Goal: Task Accomplishment & Management: Manage account settings

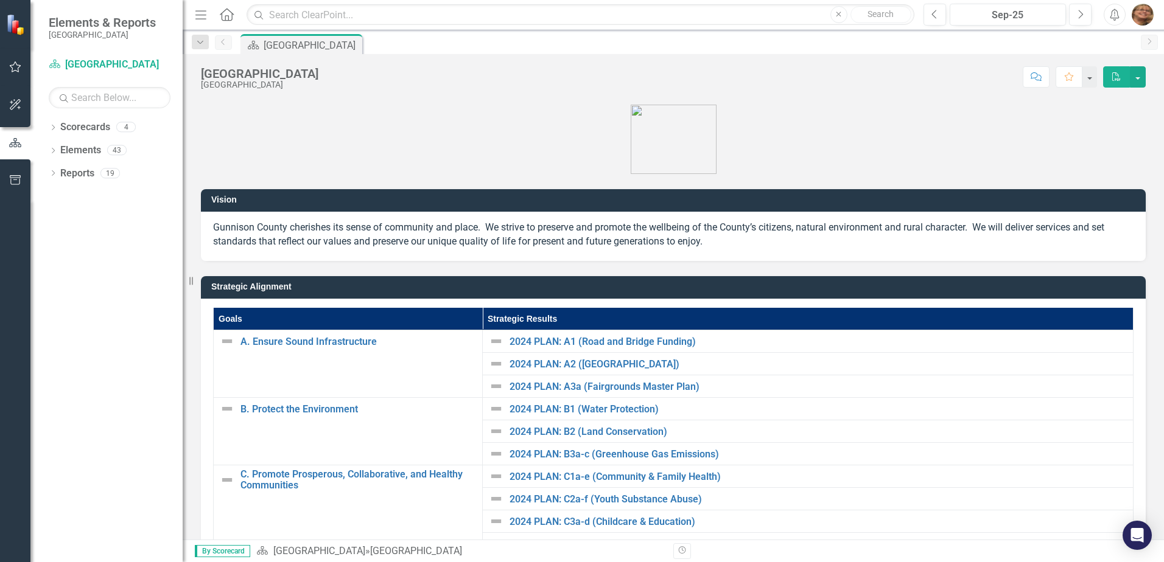
click at [1163, 9] on html "Elements & Reports Gunnison County Scorecard [GEOGRAPHIC_DATA] Search Dropdown …" at bounding box center [582, 281] width 1164 height 562
click at [1149, 14] on img "button" at bounding box center [1143, 15] width 22 height 22
click at [124, 126] on div "4" at bounding box center [125, 127] width 19 height 10
click at [96, 125] on link "Scorecards" at bounding box center [85, 128] width 50 height 14
click at [132, 127] on div "4" at bounding box center [125, 127] width 19 height 10
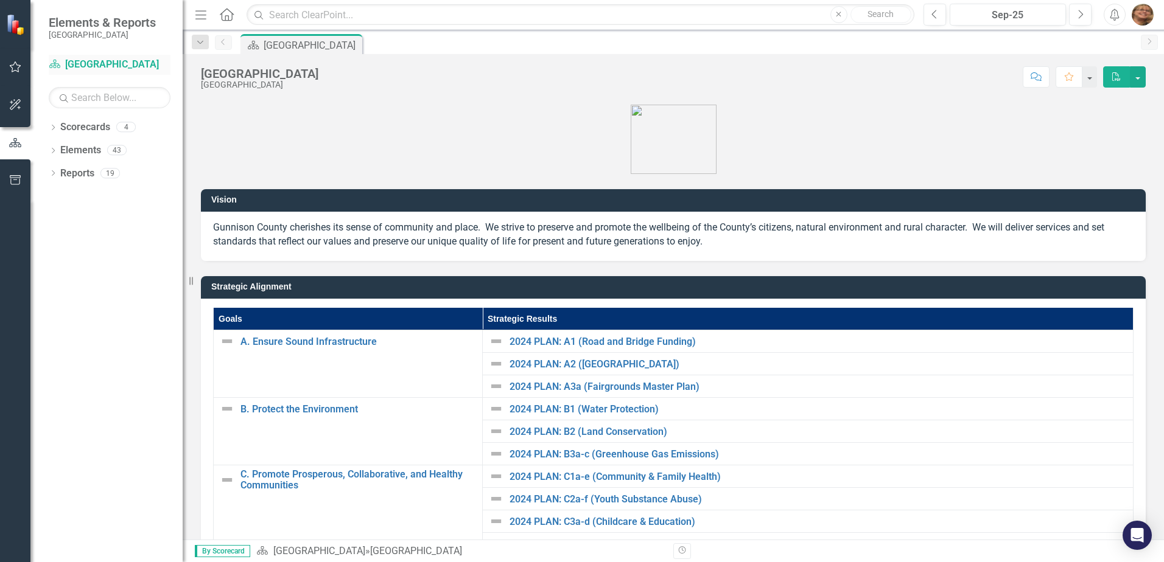
click at [88, 61] on link "Scorecard [GEOGRAPHIC_DATA]" at bounding box center [110, 65] width 122 height 14
click at [78, 128] on link "Scorecards" at bounding box center [85, 128] width 50 height 14
click at [50, 128] on icon "Dropdown" at bounding box center [53, 128] width 9 height 7
click at [56, 150] on icon "Dropdown" at bounding box center [59, 149] width 9 height 7
click at [72, 170] on icon "Dropdown" at bounding box center [71, 172] width 9 height 7
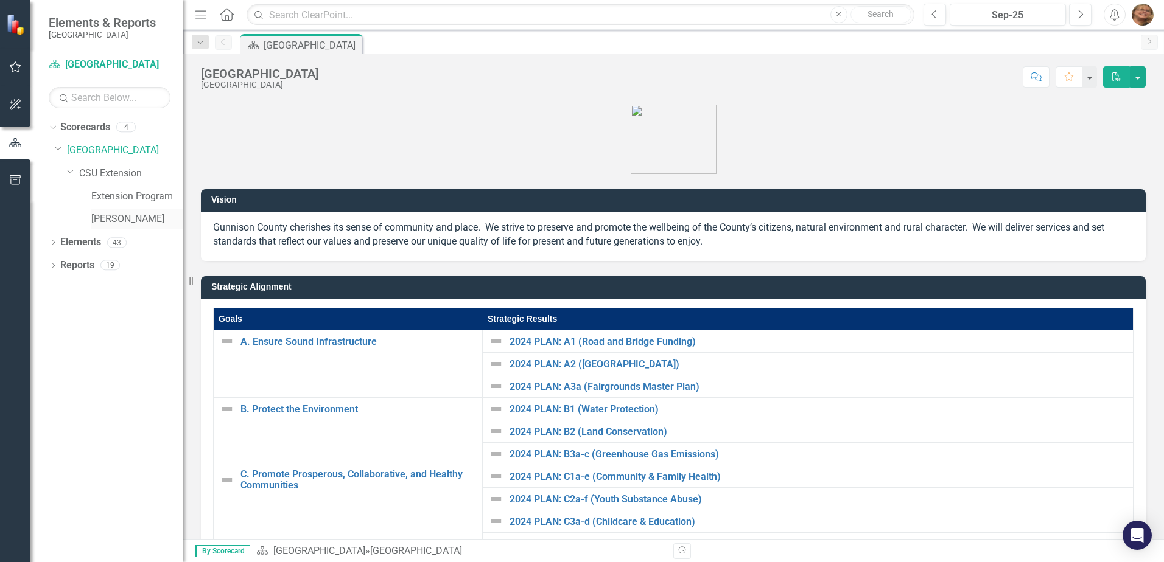
click at [122, 222] on link "[PERSON_NAME]" at bounding box center [136, 219] width 91 height 14
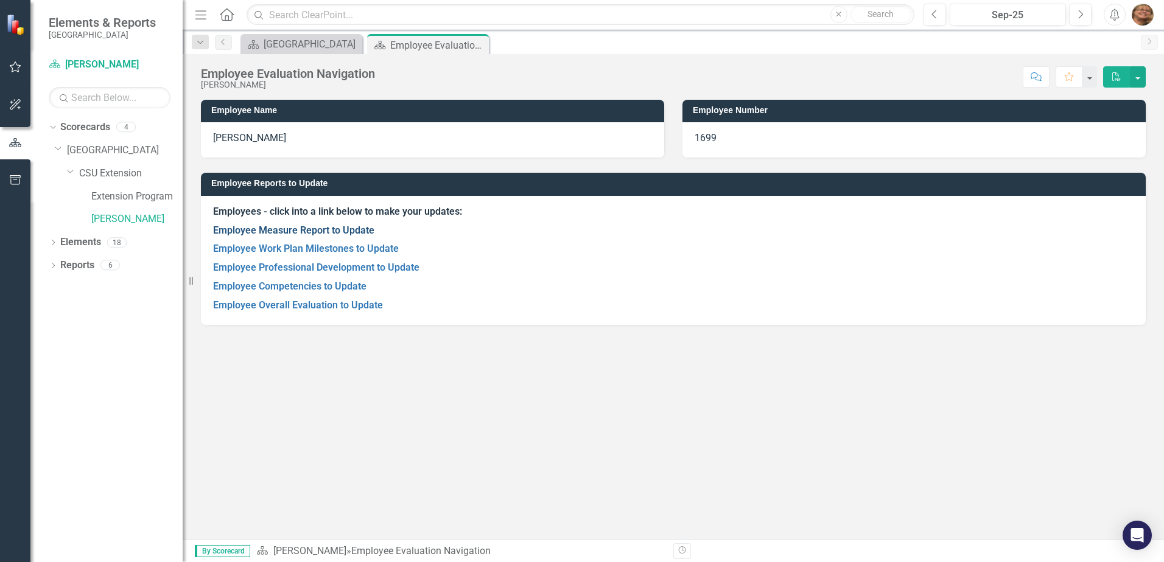
click at [313, 226] on link "Employee Measure Report to Update" at bounding box center [293, 231] width 161 height 12
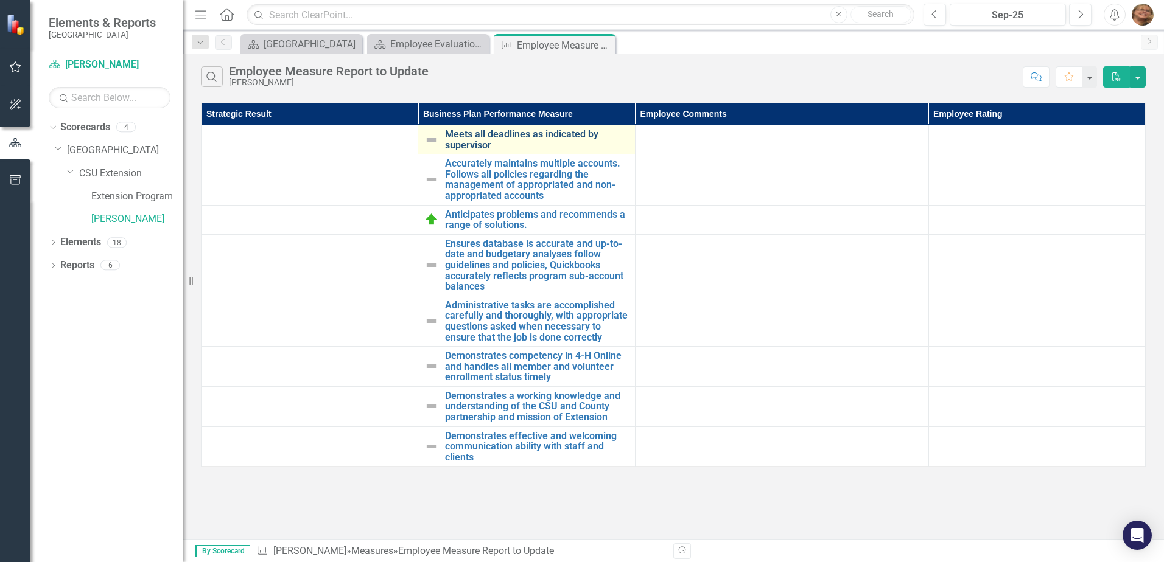
click at [505, 136] on link "Meets all deadlines as indicated by supervisor" at bounding box center [536, 139] width 183 height 21
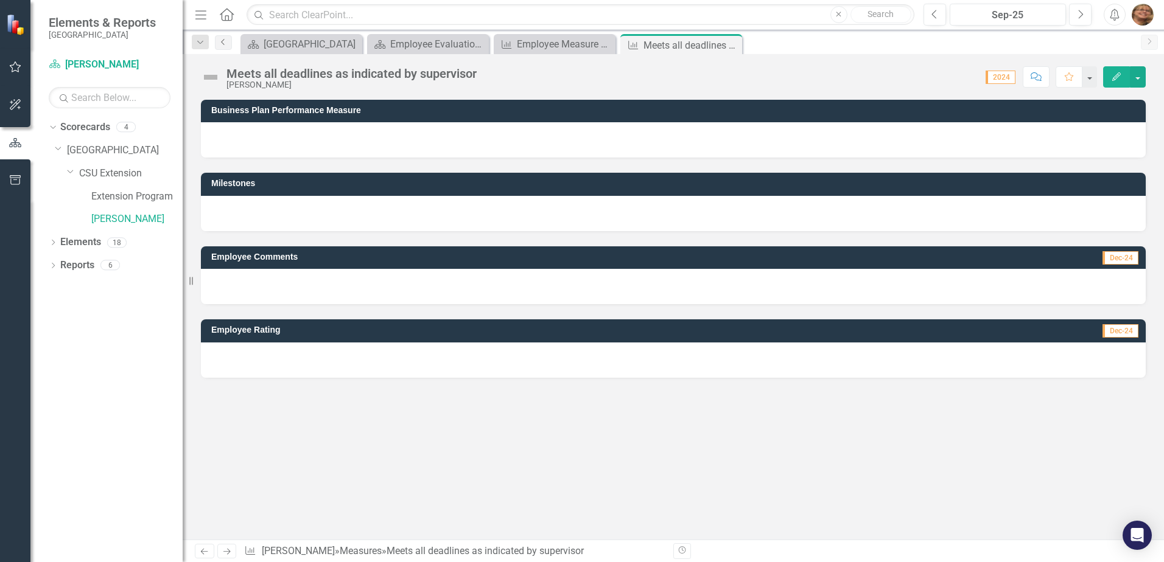
click at [226, 41] on icon "Previous" at bounding box center [224, 41] width 10 height 7
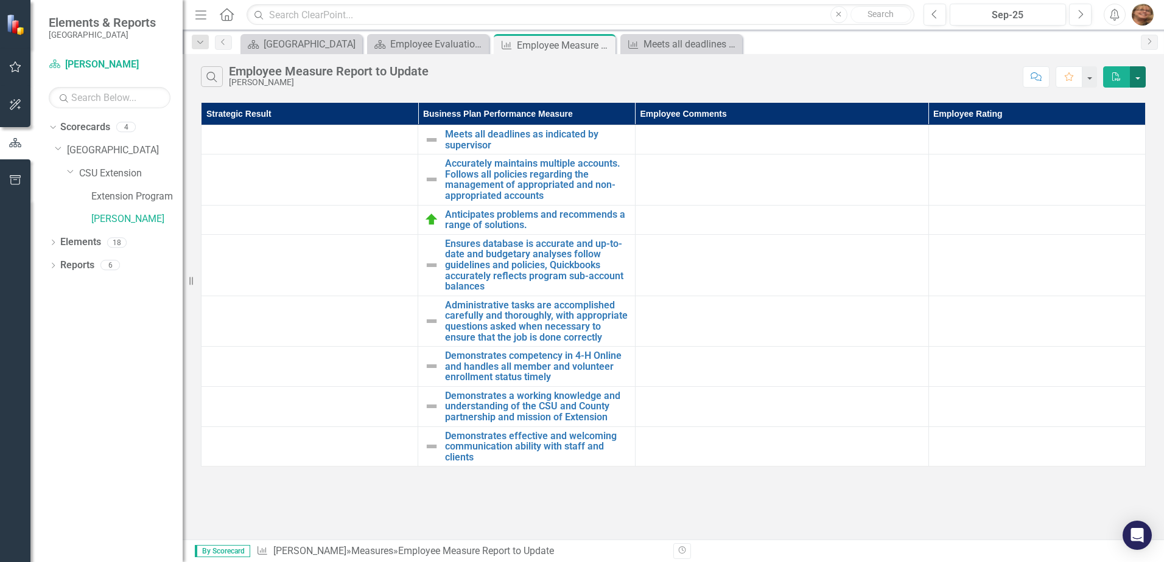
click at [1139, 73] on button "button" at bounding box center [1138, 76] width 16 height 21
click at [1119, 74] on icon "PDF" at bounding box center [1116, 76] width 11 height 9
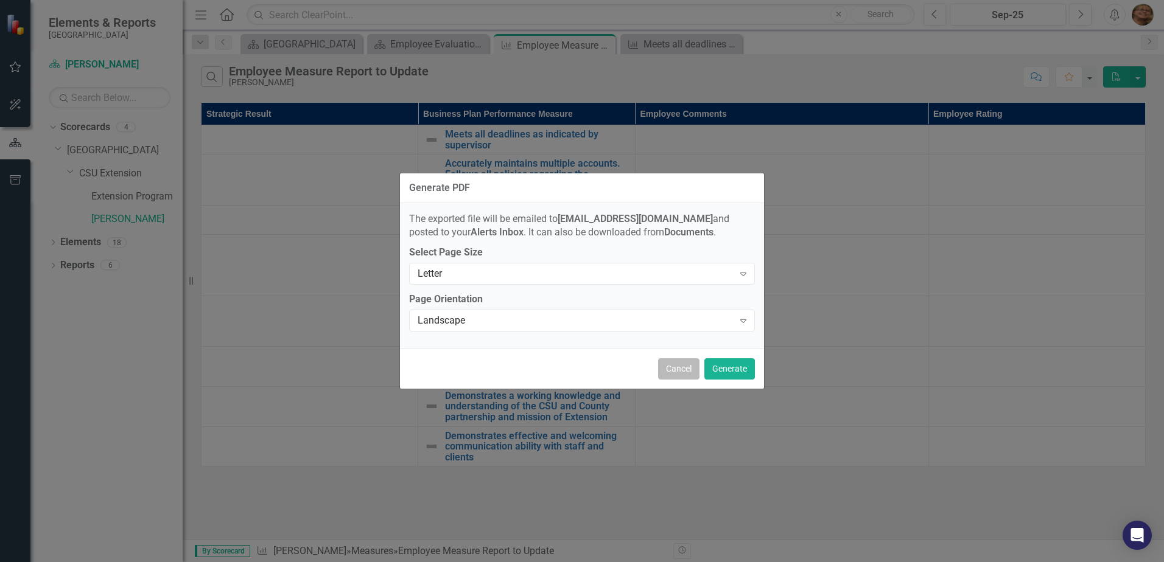
click at [692, 365] on button "Cancel" at bounding box center [678, 369] width 41 height 21
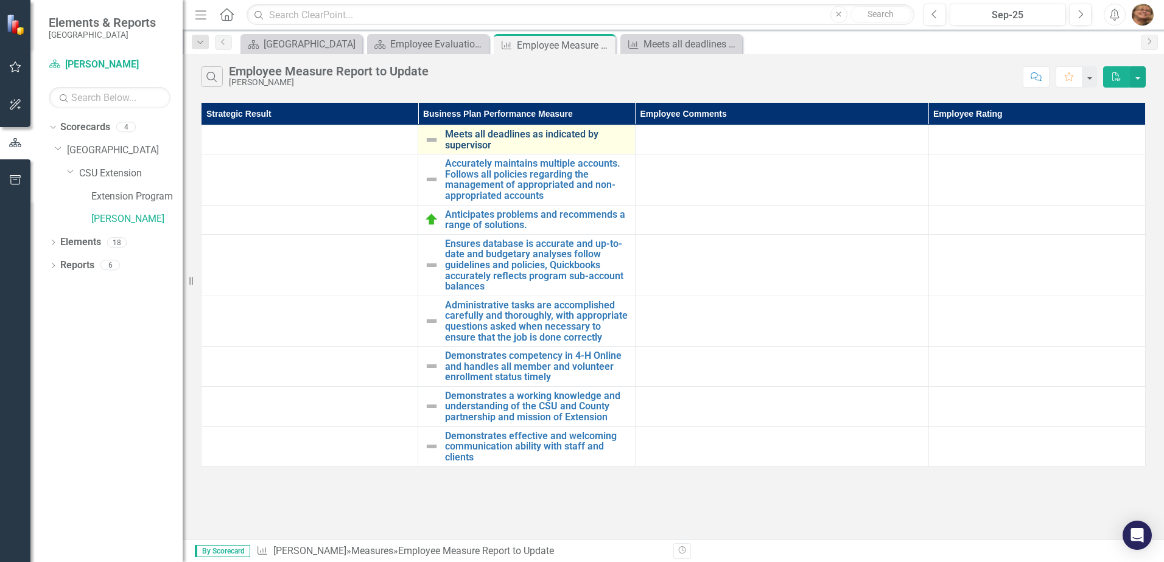
click at [510, 141] on link "Meets all deadlines as indicated by supervisor" at bounding box center [536, 139] width 183 height 21
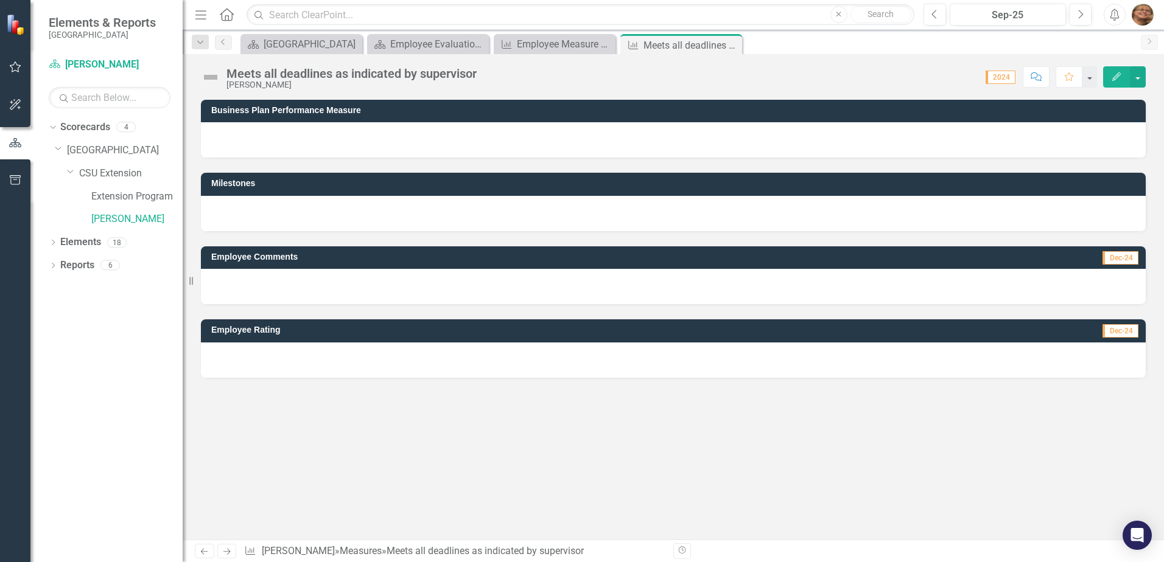
click at [1115, 74] on icon "Edit" at bounding box center [1116, 76] width 11 height 9
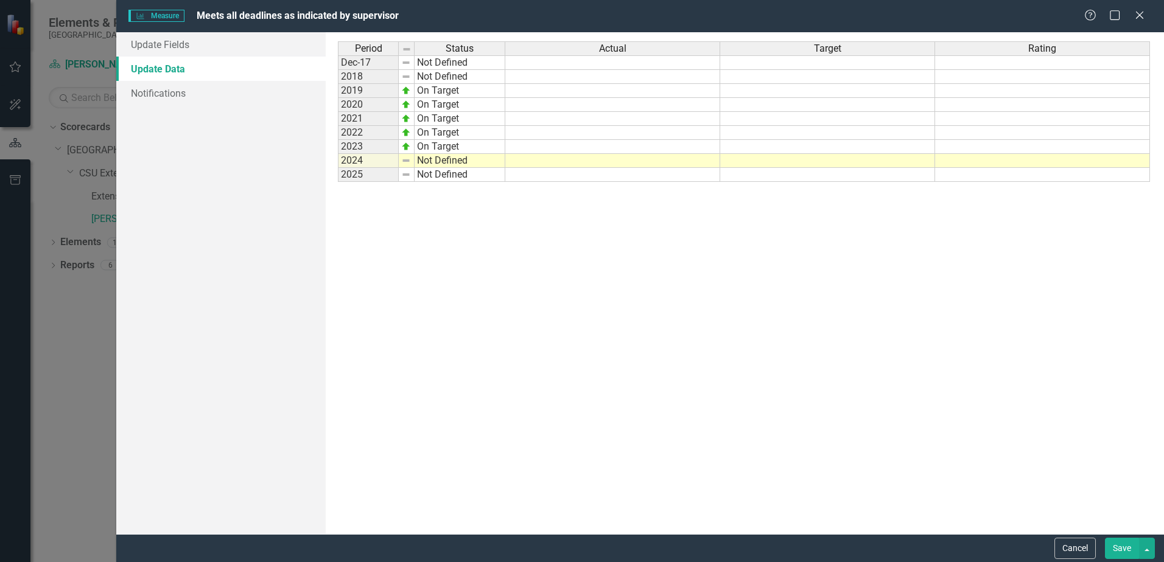
click at [477, 179] on td "Not Defined" at bounding box center [460, 175] width 91 height 14
click at [165, 41] on link "Update Fields" at bounding box center [220, 44] width 209 height 24
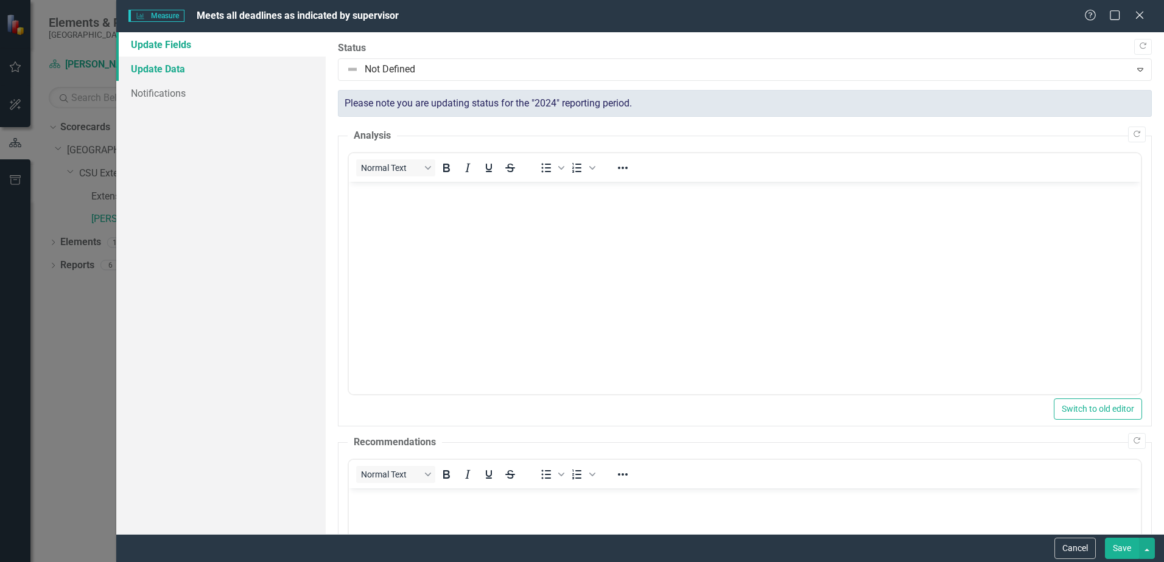
click at [158, 60] on link "Update Data" at bounding box center [220, 69] width 209 height 24
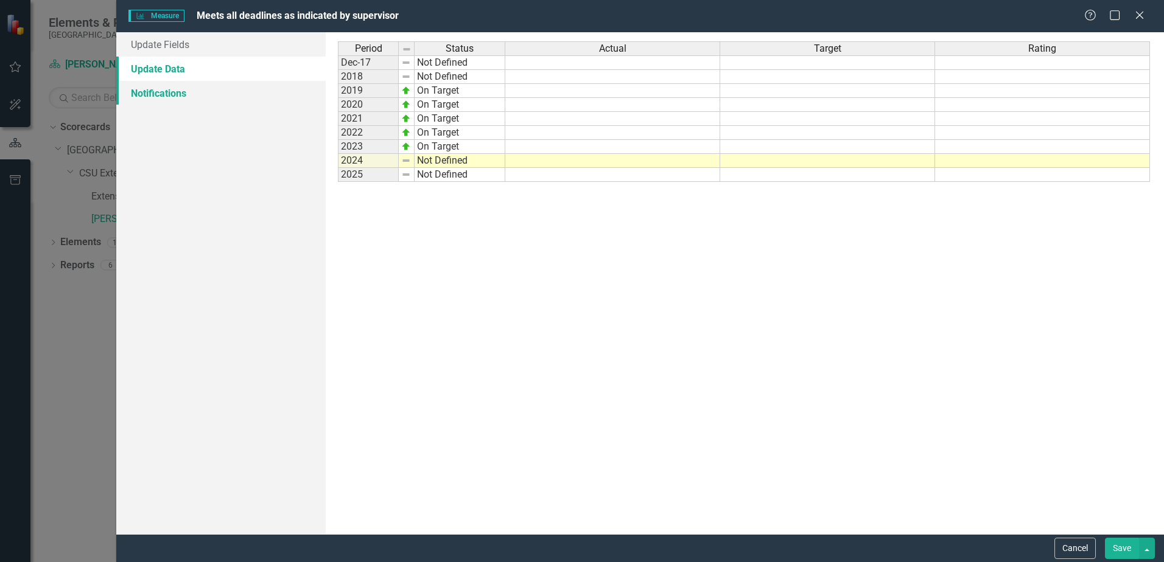
click at [154, 88] on link "Notifications" at bounding box center [220, 93] width 209 height 24
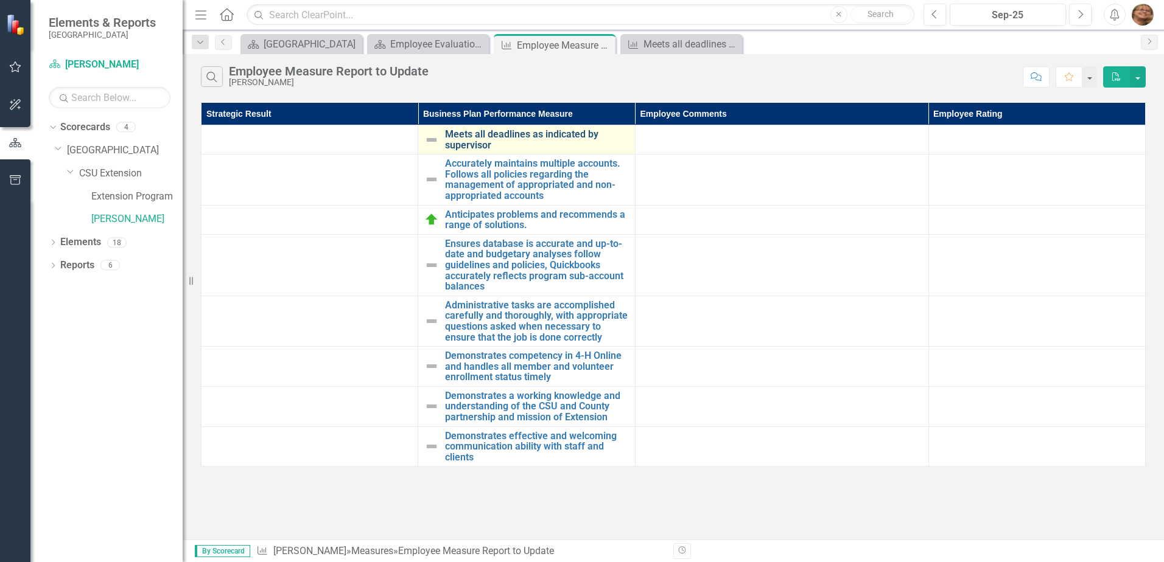
click at [506, 135] on link "Meets all deadlines as indicated by supervisor" at bounding box center [536, 139] width 183 height 21
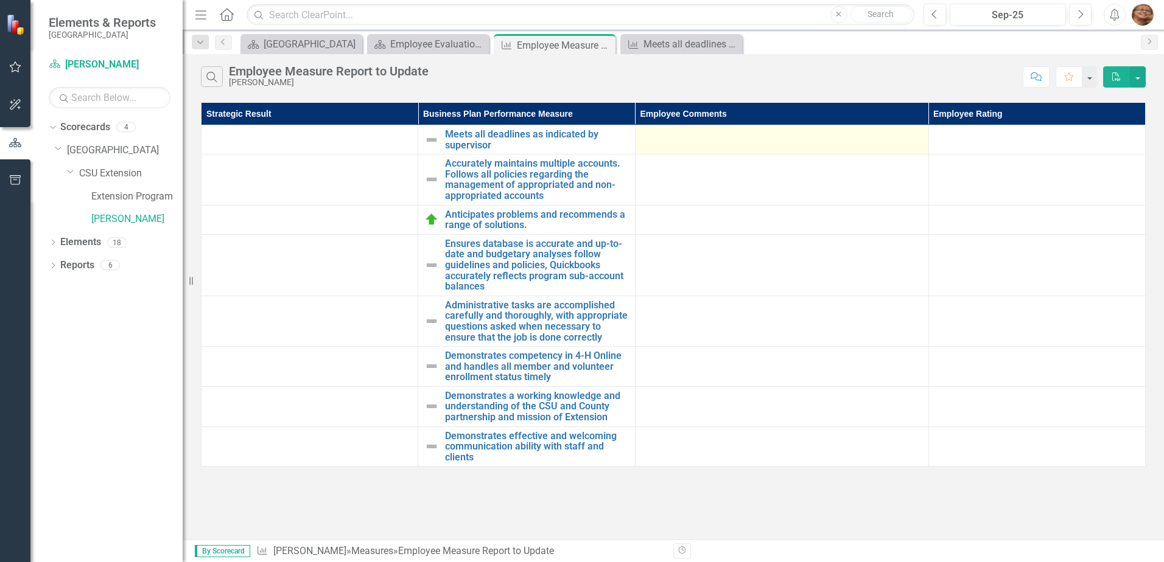
click at [773, 138] on div at bounding box center [782, 136] width 281 height 15
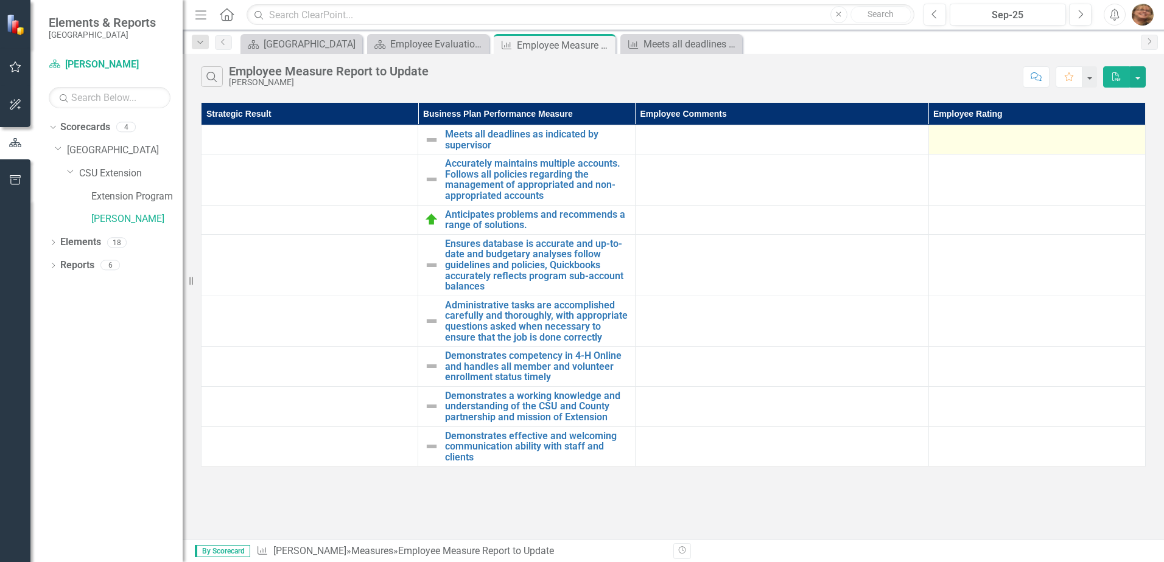
click at [978, 138] on div at bounding box center [1037, 136] width 204 height 15
click at [318, 138] on td at bounding box center [309, 139] width 217 height 29
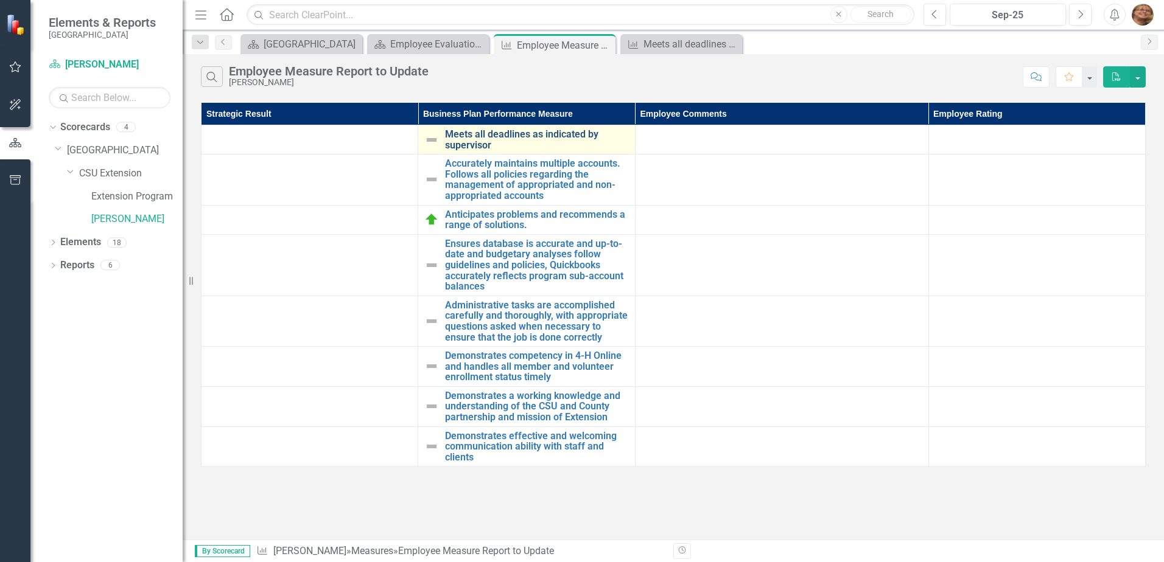
click at [517, 135] on link "Meets all deadlines as indicated by supervisor" at bounding box center [536, 139] width 183 height 21
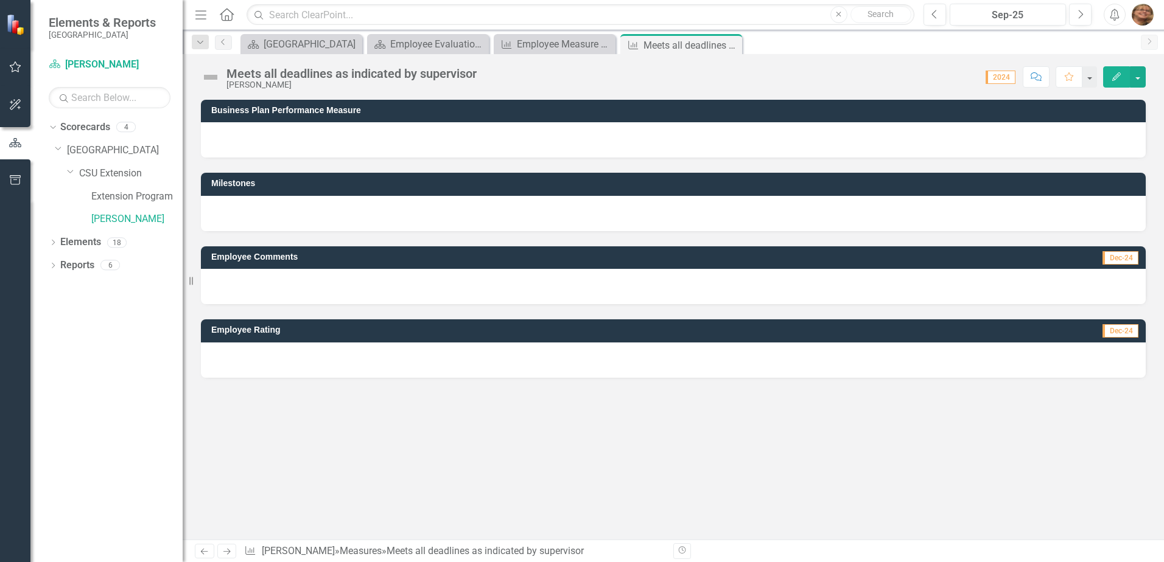
click at [850, 363] on div at bounding box center [673, 360] width 945 height 35
click at [1115, 328] on span "Dec-24" at bounding box center [1120, 330] width 36 height 13
click at [1111, 77] on icon "Edit" at bounding box center [1116, 76] width 11 height 9
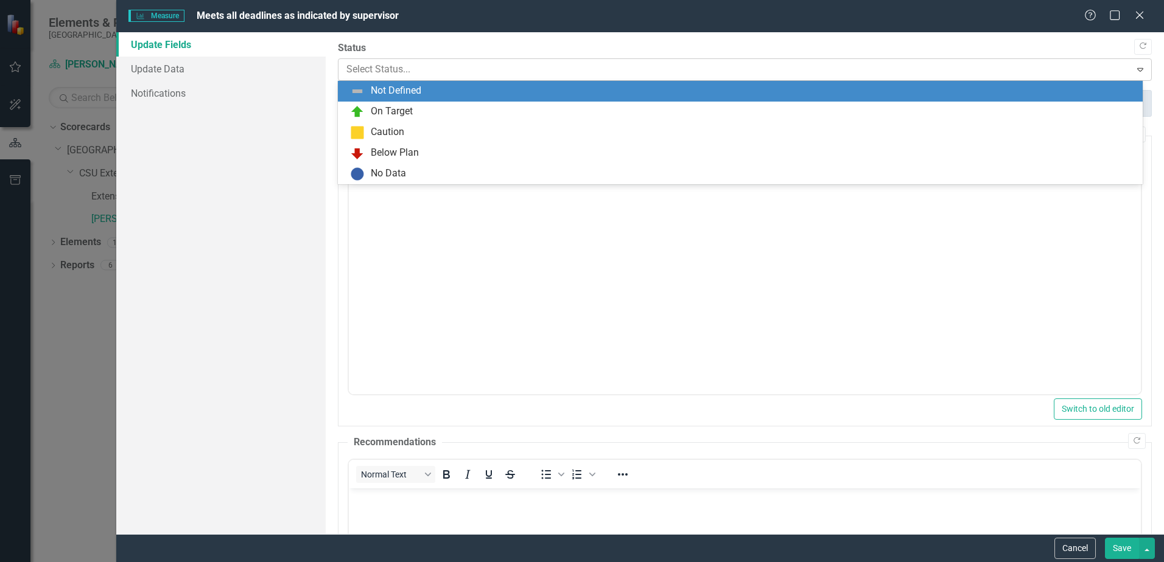
click at [420, 68] on div at bounding box center [734, 69] width 776 height 16
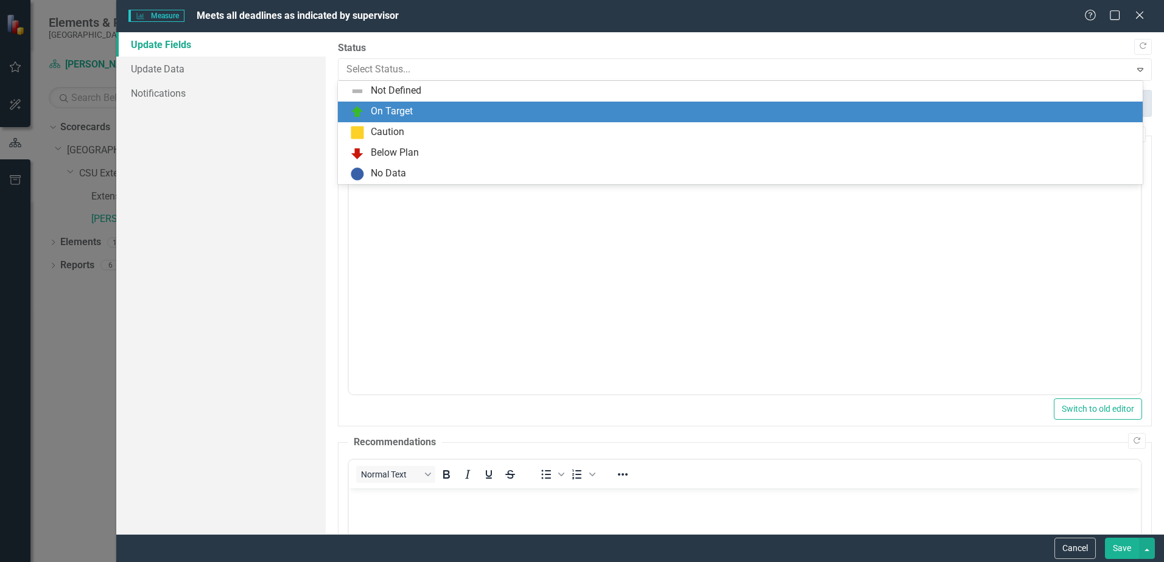
click at [418, 113] on div "On Target" at bounding box center [742, 112] width 785 height 15
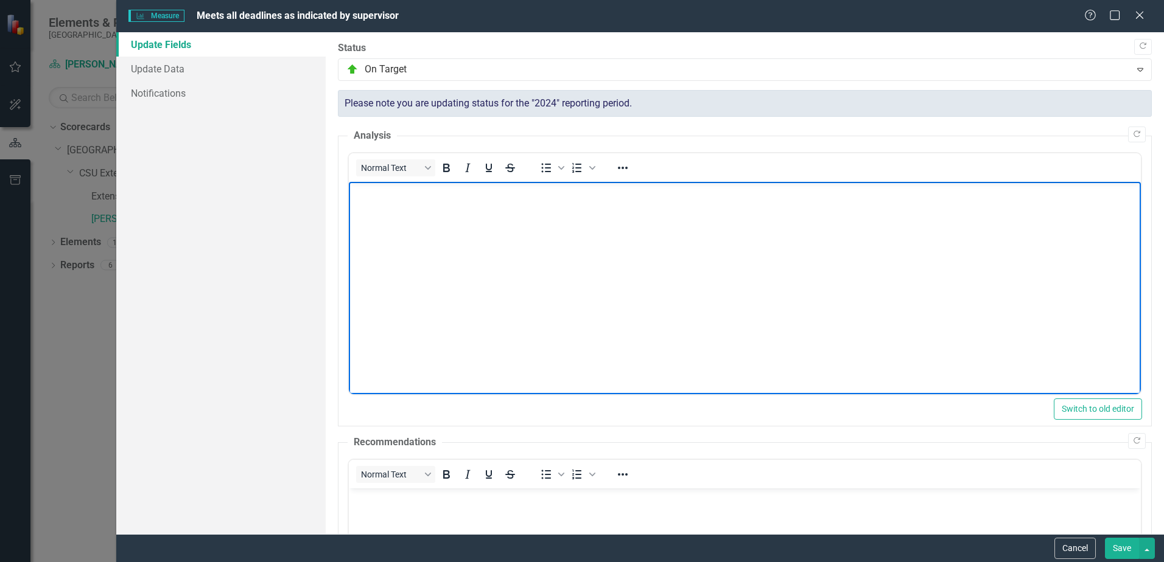
click at [519, 195] on p "Rich Text Area. Press ALT-0 for help." at bounding box center [745, 192] width 786 height 15
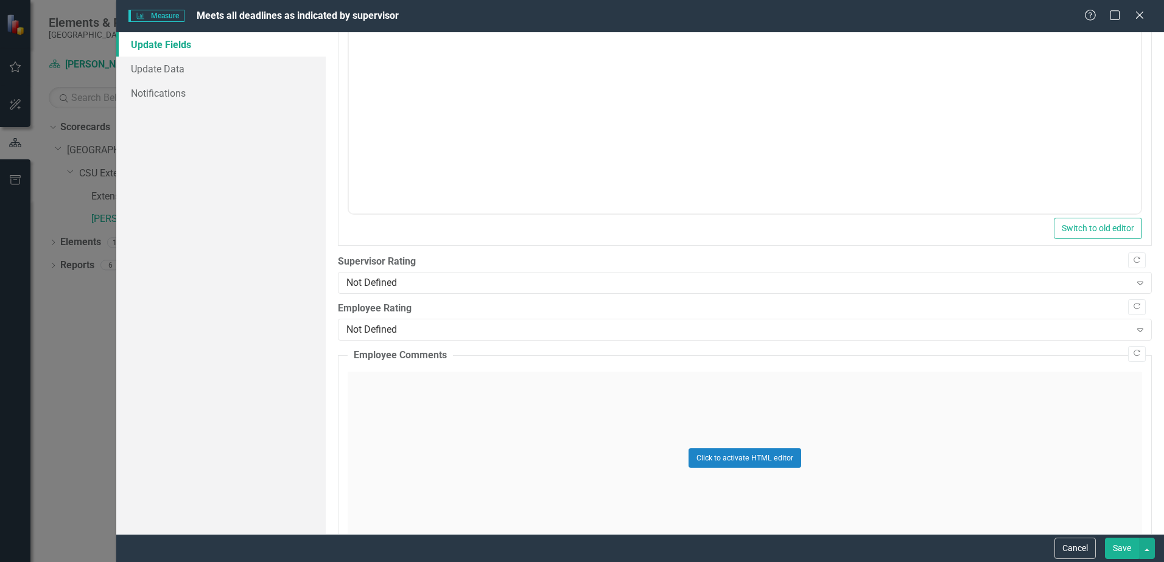
scroll to position [548, 0]
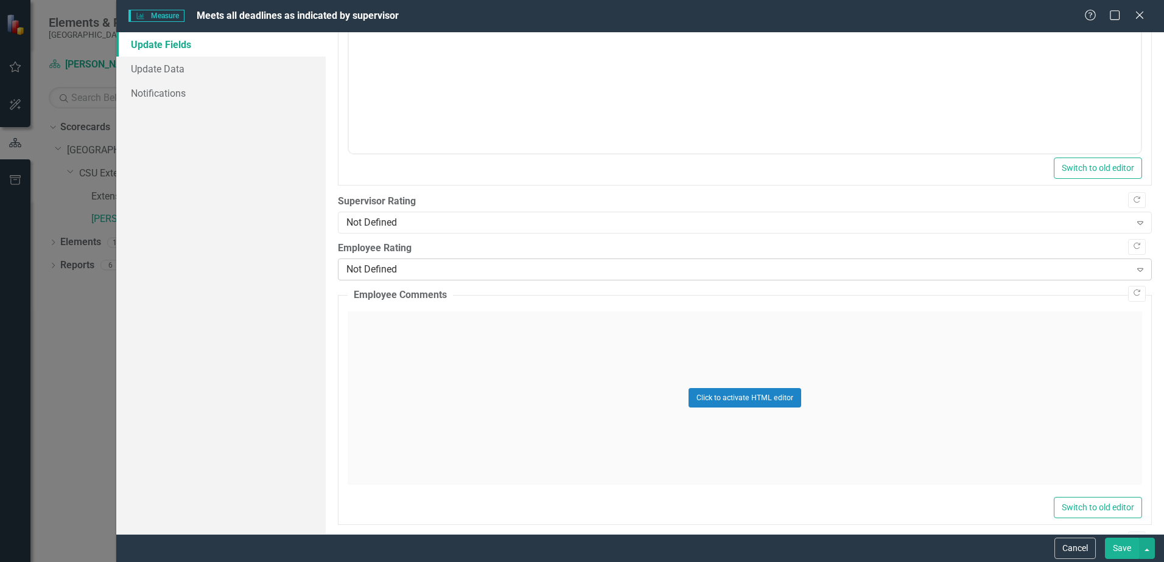
click at [407, 275] on div "Not Defined" at bounding box center [737, 269] width 783 height 14
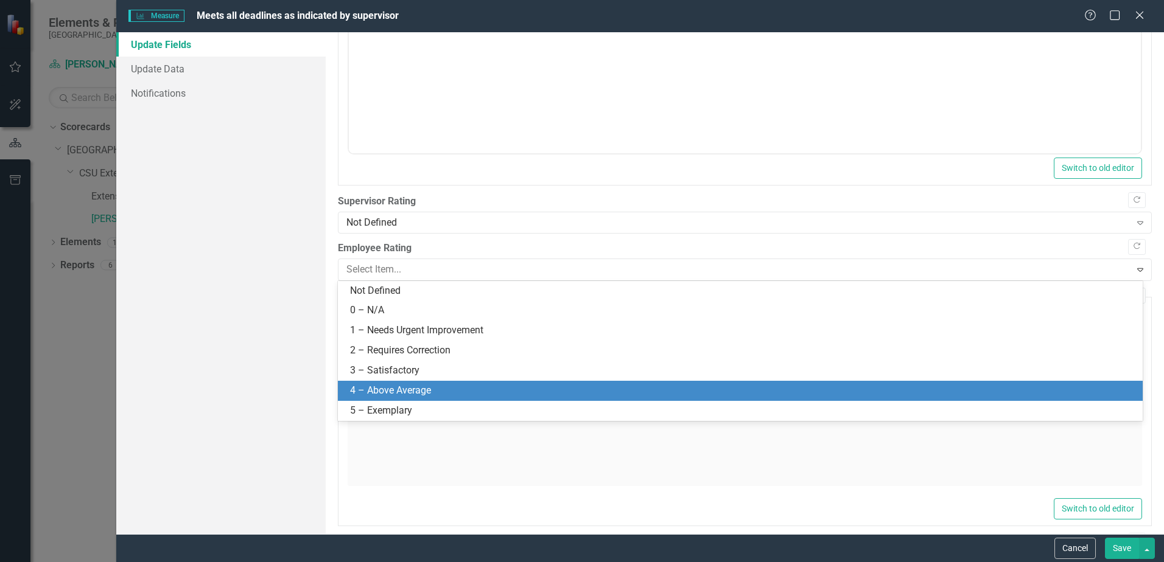
click at [576, 386] on div "4 – Above Average" at bounding box center [742, 391] width 785 height 14
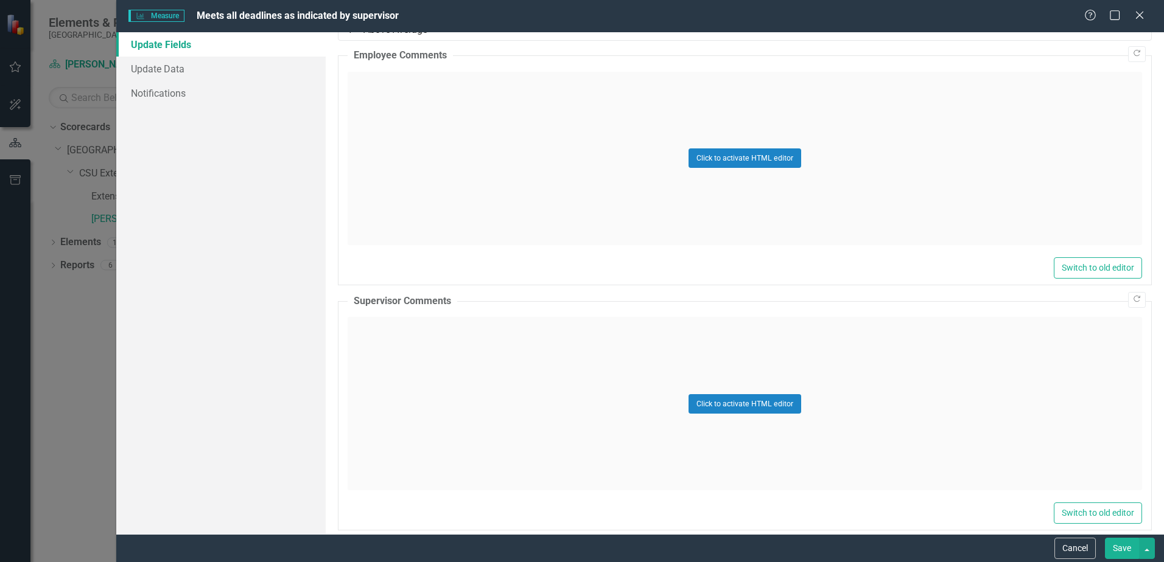
scroll to position [802, 0]
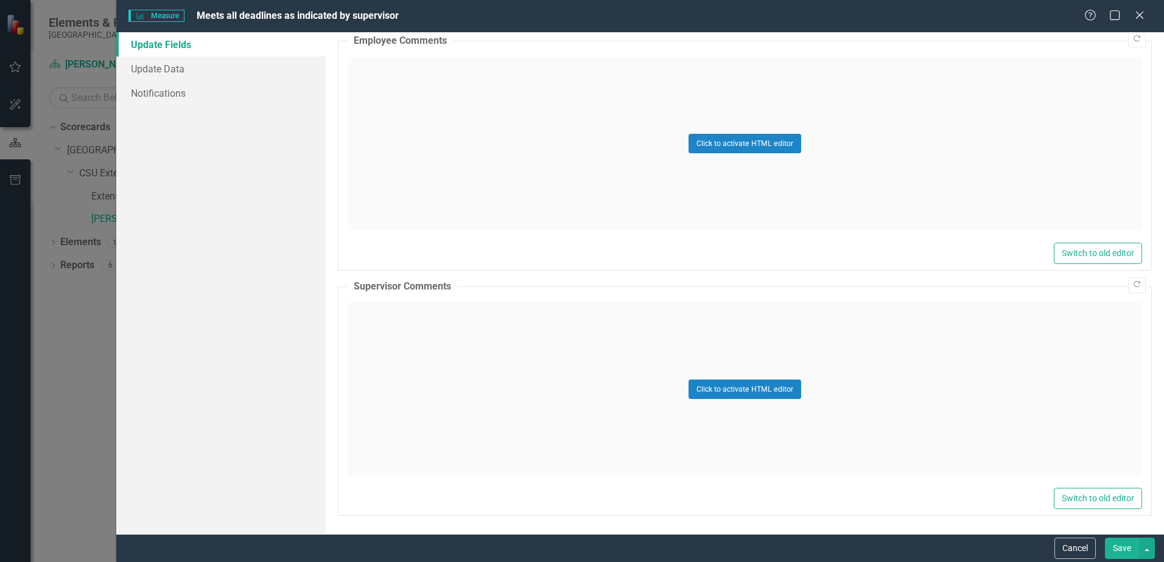
click at [1102, 548] on div "Save" at bounding box center [1128, 548] width 53 height 21
click at [1116, 541] on button "Save" at bounding box center [1122, 548] width 34 height 21
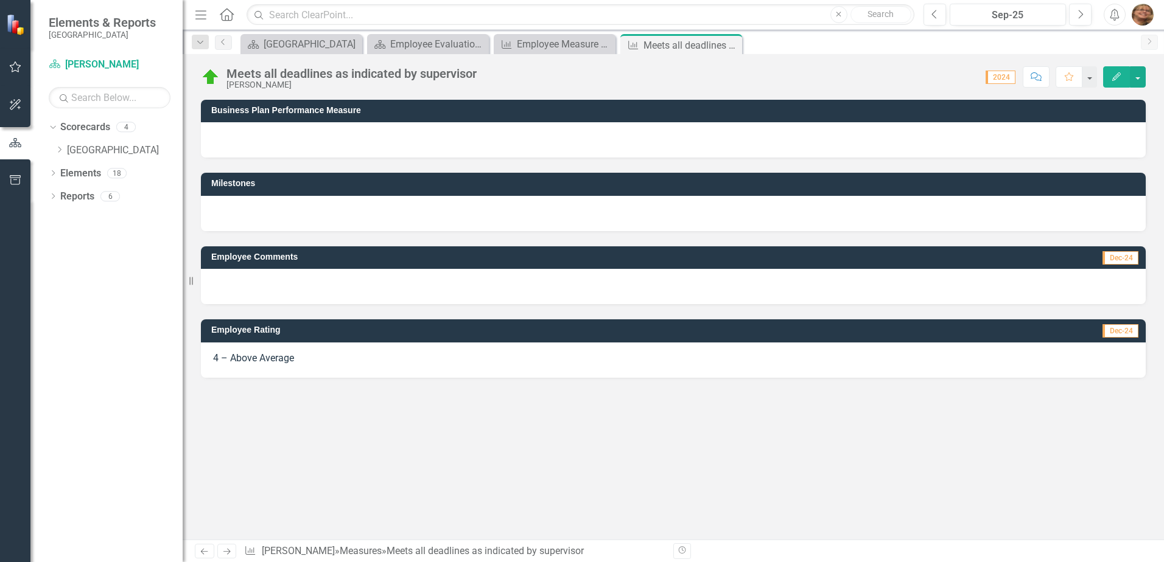
click at [310, 277] on div at bounding box center [673, 286] width 945 height 35
click at [223, 41] on icon "Previous" at bounding box center [224, 41] width 10 height 7
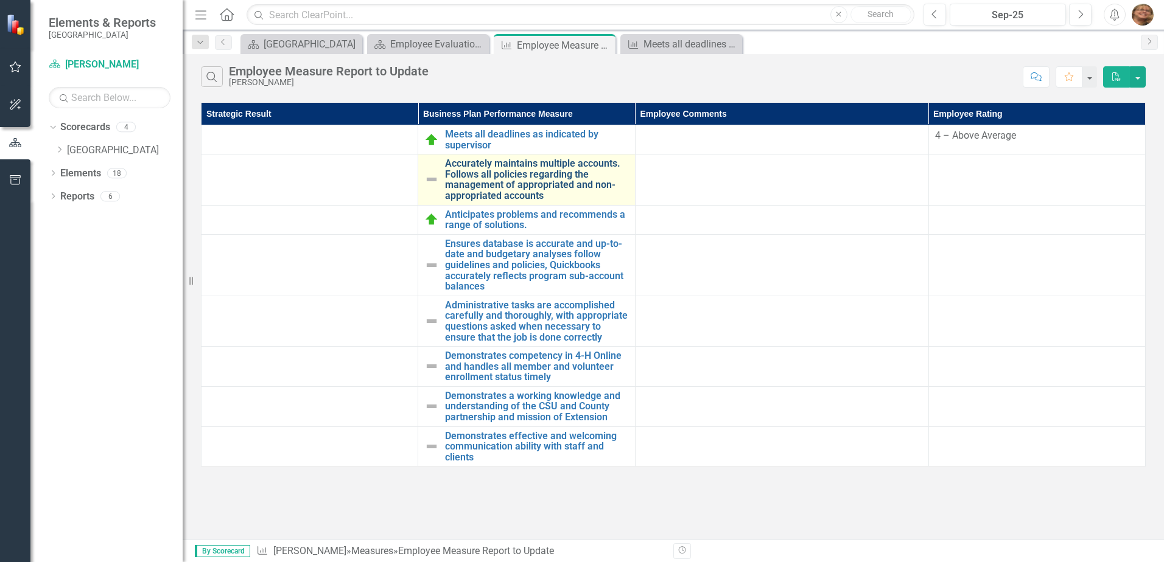
click at [495, 189] on link "Accurately maintains multiple accounts. Follows all policies regarding the mana…" at bounding box center [536, 179] width 183 height 43
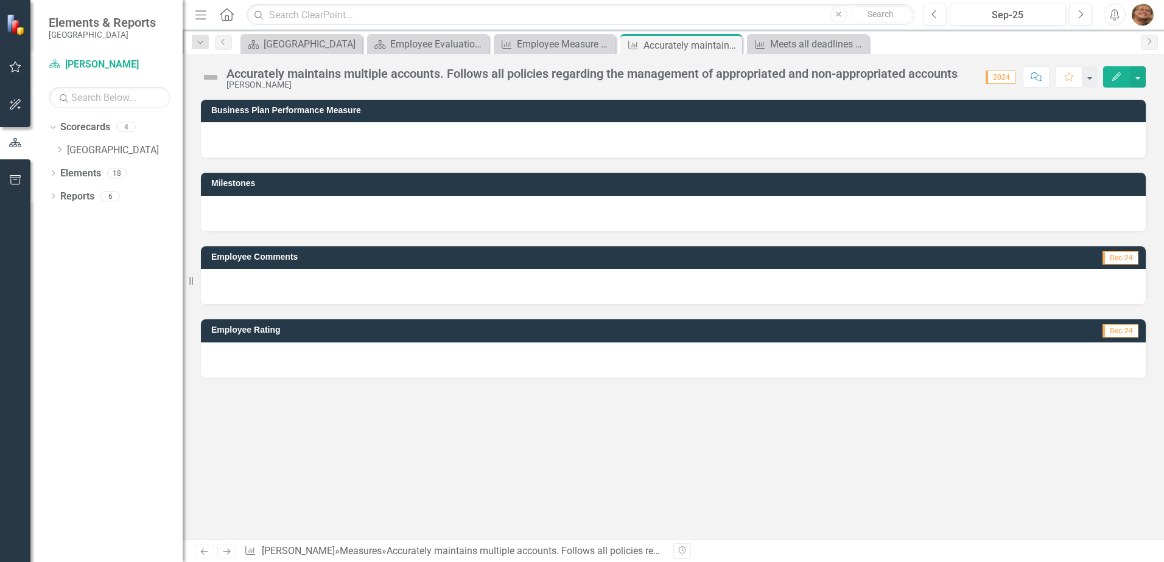
click at [1117, 74] on icon "Edit" at bounding box center [1116, 76] width 11 height 9
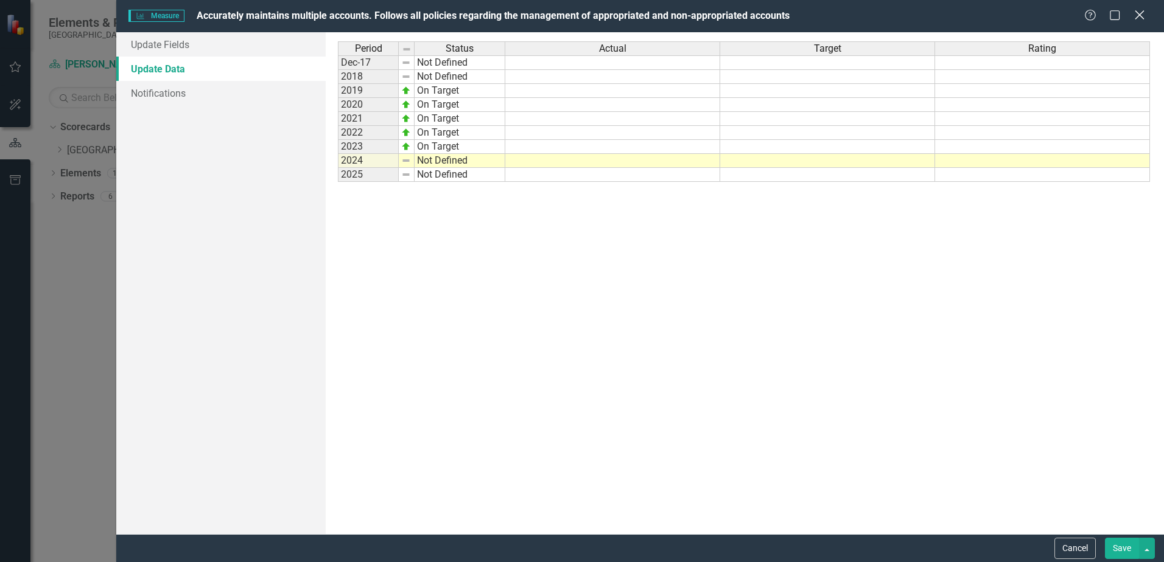
click at [1142, 13] on icon at bounding box center [1139, 14] width 9 height 9
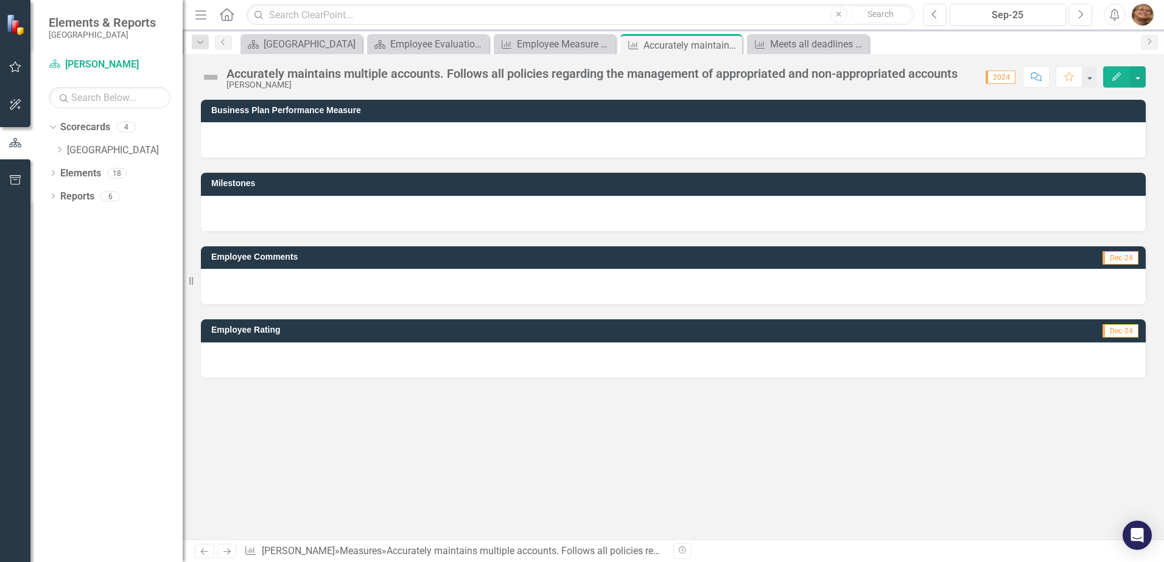
click at [1107, 83] on button "Edit" at bounding box center [1116, 76] width 27 height 21
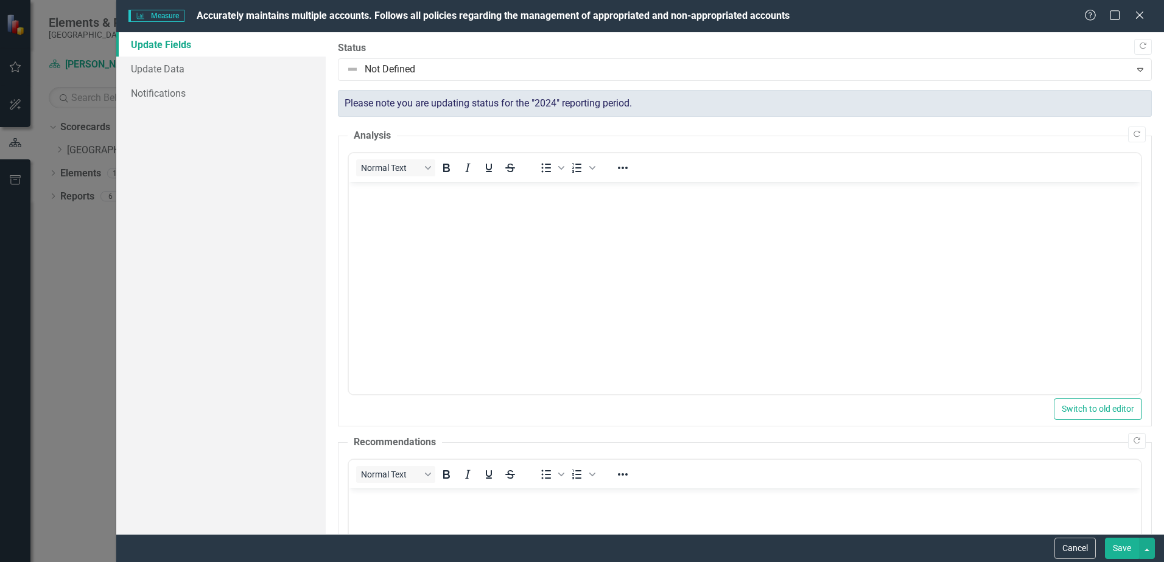
click at [177, 39] on link "Update Fields" at bounding box center [220, 44] width 209 height 24
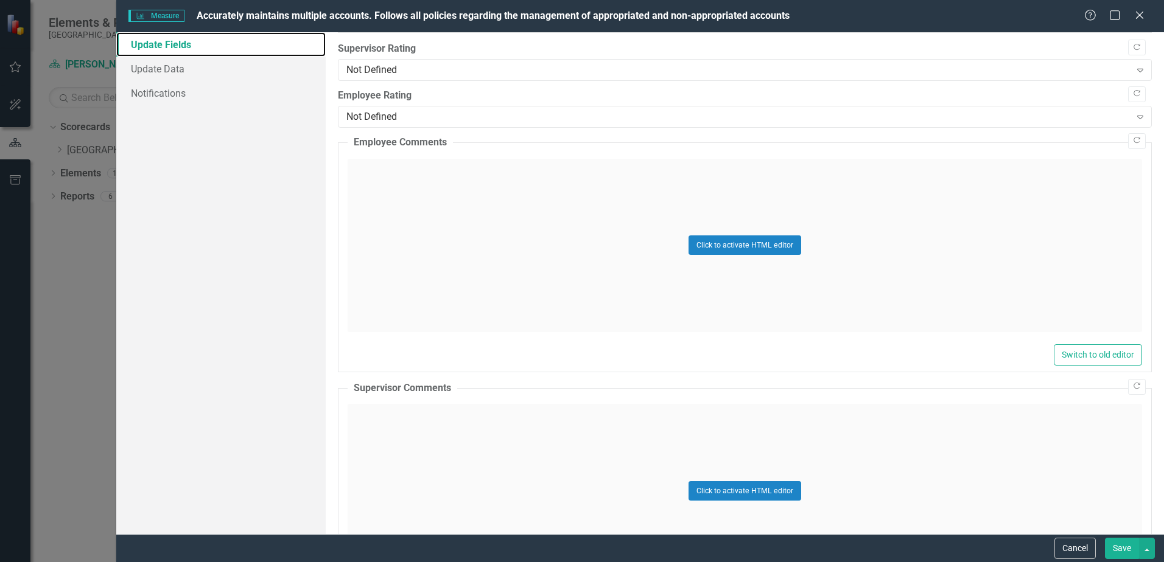
scroll to position [559, 0]
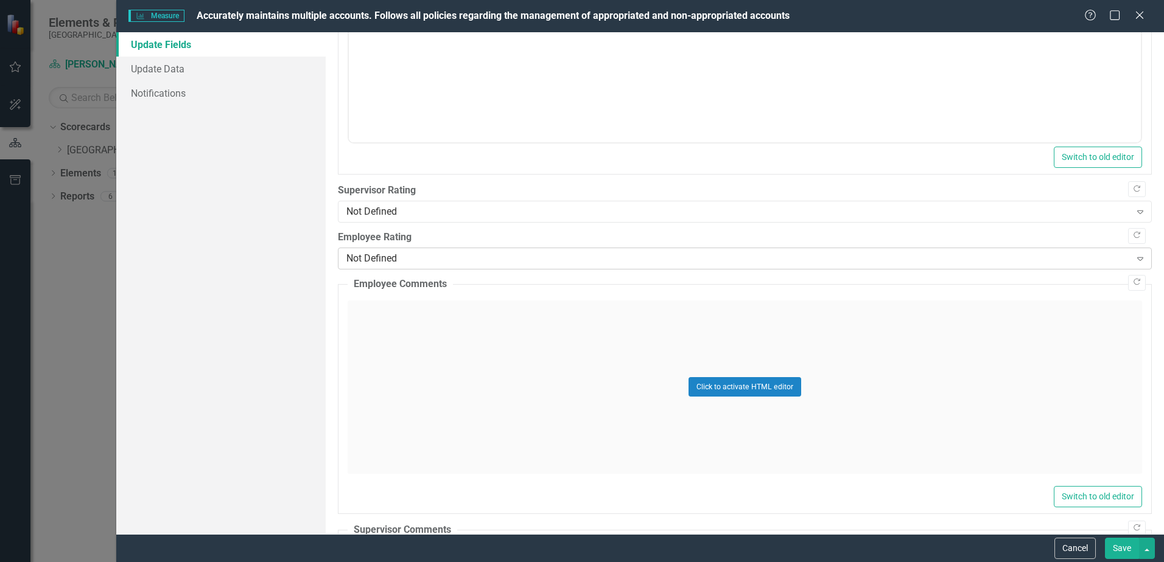
click at [377, 259] on div "Not Defined" at bounding box center [737, 258] width 783 height 14
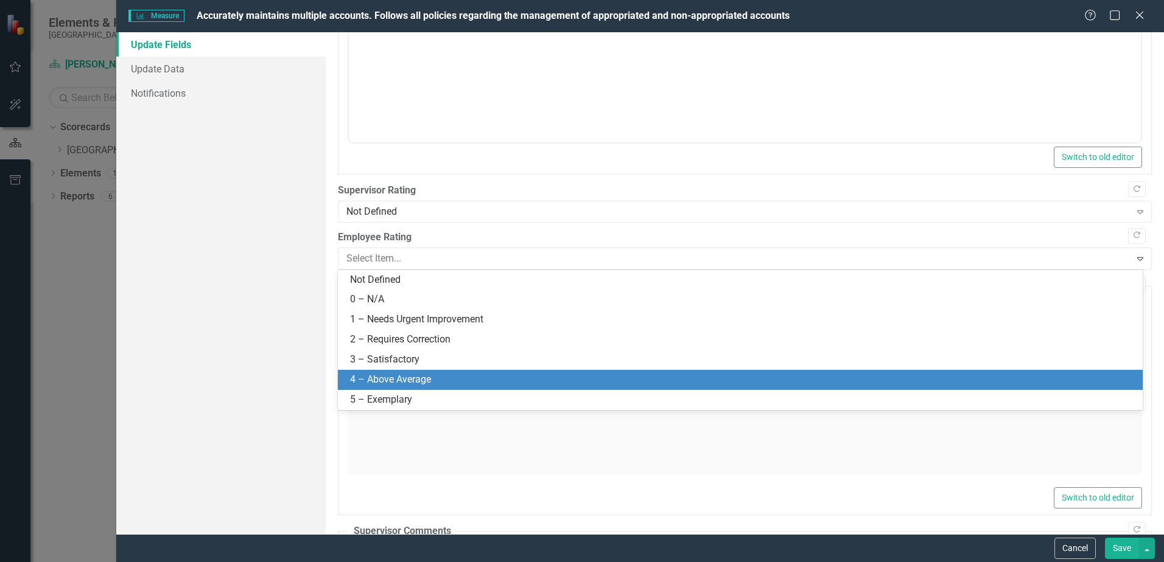
click at [385, 373] on div "4 – Above Average" at bounding box center [742, 380] width 785 height 14
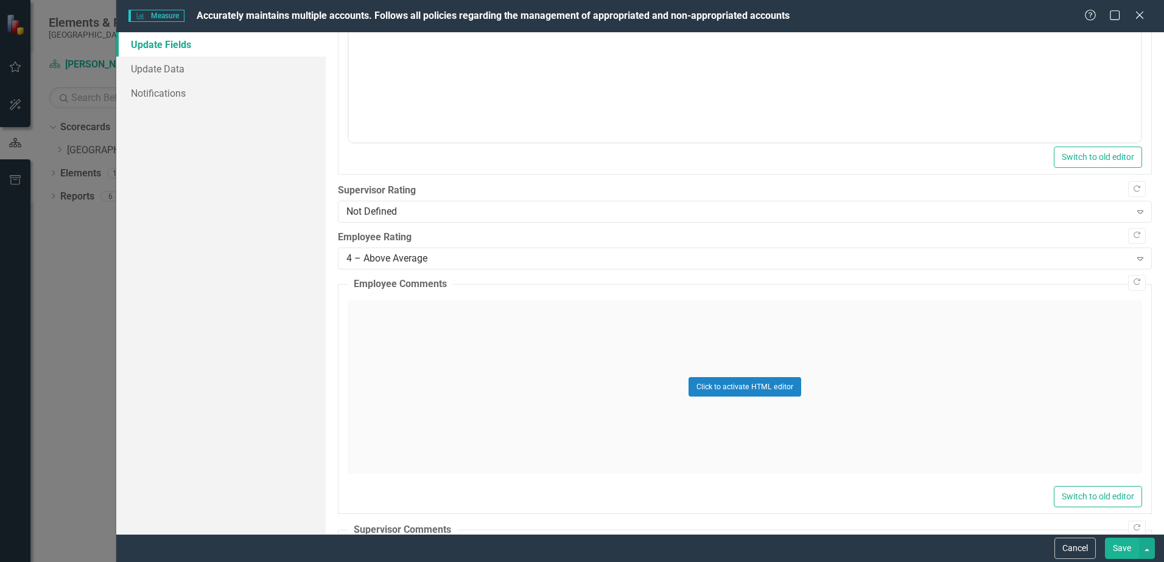
click at [1130, 548] on button "Save" at bounding box center [1122, 548] width 34 height 21
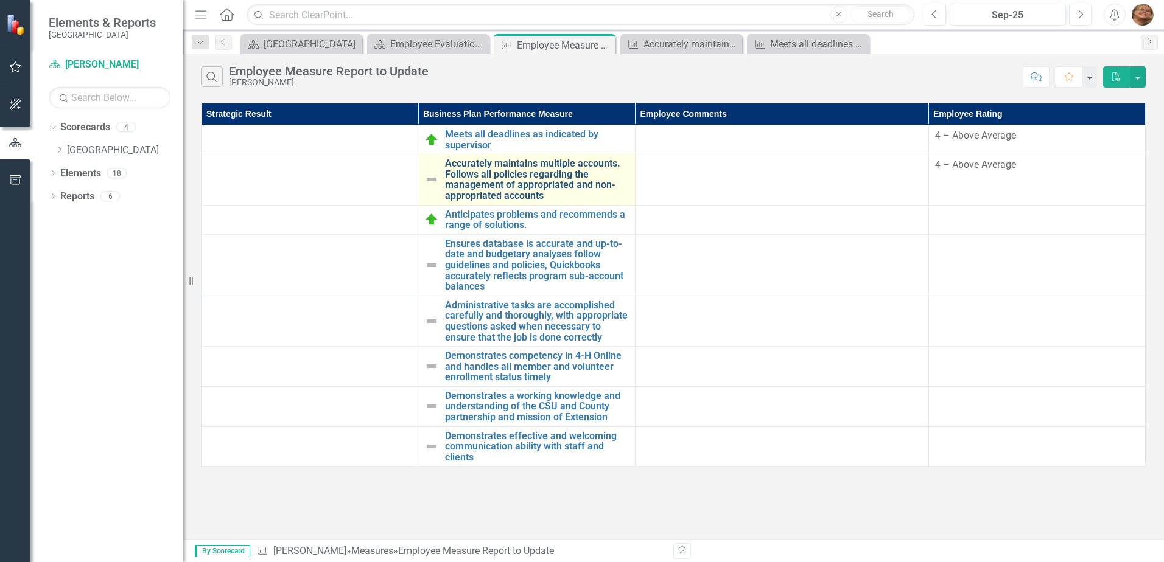
click at [511, 178] on link "Accurately maintains multiple accounts. Follows all policies regarding the mana…" at bounding box center [536, 179] width 183 height 43
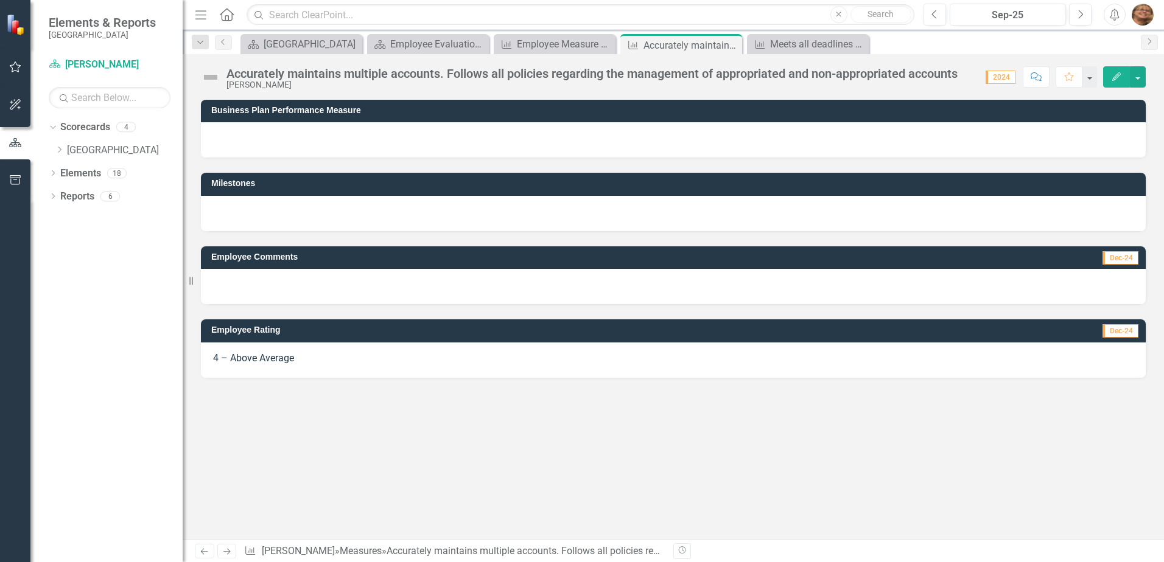
click at [1112, 80] on icon "Edit" at bounding box center [1116, 76] width 11 height 9
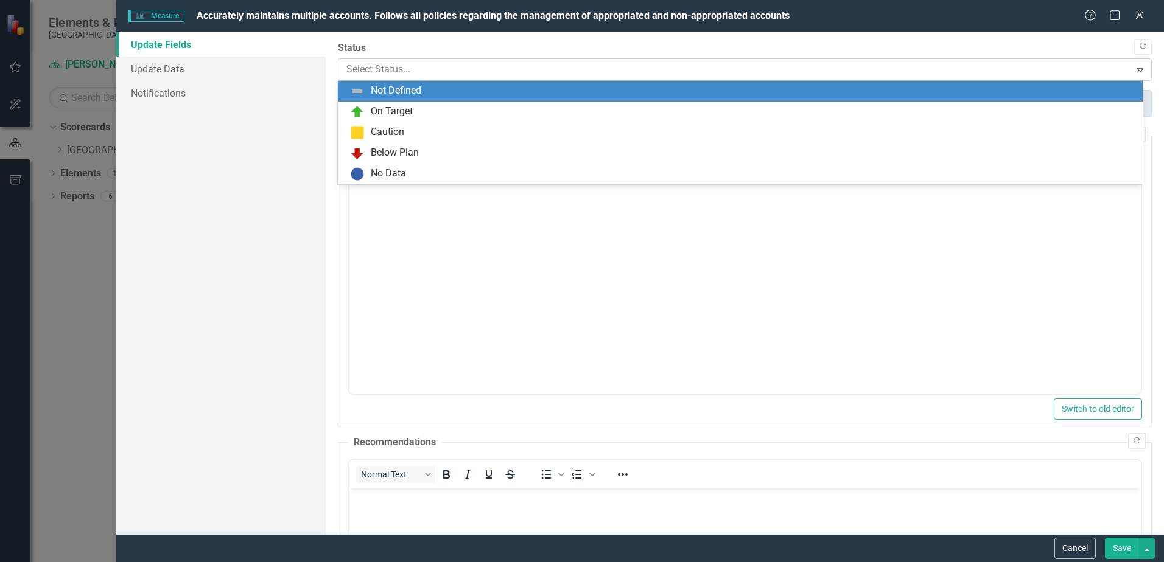
click at [704, 74] on div at bounding box center [734, 69] width 776 height 16
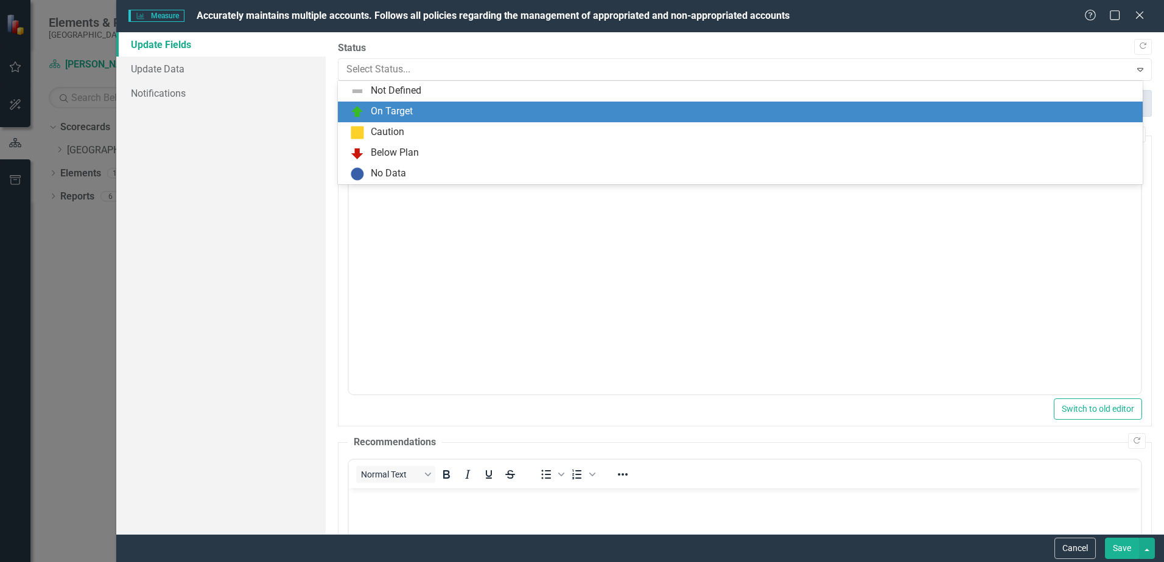
click at [632, 111] on div "On Target" at bounding box center [742, 112] width 785 height 15
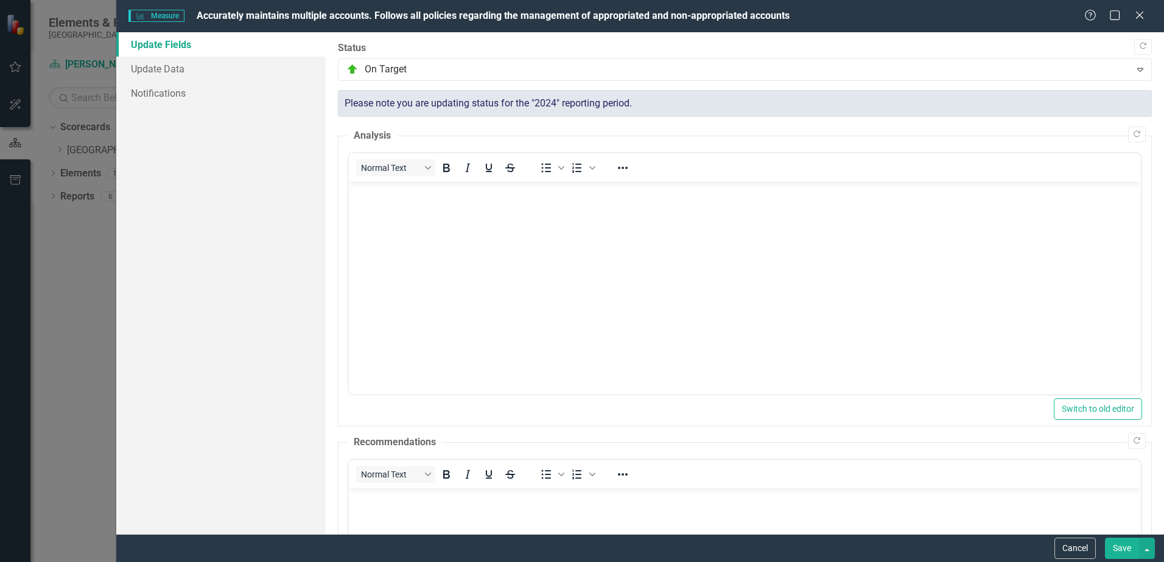
click at [1118, 547] on button "Save" at bounding box center [1122, 548] width 34 height 21
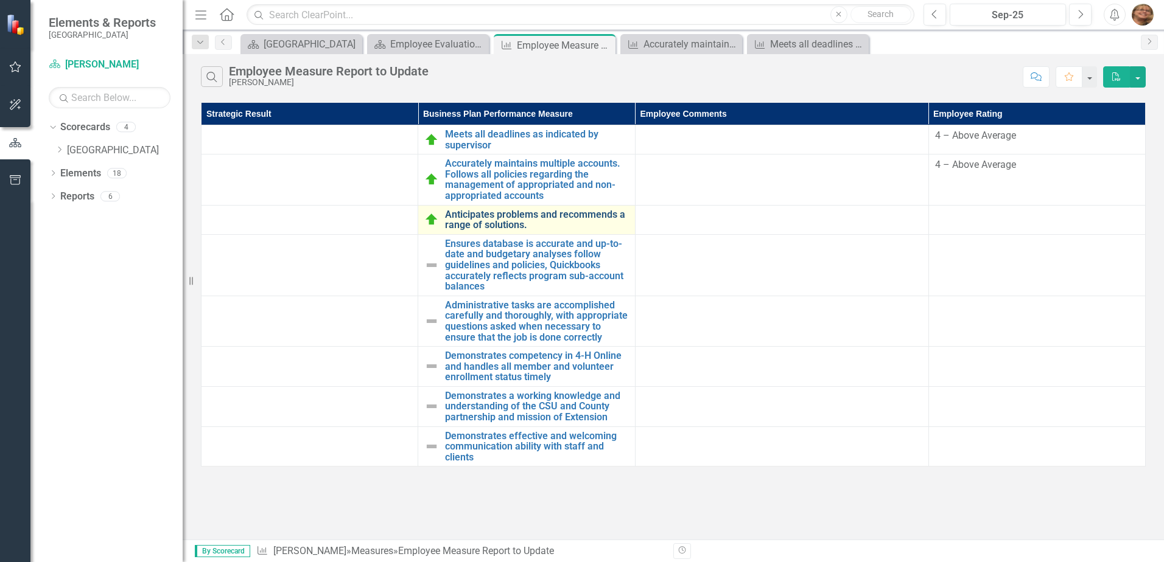
click at [525, 215] on link "Anticipates problems and recommends a range of solutions." at bounding box center [536, 219] width 183 height 21
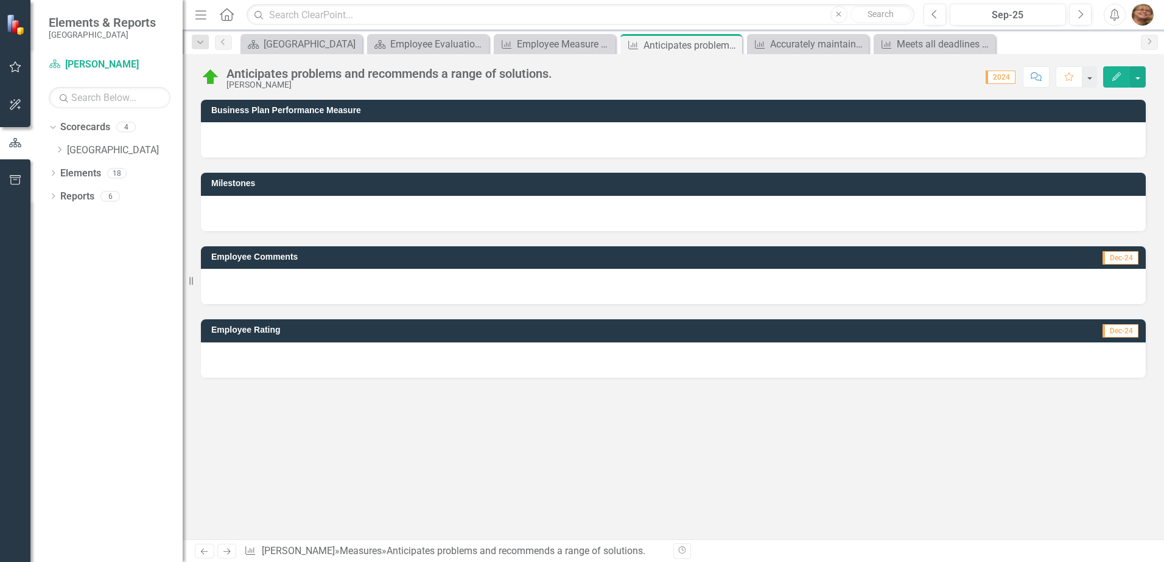
click at [1107, 75] on button "Edit" at bounding box center [1116, 76] width 27 height 21
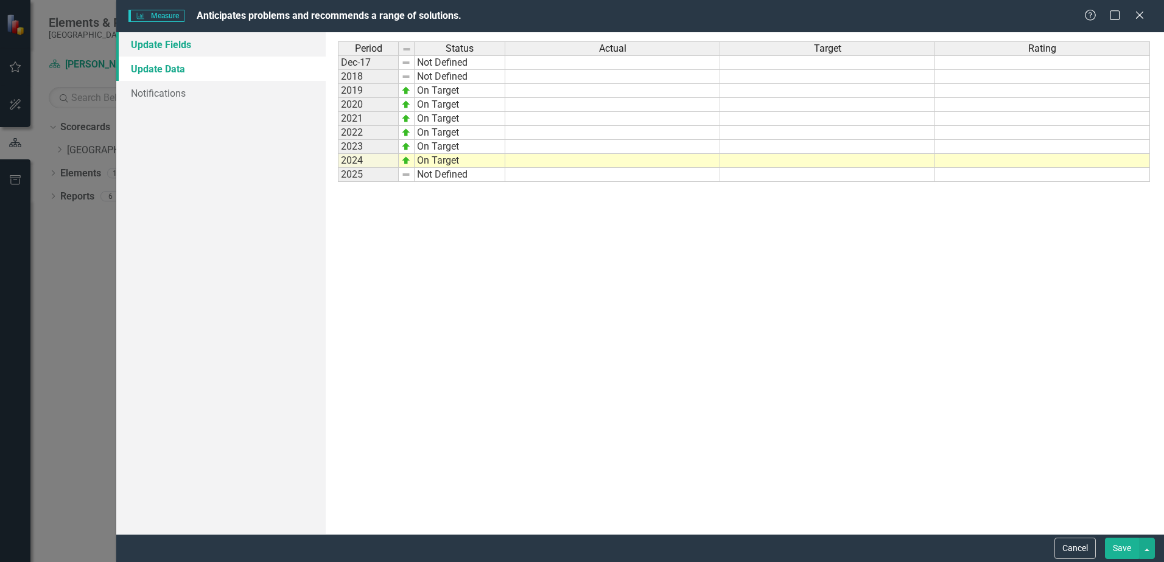
click at [150, 47] on link "Update Fields" at bounding box center [220, 44] width 209 height 24
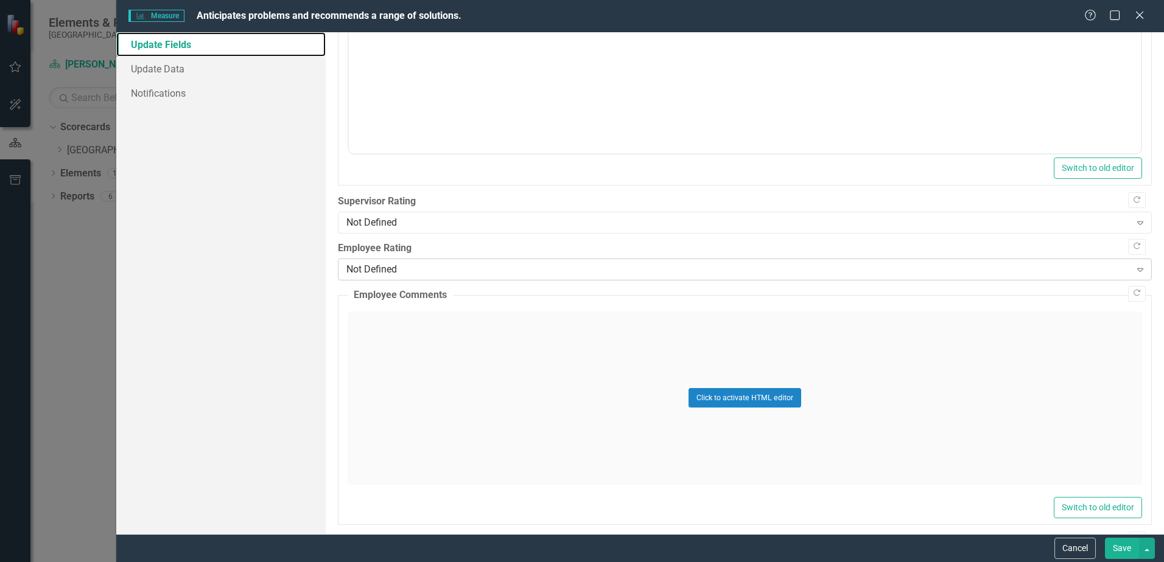
scroll to position [487, 0]
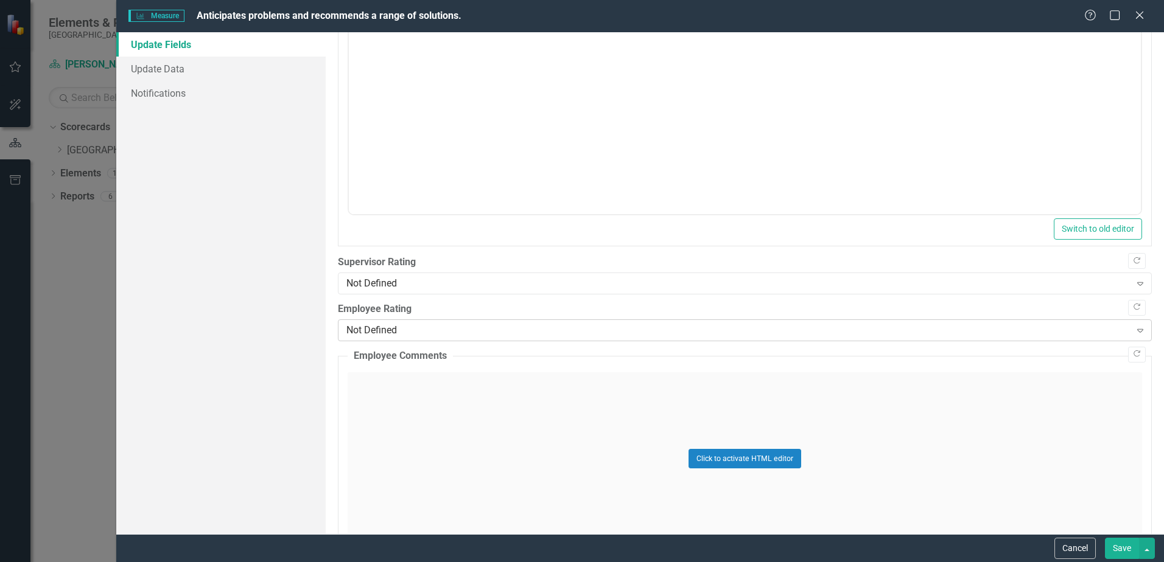
click at [413, 332] on div "Not Defined" at bounding box center [737, 330] width 783 height 14
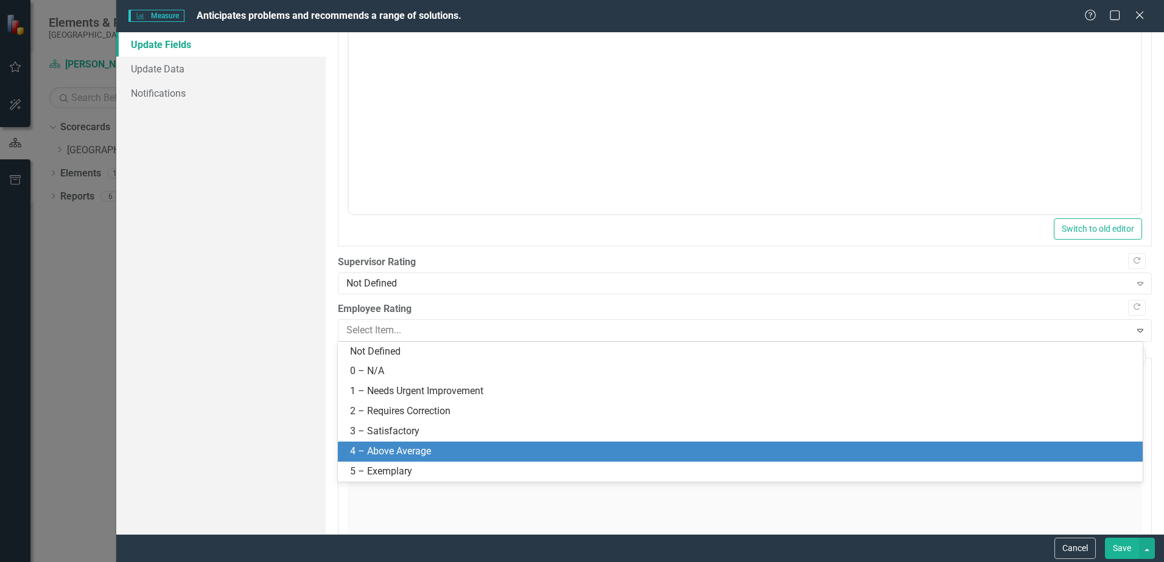
click at [411, 445] on div "4 – Above Average" at bounding box center [742, 452] width 785 height 14
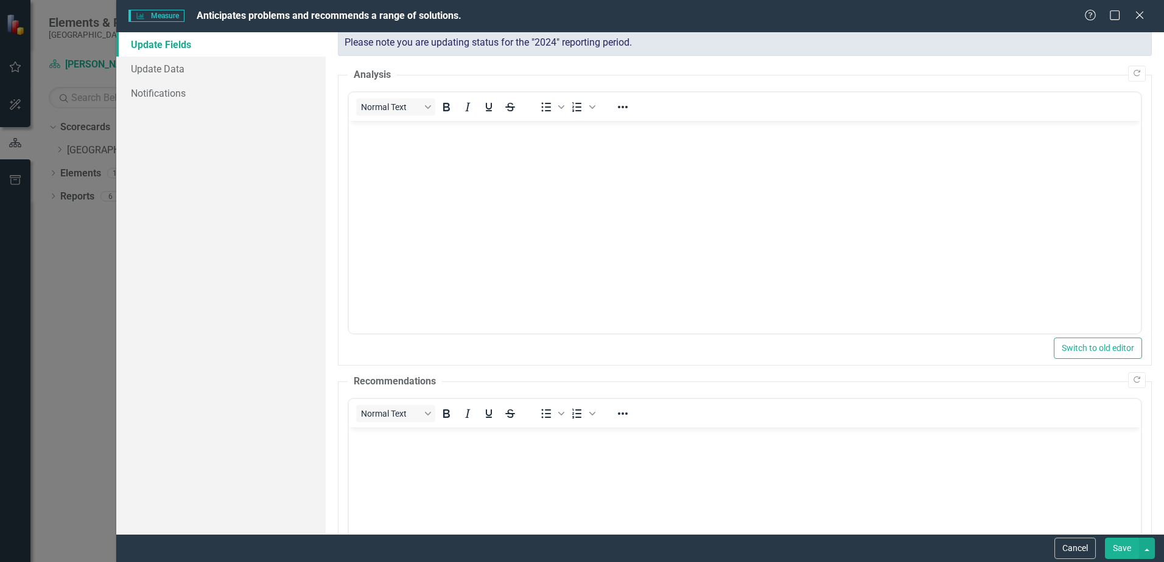
scroll to position [0, 0]
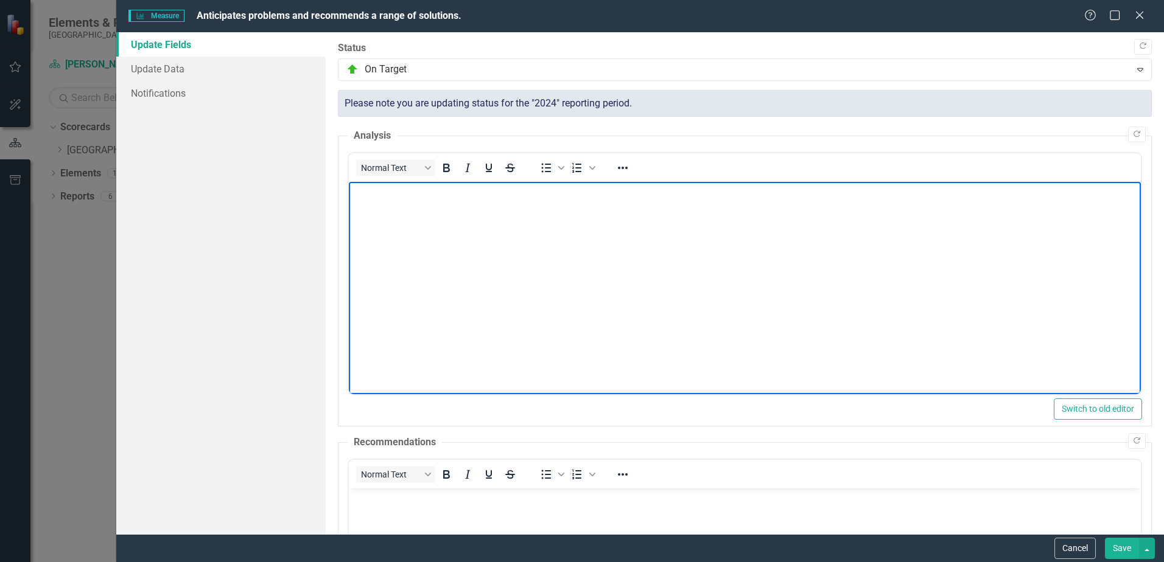
drag, startPoint x: 390, startPoint y: 202, endPoint x: 751, endPoint y: 359, distance: 393.7
click at [390, 202] on body "Rich Text Area. Press ALT-0 for help." at bounding box center [745, 273] width 792 height 183
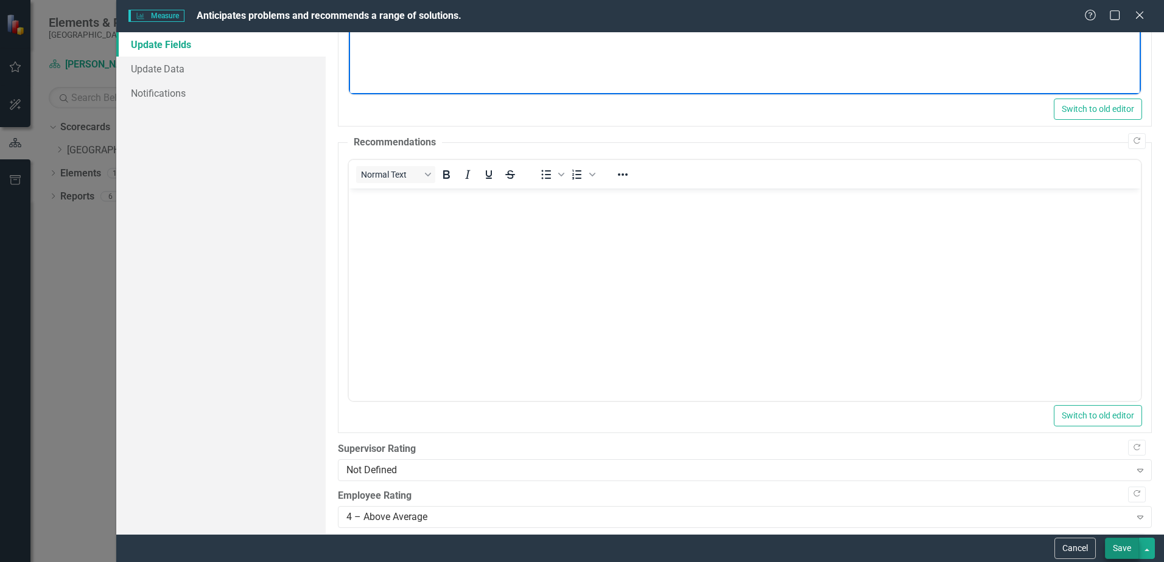
scroll to position [304, 0]
click at [1120, 539] on button "Save" at bounding box center [1122, 548] width 34 height 21
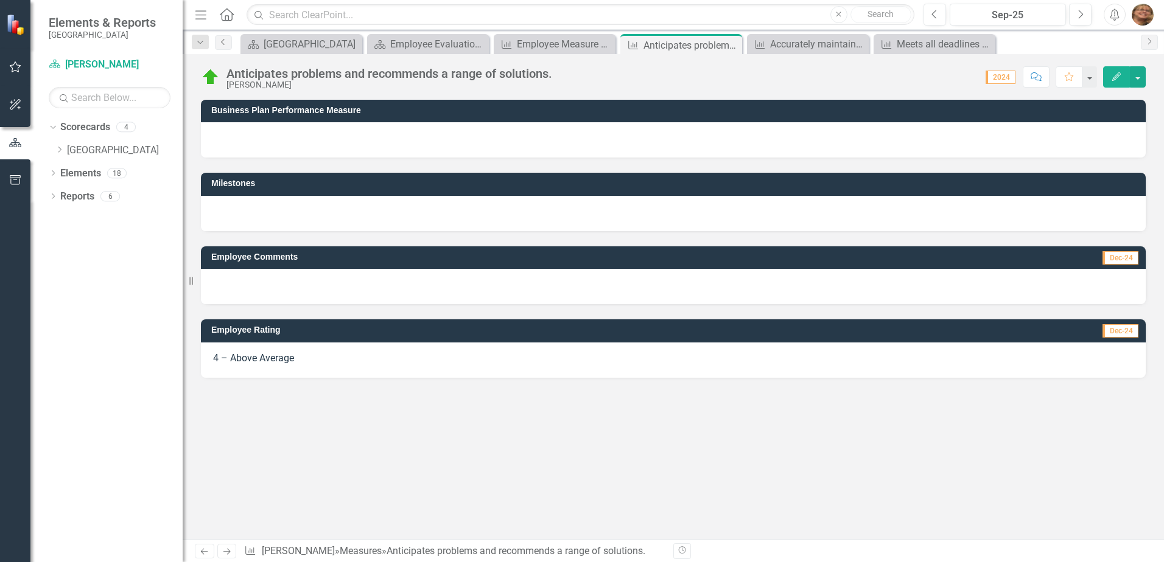
click at [223, 41] on icon at bounding box center [222, 42] width 3 height 6
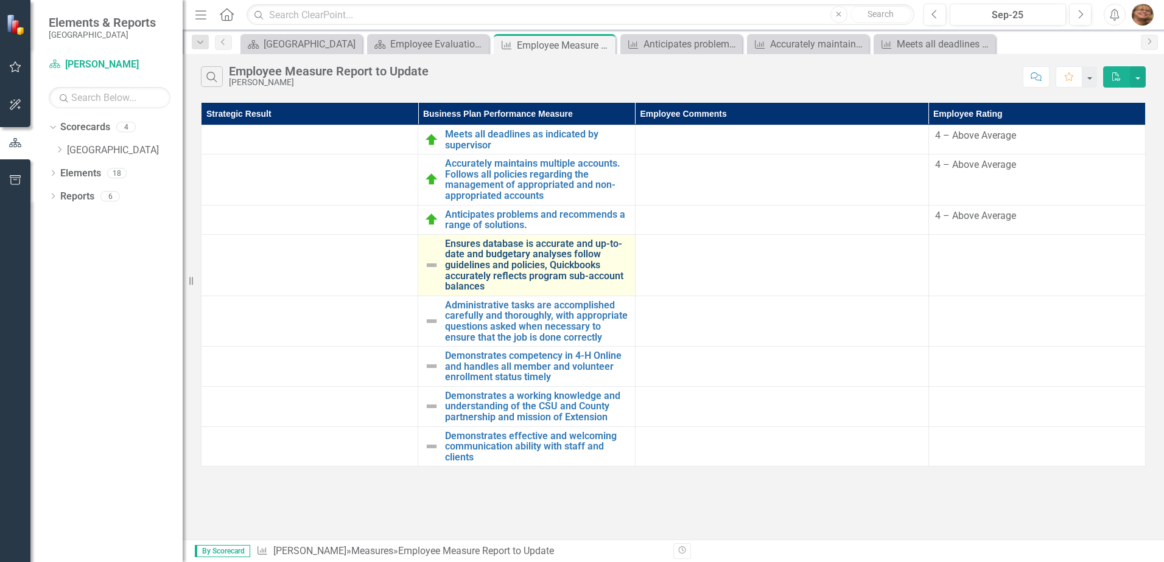
click at [490, 262] on link "Ensures database is accurate and up-to-date and budgetary analyses follow guide…" at bounding box center [536, 266] width 183 height 54
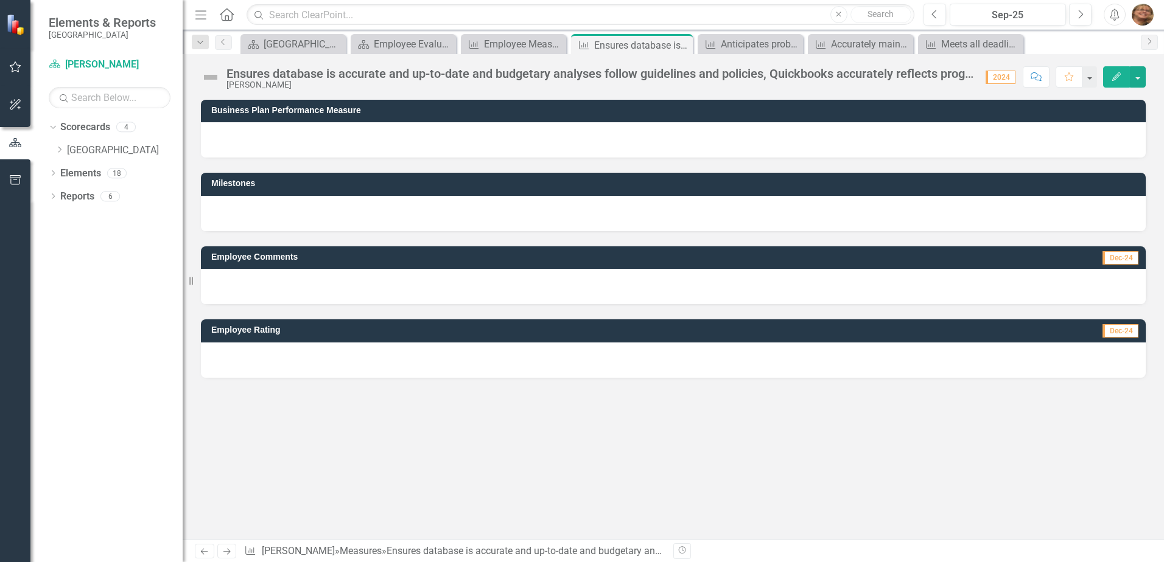
click at [1117, 72] on icon "Edit" at bounding box center [1116, 76] width 11 height 9
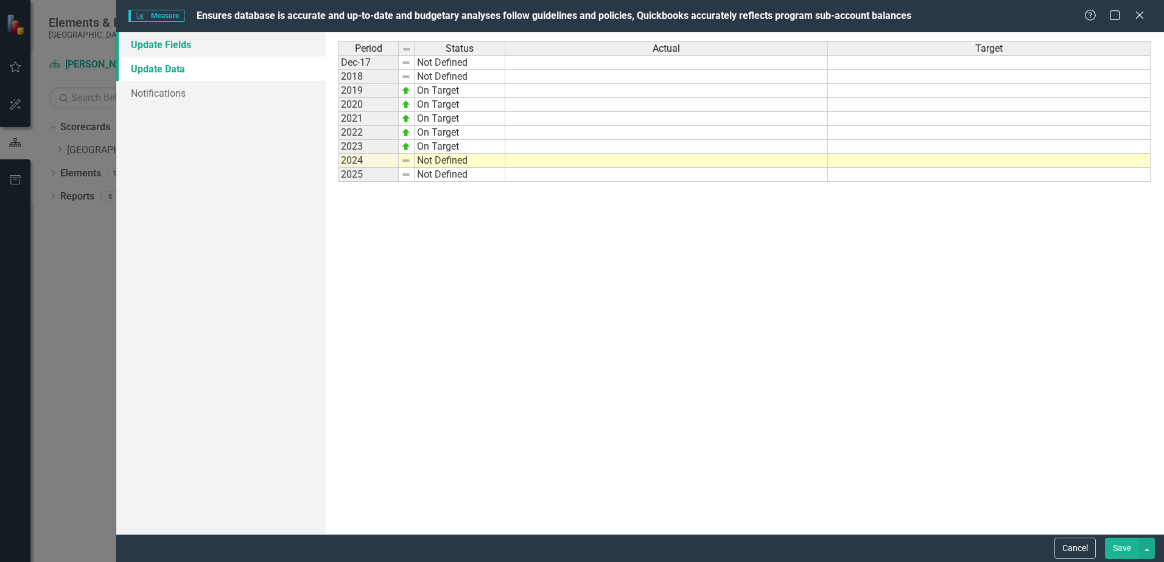
click at [161, 42] on link "Update Fields" at bounding box center [220, 44] width 209 height 24
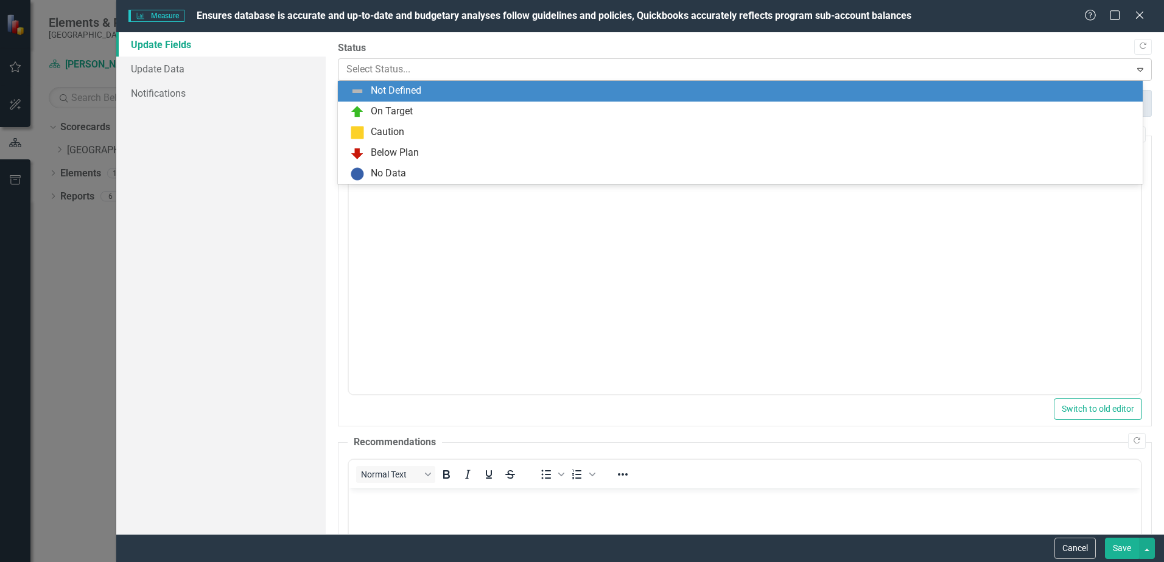
click at [426, 61] on div at bounding box center [734, 69] width 776 height 16
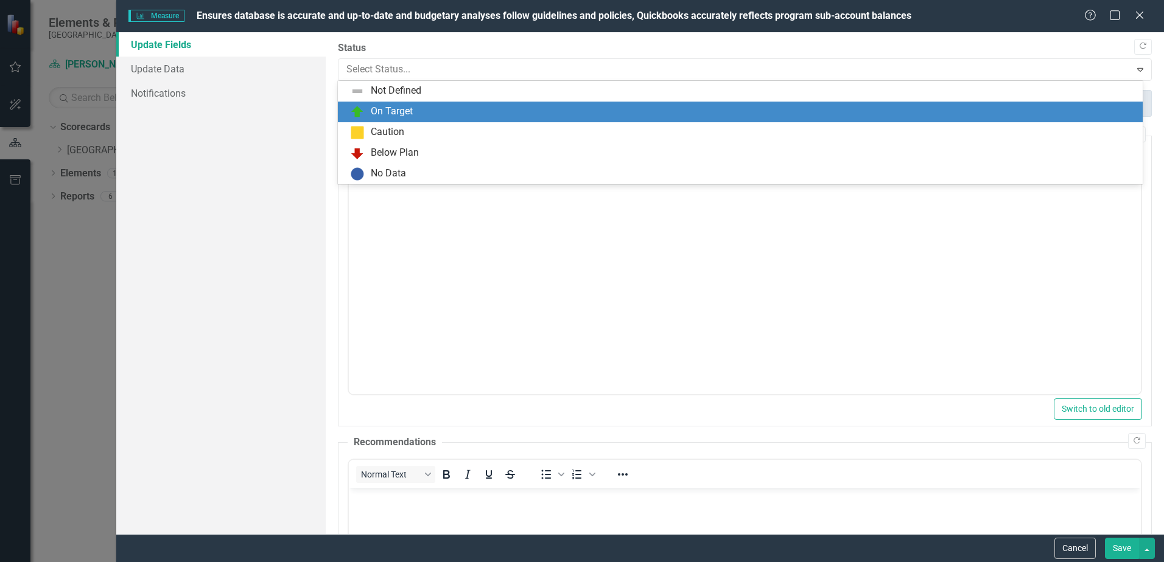
click at [421, 116] on div "On Target" at bounding box center [742, 112] width 785 height 15
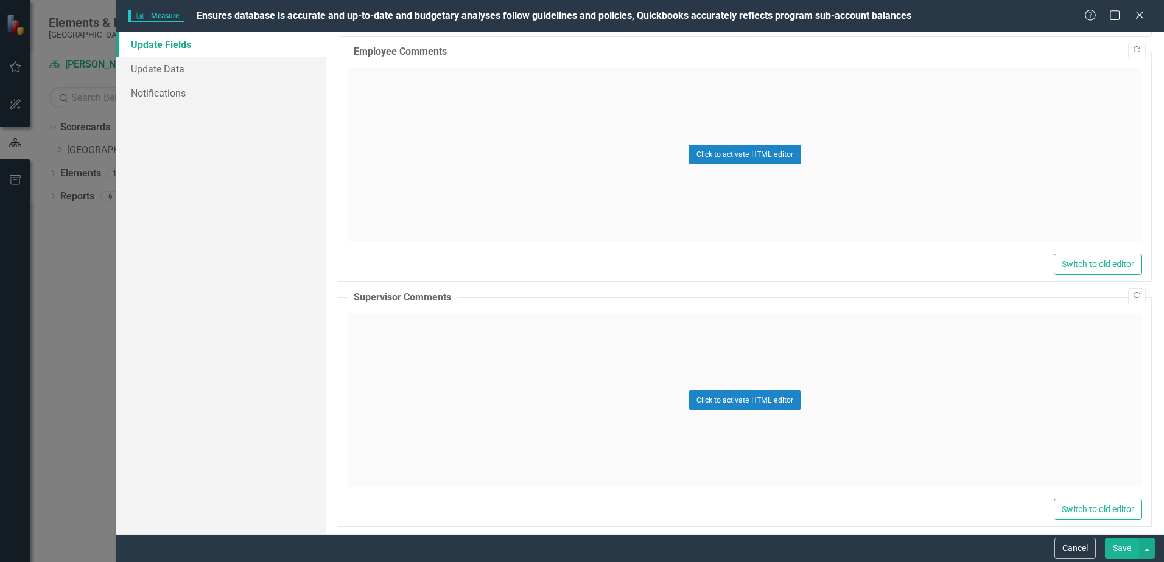
scroll to position [548, 0]
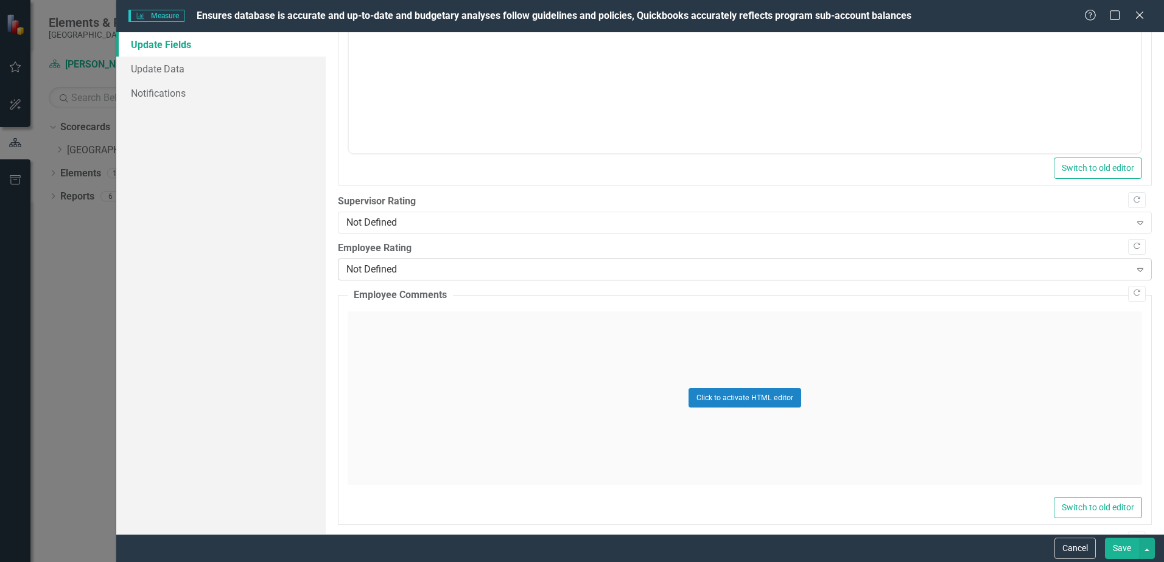
click at [385, 265] on div "Not Defined" at bounding box center [737, 269] width 783 height 14
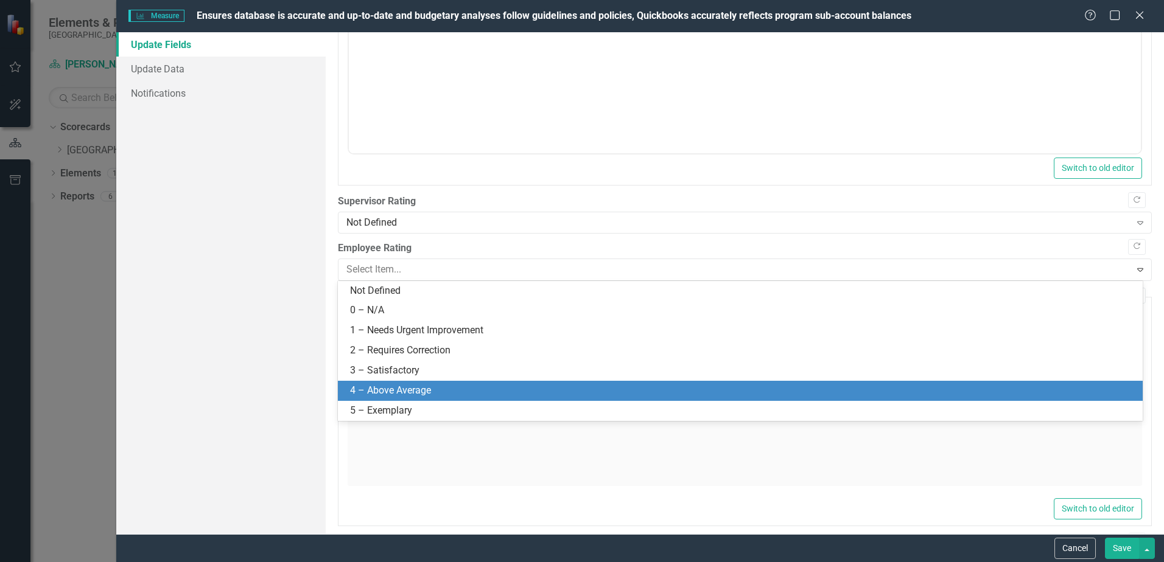
click at [416, 385] on div "4 – Above Average" at bounding box center [742, 391] width 785 height 14
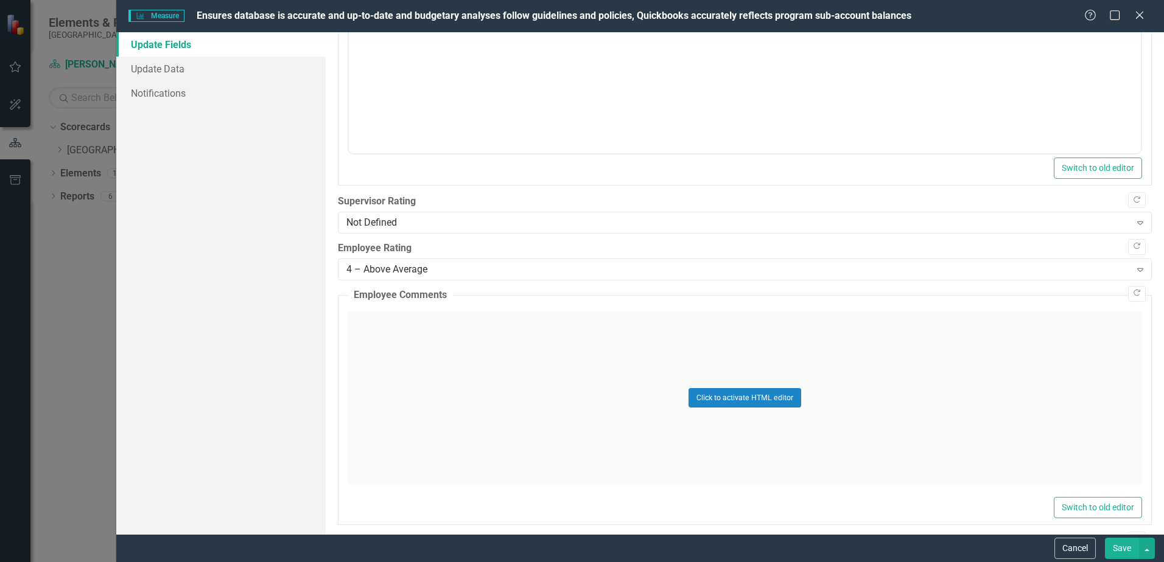
click at [1119, 552] on button "Save" at bounding box center [1122, 548] width 34 height 21
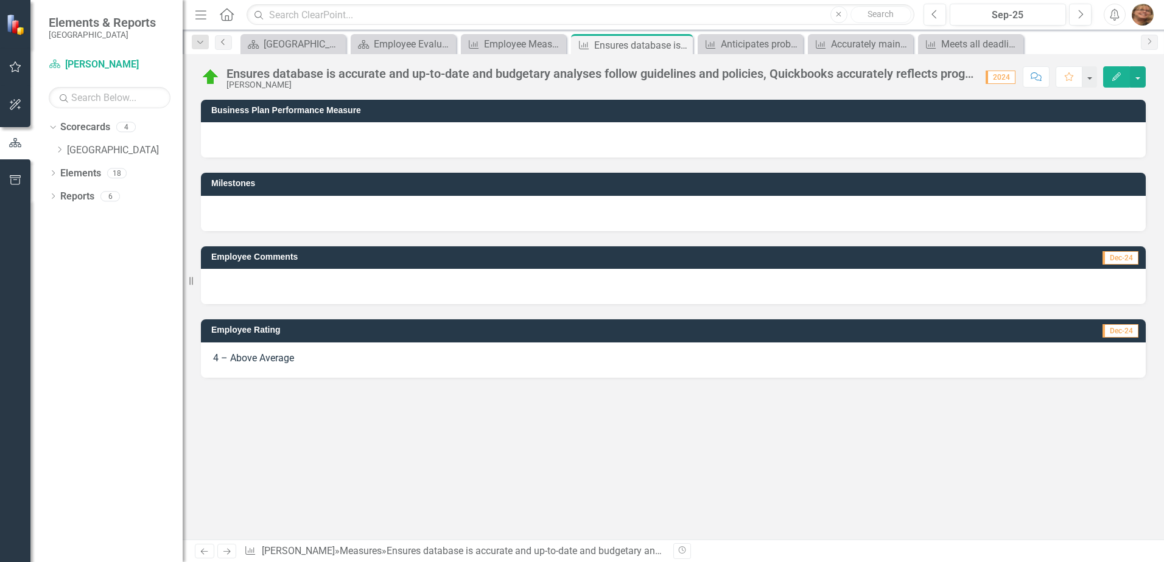
click at [220, 43] on icon "Previous" at bounding box center [224, 41] width 10 height 7
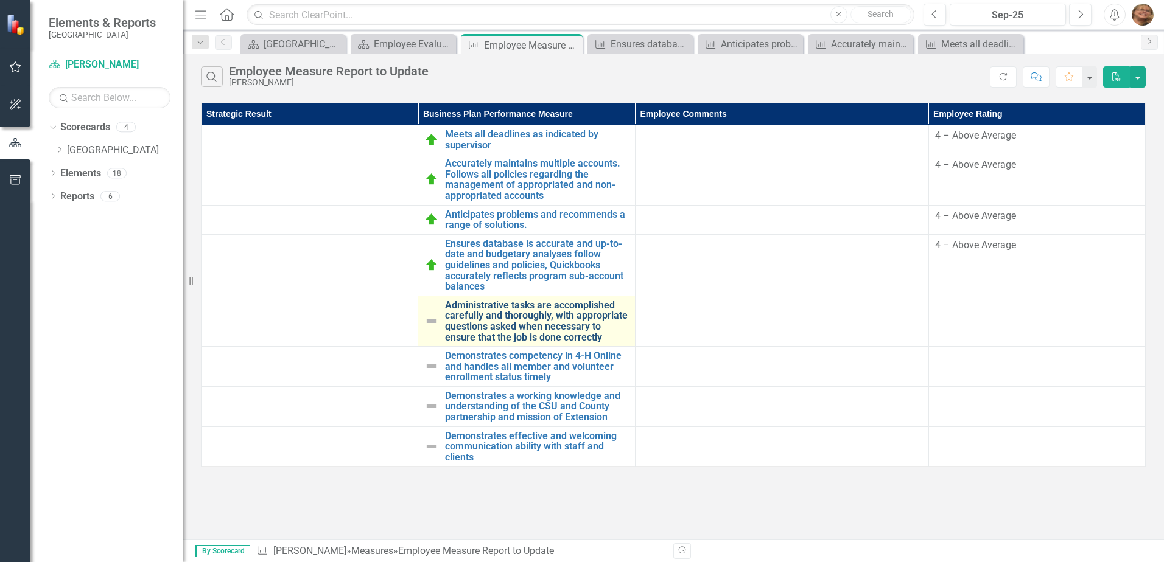
click at [475, 321] on link "Administrative tasks are accomplished carefully and thoroughly, with appropriat…" at bounding box center [536, 321] width 183 height 43
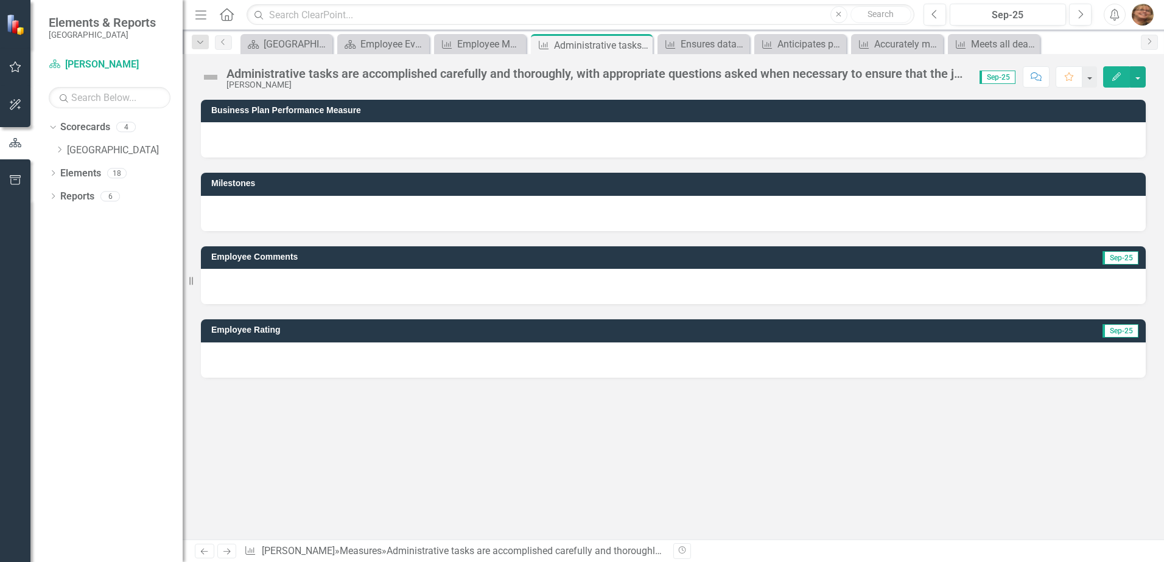
click at [1119, 74] on icon "Edit" at bounding box center [1116, 76] width 11 height 9
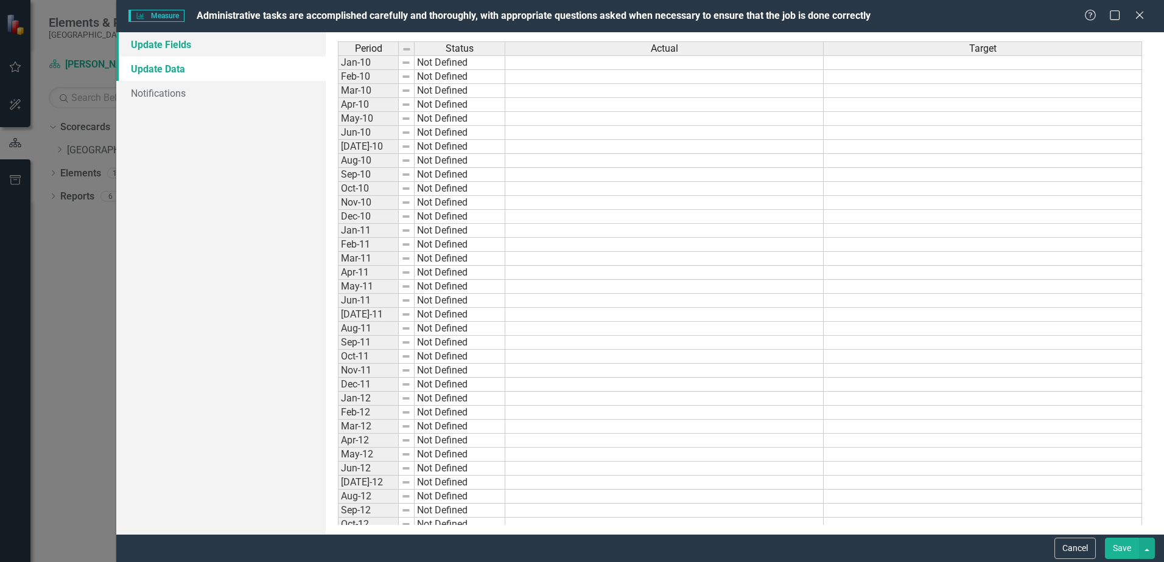
click at [165, 36] on link "Update Fields" at bounding box center [220, 44] width 209 height 24
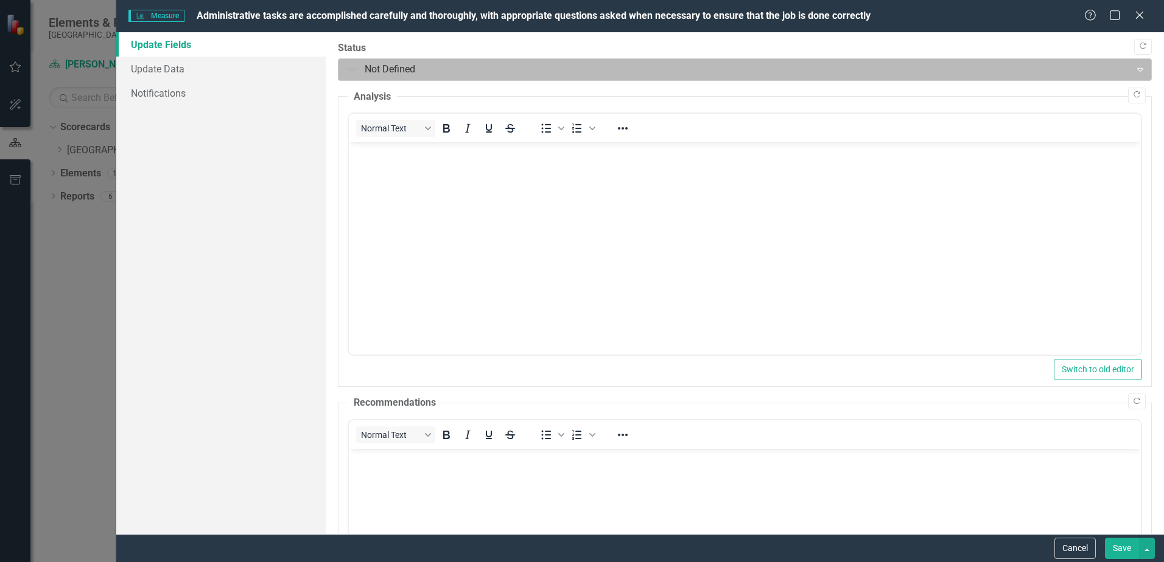
click at [400, 75] on div at bounding box center [734, 69] width 776 height 16
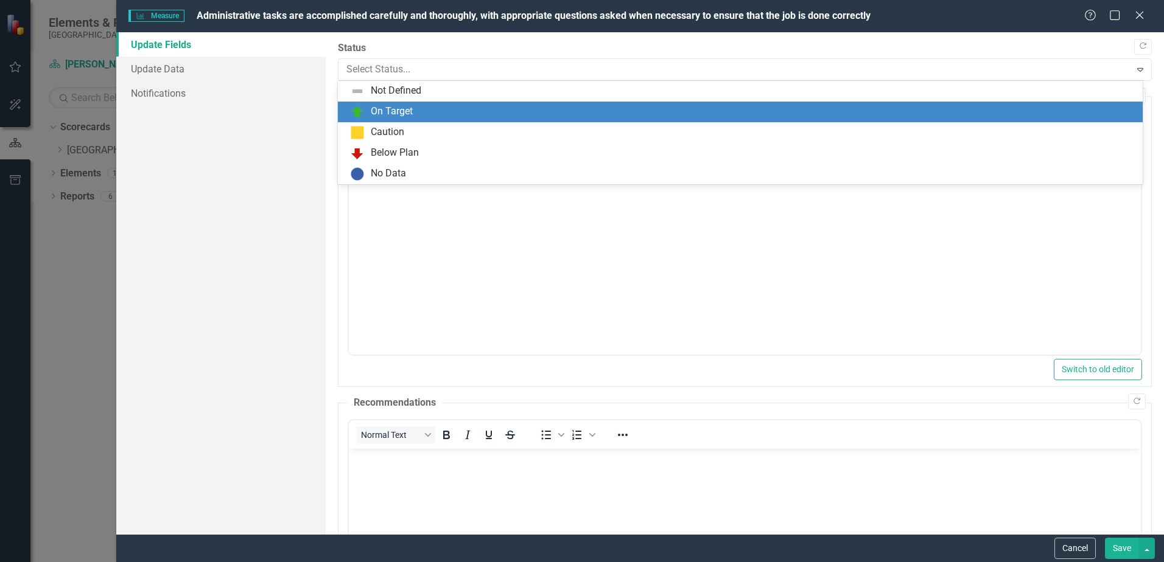
click at [388, 107] on div "On Target" at bounding box center [392, 112] width 42 height 14
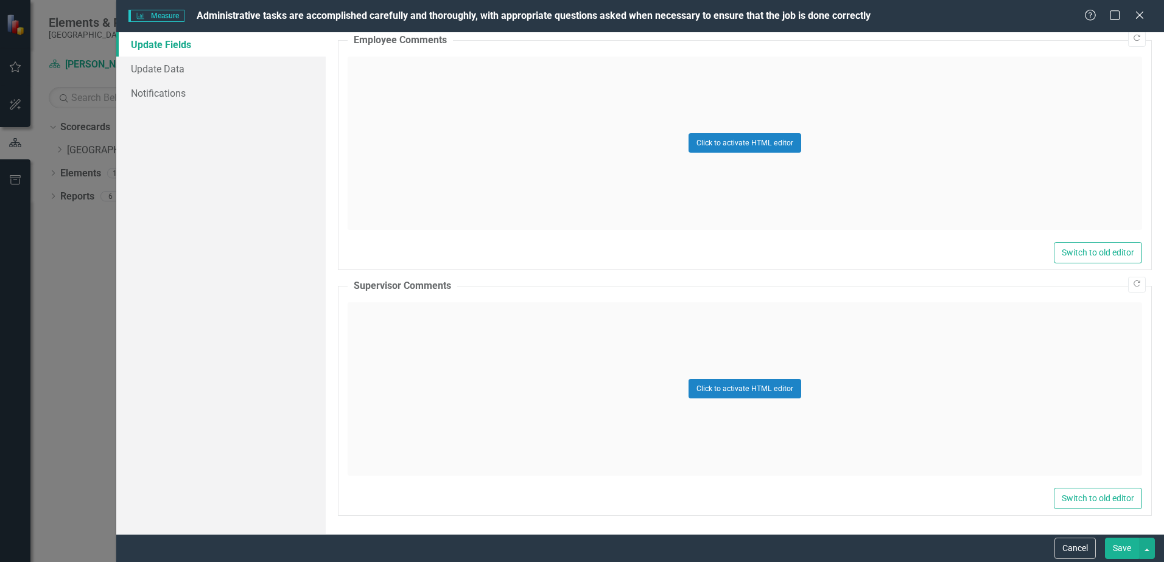
scroll to position [581, 0]
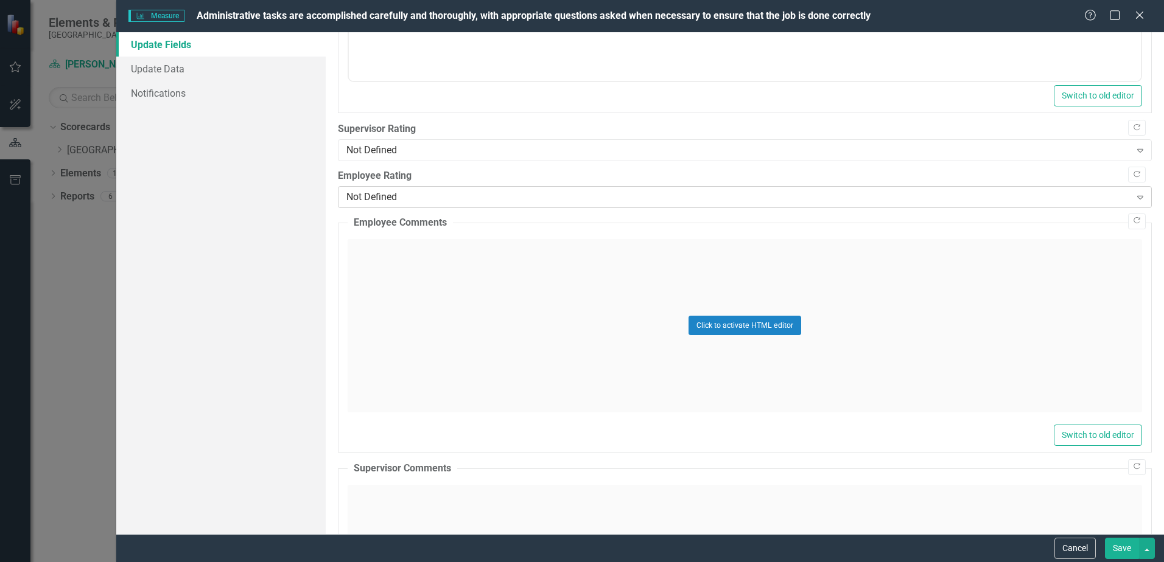
click at [418, 191] on div "Not Defined" at bounding box center [737, 198] width 783 height 14
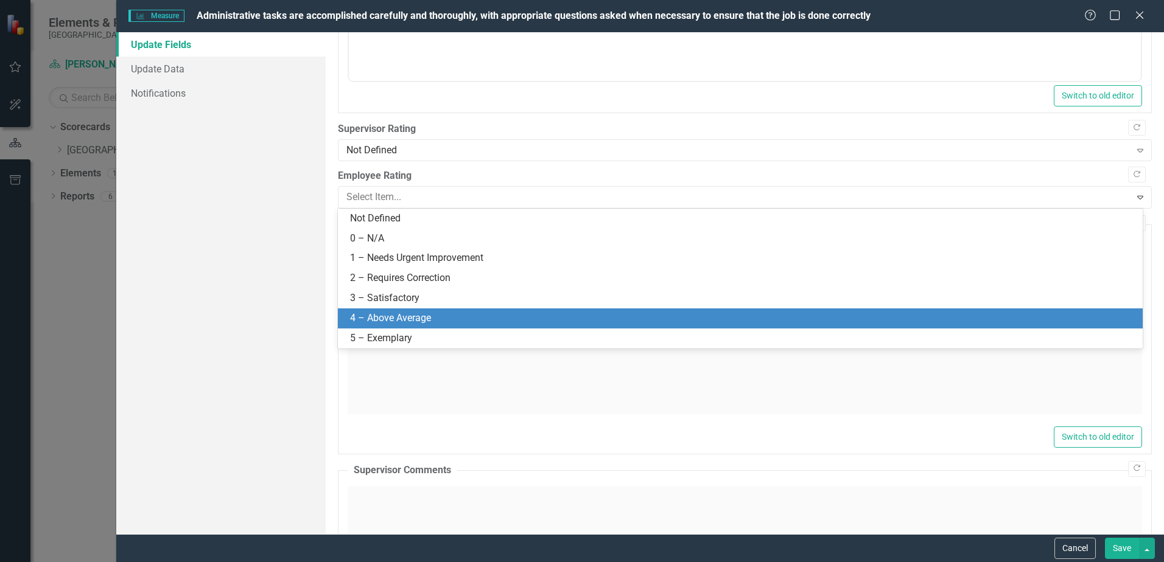
click at [421, 320] on div "4 – Above Average" at bounding box center [742, 319] width 785 height 14
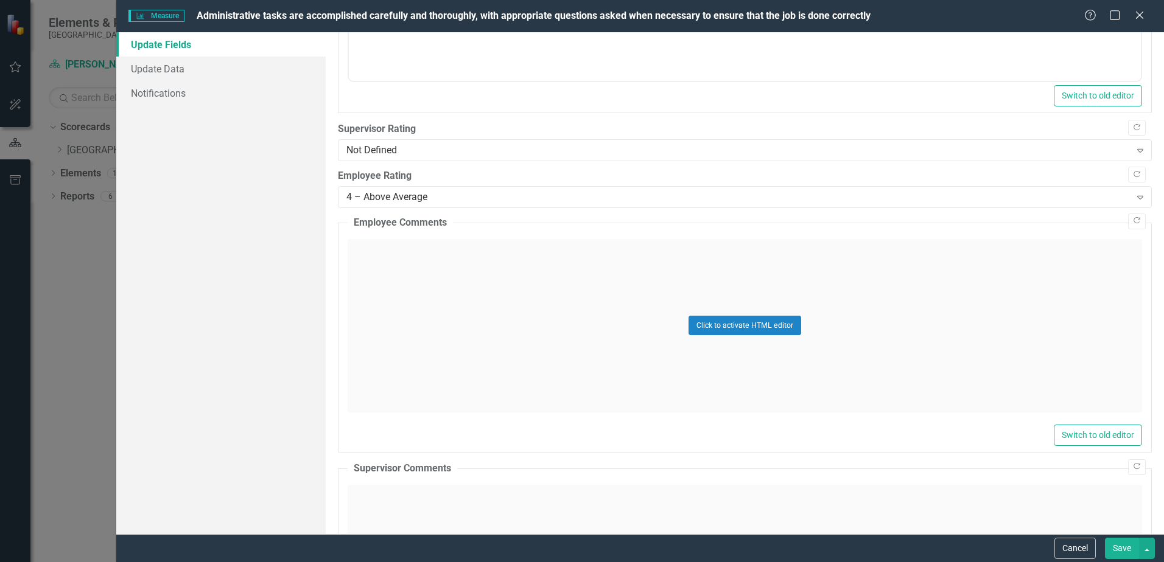
click at [1116, 550] on button "Save" at bounding box center [1122, 548] width 34 height 21
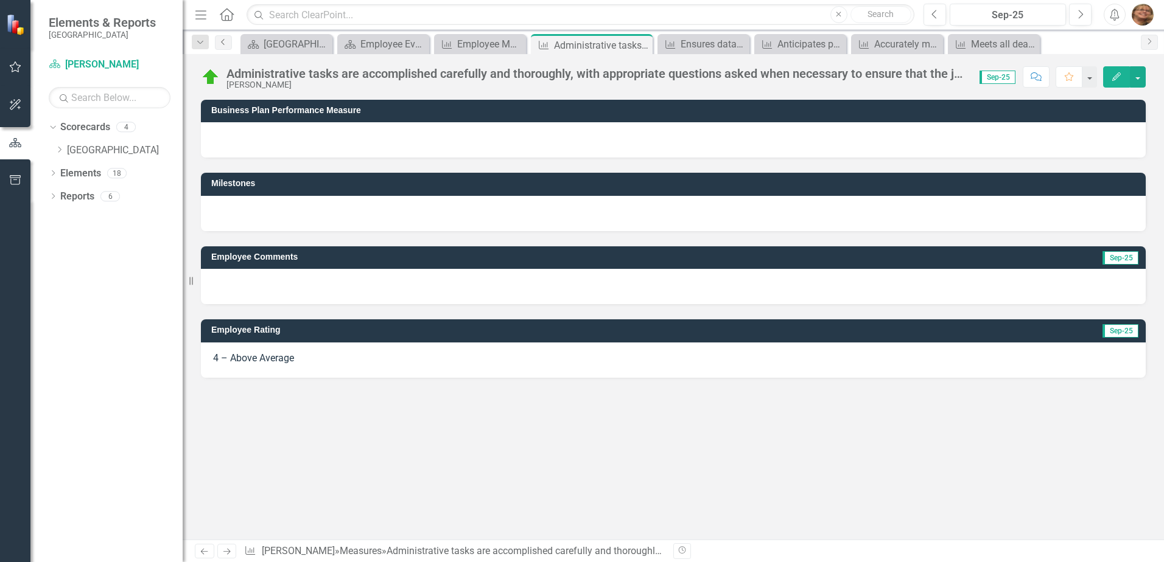
click at [222, 38] on icon "Previous" at bounding box center [224, 41] width 10 height 7
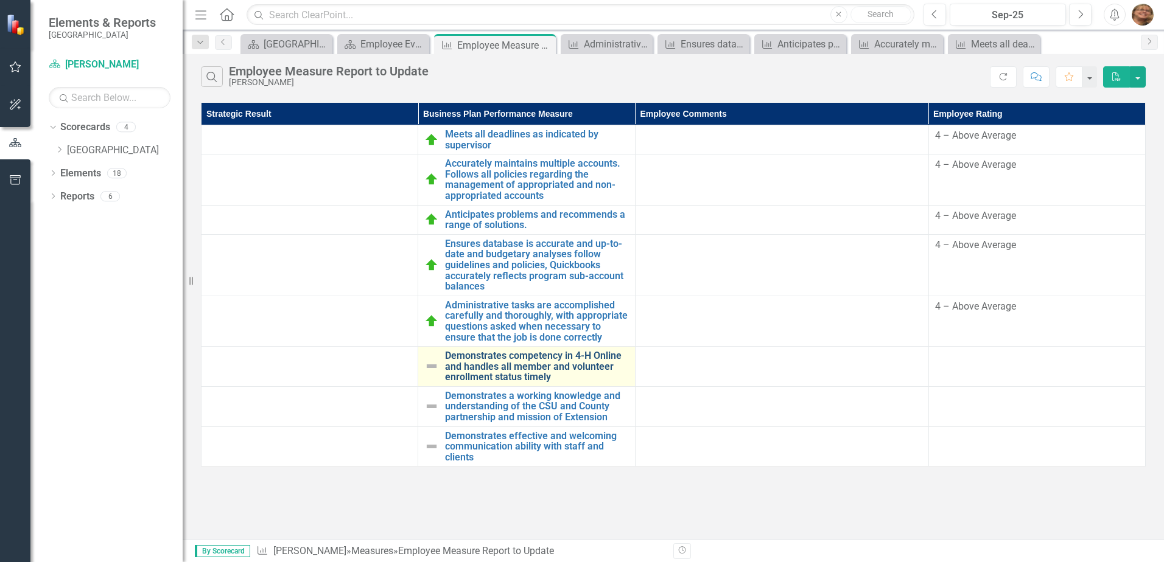
click at [537, 354] on link "Demonstrates competency in 4-H Online and handles all member and volunteer enro…" at bounding box center [536, 367] width 183 height 32
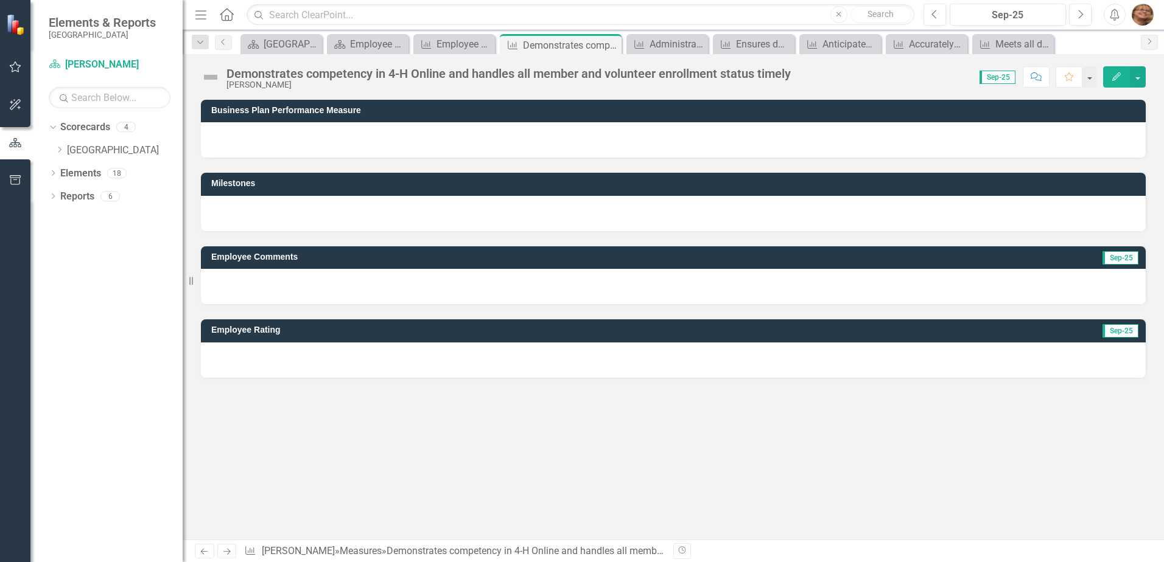
click at [1115, 74] on icon "Edit" at bounding box center [1116, 76] width 11 height 9
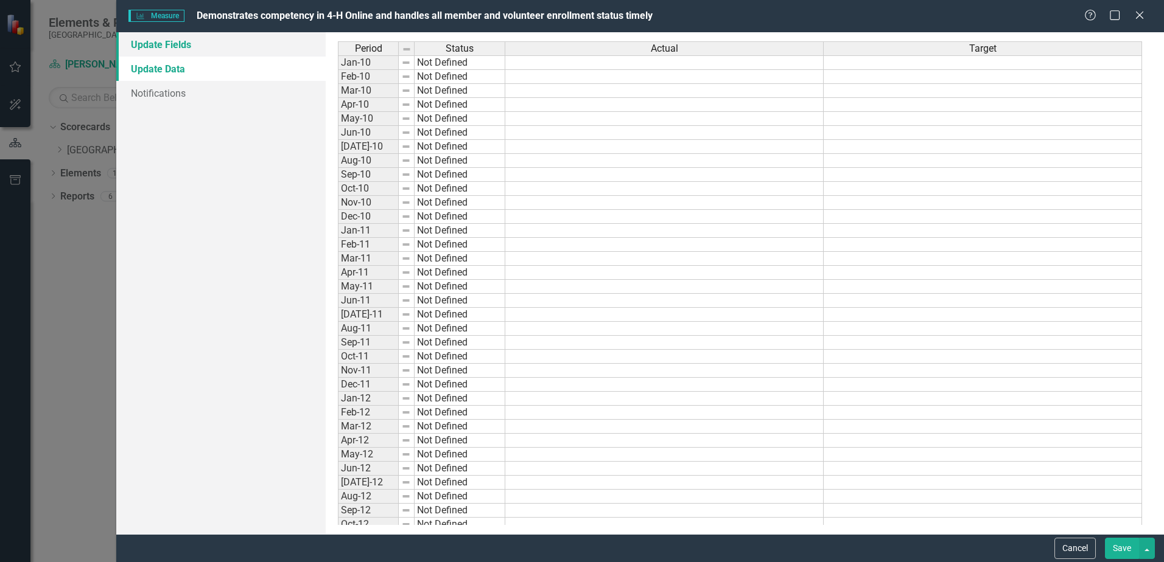
click at [151, 40] on link "Update Fields" at bounding box center [220, 44] width 209 height 24
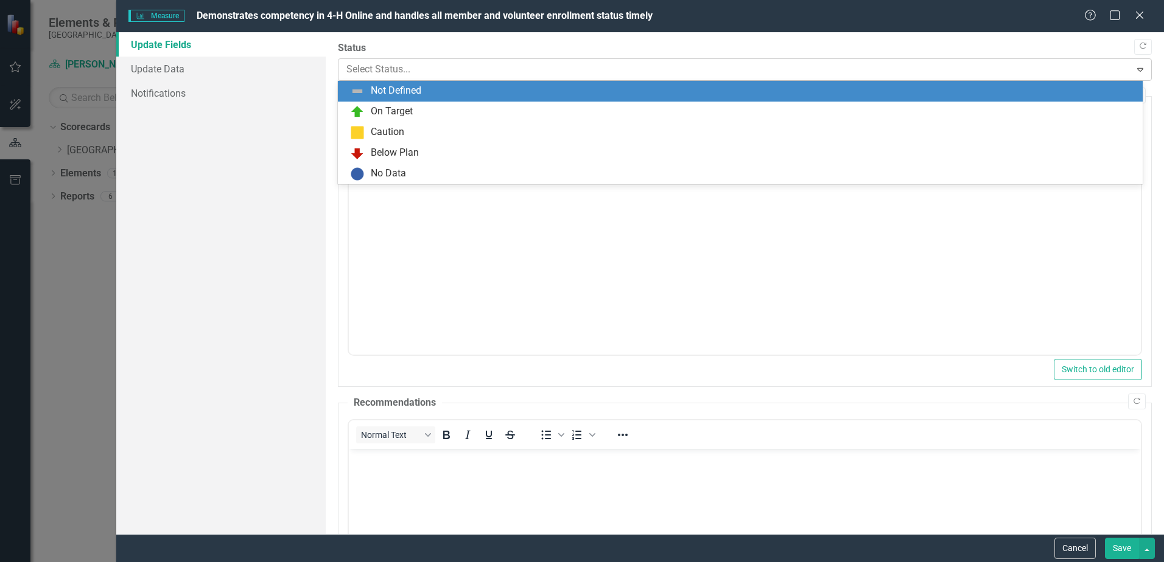
click at [460, 66] on div at bounding box center [734, 69] width 776 height 16
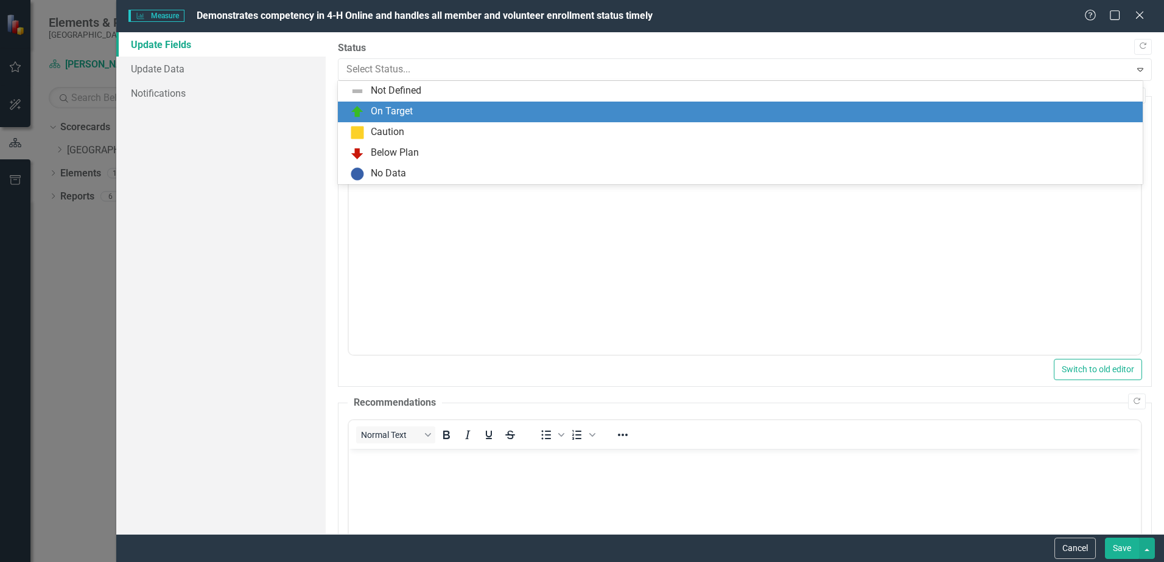
click at [455, 105] on div "On Target" at bounding box center [742, 112] width 785 height 15
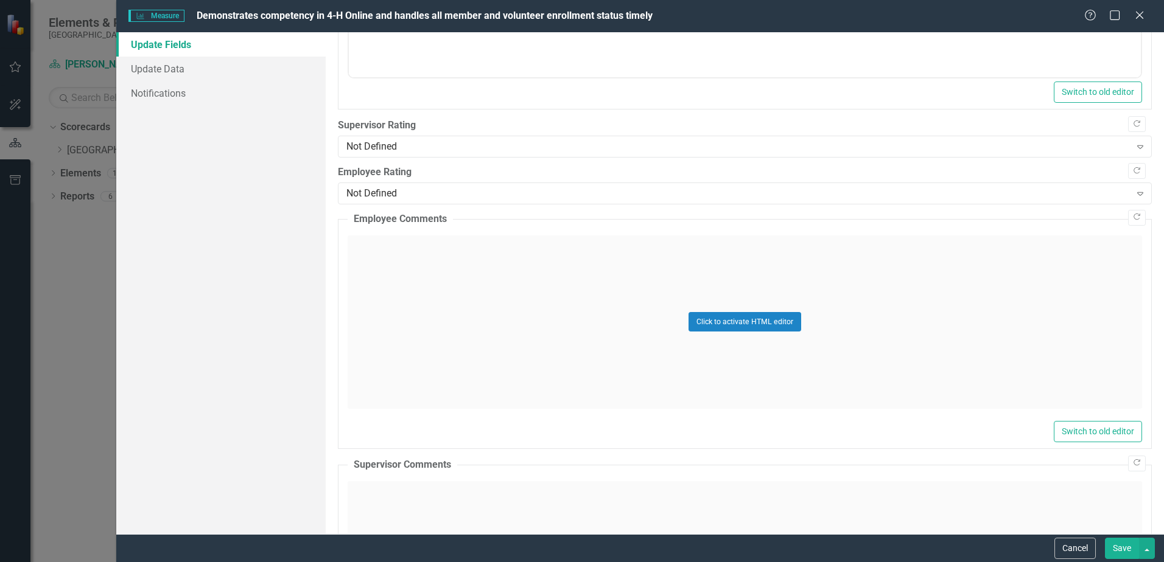
scroll to position [459, 0]
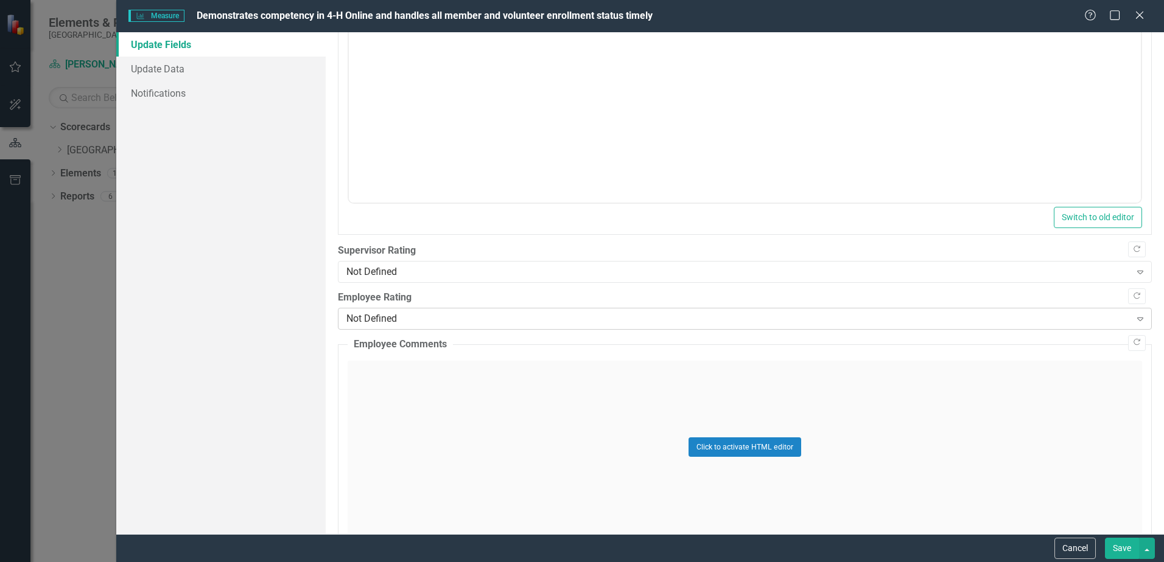
click at [421, 312] on div "Not Defined" at bounding box center [737, 319] width 783 height 14
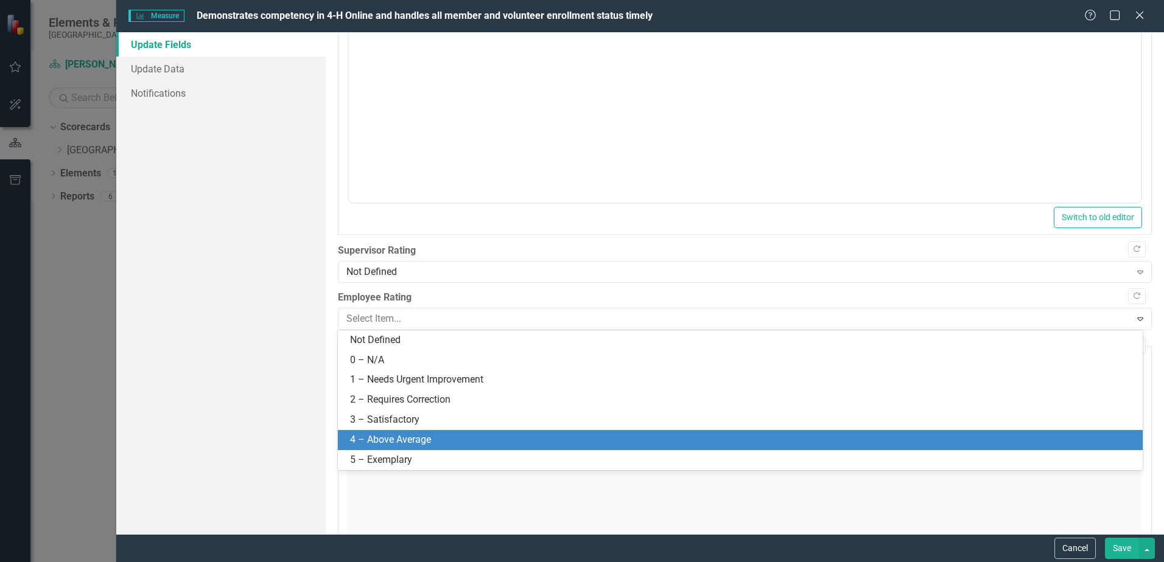
click at [394, 435] on div "4 – Above Average" at bounding box center [742, 440] width 785 height 14
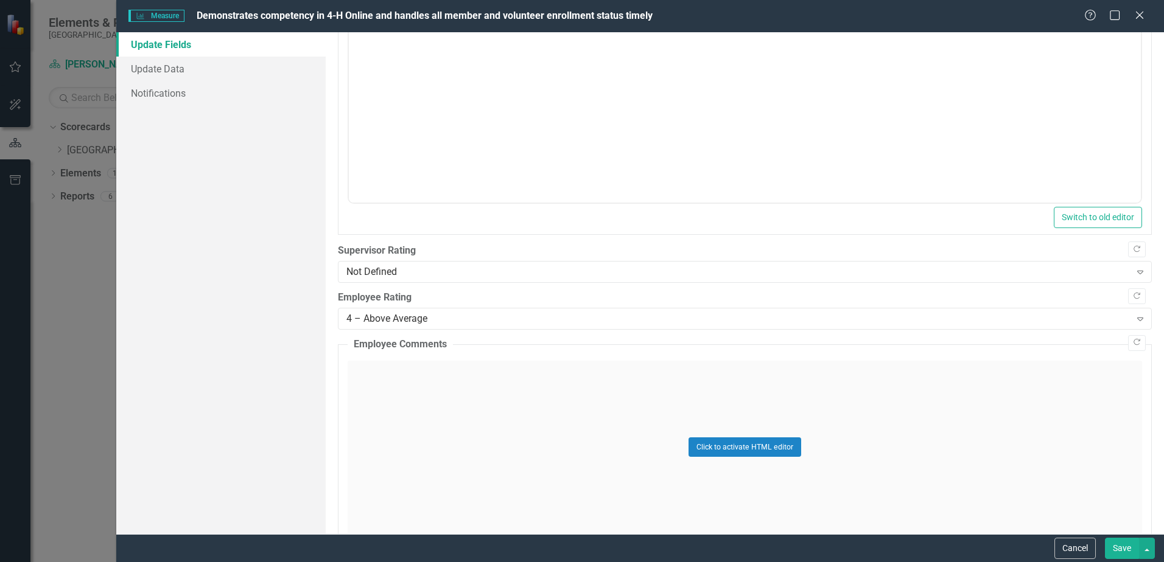
click at [1116, 552] on button "Save" at bounding box center [1122, 548] width 34 height 21
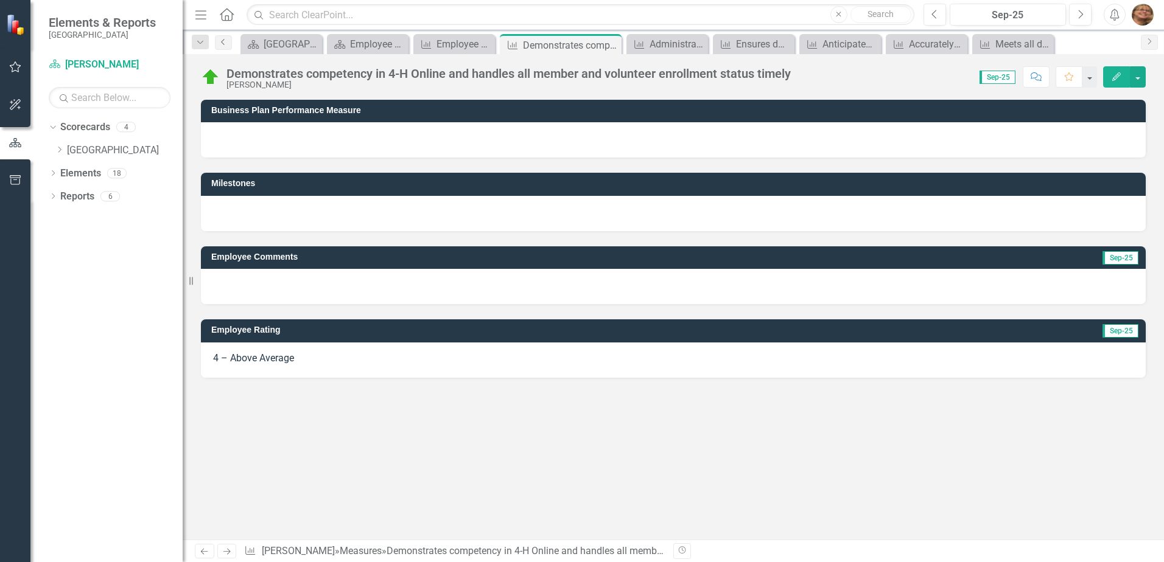
click at [226, 44] on icon "Previous" at bounding box center [224, 41] width 10 height 7
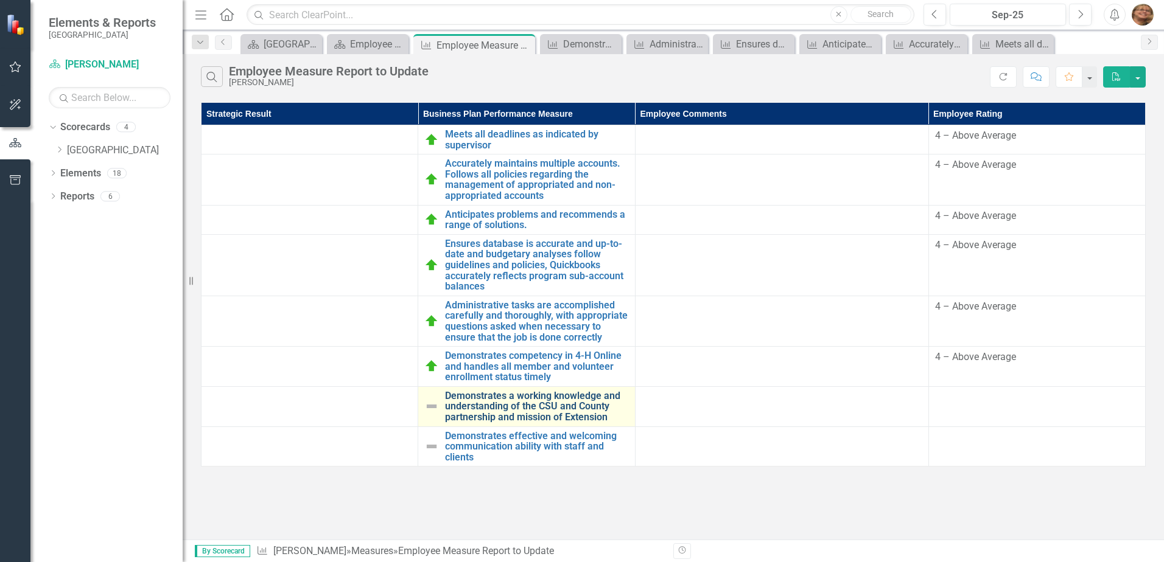
click at [561, 407] on link "Demonstrates a working knowledge and understanding of the CSU and County partne…" at bounding box center [536, 407] width 183 height 32
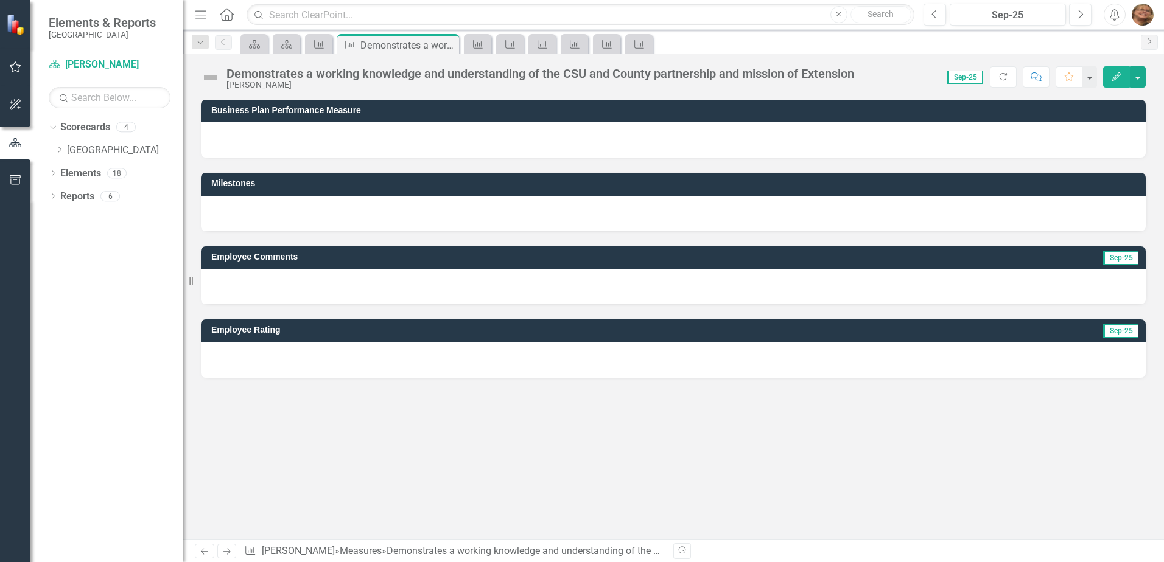
click at [1108, 86] on button "Edit" at bounding box center [1116, 76] width 27 height 21
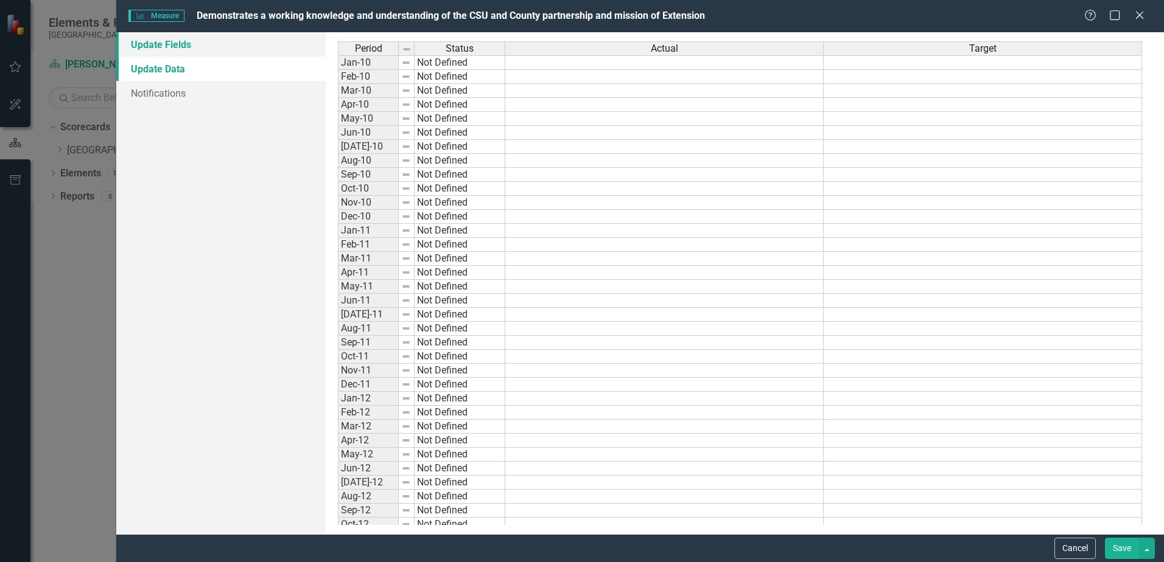
click at [186, 42] on link "Update Fields" at bounding box center [220, 44] width 209 height 24
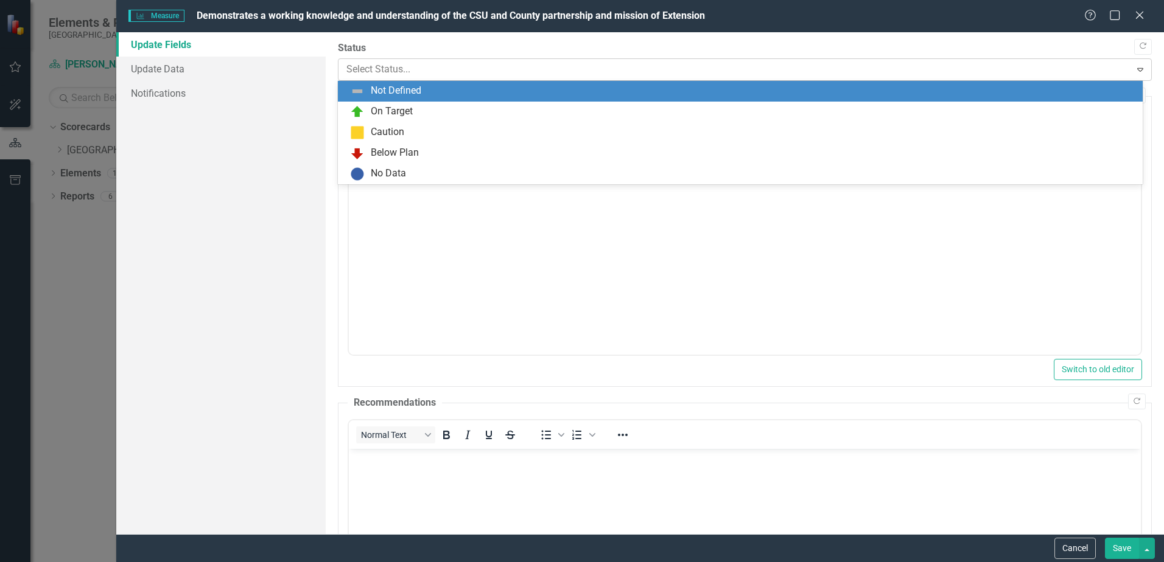
click at [368, 71] on div at bounding box center [734, 69] width 776 height 16
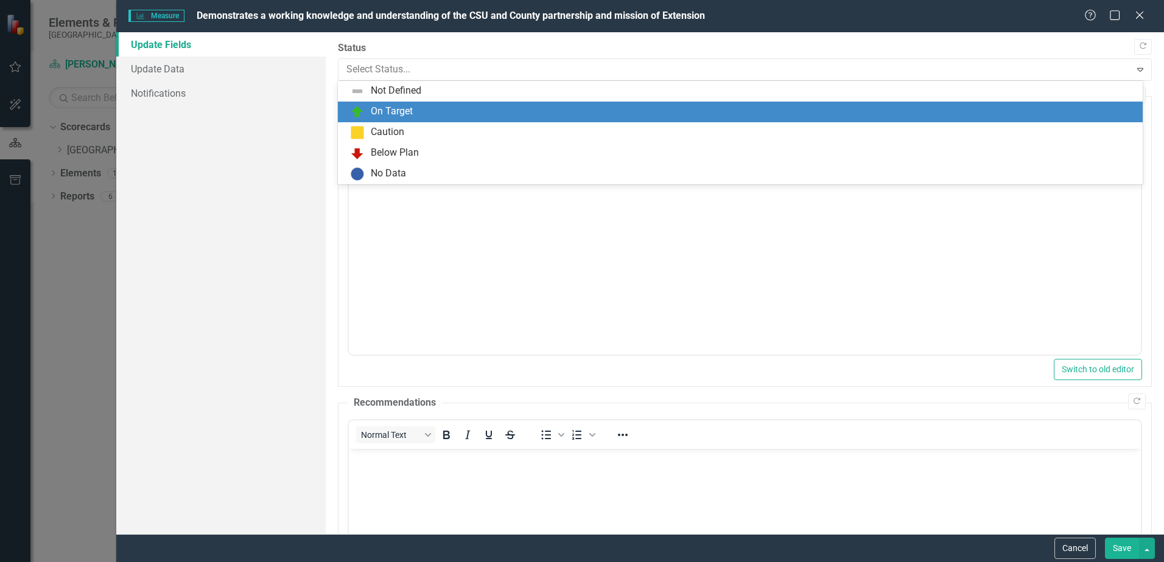
click at [360, 114] on img at bounding box center [357, 112] width 15 height 15
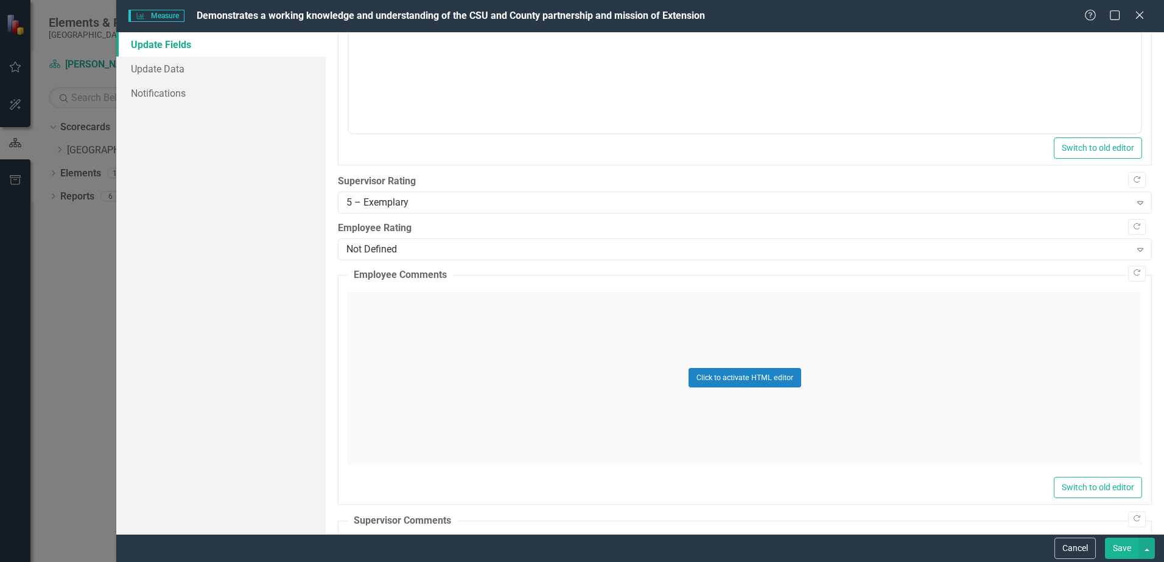
scroll to position [548, 0]
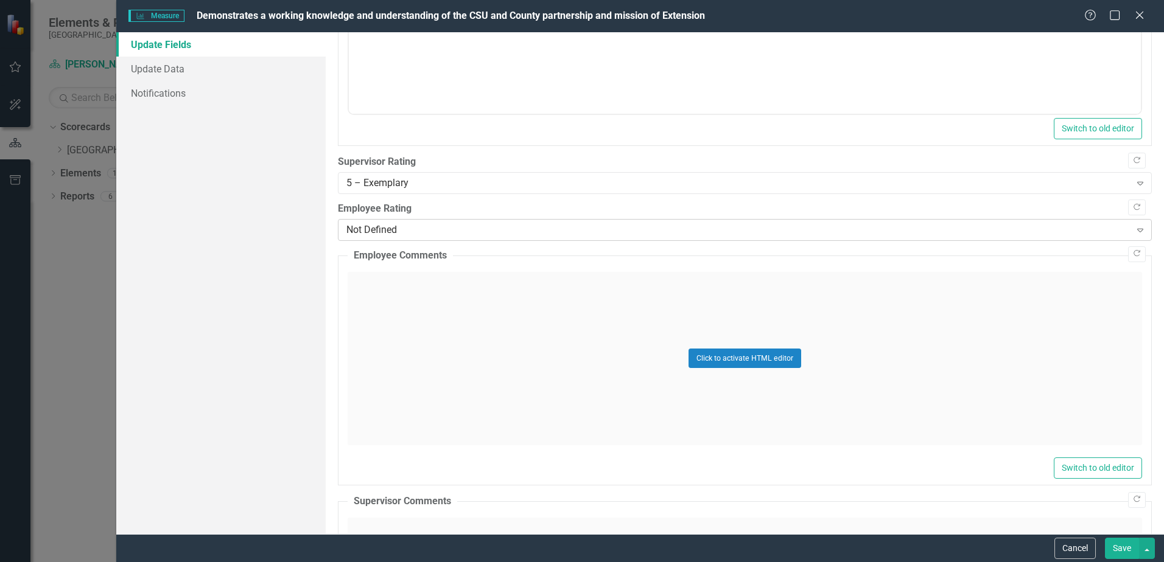
click at [399, 236] on div "Not Defined" at bounding box center [737, 230] width 783 height 14
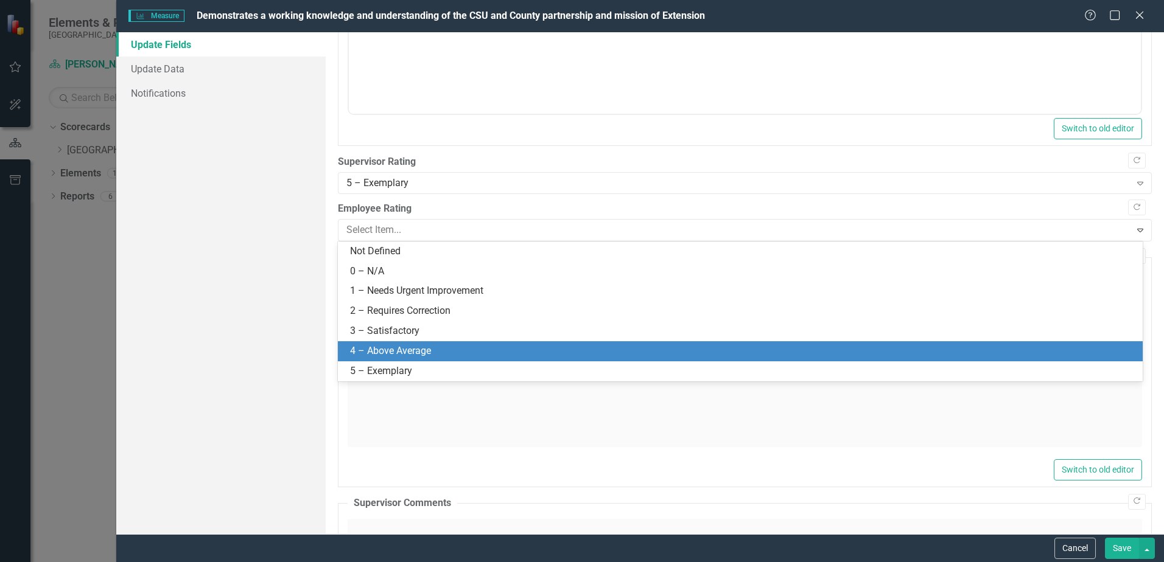
click at [391, 355] on div "4 – Above Average" at bounding box center [742, 352] width 785 height 14
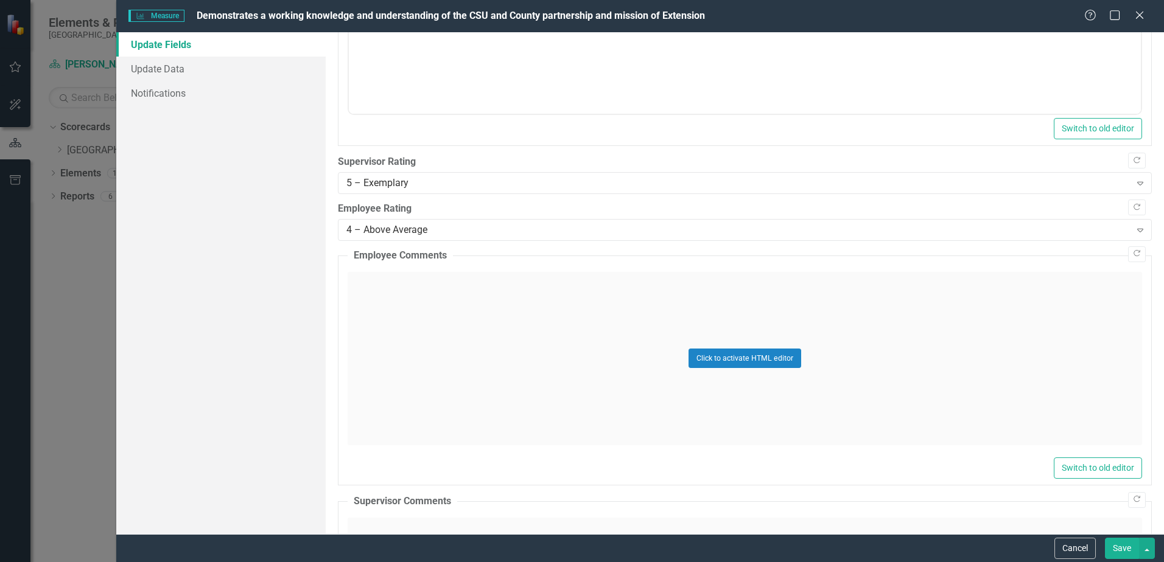
click at [1121, 544] on button "Save" at bounding box center [1122, 548] width 34 height 21
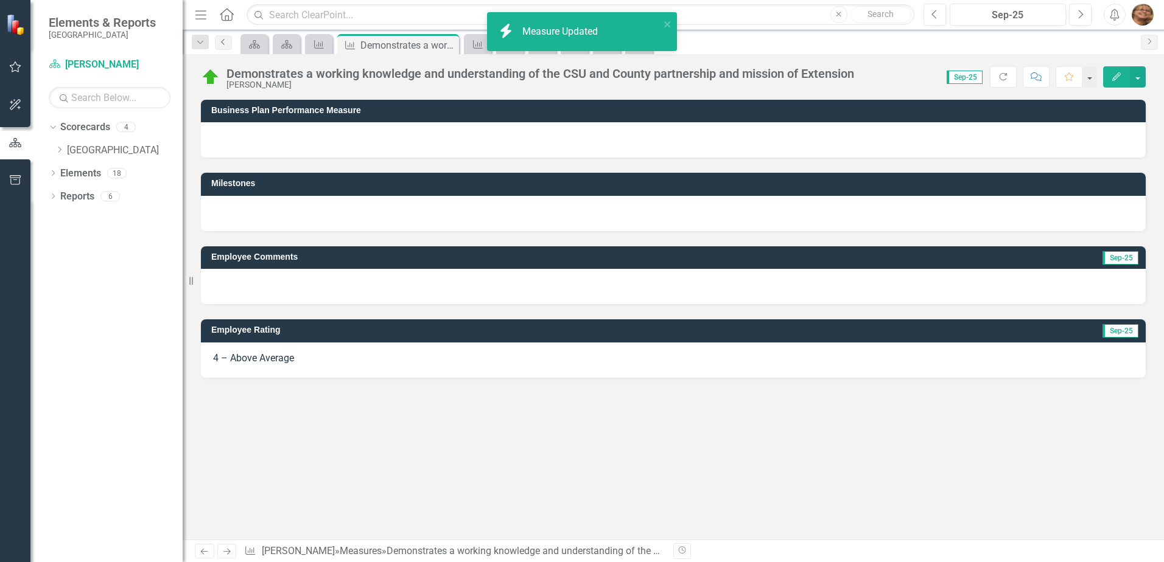
click at [226, 40] on icon "Previous" at bounding box center [224, 41] width 10 height 7
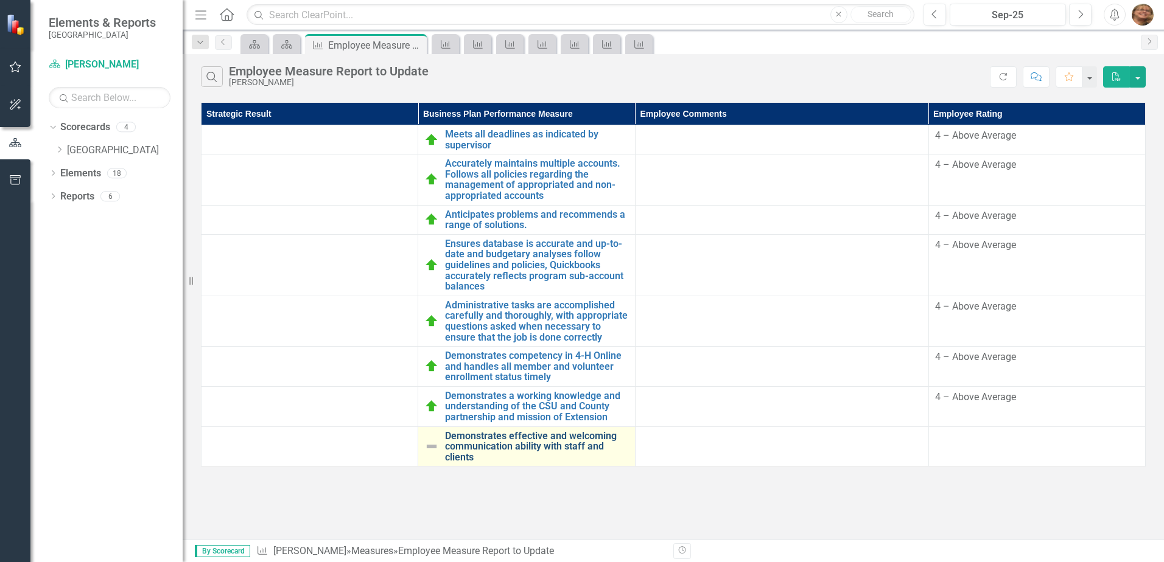
click at [479, 447] on link "Demonstrates effective and welcoming communication ability with staff and clien…" at bounding box center [536, 447] width 183 height 32
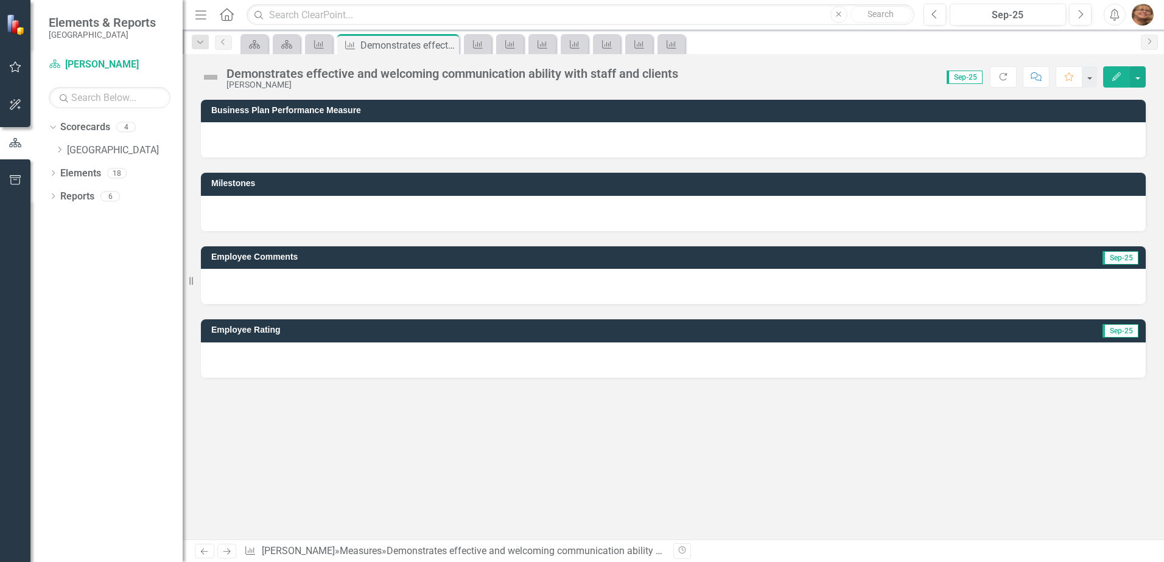
click at [1112, 68] on button "Edit" at bounding box center [1116, 76] width 27 height 21
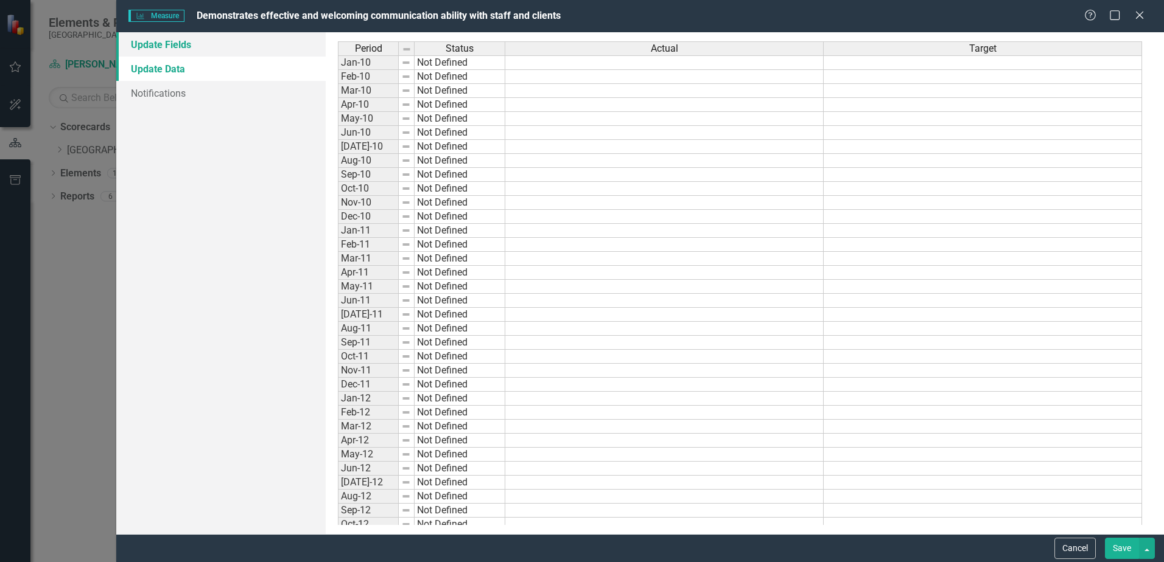
click at [166, 46] on link "Update Fields" at bounding box center [220, 44] width 209 height 24
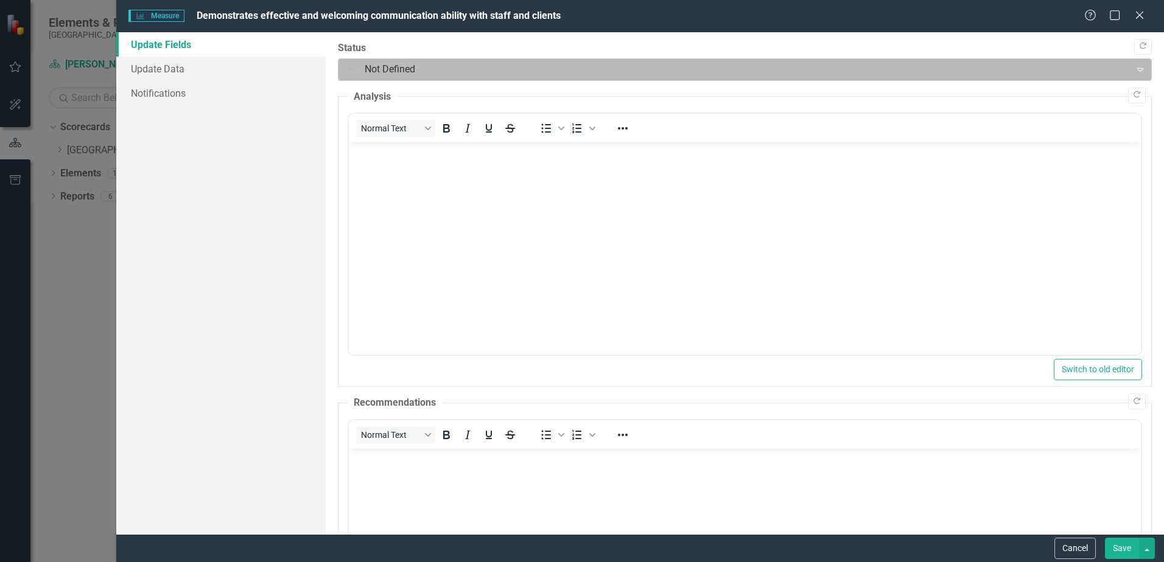
click at [420, 65] on div at bounding box center [734, 69] width 776 height 16
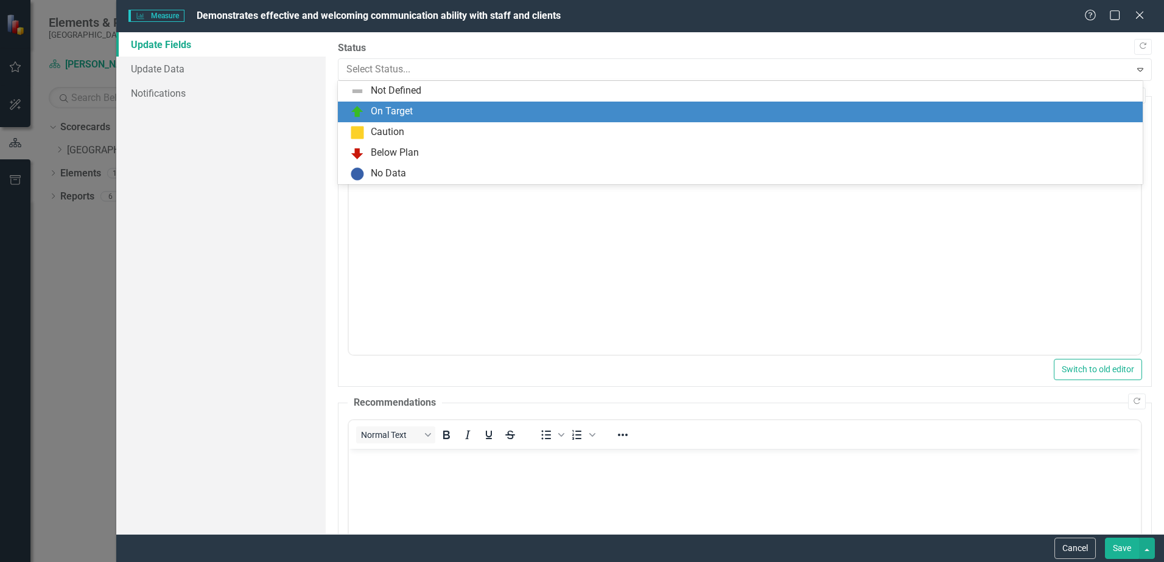
click at [413, 113] on div "On Target" at bounding box center [742, 112] width 785 height 15
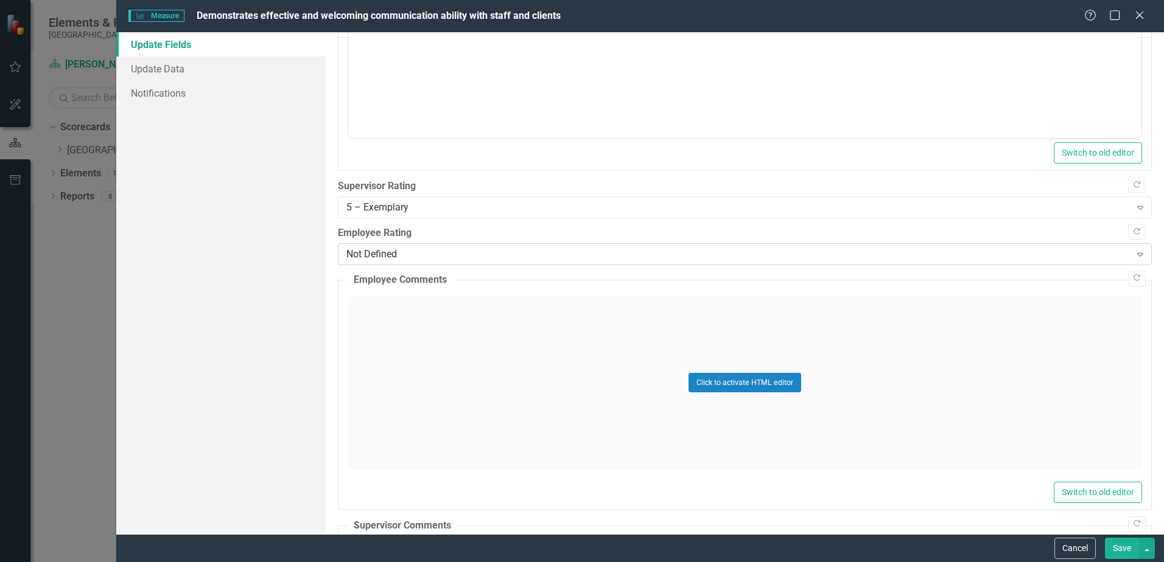
scroll to position [520, 0]
click at [418, 257] on div "Not Defined" at bounding box center [737, 258] width 783 height 14
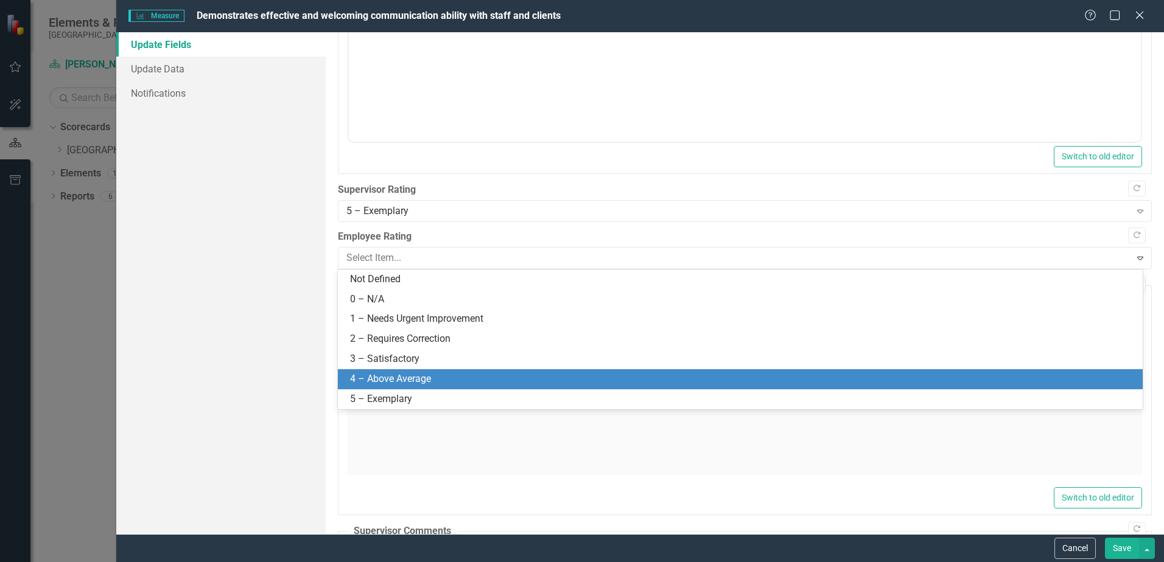
click at [416, 384] on div "4 – Above Average" at bounding box center [742, 380] width 785 height 14
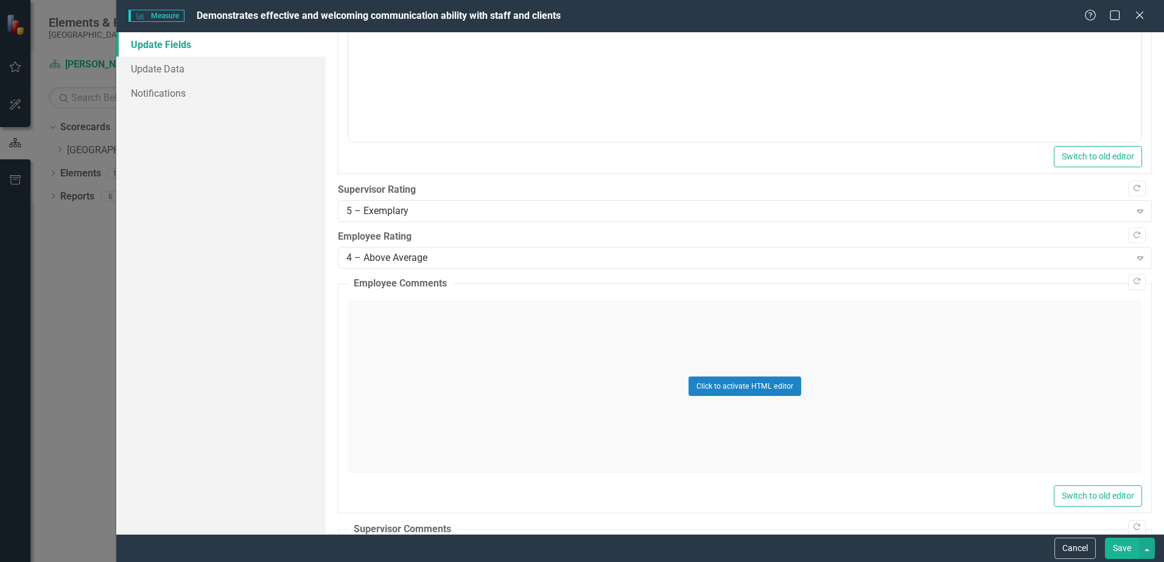
click at [1131, 545] on button "Save" at bounding box center [1122, 548] width 34 height 21
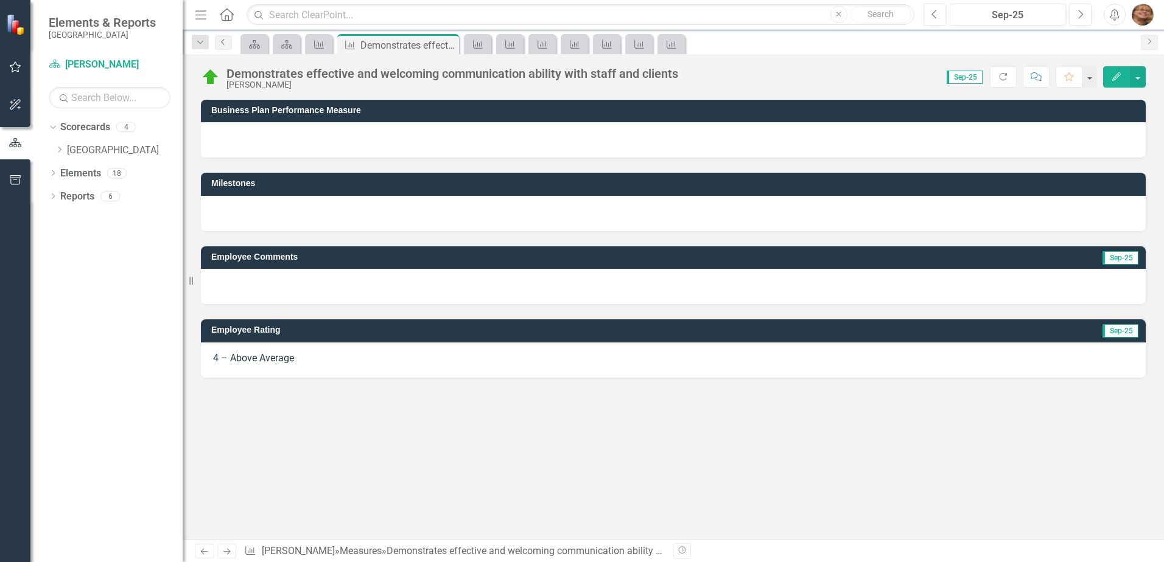
click at [220, 45] on icon "Previous" at bounding box center [224, 41] width 10 height 7
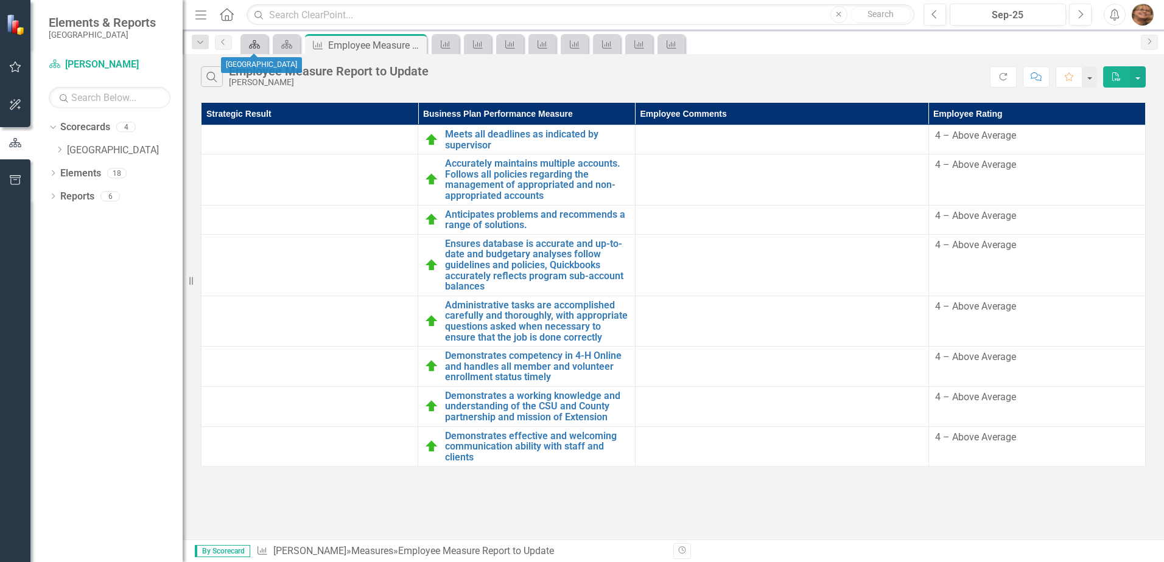
click at [247, 46] on div "Scorecard" at bounding box center [251, 44] width 17 height 15
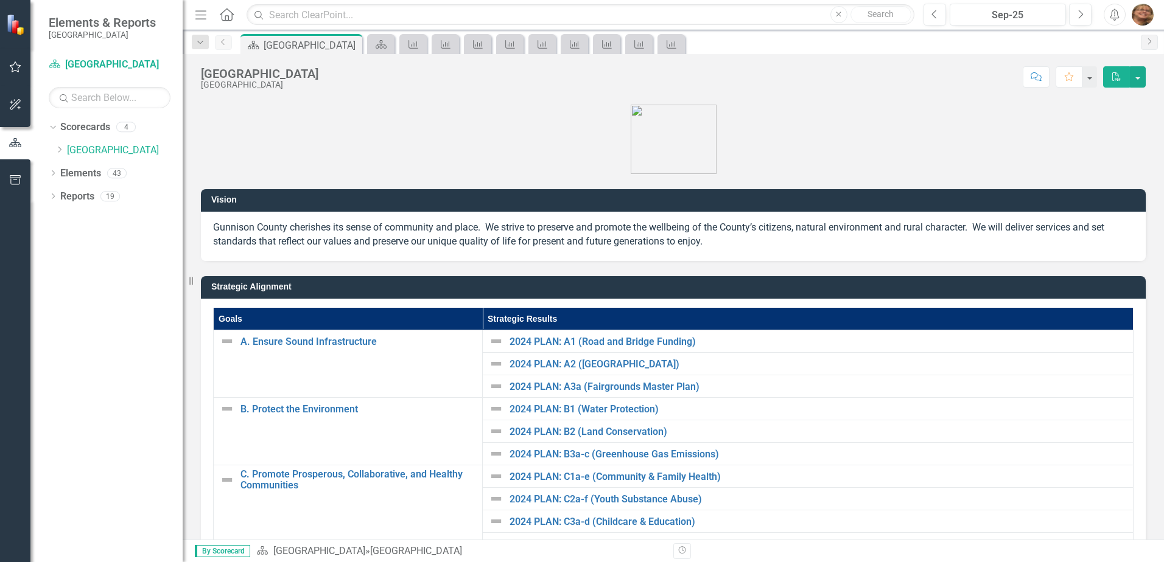
click at [228, 46] on link "Previous" at bounding box center [223, 42] width 17 height 15
click at [387, 38] on div "Scorecard" at bounding box center [378, 44] width 17 height 15
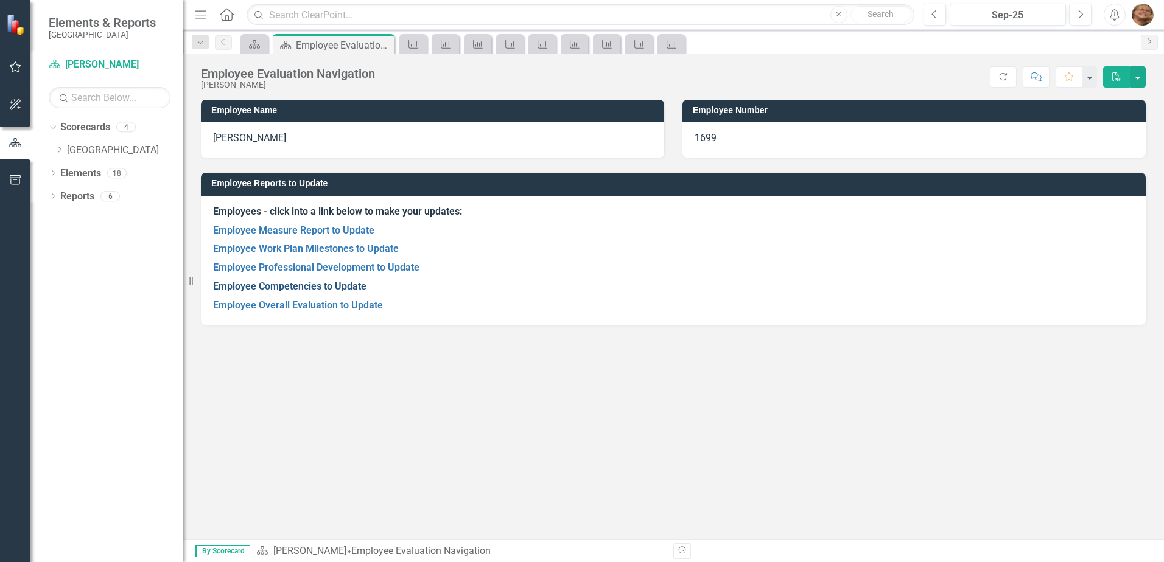
click at [340, 288] on link "Employee Competencies to Update" at bounding box center [289, 287] width 153 height 12
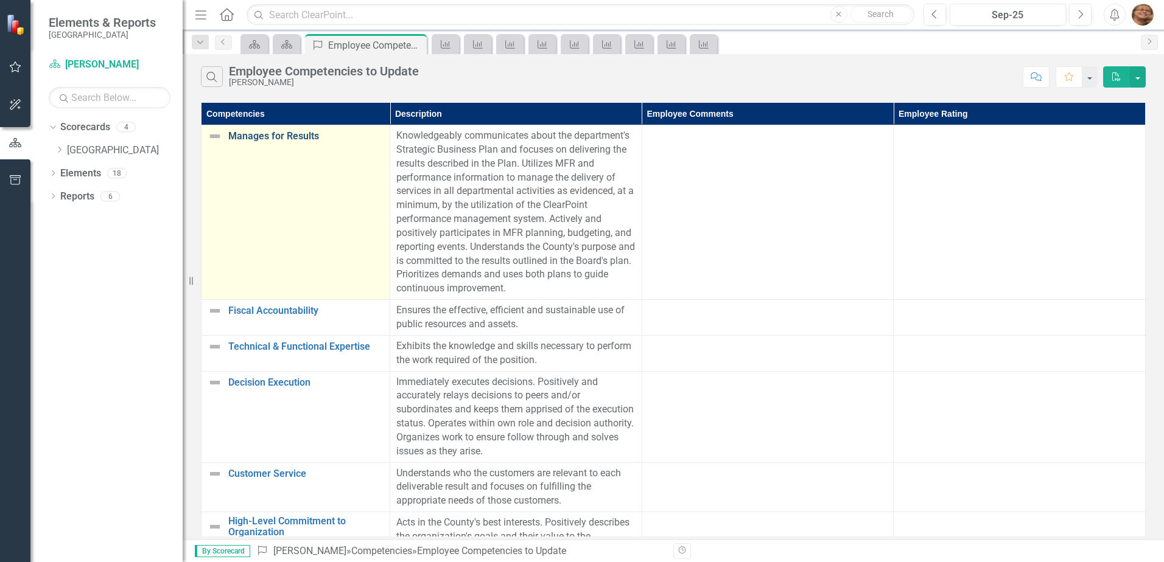
click at [259, 132] on link "Manages for Results" at bounding box center [305, 136] width 155 height 11
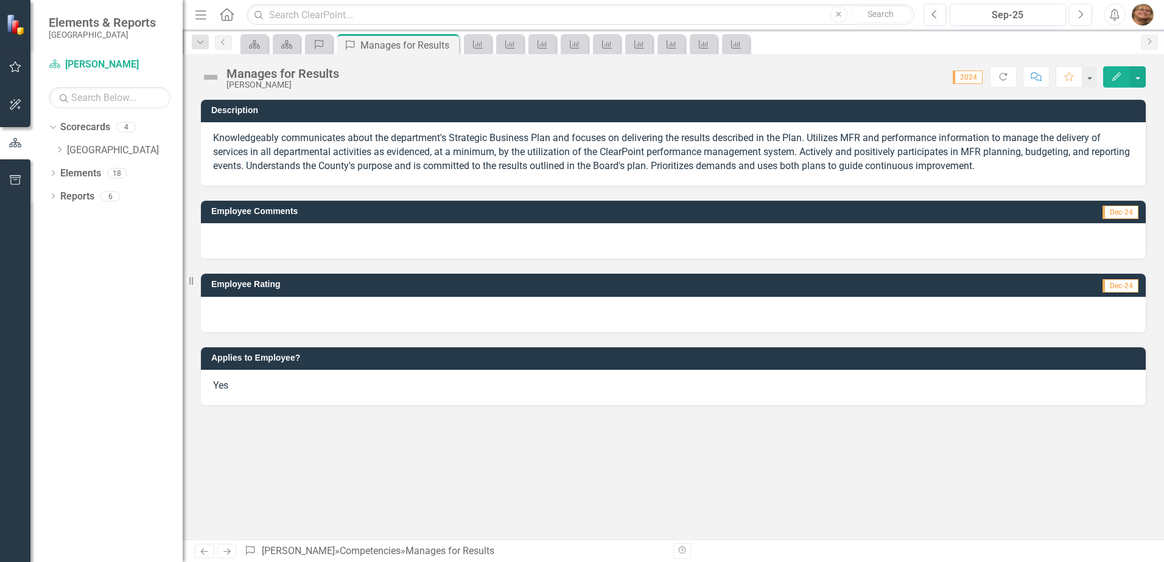
click at [1119, 80] on icon "Edit" at bounding box center [1116, 76] width 11 height 9
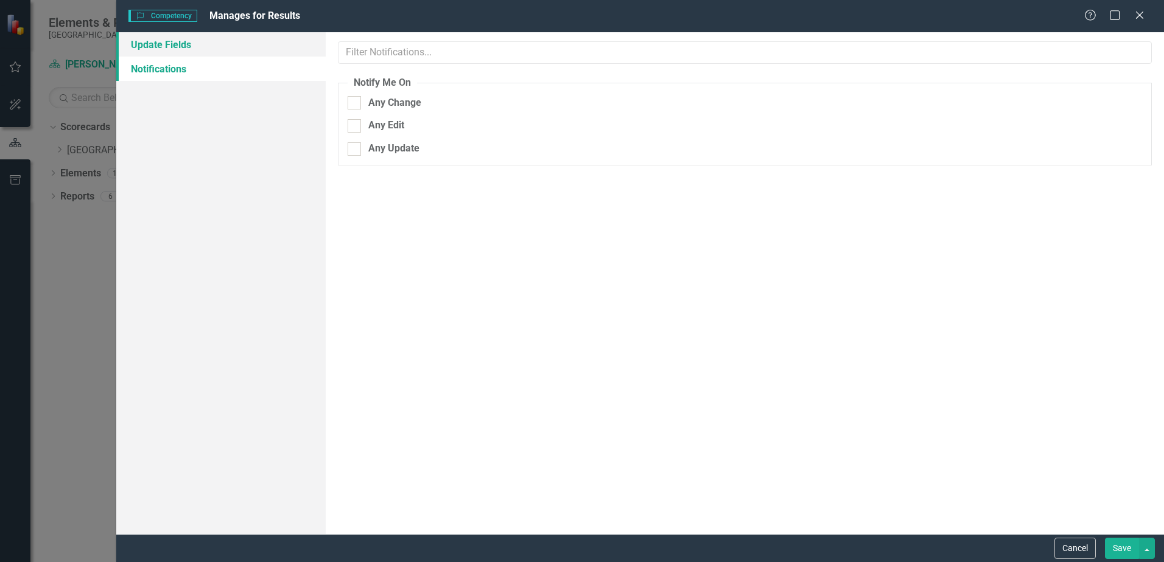
click at [192, 43] on link "Update Fields" at bounding box center [220, 44] width 209 height 24
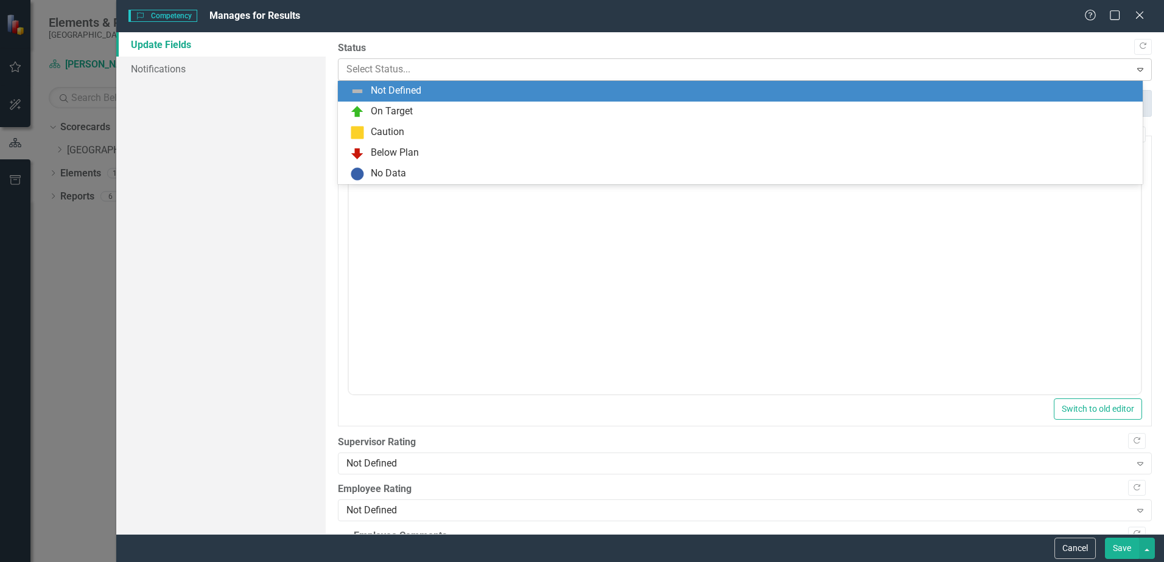
click at [443, 65] on div at bounding box center [734, 69] width 776 height 16
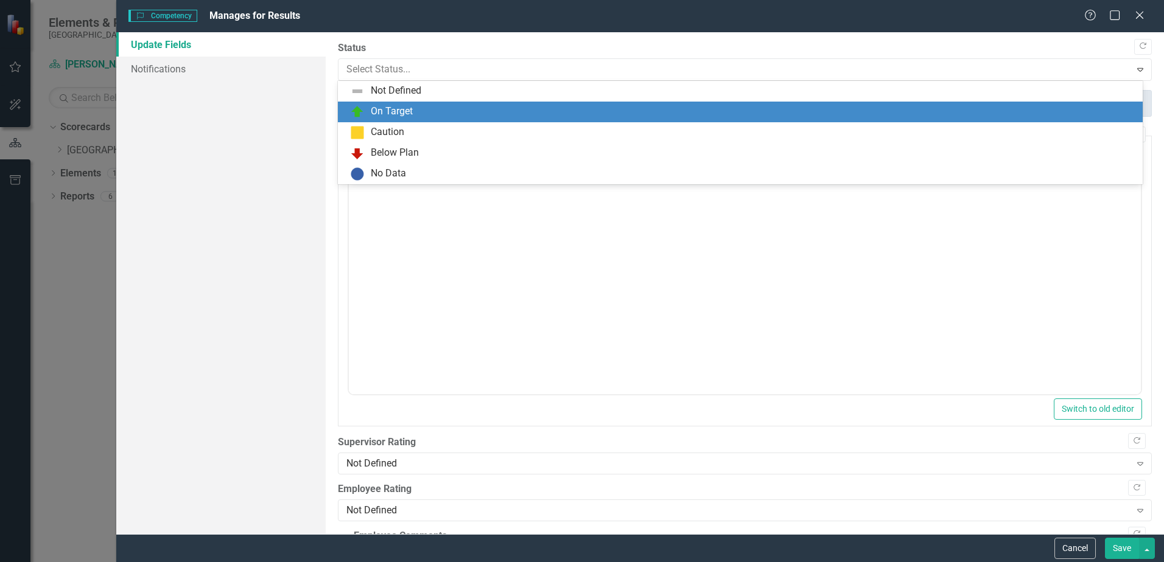
click at [414, 114] on div "On Target" at bounding box center [742, 112] width 785 height 15
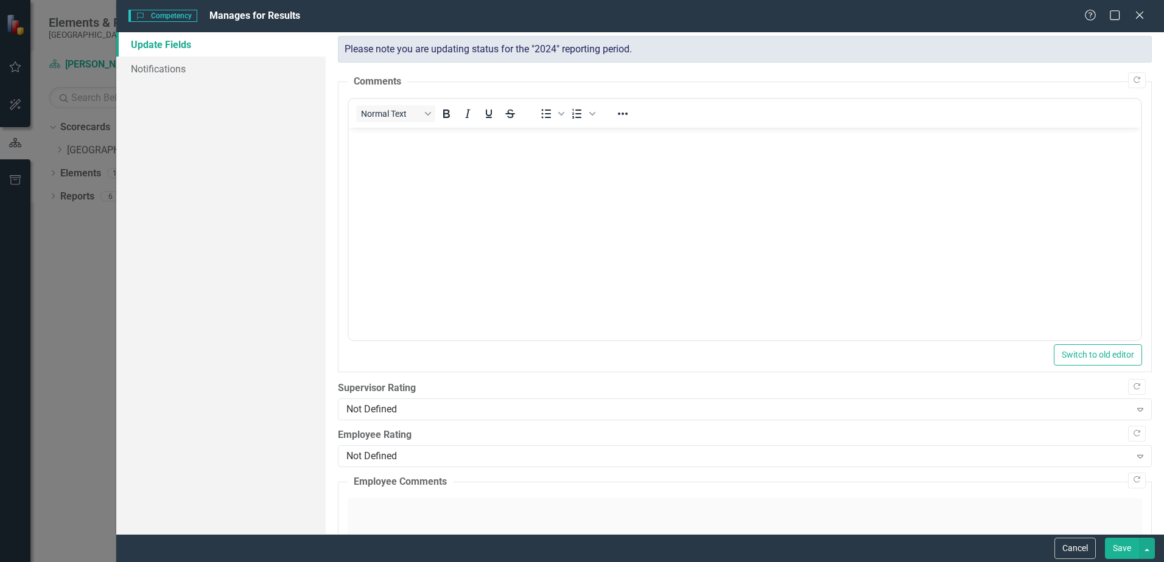
scroll to position [122, 0]
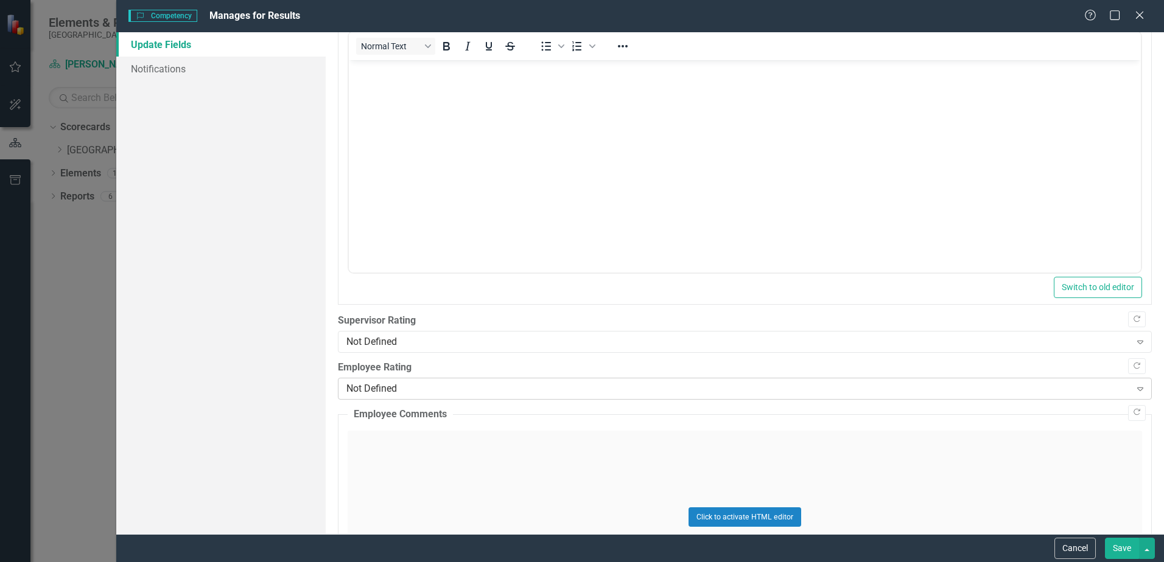
click at [387, 378] on div "Not Defined Expand" at bounding box center [745, 389] width 814 height 22
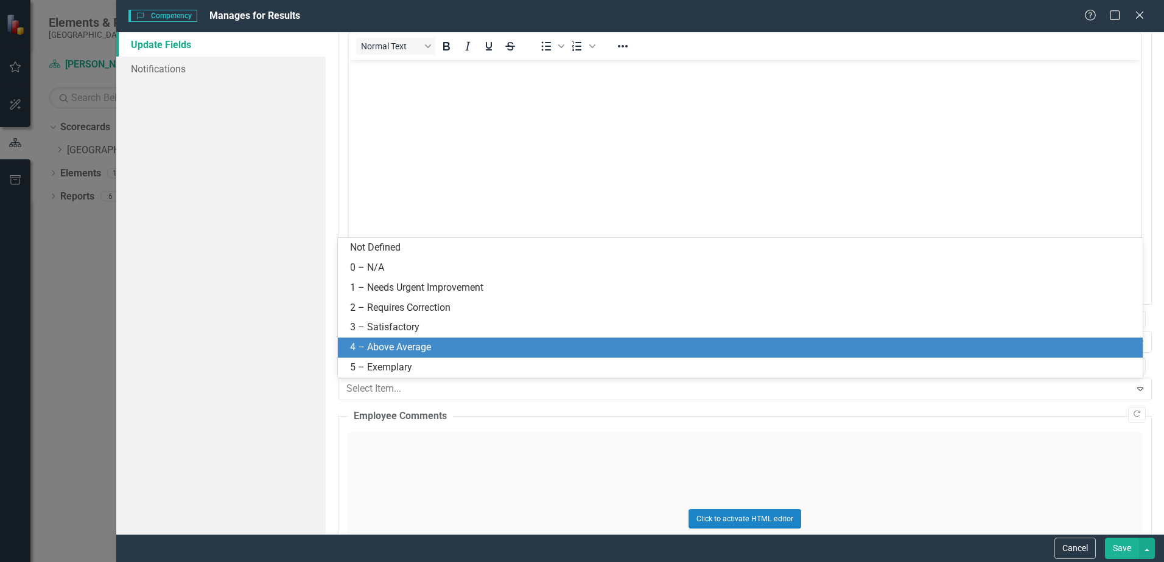
click at [390, 352] on div "4 – Above Average" at bounding box center [742, 348] width 785 height 14
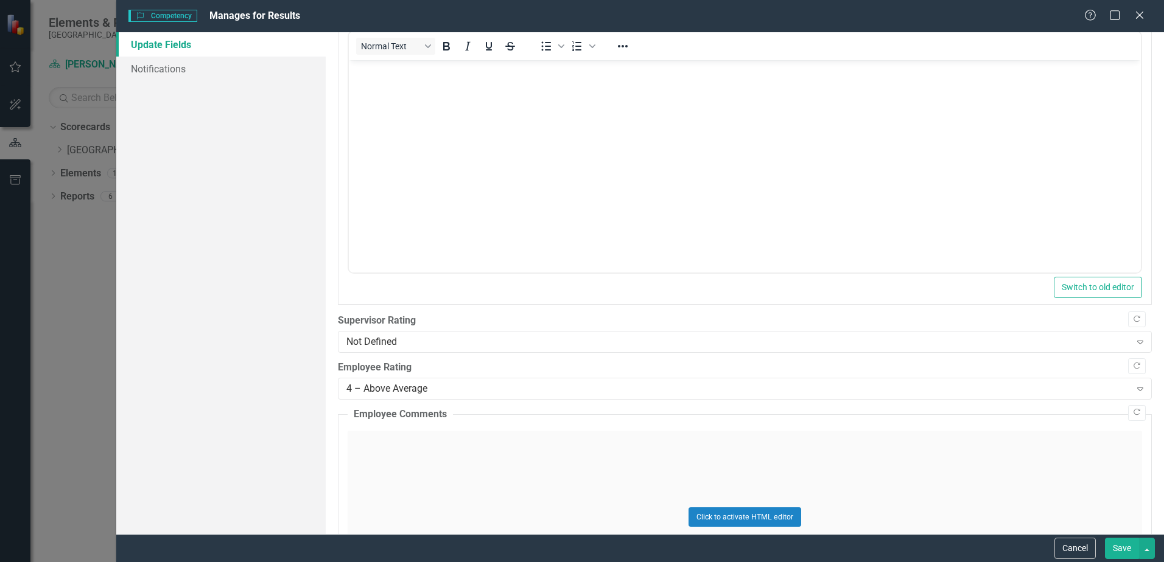
click at [1115, 549] on button "Save" at bounding box center [1122, 548] width 34 height 21
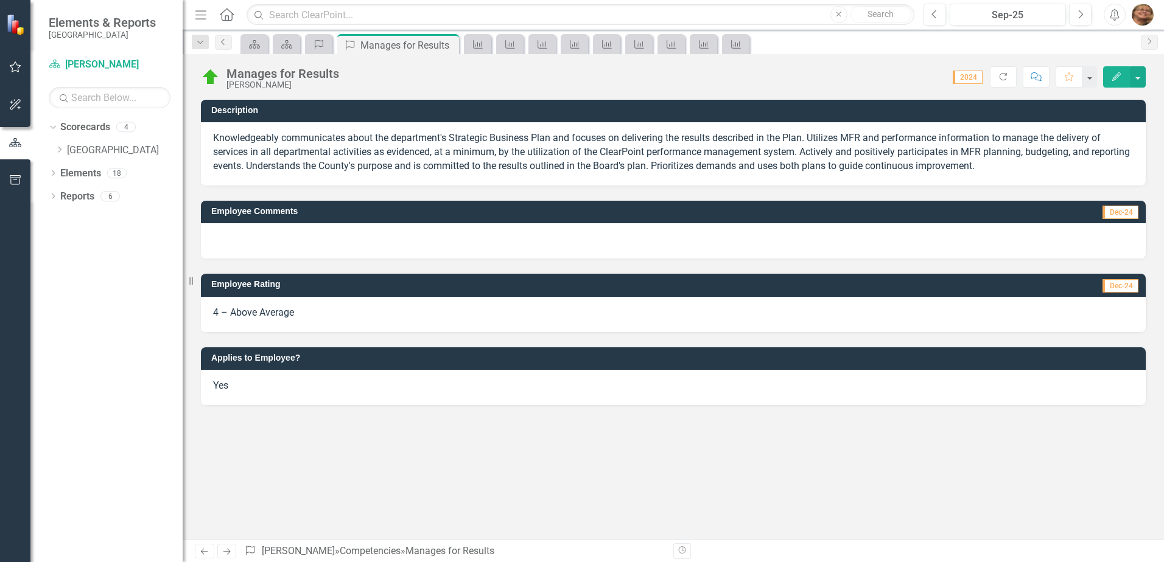
click at [223, 45] on icon "Previous" at bounding box center [224, 41] width 10 height 7
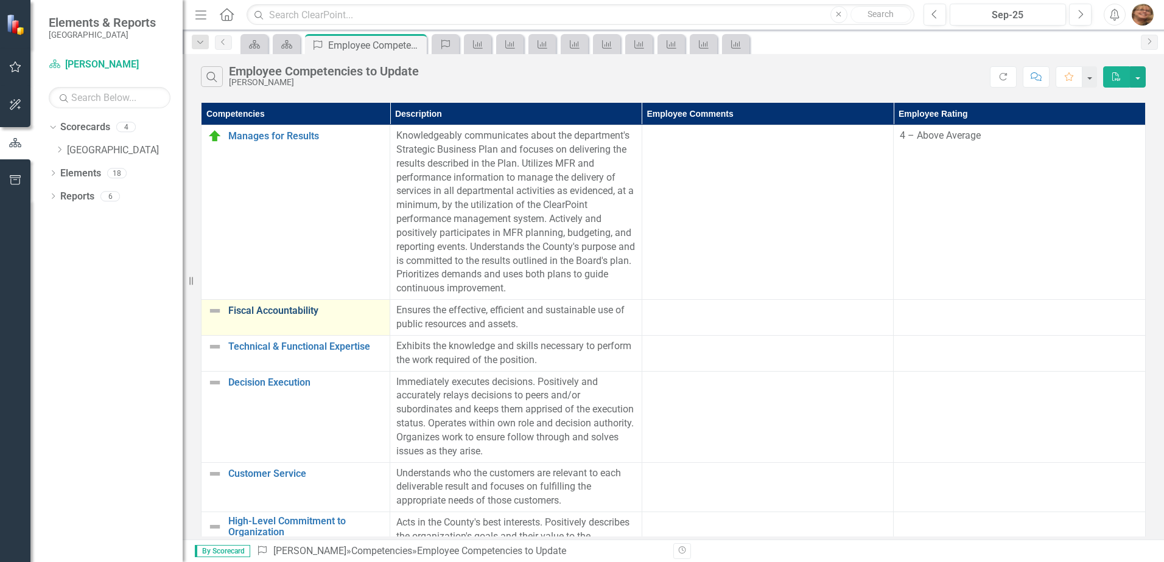
click at [254, 312] on link "Fiscal Accountability" at bounding box center [305, 311] width 155 height 11
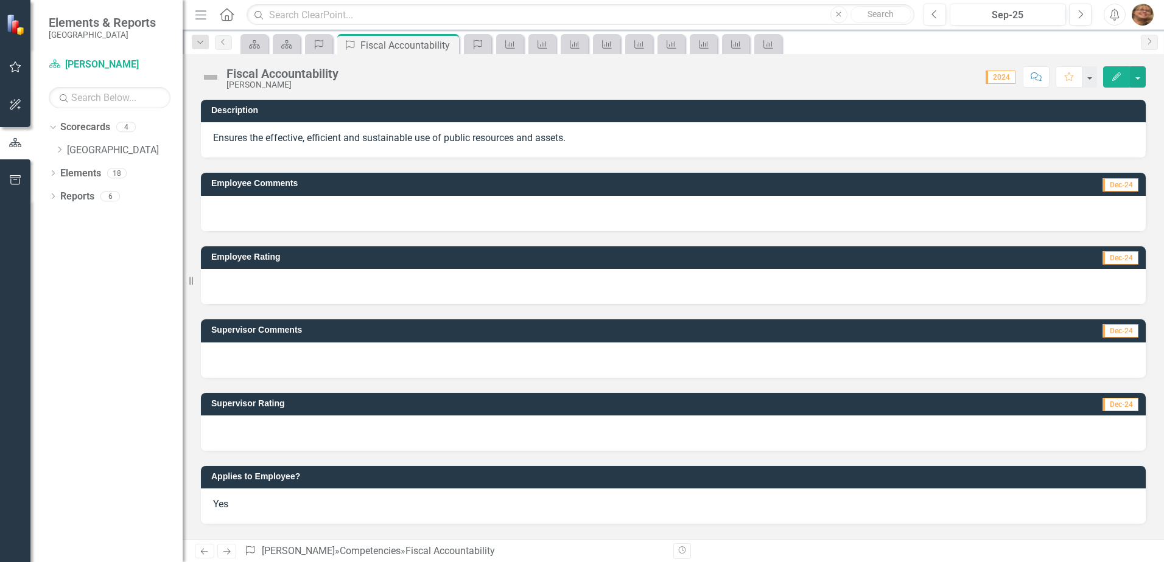
click at [1114, 77] on icon "Edit" at bounding box center [1116, 76] width 11 height 9
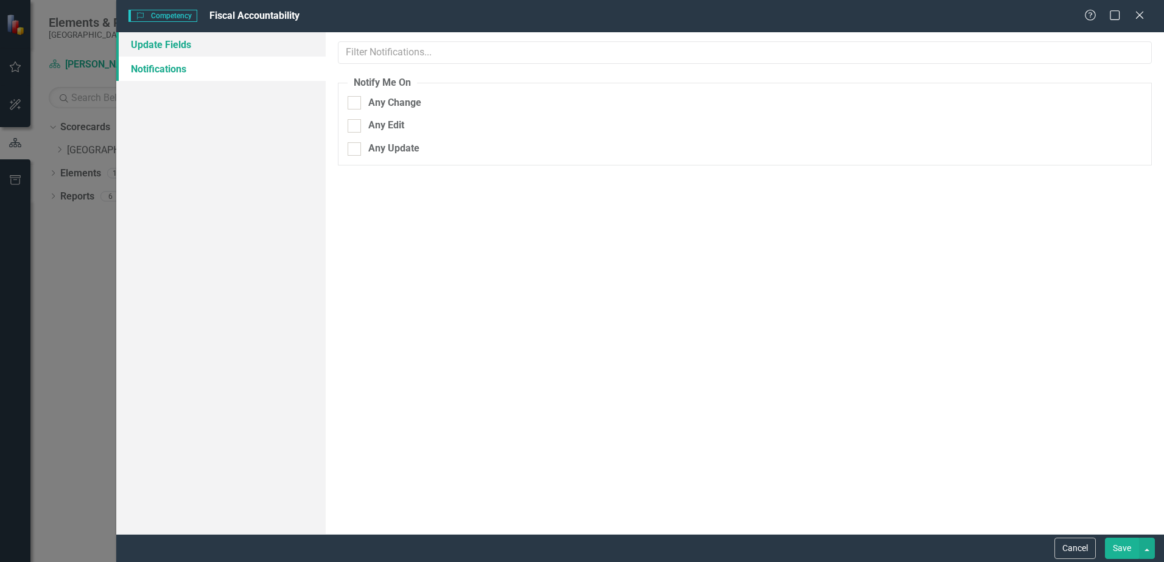
click at [156, 51] on link "Update Fields" at bounding box center [220, 44] width 209 height 24
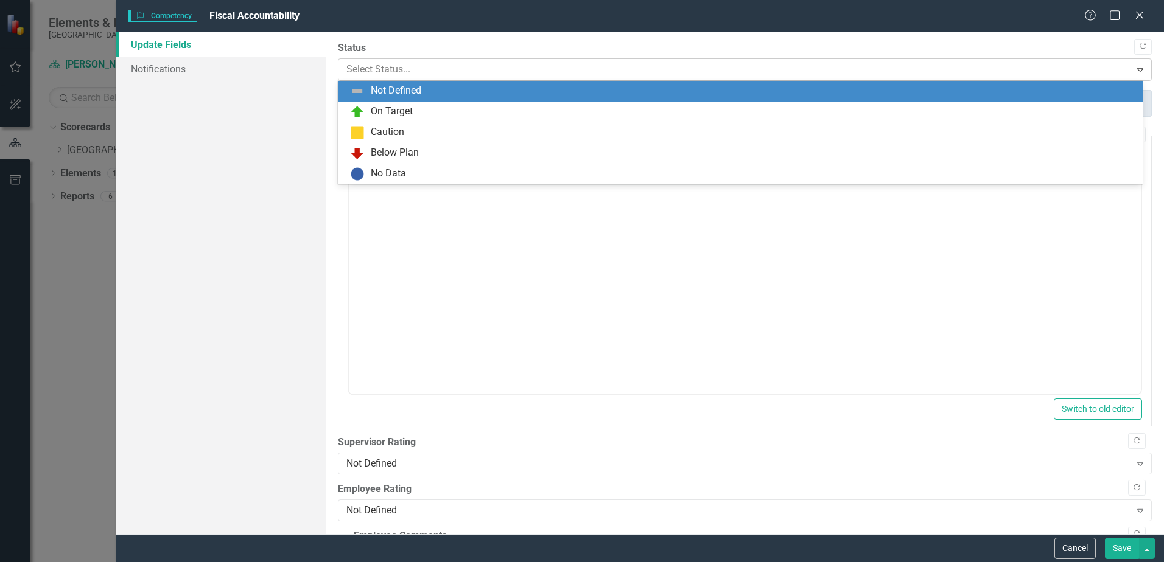
click at [378, 75] on div at bounding box center [734, 69] width 776 height 16
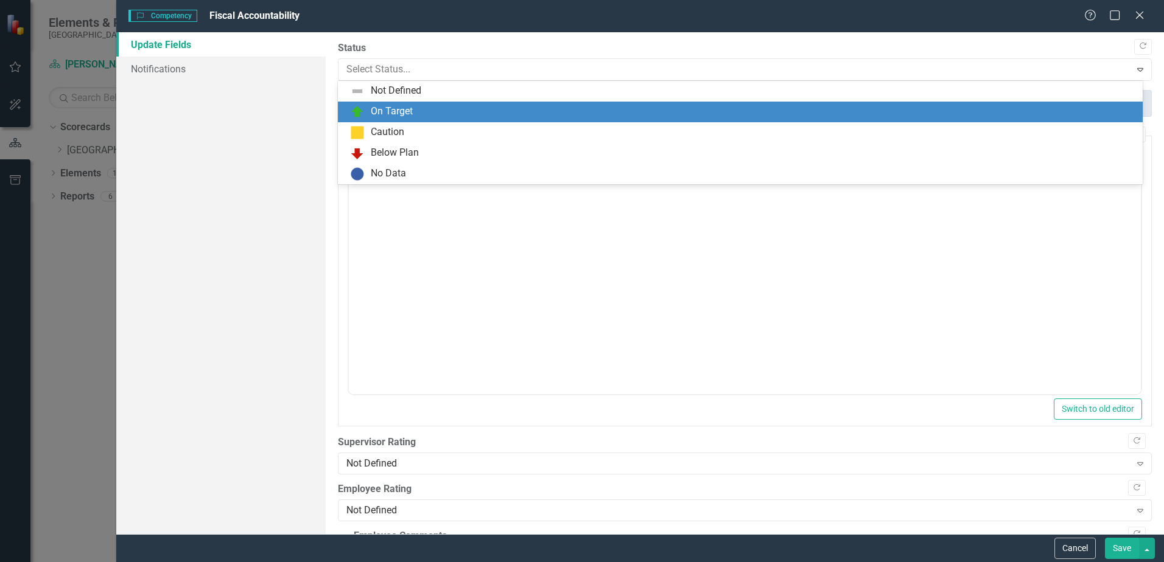
click at [371, 116] on div "On Target" at bounding box center [392, 112] width 42 height 14
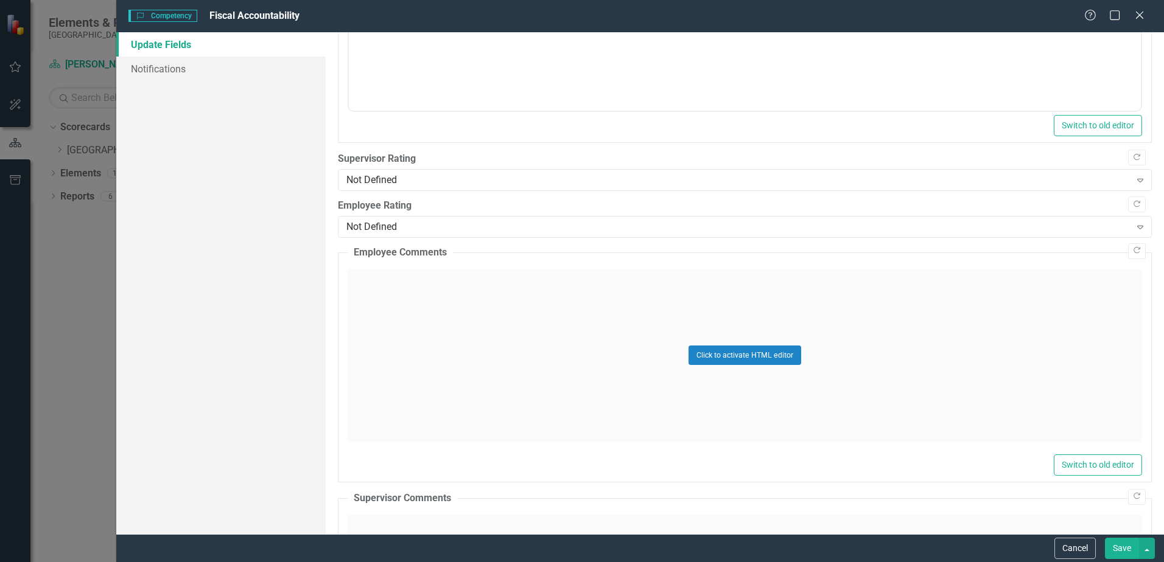
scroll to position [365, 0]
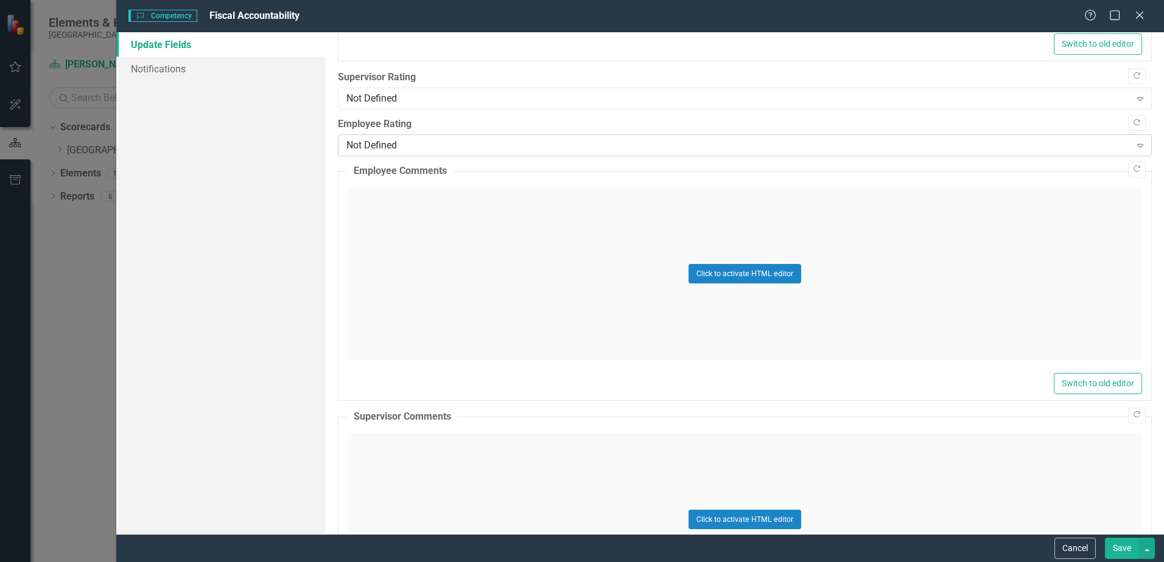
click at [490, 141] on div "Not Defined" at bounding box center [737, 146] width 783 height 14
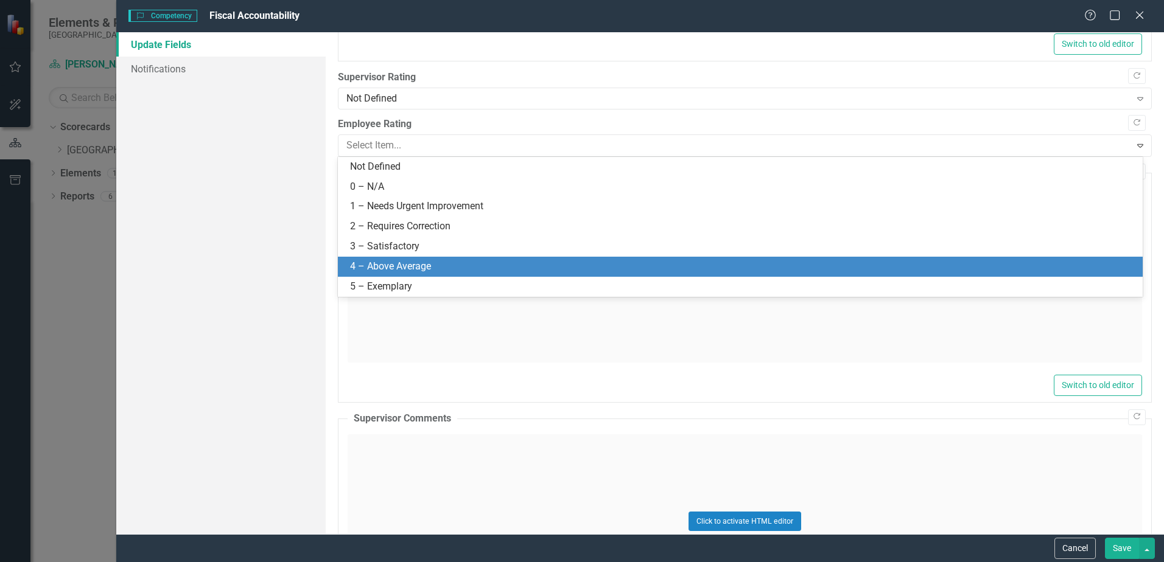
click at [466, 263] on div "4 – Above Average" at bounding box center [742, 267] width 785 height 14
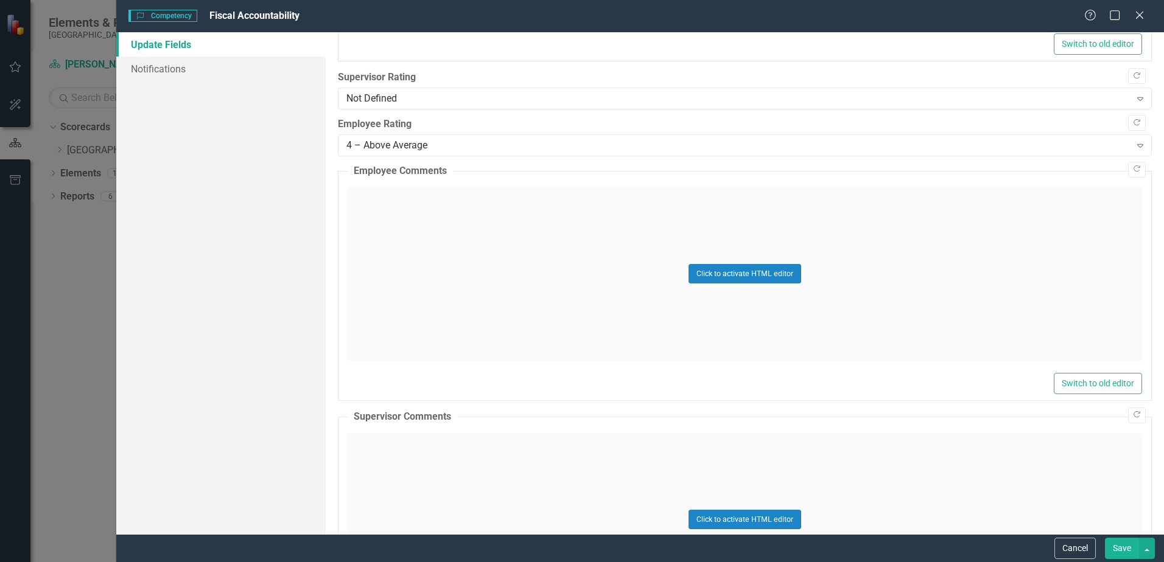
click at [1121, 544] on button "Save" at bounding box center [1122, 548] width 34 height 21
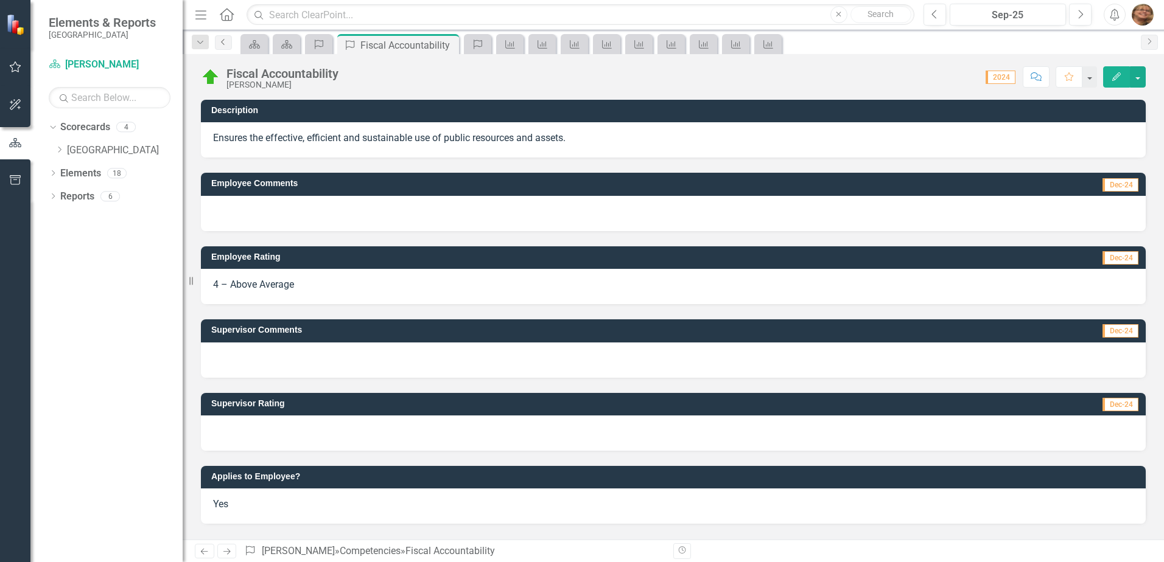
click at [219, 41] on icon "Previous" at bounding box center [224, 41] width 10 height 7
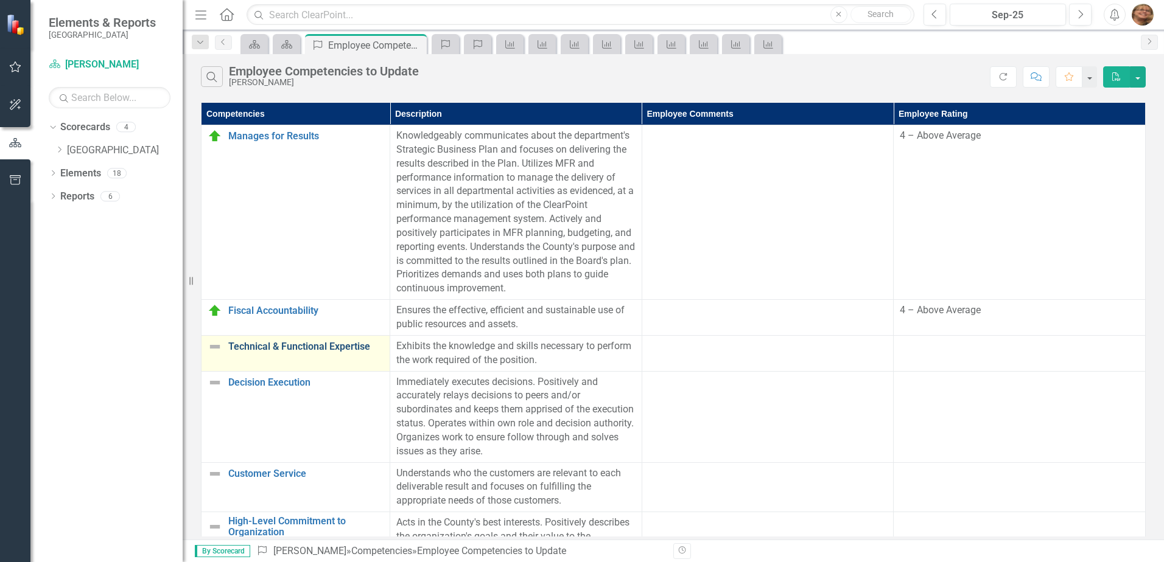
click at [302, 343] on link "Technical & Functional Expertise" at bounding box center [305, 346] width 155 height 11
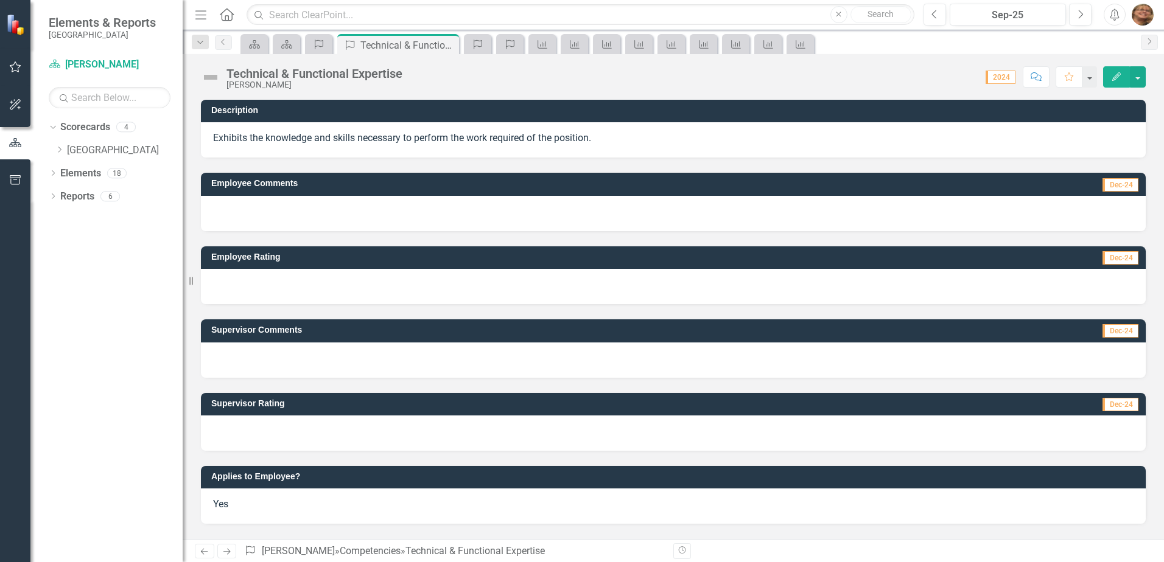
click at [1110, 75] on button "Edit" at bounding box center [1116, 76] width 27 height 21
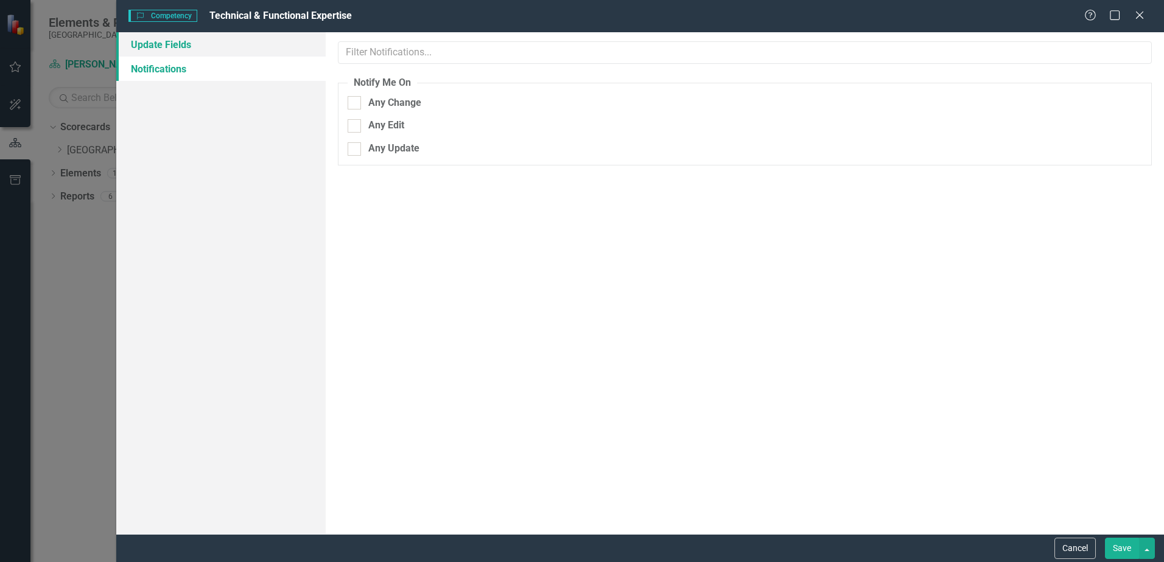
click at [230, 47] on link "Update Fields" at bounding box center [220, 44] width 209 height 24
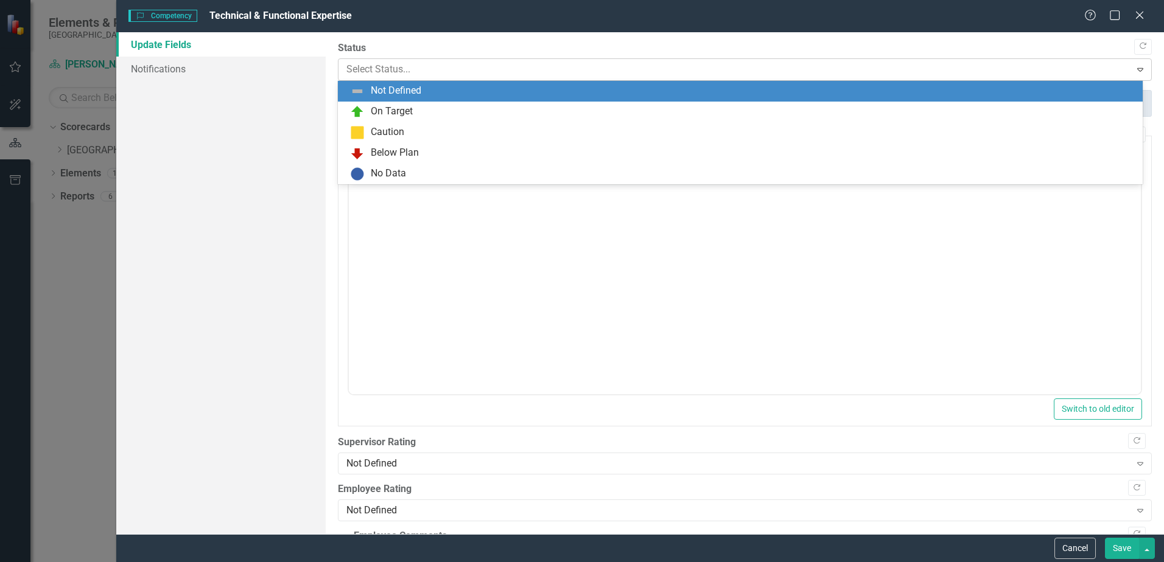
click at [419, 66] on div at bounding box center [734, 69] width 776 height 16
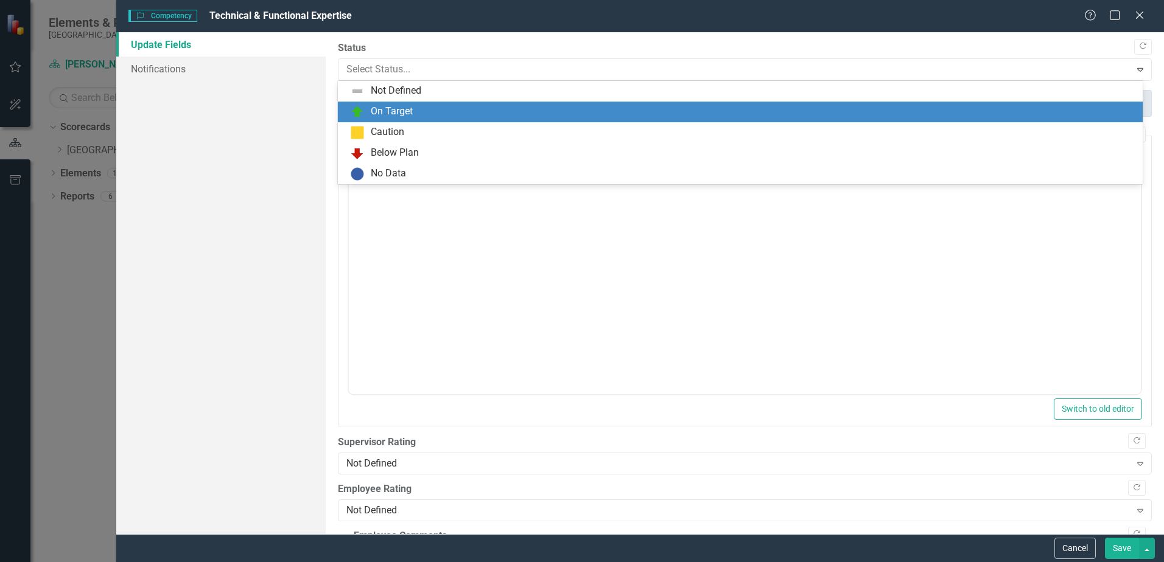
click at [404, 114] on div "On Target" at bounding box center [392, 112] width 42 height 14
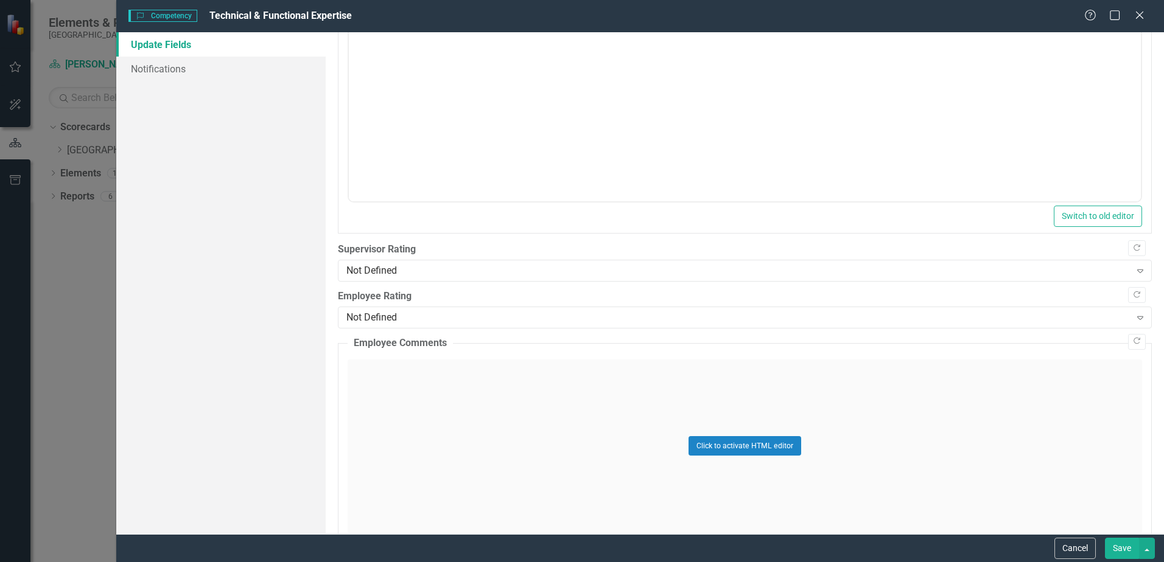
scroll to position [192, 0]
click at [361, 316] on div "Not Defined" at bounding box center [737, 319] width 783 height 14
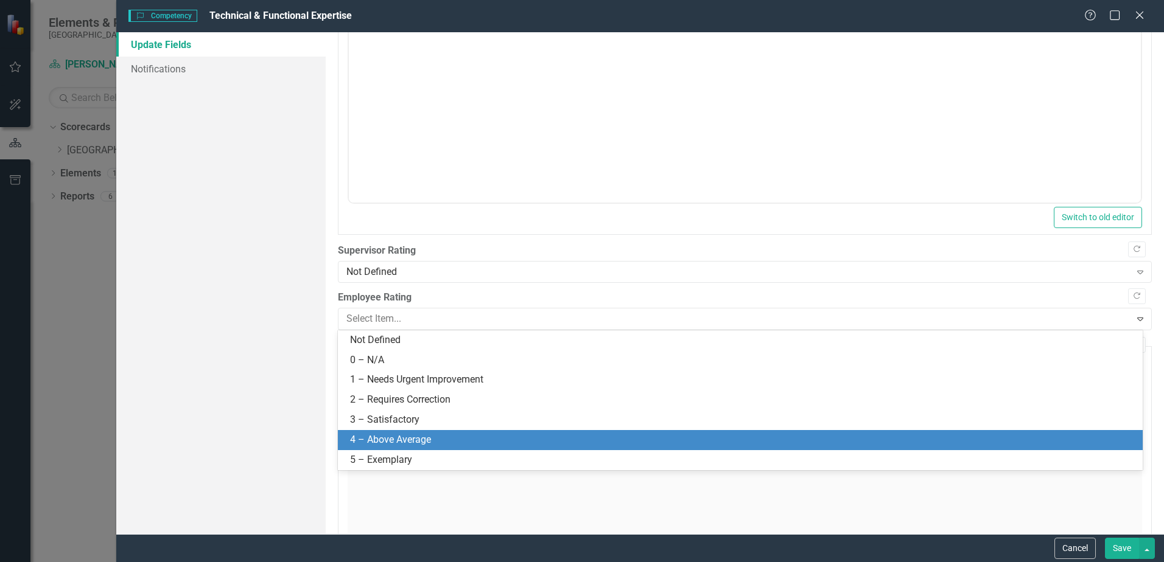
click at [377, 440] on div "4 – Above Average" at bounding box center [742, 440] width 785 height 14
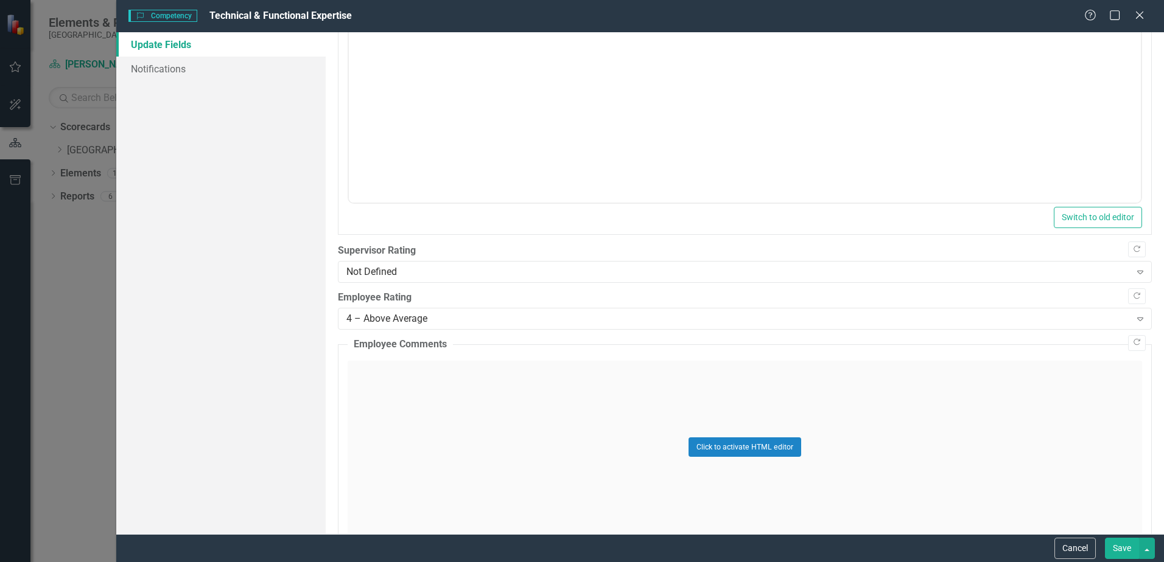
click at [1119, 548] on button "Save" at bounding box center [1122, 548] width 34 height 21
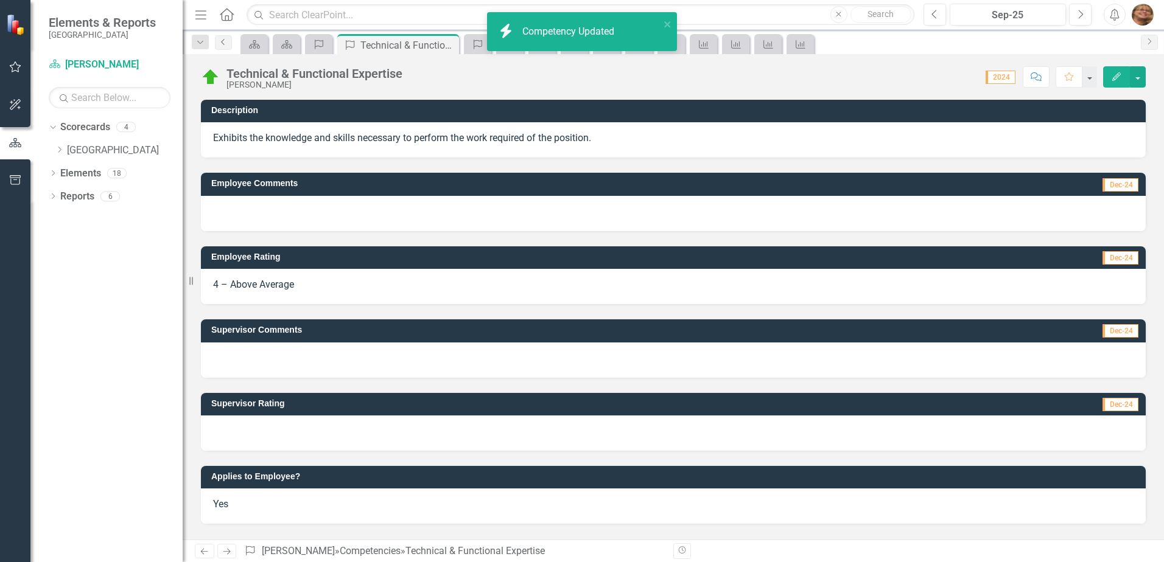
click at [221, 39] on icon "Previous" at bounding box center [224, 41] width 10 height 7
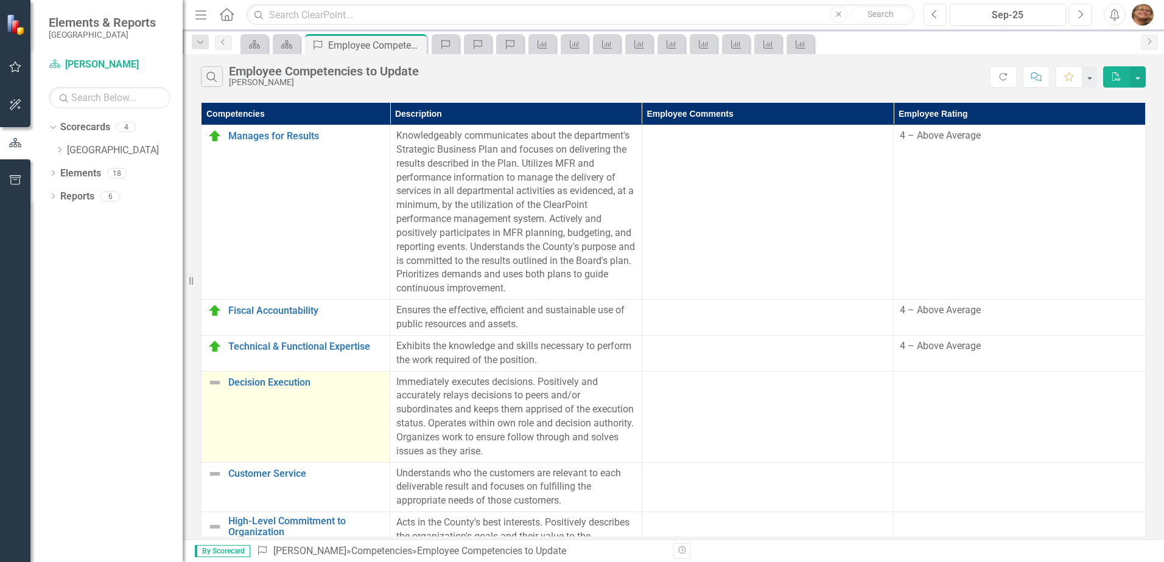
click at [258, 376] on div "Decision Execution" at bounding box center [296, 383] width 176 height 15
click at [256, 383] on link "Decision Execution" at bounding box center [305, 382] width 155 height 11
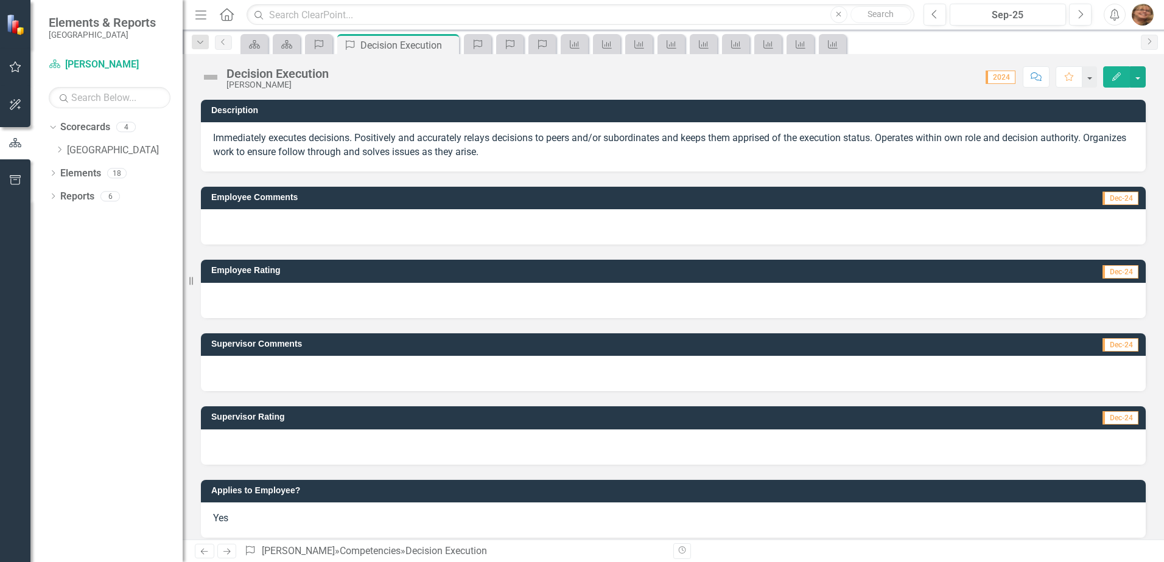
click at [1107, 70] on button "Edit" at bounding box center [1116, 76] width 27 height 21
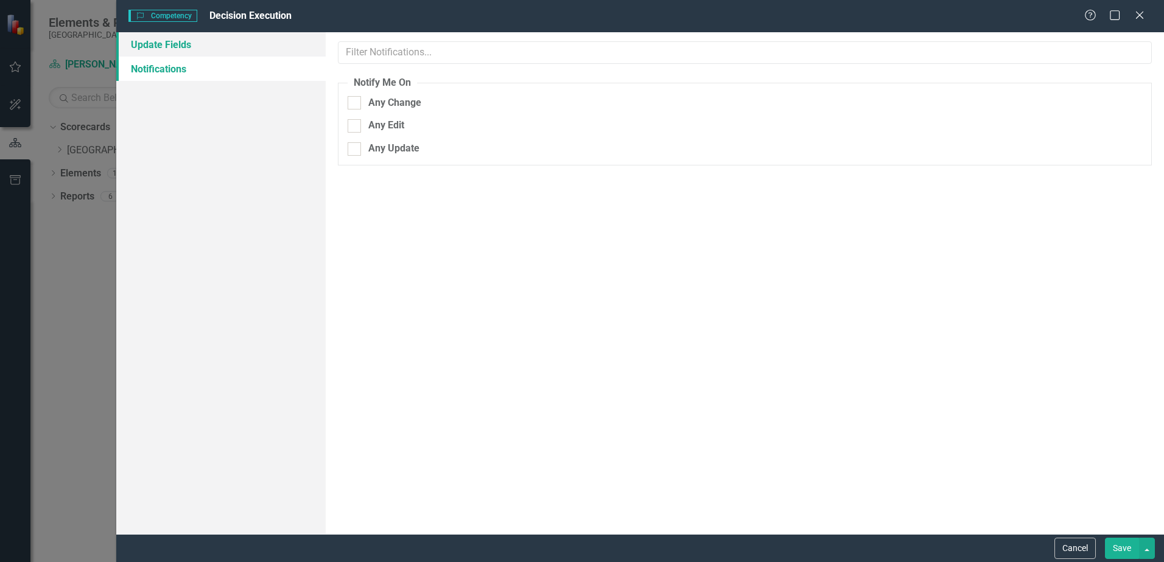
click at [233, 43] on link "Update Fields" at bounding box center [220, 44] width 209 height 24
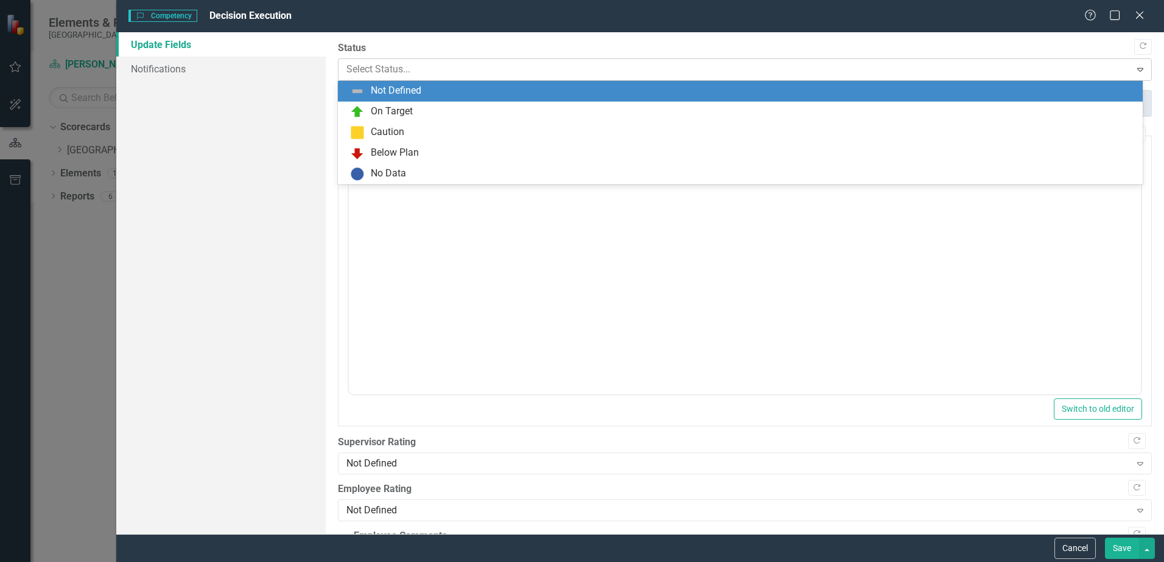
click at [413, 75] on div at bounding box center [734, 69] width 776 height 16
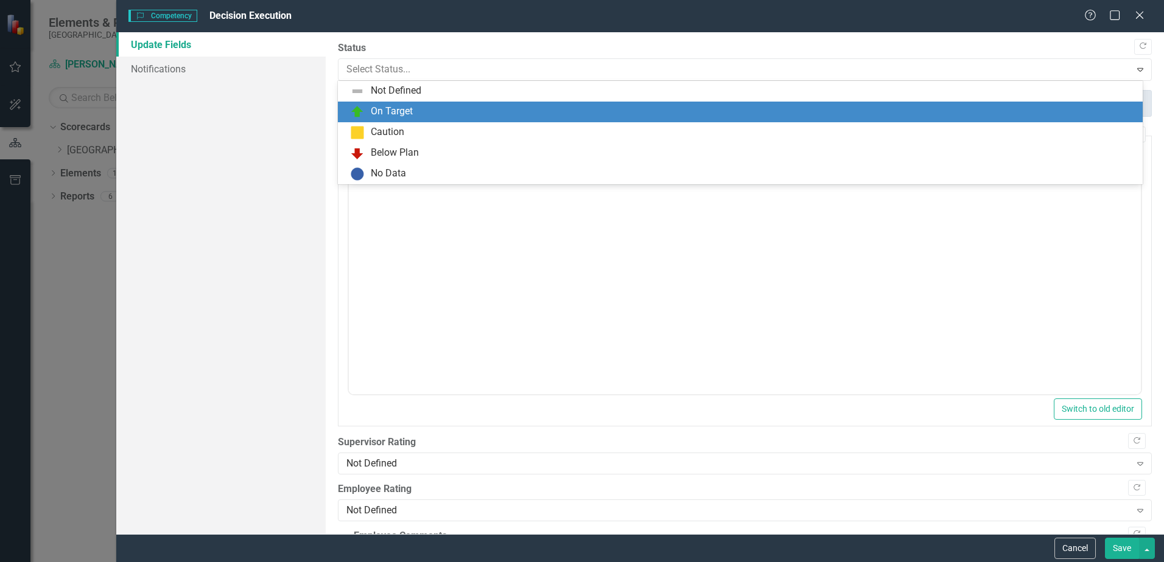
click at [391, 113] on div "On Target" at bounding box center [392, 112] width 42 height 14
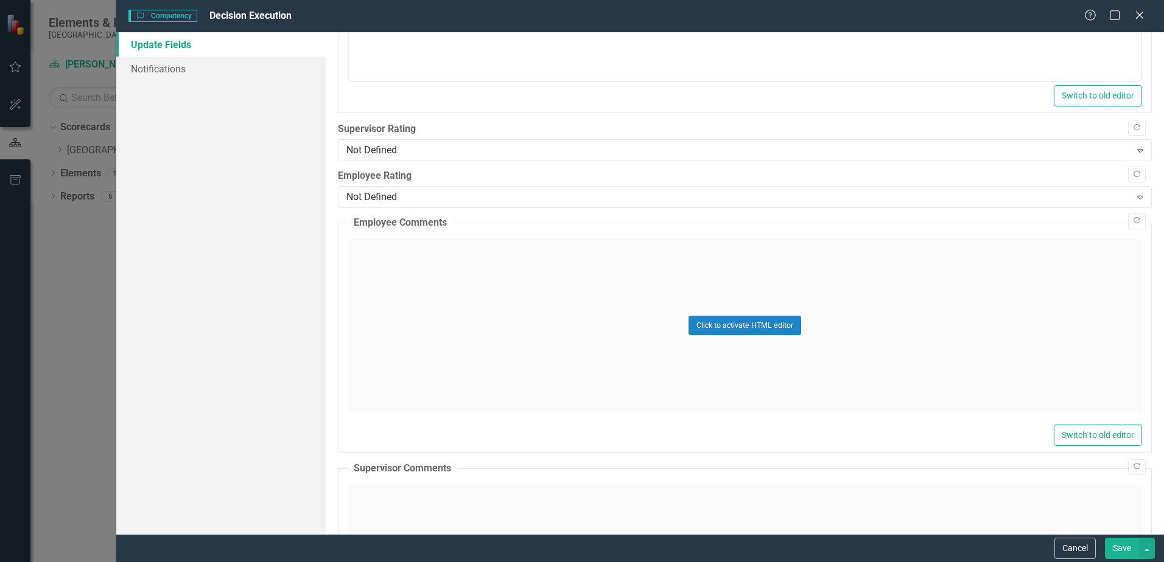
scroll to position [253, 0]
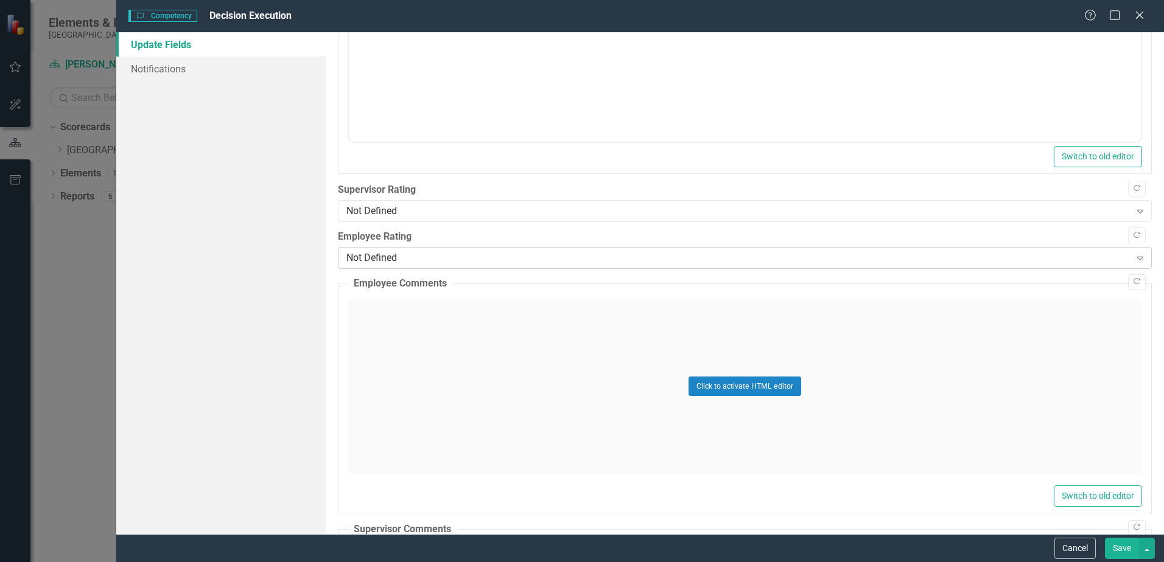
click at [365, 261] on div "Not Defined" at bounding box center [737, 258] width 783 height 14
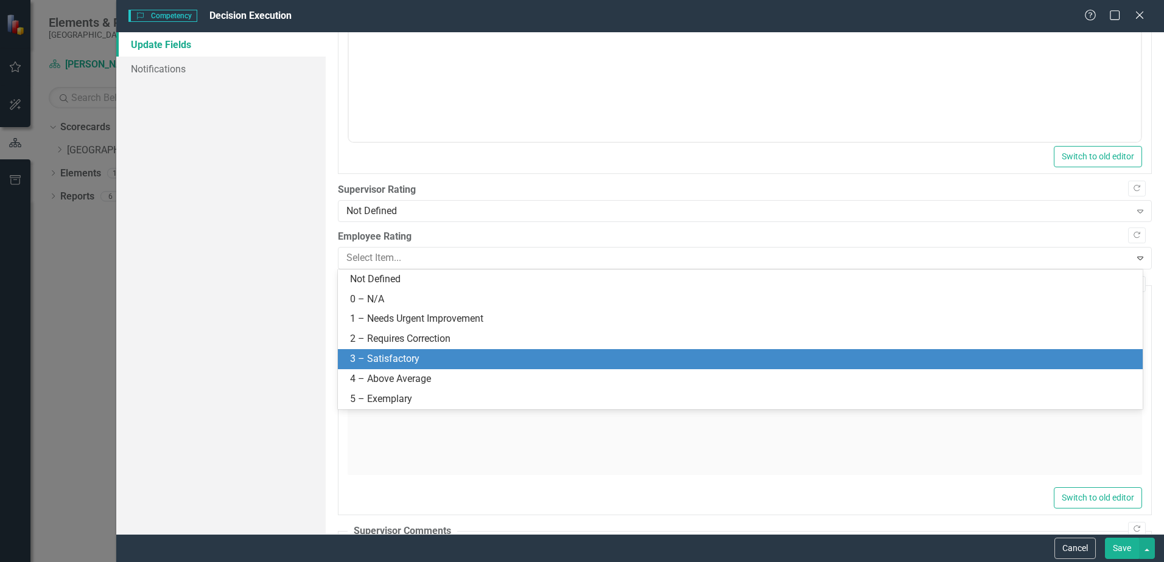
click at [383, 361] on div "3 – Satisfactory" at bounding box center [742, 359] width 785 height 14
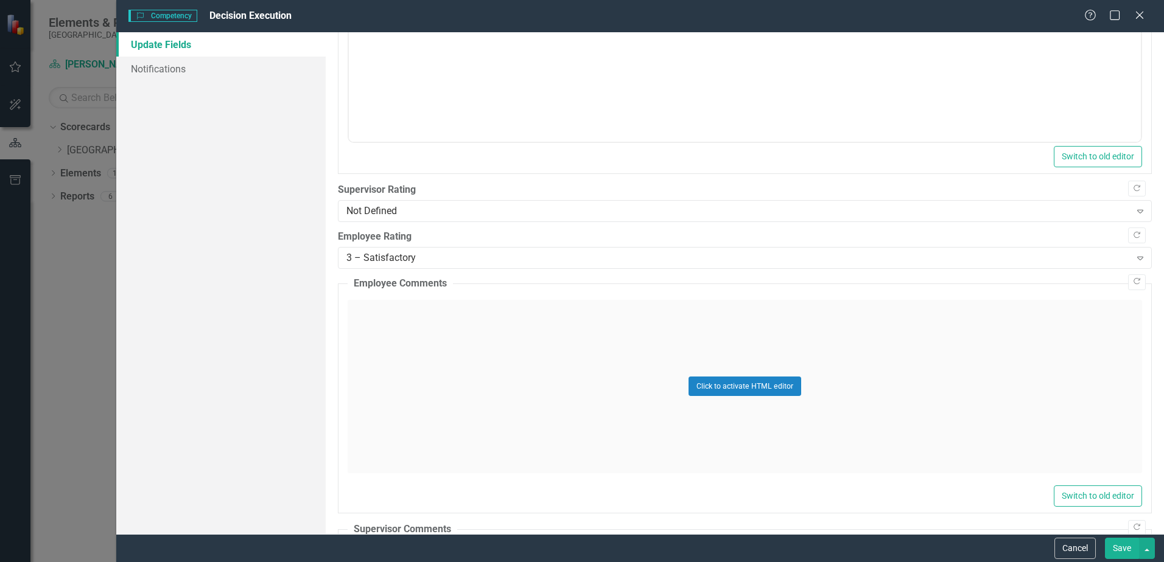
click at [1118, 542] on button "Save" at bounding box center [1122, 548] width 34 height 21
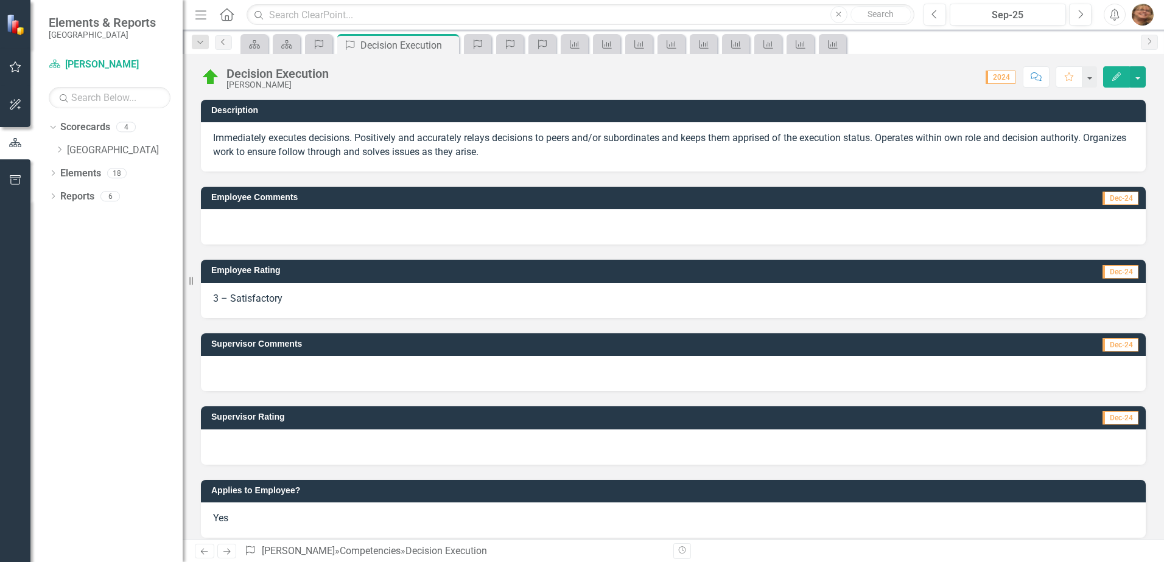
click at [226, 41] on icon "Previous" at bounding box center [224, 41] width 10 height 7
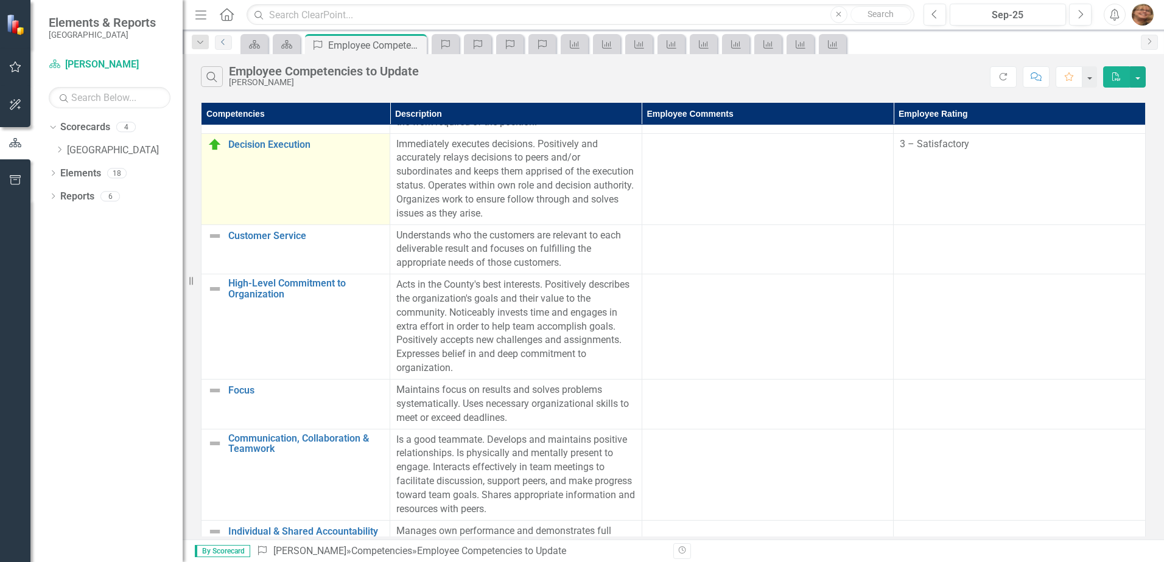
scroll to position [243, 0]
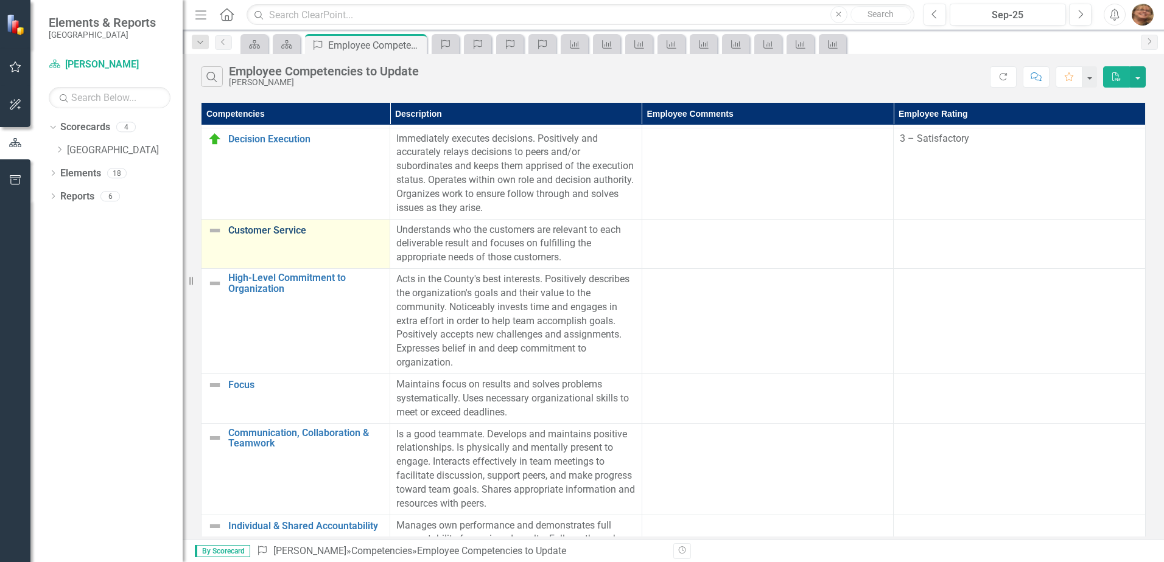
click at [272, 228] on link "Customer Service" at bounding box center [305, 230] width 155 height 11
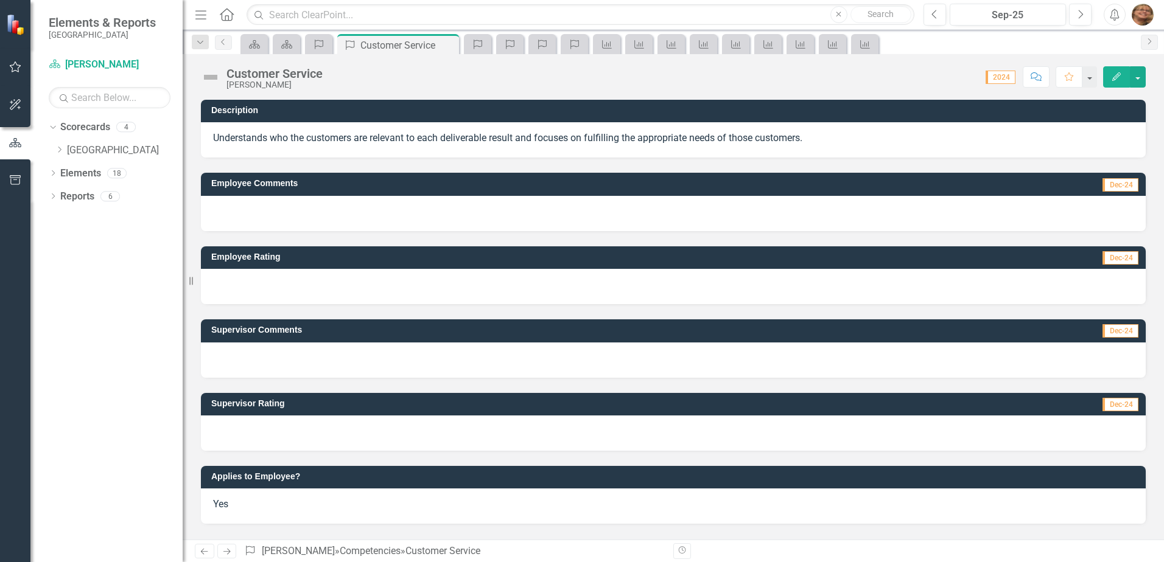
click at [1113, 83] on button "Edit" at bounding box center [1116, 76] width 27 height 21
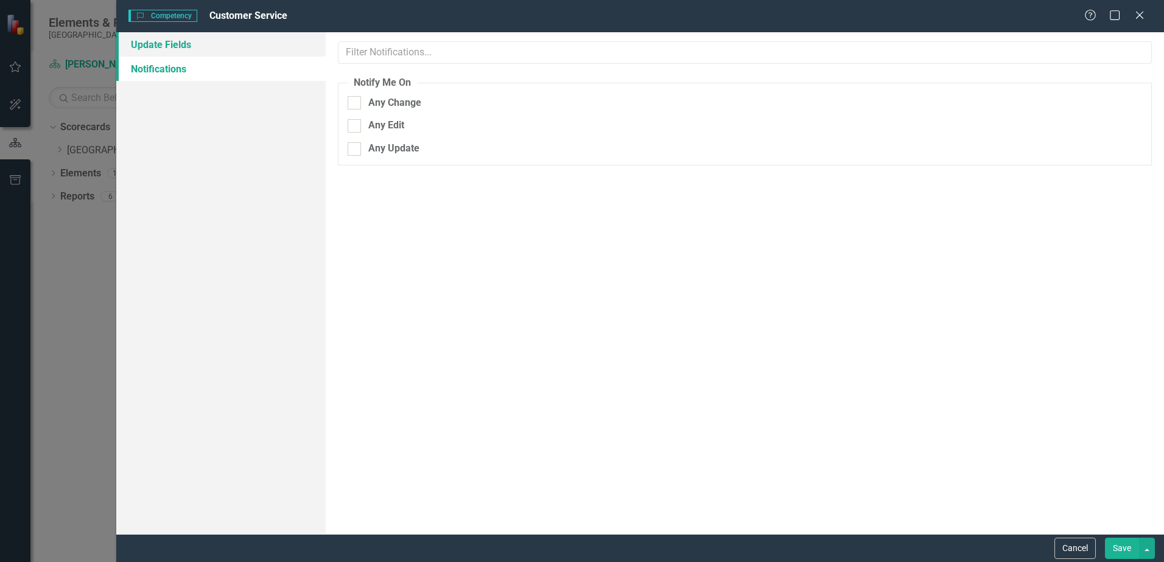
click at [181, 43] on link "Update Fields" at bounding box center [220, 44] width 209 height 24
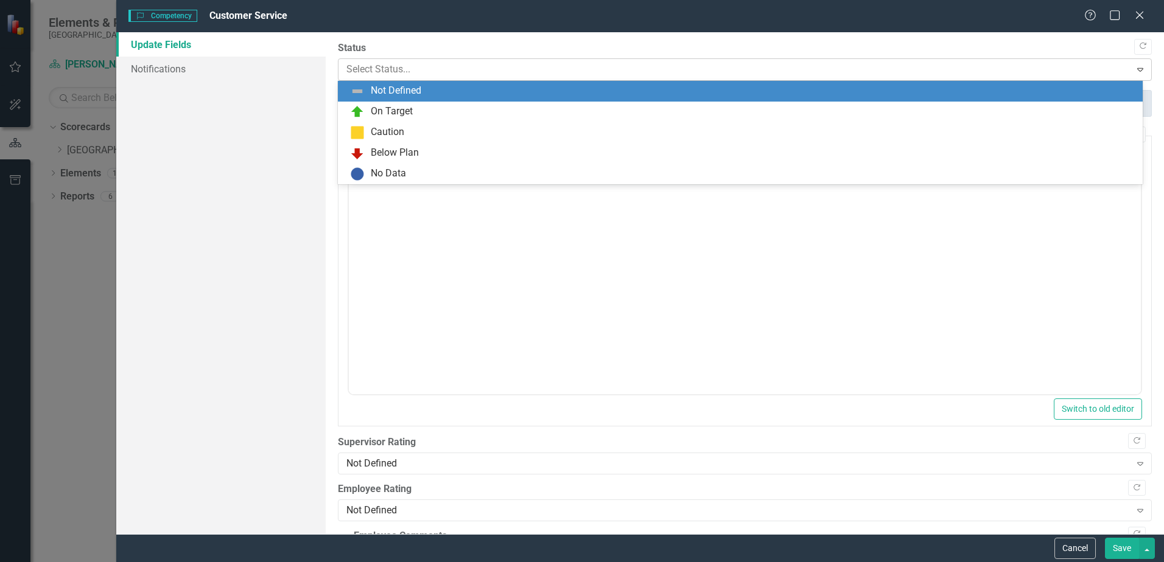
click at [409, 63] on div at bounding box center [734, 69] width 776 height 16
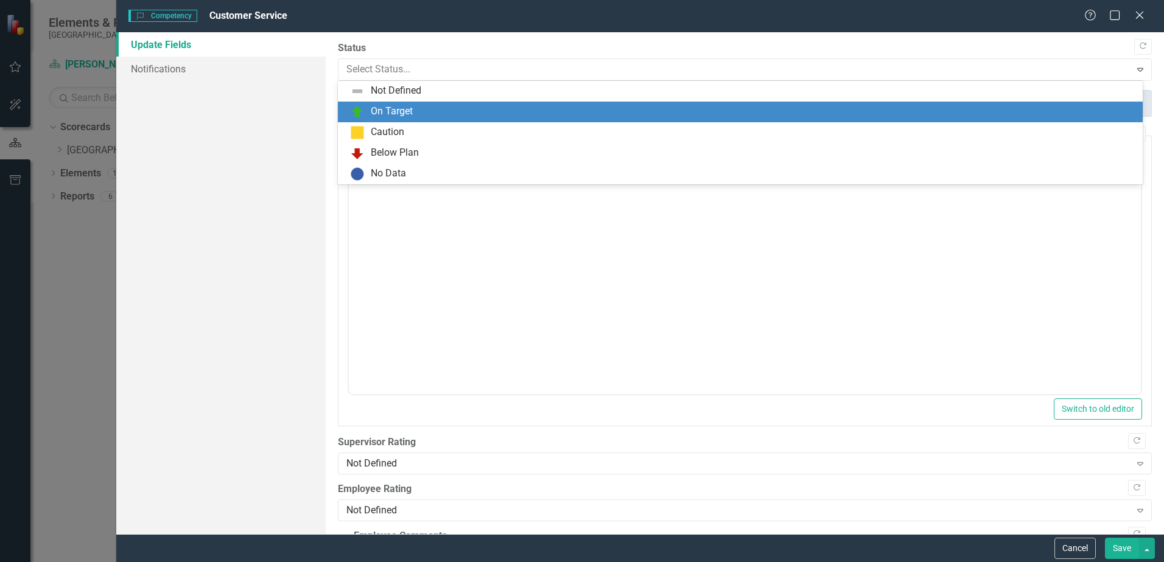
click at [403, 114] on div "On Target" at bounding box center [392, 112] width 42 height 14
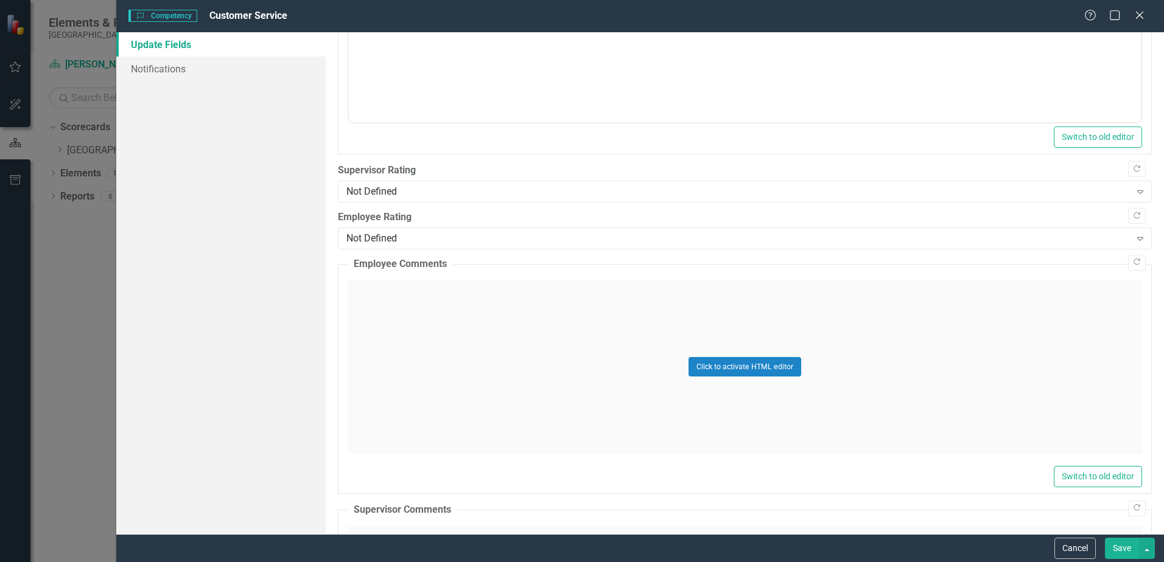
scroll to position [253, 0]
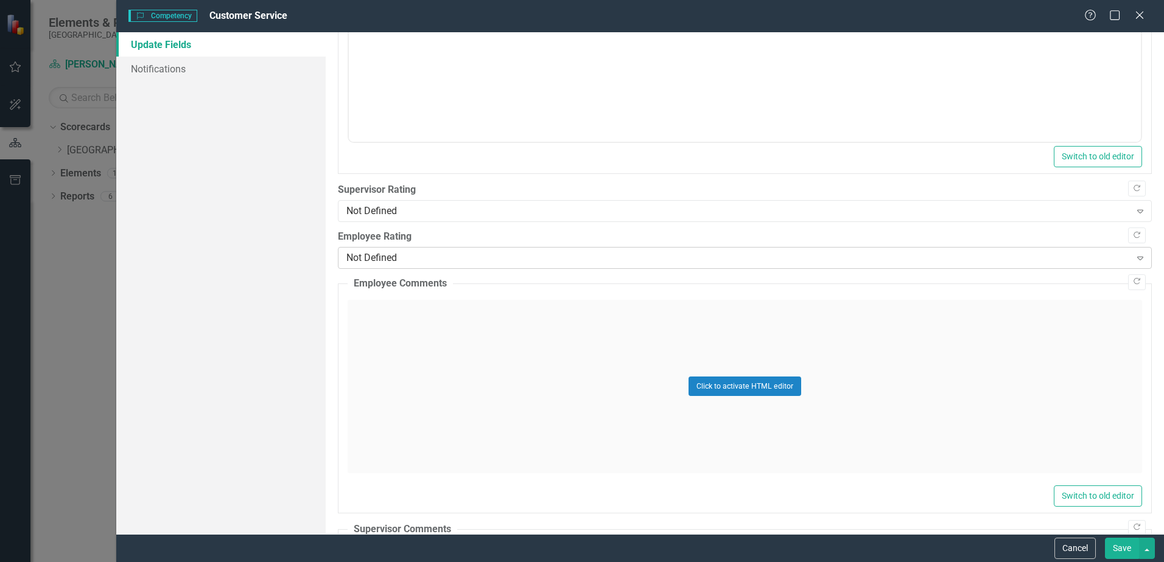
click at [398, 258] on div "Not Defined" at bounding box center [737, 258] width 783 height 14
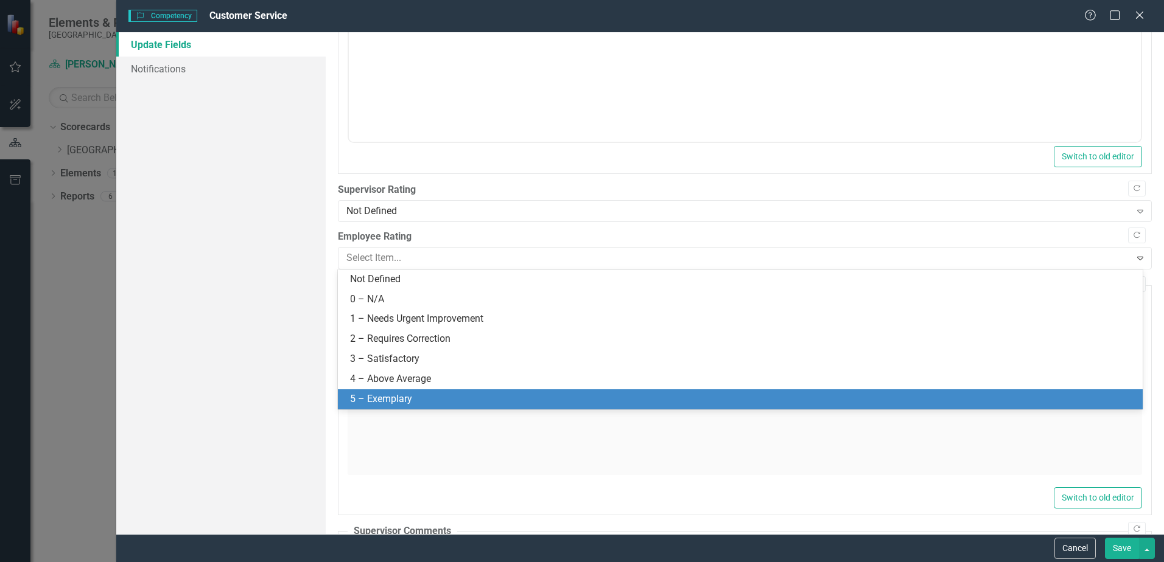
click at [394, 397] on div "5 – Exemplary" at bounding box center [742, 400] width 785 height 14
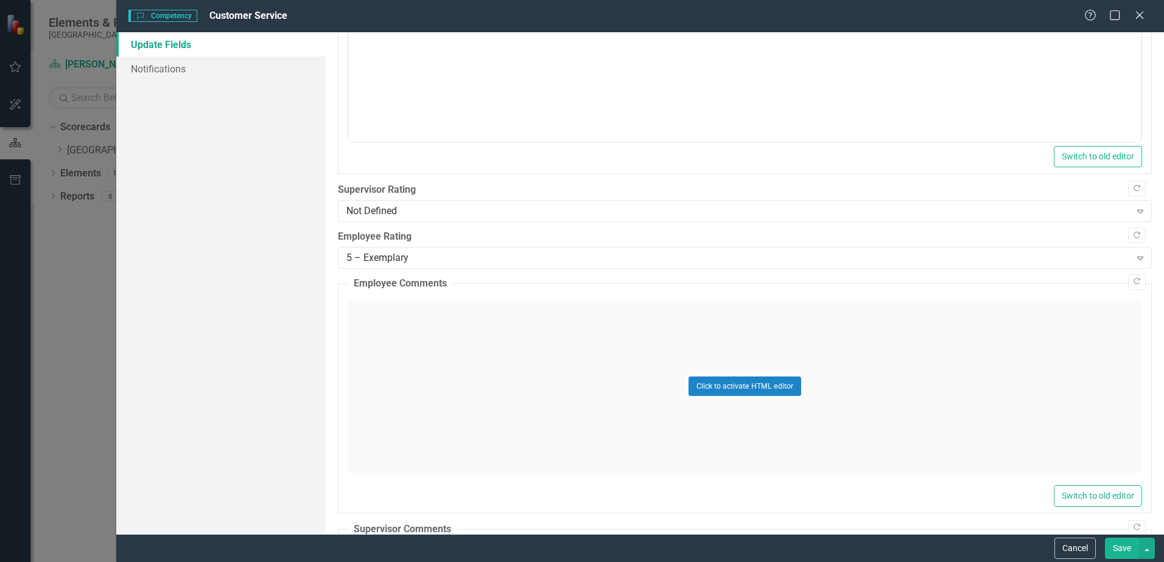
click at [1111, 548] on button "Save" at bounding box center [1122, 548] width 34 height 21
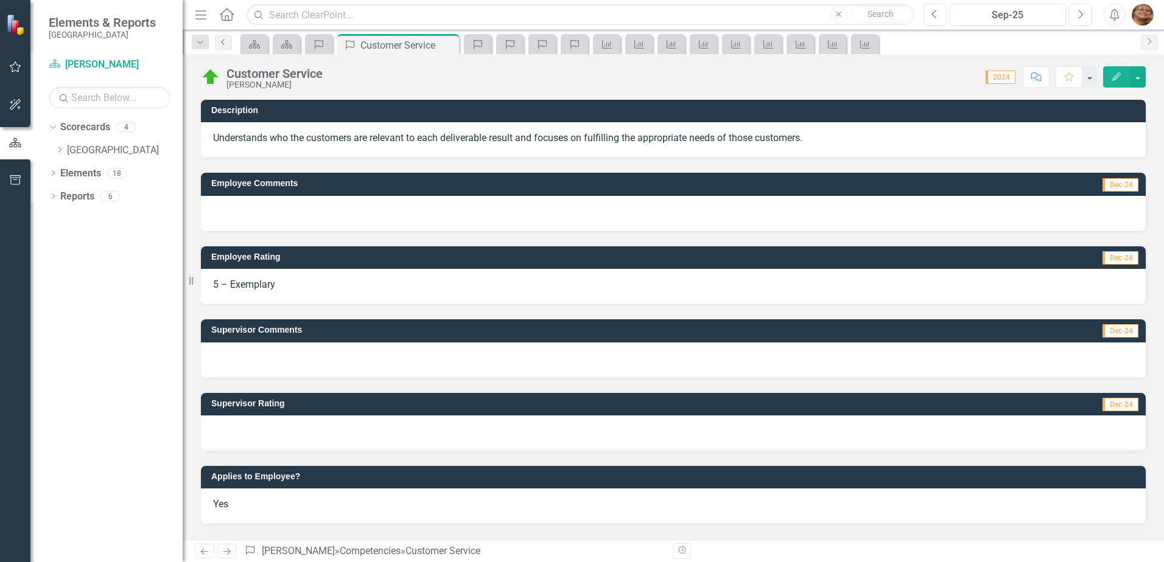
click at [223, 42] on icon "Previous" at bounding box center [224, 41] width 10 height 7
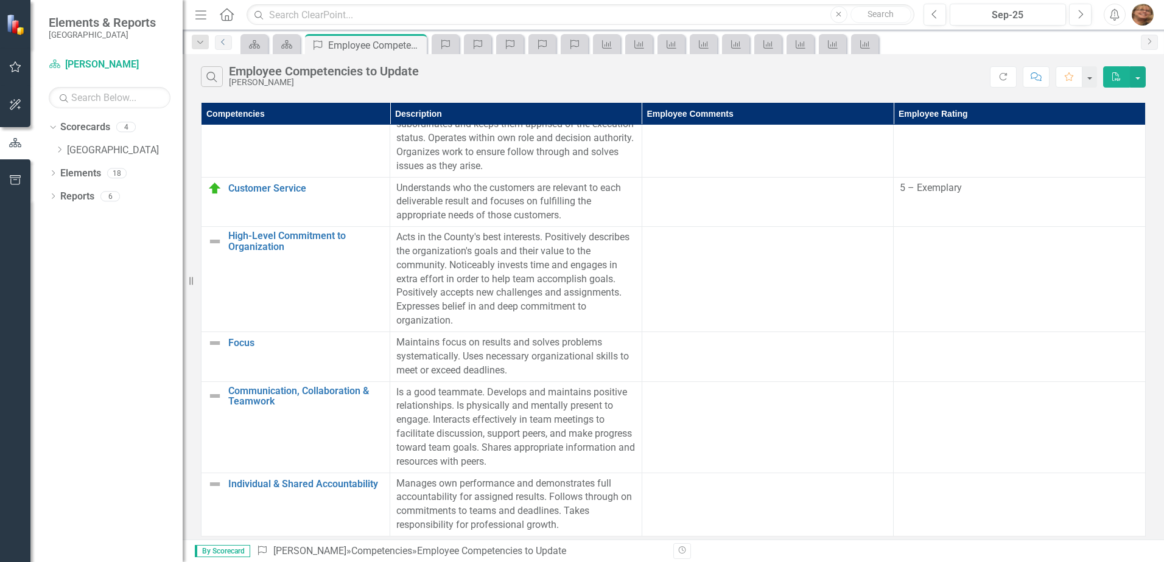
scroll to position [234, 0]
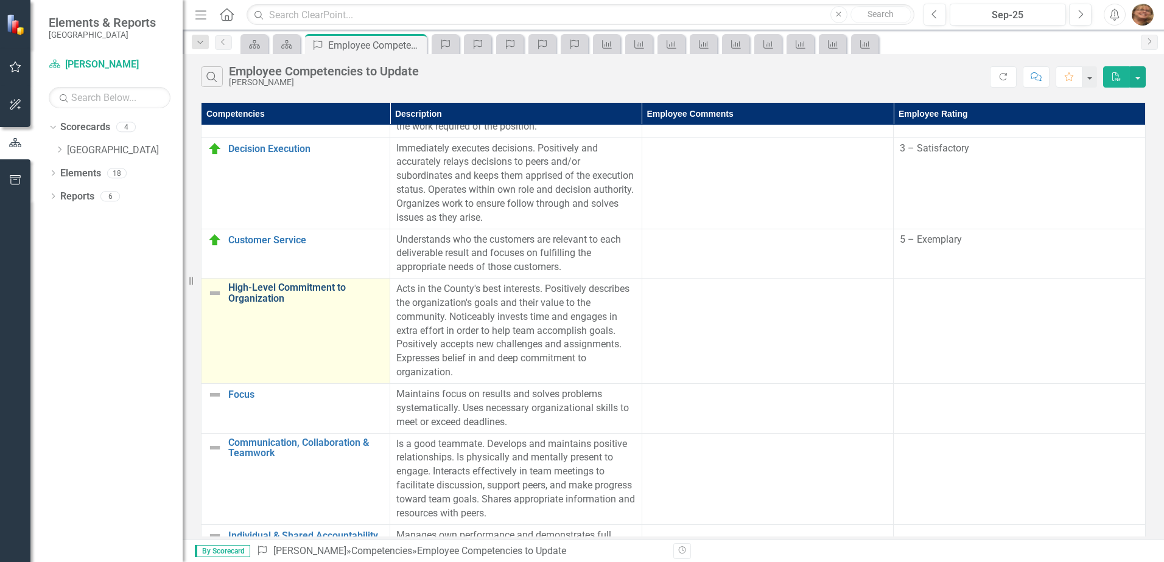
click at [287, 287] on link "High-Level Commitment to Organization" at bounding box center [305, 292] width 155 height 21
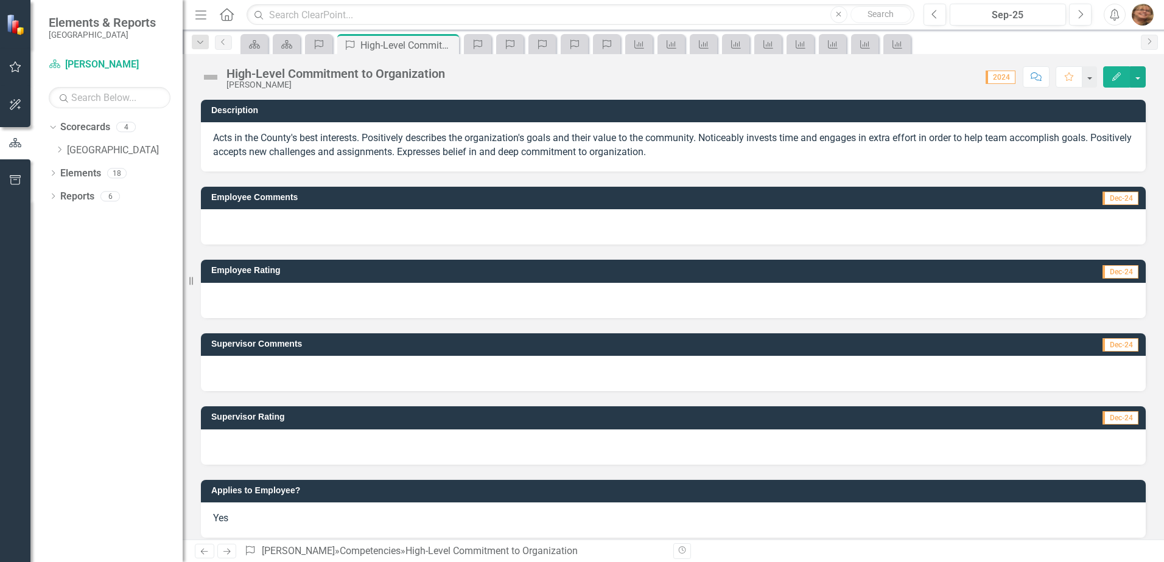
click at [1116, 72] on icon "Edit" at bounding box center [1116, 76] width 11 height 9
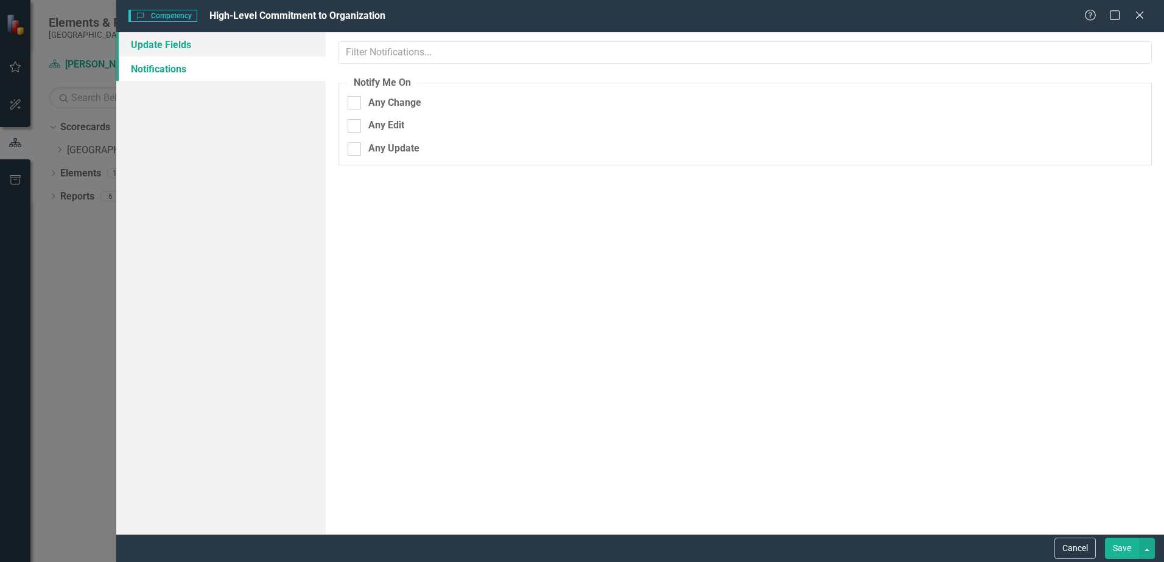
click at [169, 41] on link "Update Fields" at bounding box center [220, 44] width 209 height 24
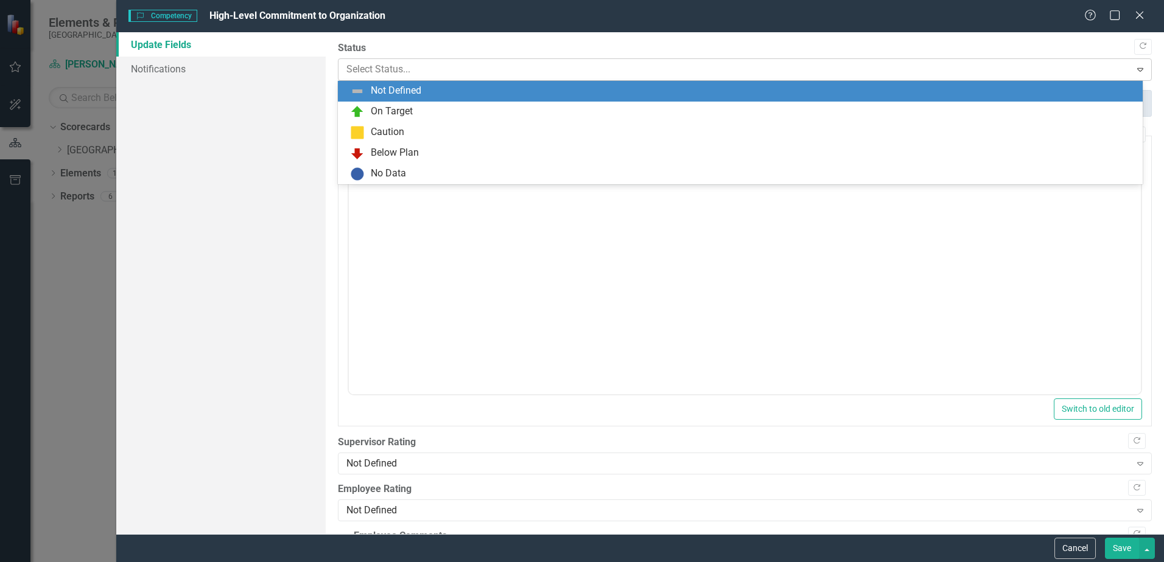
click at [366, 62] on div at bounding box center [734, 69] width 776 height 16
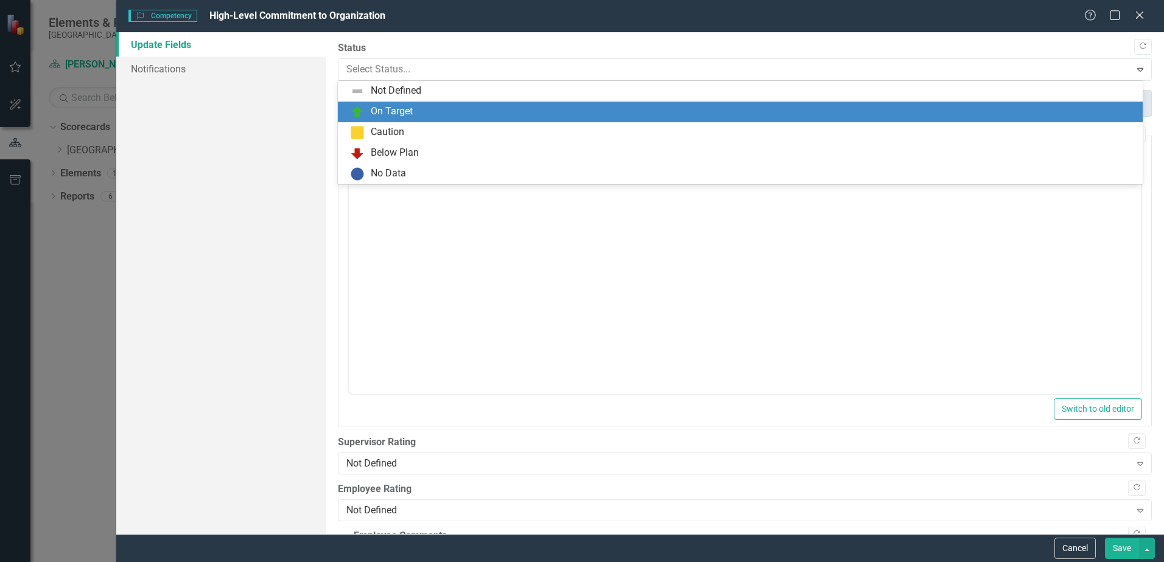
click at [390, 107] on div "On Target" at bounding box center [392, 112] width 42 height 14
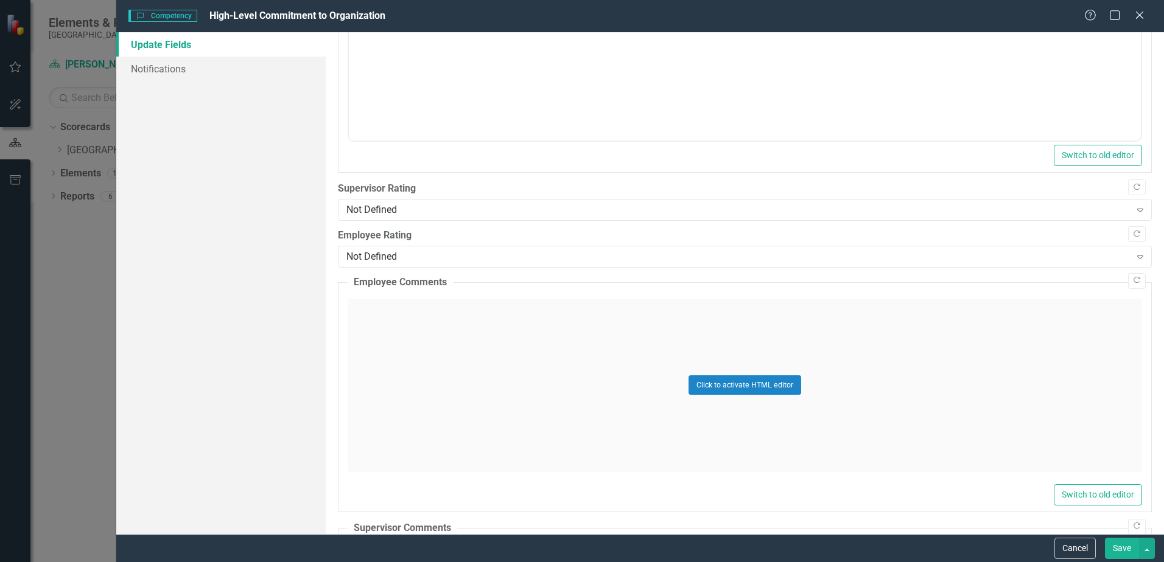
scroll to position [243, 0]
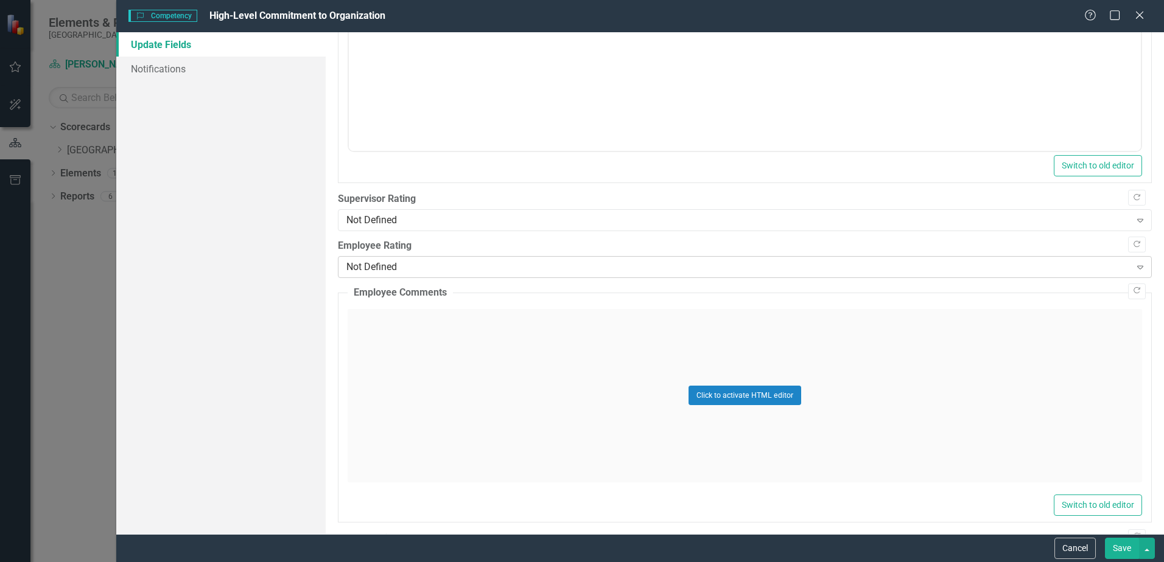
click at [400, 273] on div "Not Defined" at bounding box center [737, 268] width 783 height 14
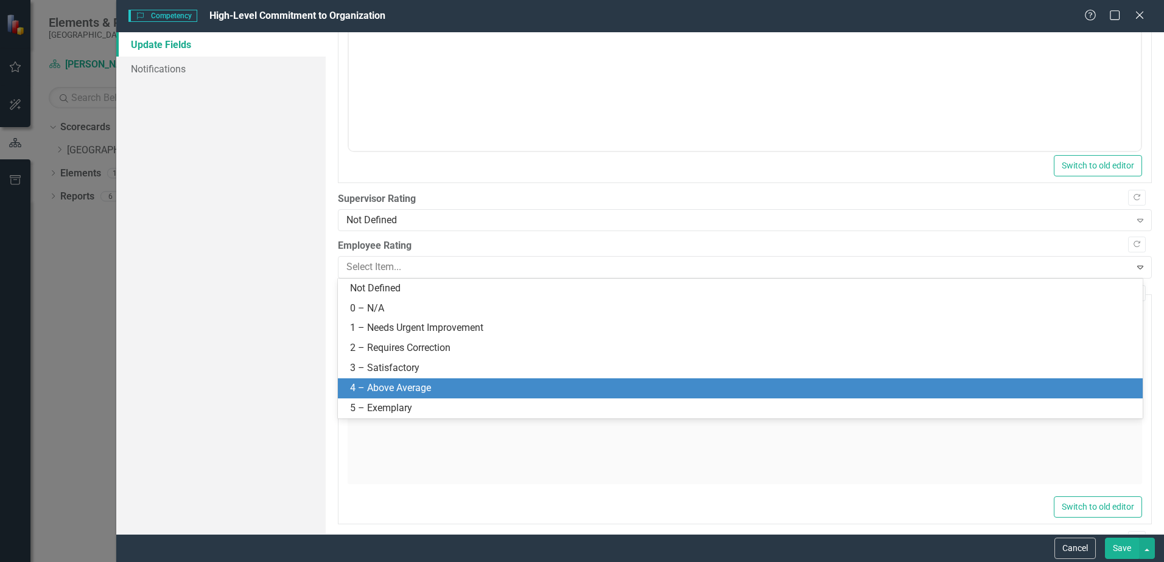
click at [356, 391] on div "4 – Above Average" at bounding box center [742, 389] width 785 height 14
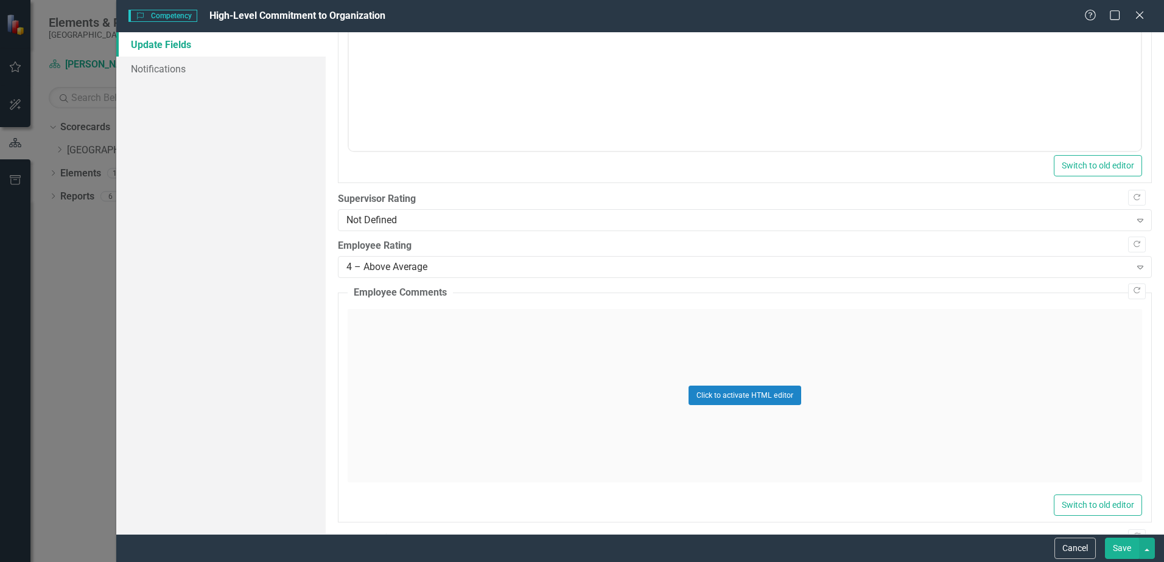
click at [1119, 552] on button "Save" at bounding box center [1122, 548] width 34 height 21
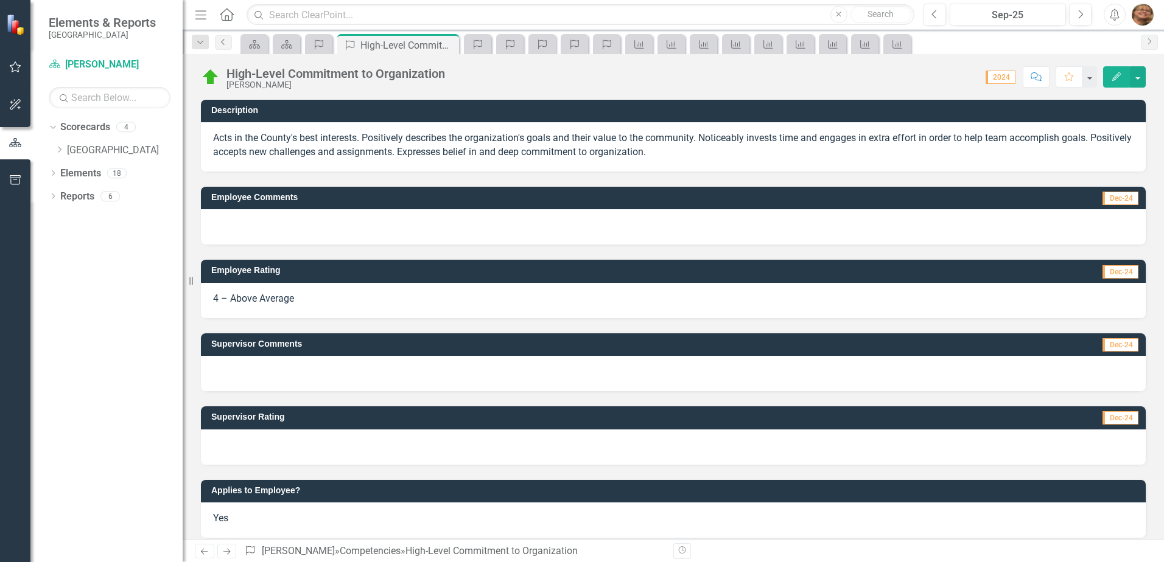
click at [231, 39] on link "Previous" at bounding box center [223, 42] width 17 height 15
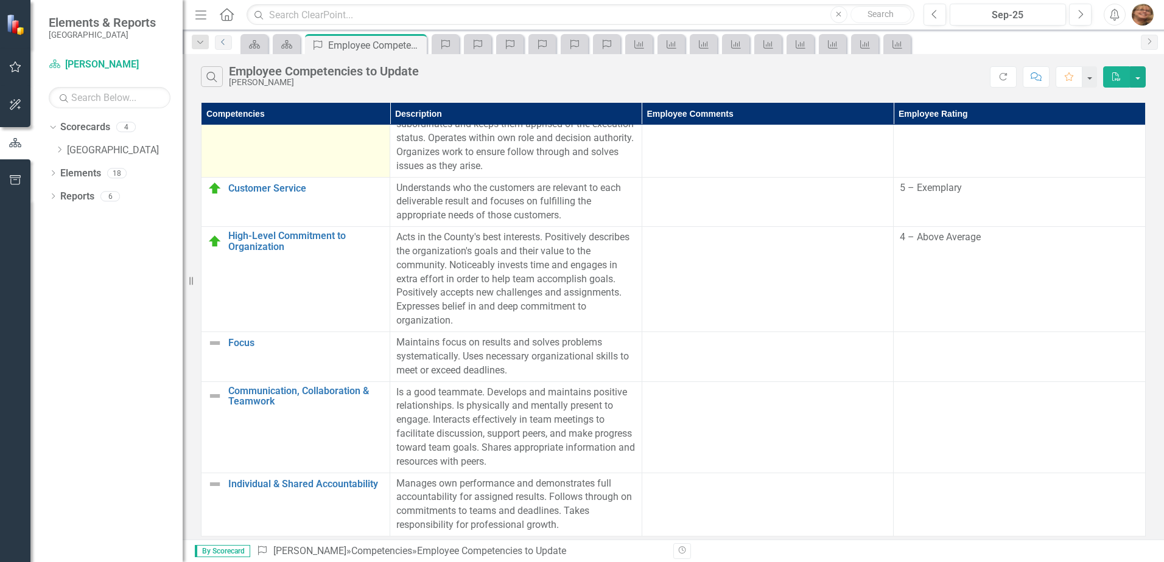
scroll to position [295, 0]
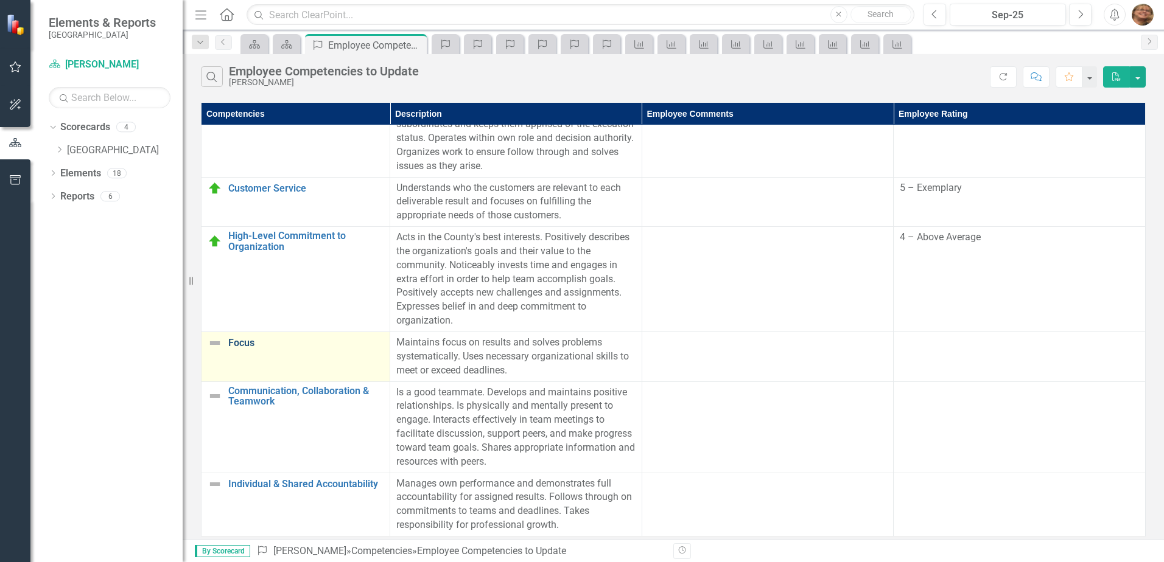
click at [239, 338] on link "Focus" at bounding box center [305, 343] width 155 height 11
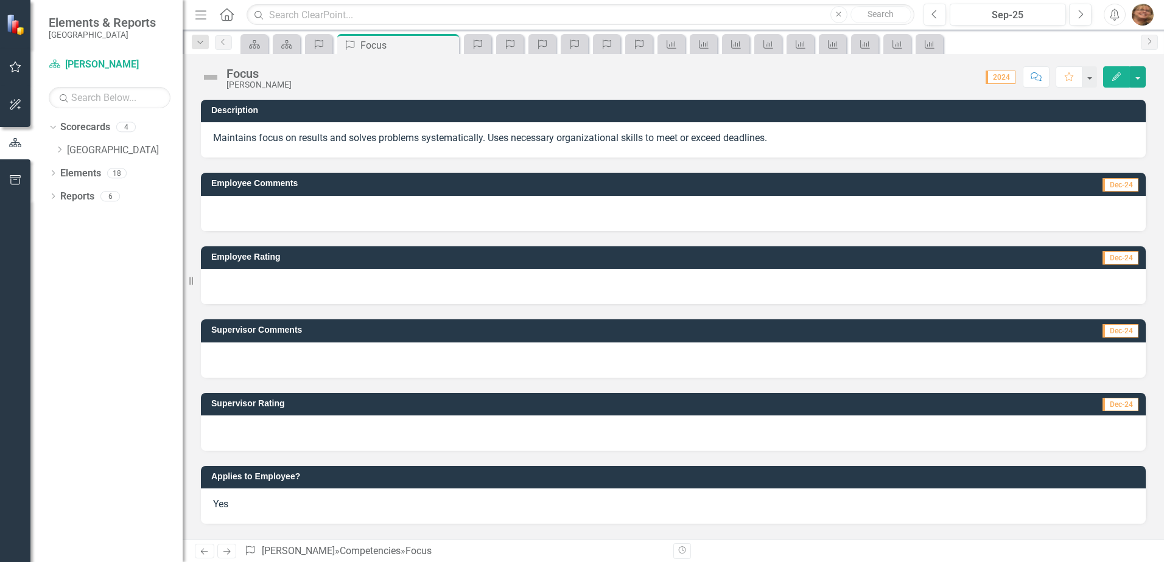
click at [1116, 79] on icon "button" at bounding box center [1116, 76] width 9 height 9
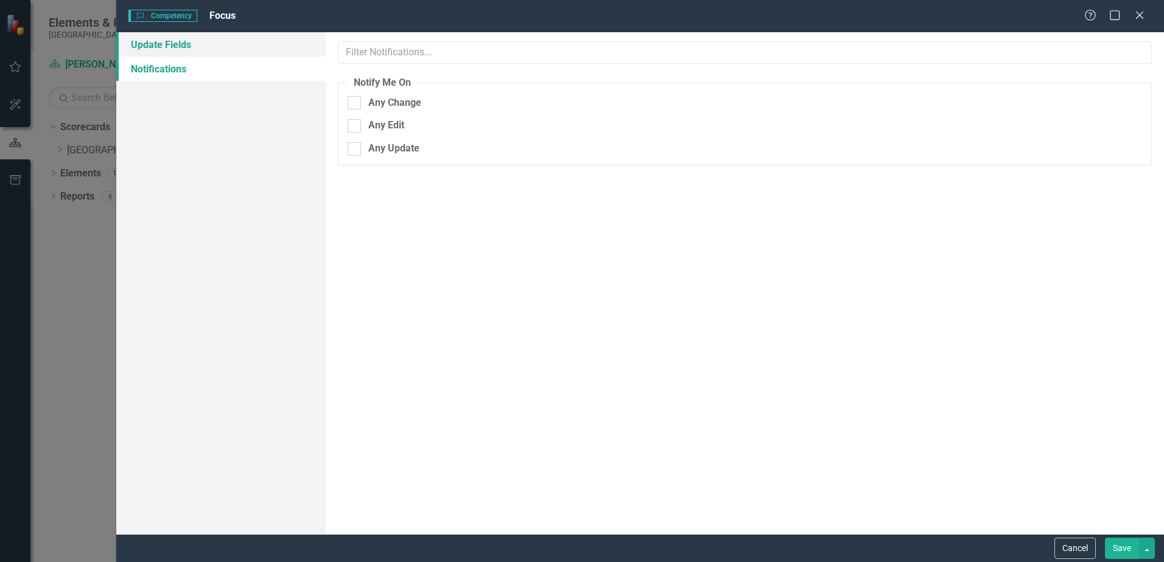
click at [218, 46] on link "Update Fields" at bounding box center [220, 44] width 209 height 24
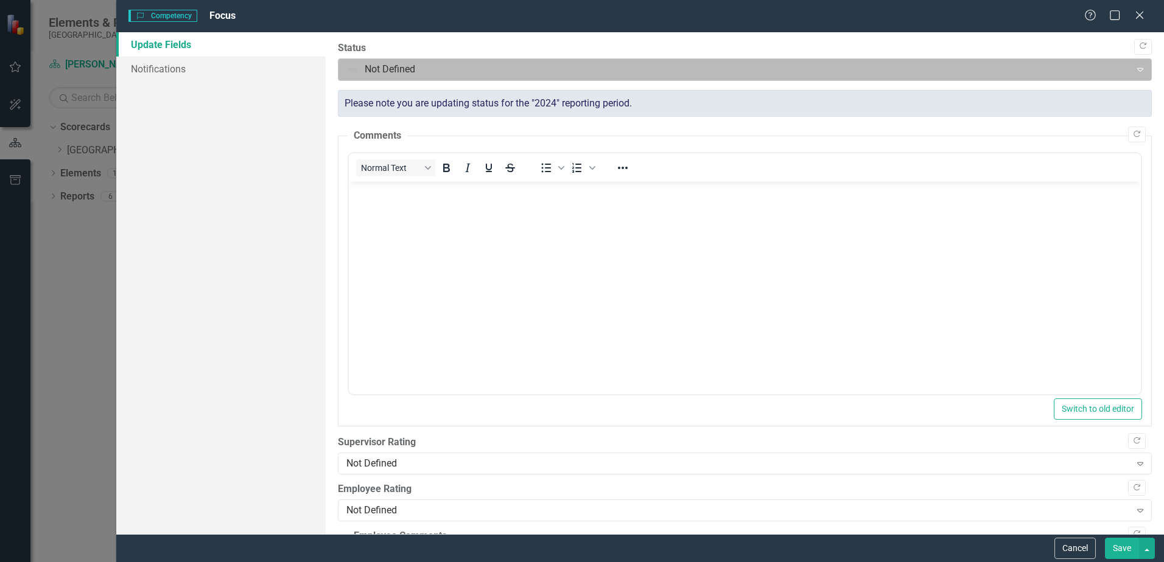
click at [398, 70] on div at bounding box center [734, 69] width 776 height 16
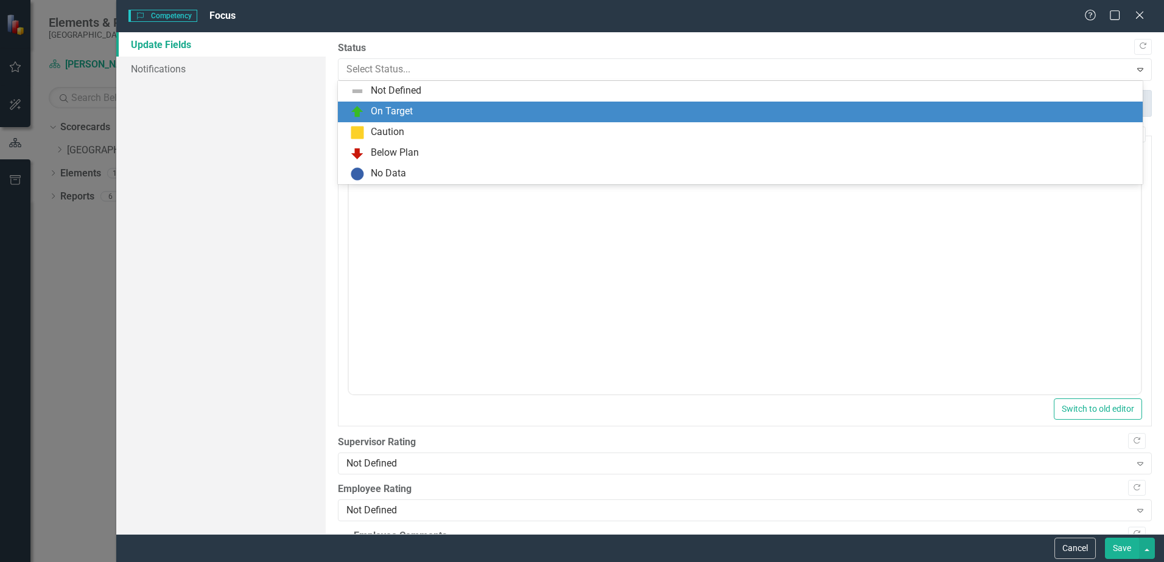
click at [394, 115] on div "On Target" at bounding box center [392, 112] width 42 height 14
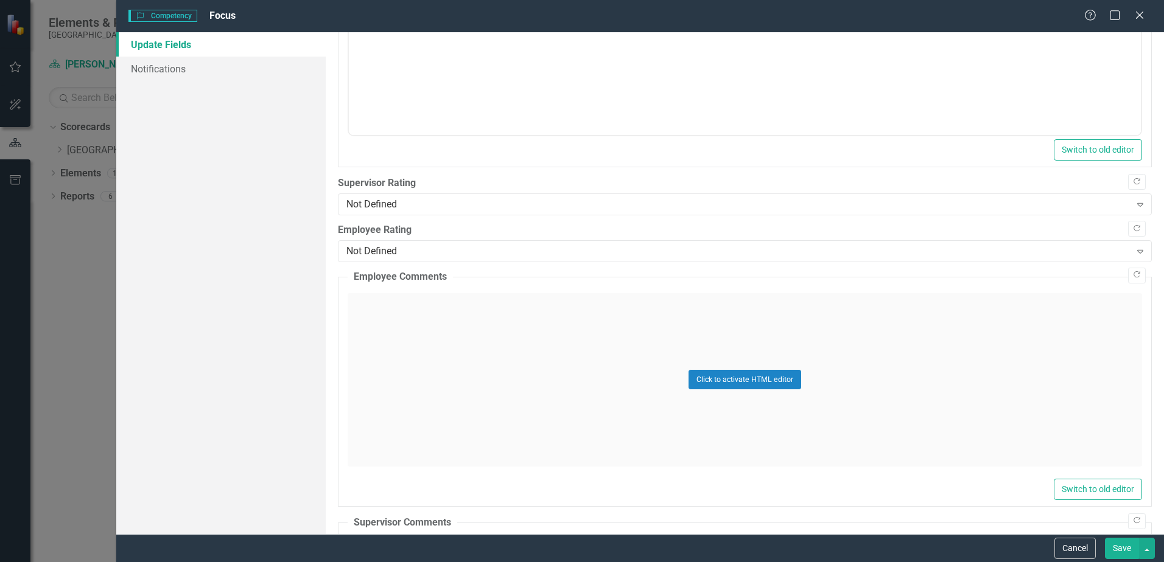
scroll to position [243, 0]
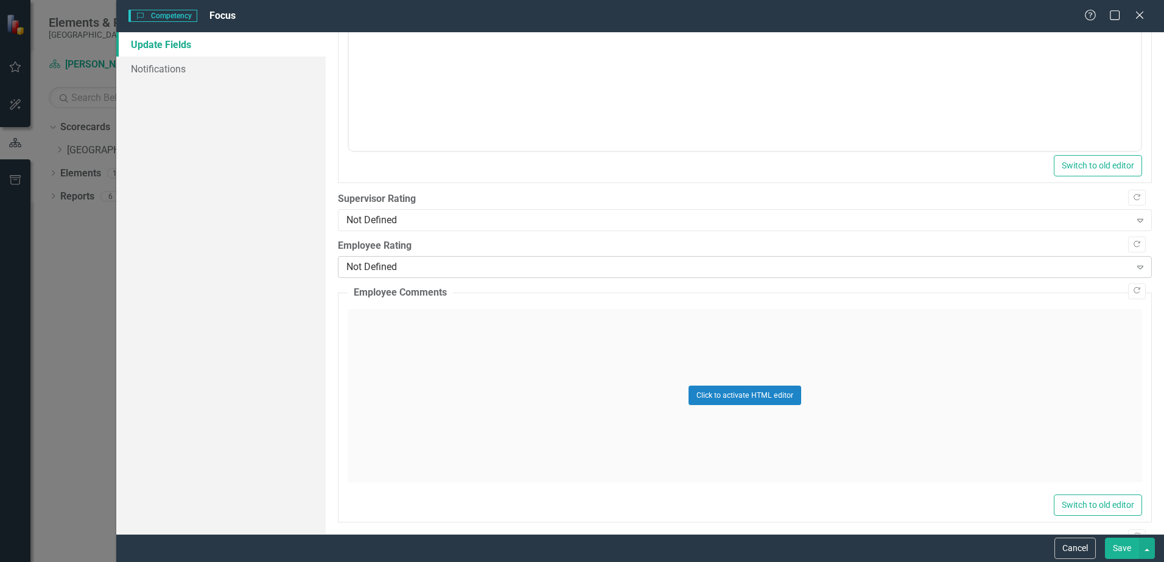
click at [376, 275] on div "Not Defined Expand" at bounding box center [745, 267] width 814 height 22
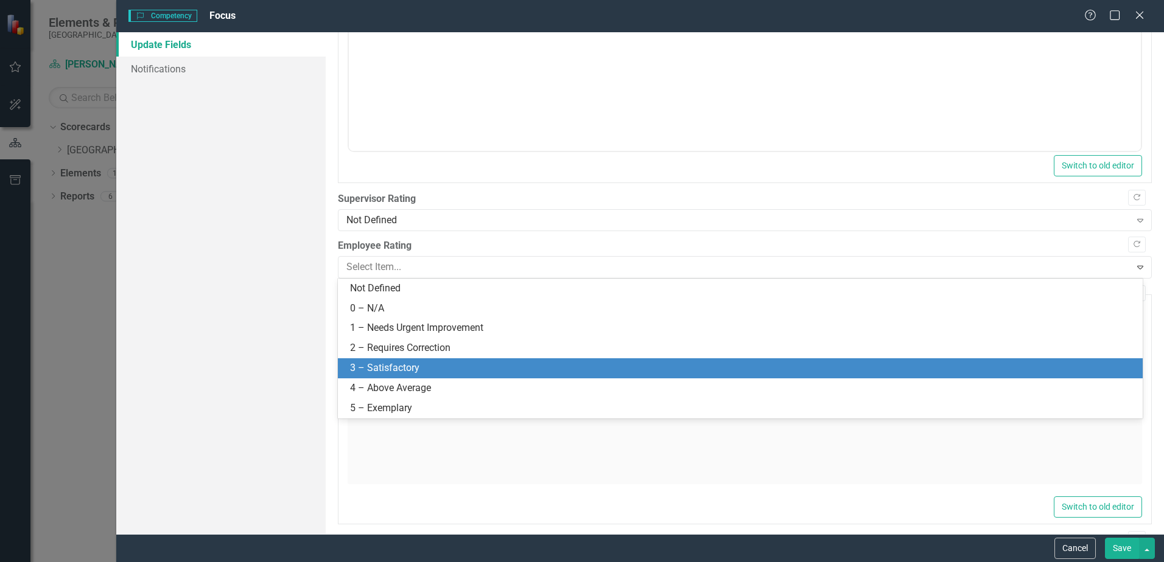
click at [387, 372] on div "3 – Satisfactory" at bounding box center [742, 369] width 785 height 14
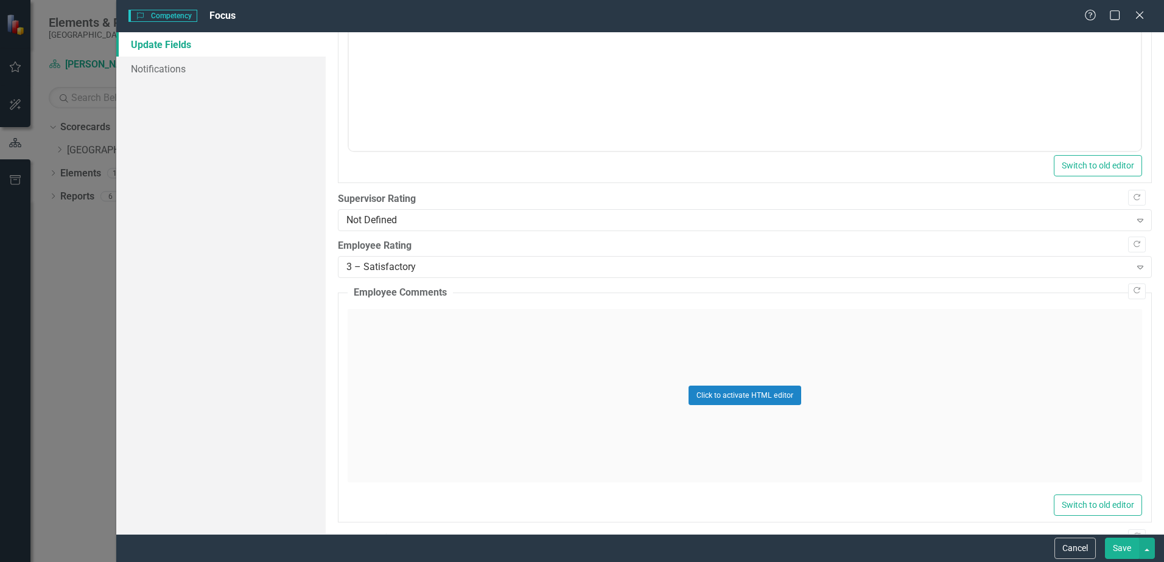
click at [1122, 550] on button "Save" at bounding box center [1122, 548] width 34 height 21
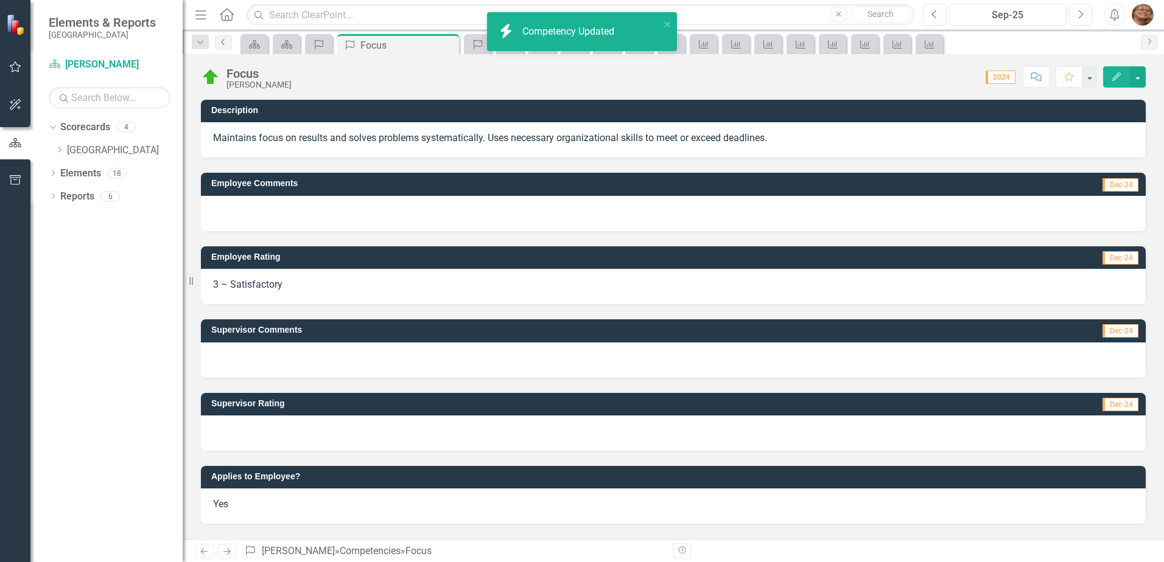
click at [226, 41] on icon "Previous" at bounding box center [224, 41] width 10 height 7
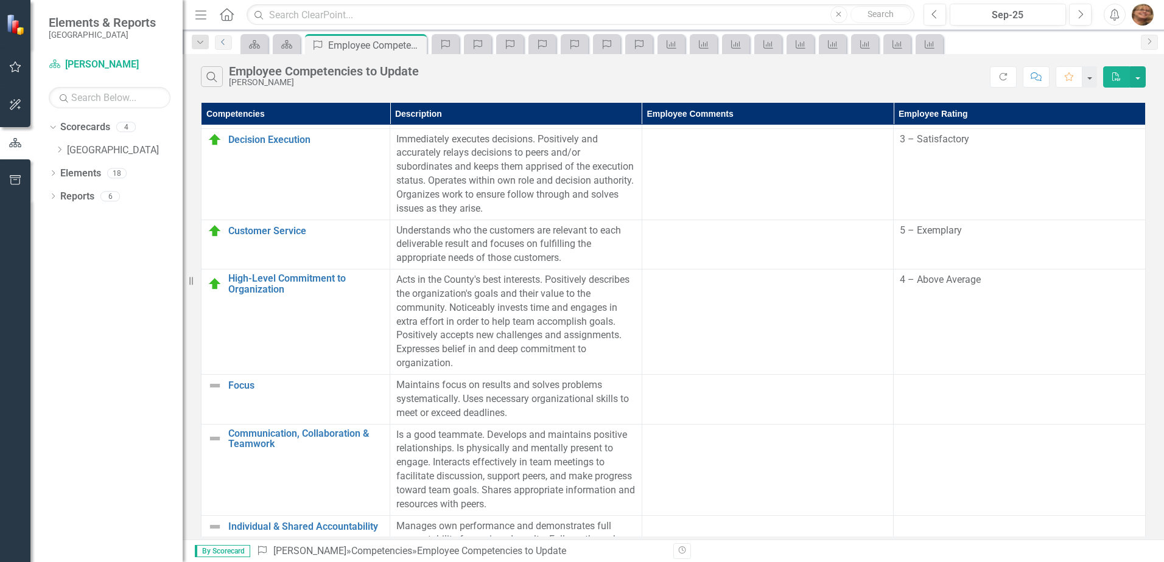
scroll to position [243, 0]
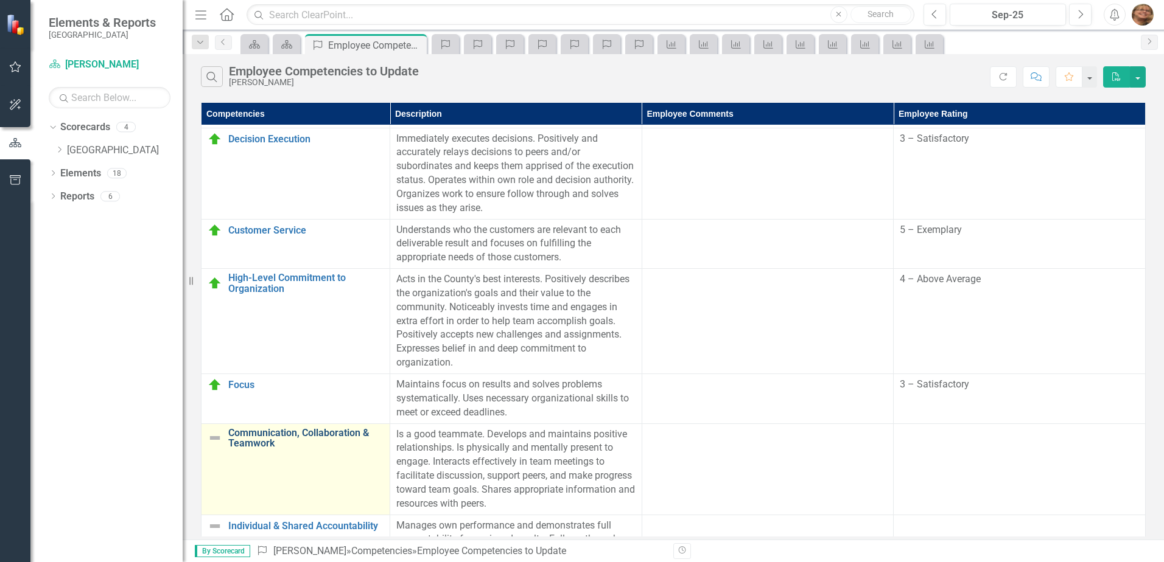
click at [266, 439] on link "Communication, Collaboration & Teamwork" at bounding box center [305, 438] width 155 height 21
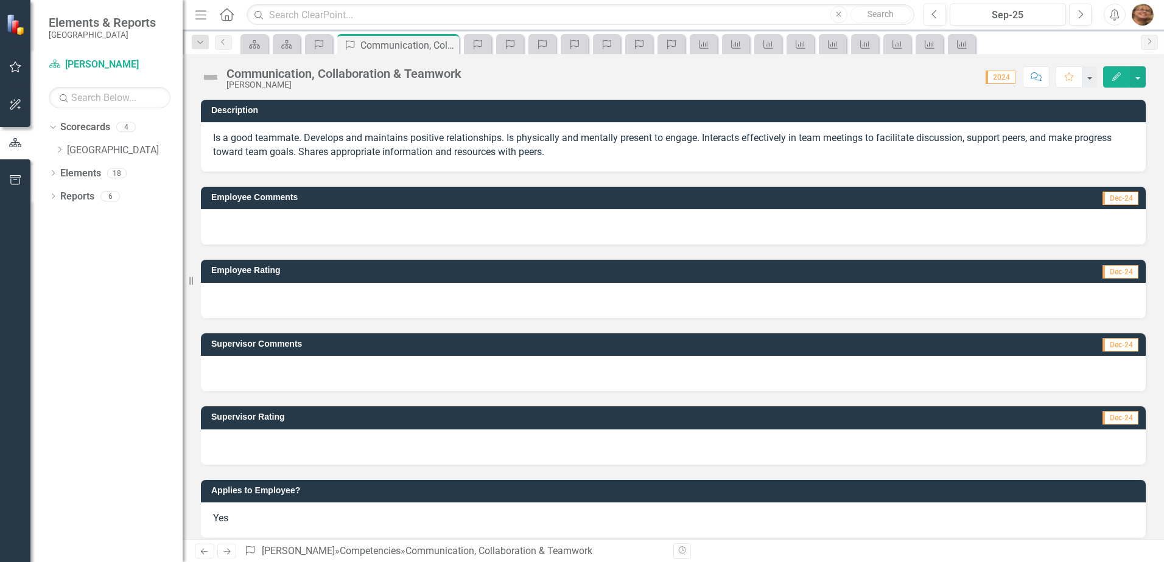
click at [1119, 74] on icon "Edit" at bounding box center [1116, 76] width 11 height 9
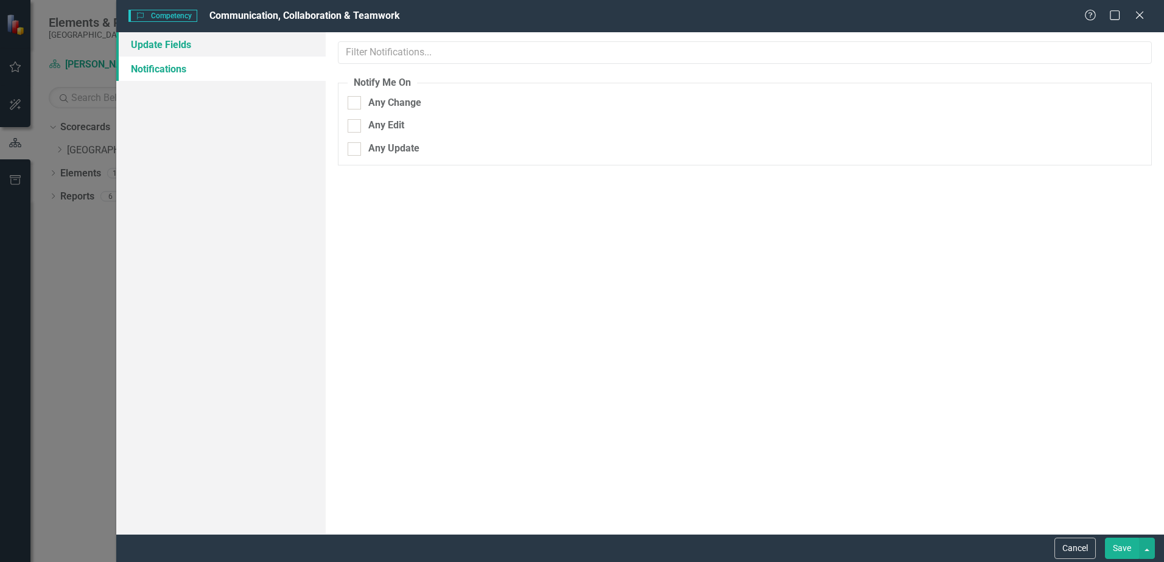
click at [261, 40] on link "Update Fields" at bounding box center [220, 44] width 209 height 24
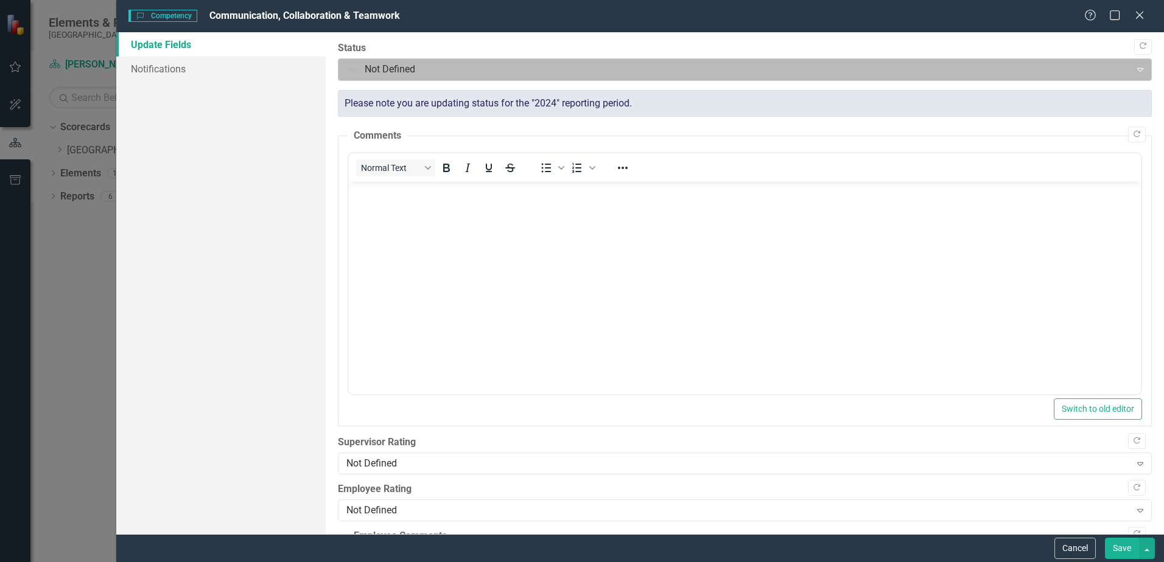
click at [375, 63] on div at bounding box center [734, 69] width 776 height 16
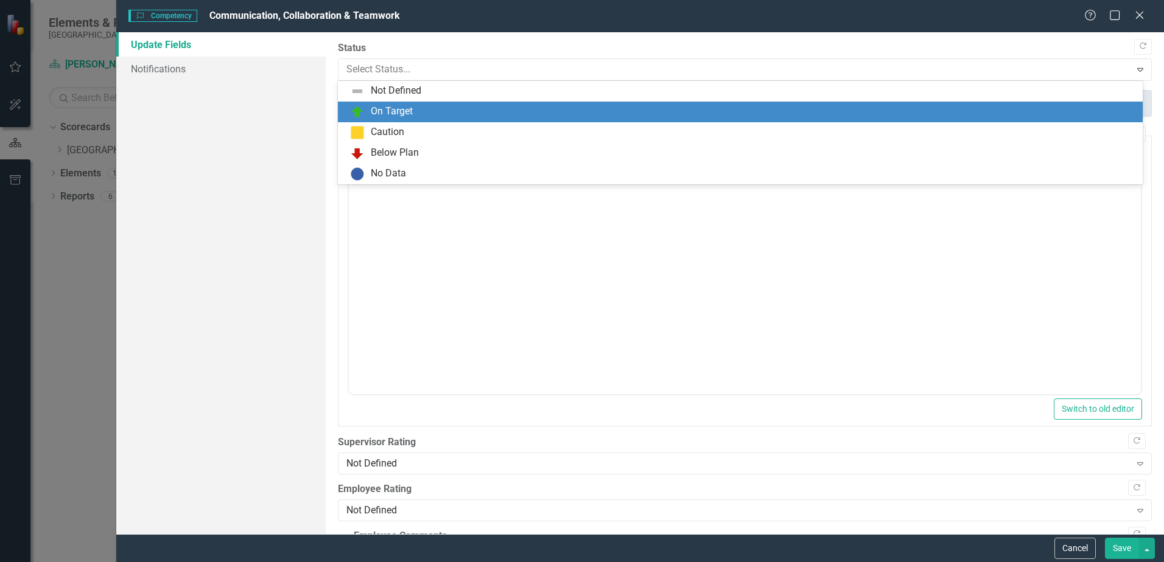
click at [382, 108] on div "On Target" at bounding box center [392, 112] width 42 height 14
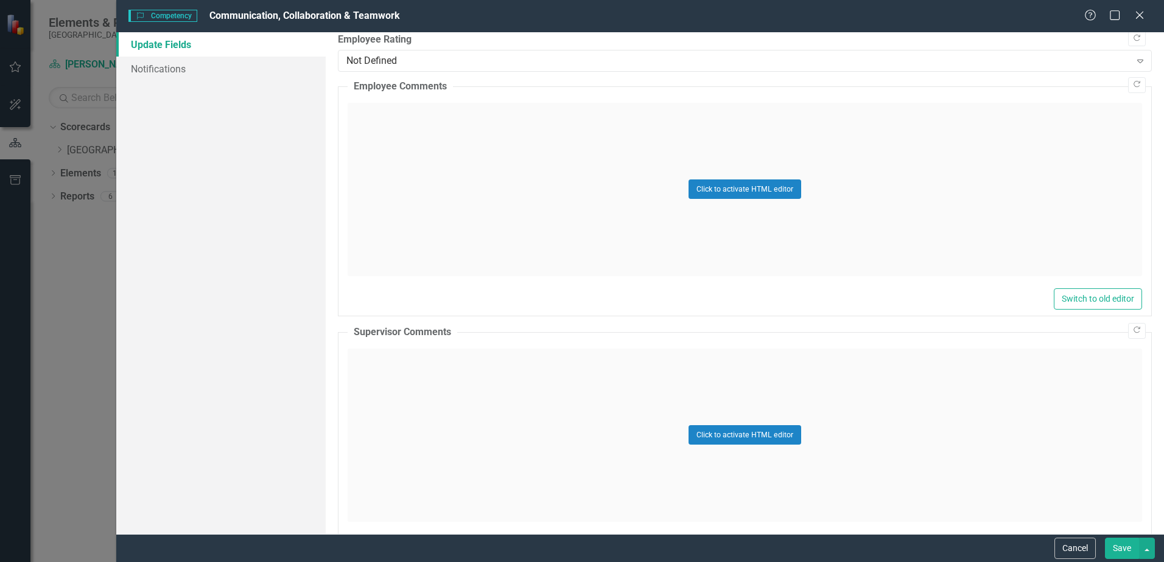
scroll to position [313, 0]
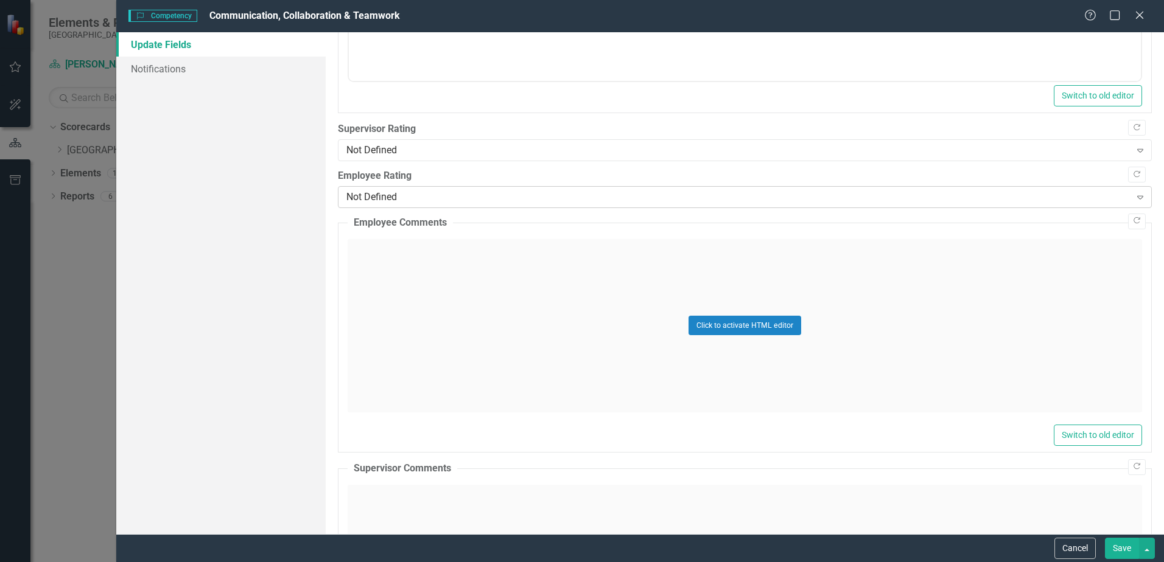
click at [385, 201] on div "Not Defined" at bounding box center [737, 198] width 783 height 14
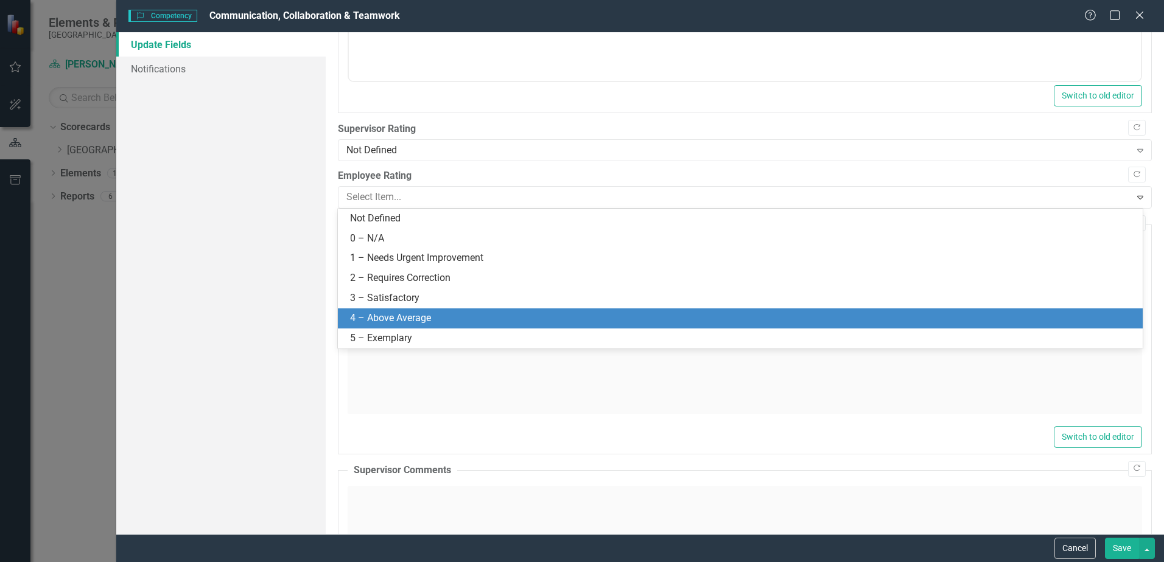
click at [379, 320] on div "4 – Above Average" at bounding box center [742, 319] width 785 height 14
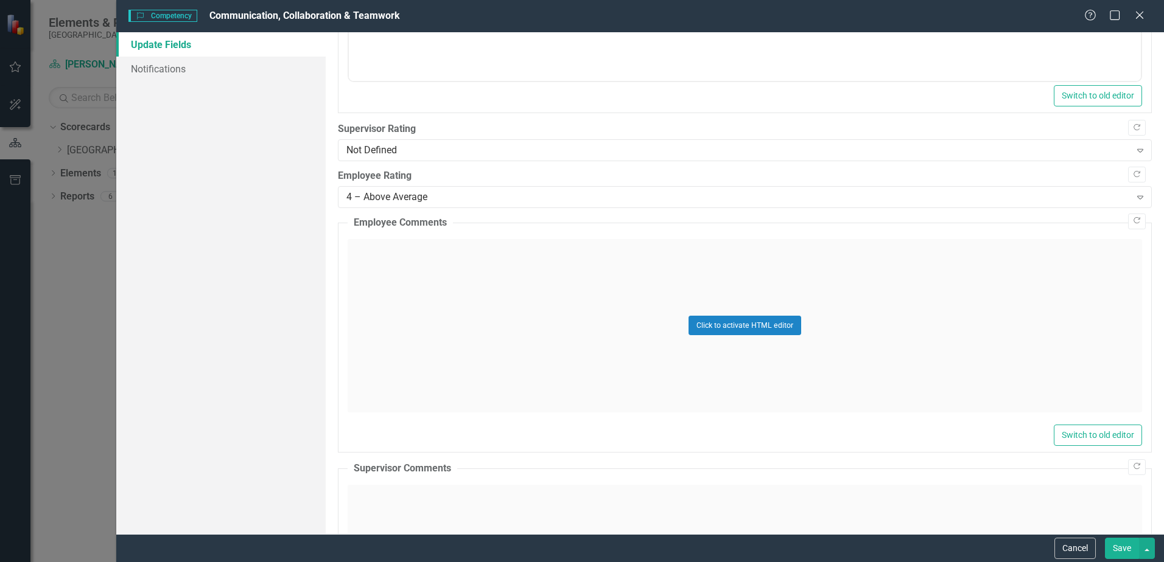
click at [1126, 545] on button "Save" at bounding box center [1122, 548] width 34 height 21
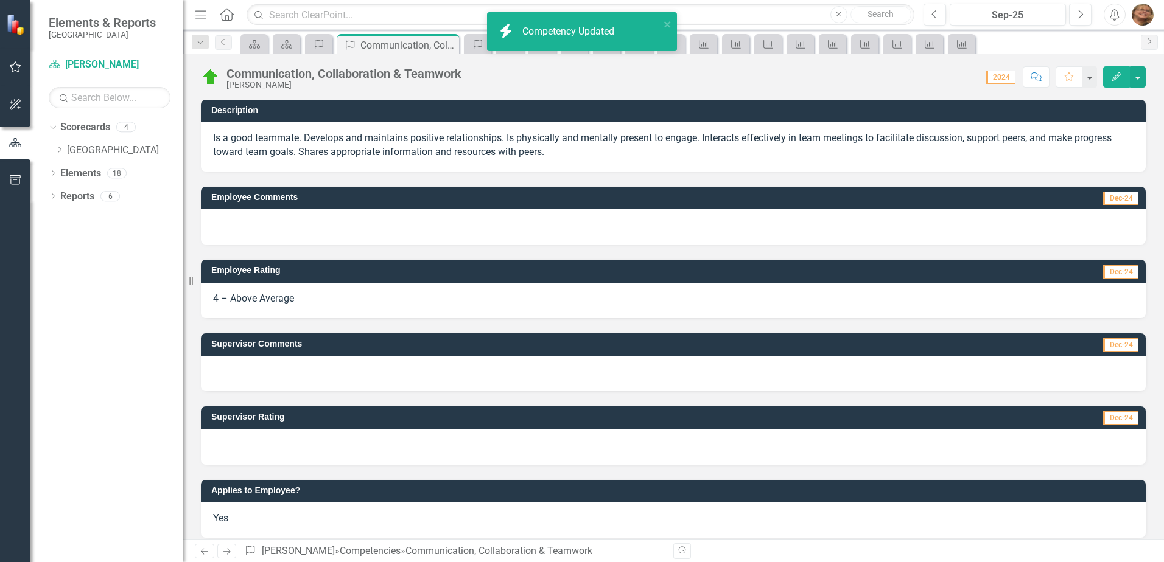
click at [222, 44] on icon "Previous" at bounding box center [224, 41] width 10 height 7
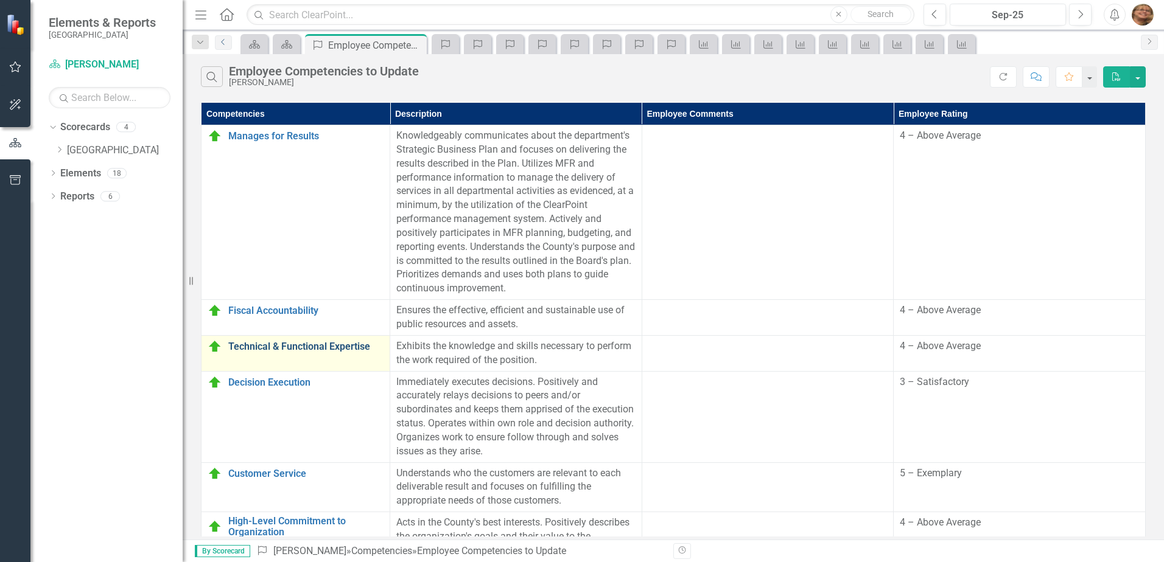
scroll to position [295, 0]
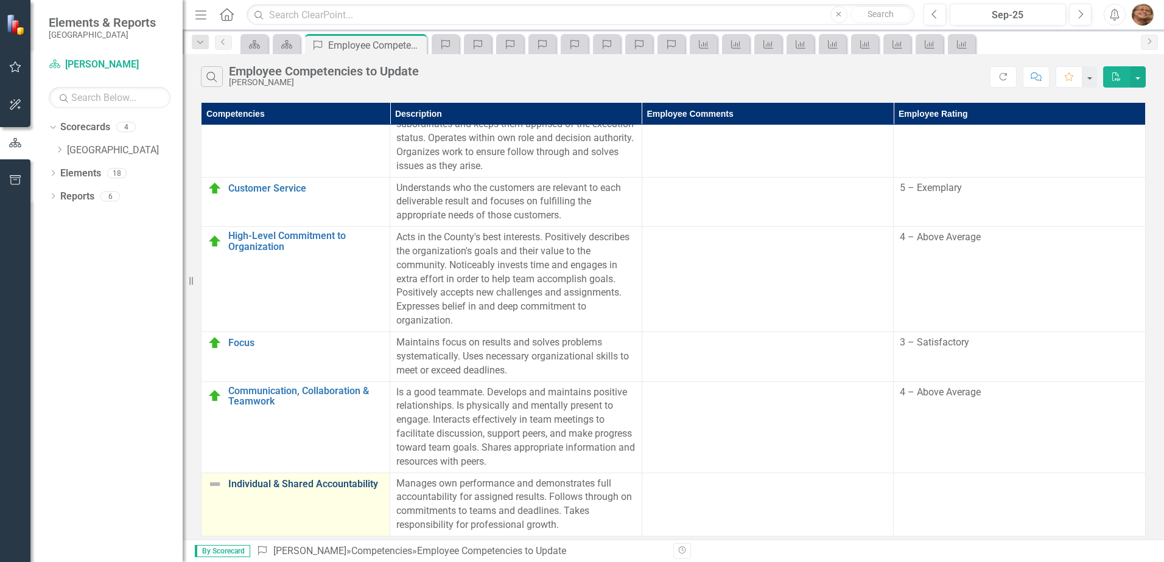
click at [260, 479] on link "Individual & Shared Accountability" at bounding box center [305, 484] width 155 height 11
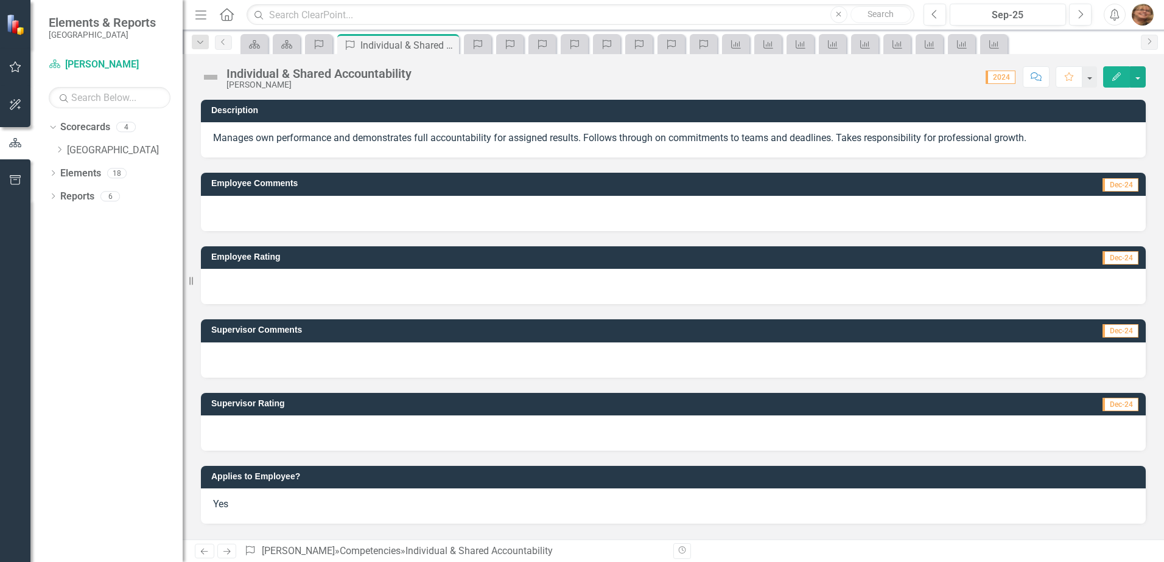
click at [1121, 73] on icon "Edit" at bounding box center [1116, 76] width 11 height 9
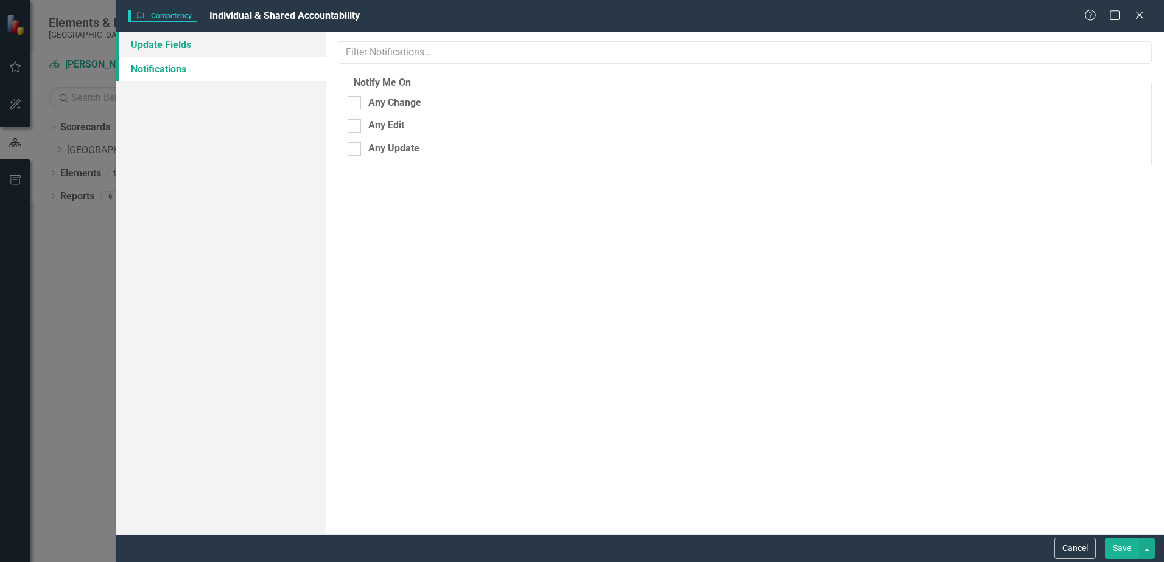
click at [242, 46] on link "Update Fields" at bounding box center [220, 44] width 209 height 24
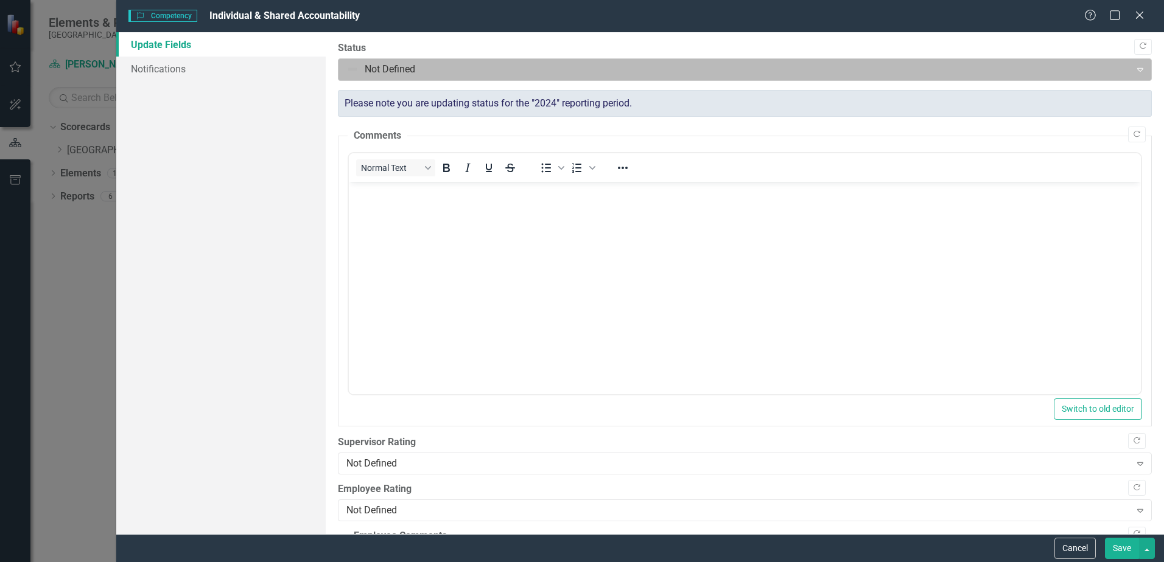
click at [369, 59] on div "Not Defined" at bounding box center [734, 69] width 788 height 21
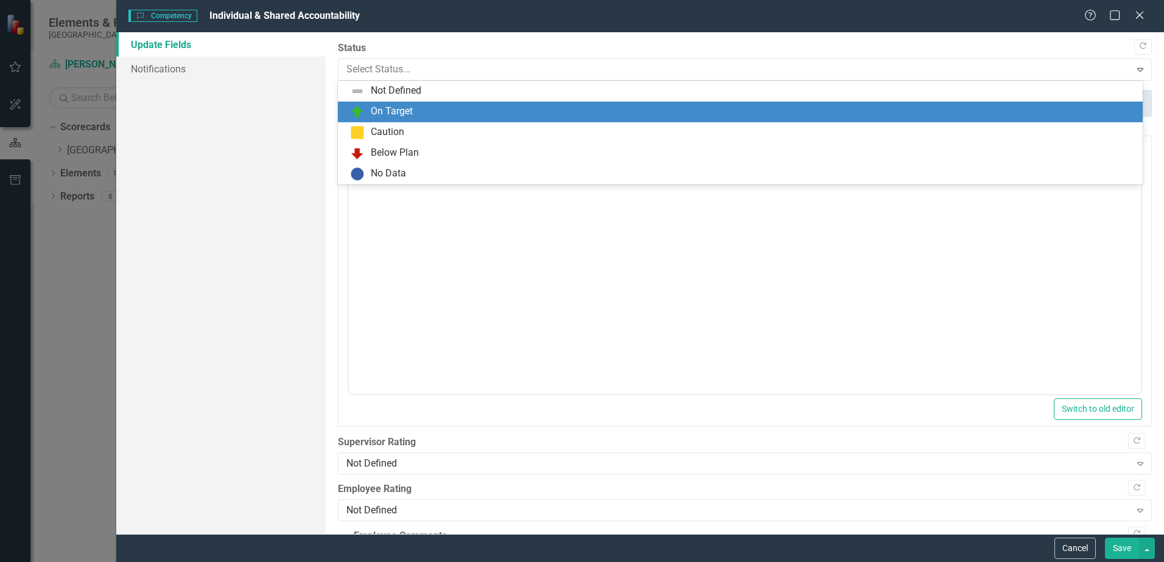
click at [389, 120] on div "On Target" at bounding box center [740, 112] width 805 height 21
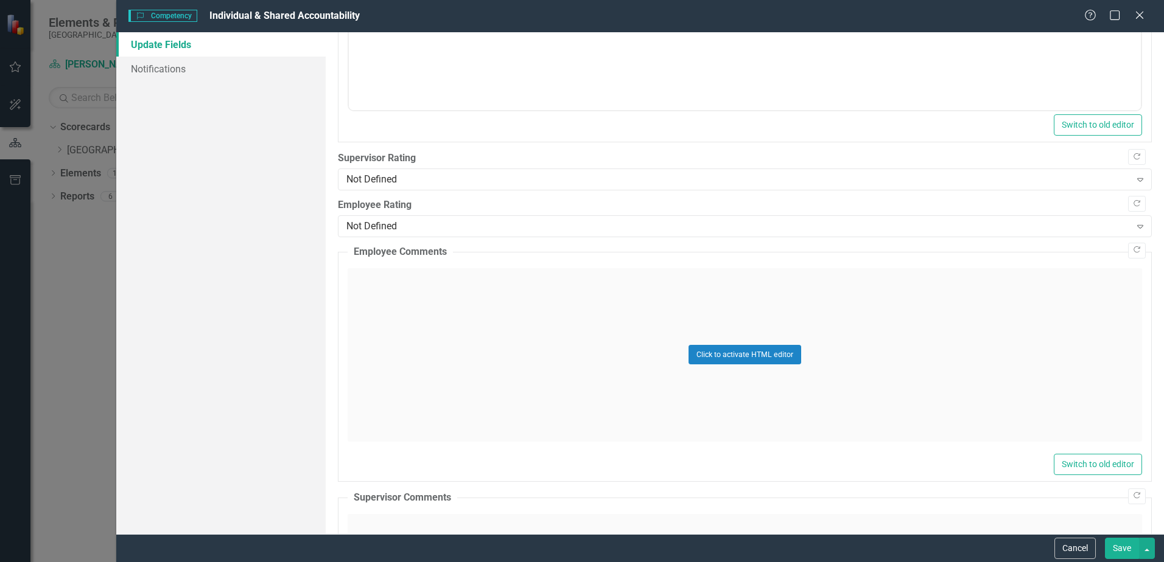
scroll to position [253, 0]
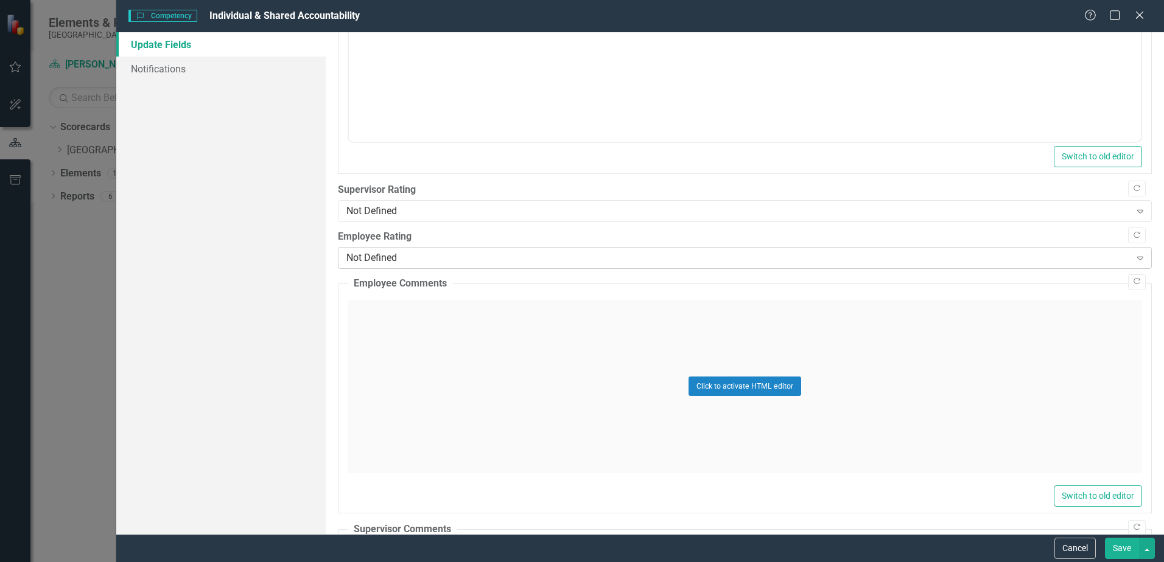
click at [391, 262] on div "Not Defined" at bounding box center [737, 258] width 783 height 14
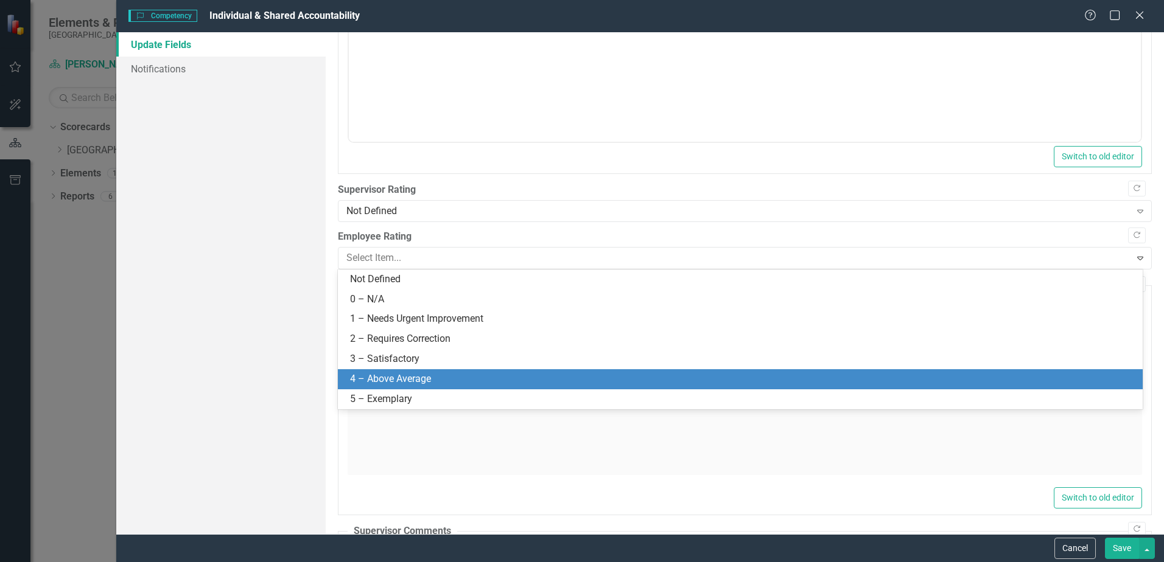
click at [381, 376] on div "4 – Above Average" at bounding box center [742, 380] width 785 height 14
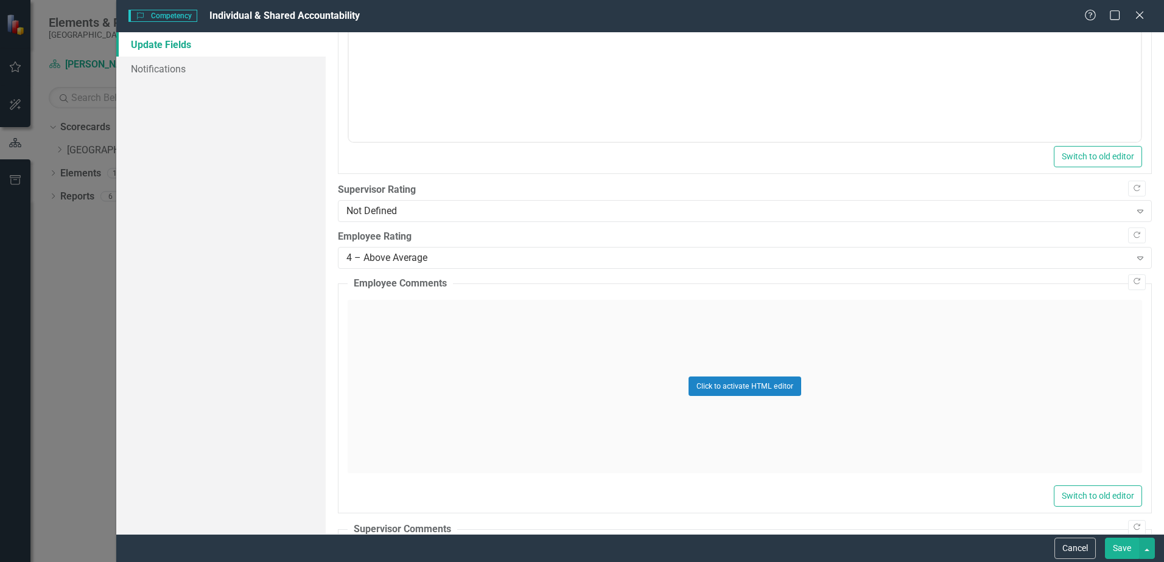
click at [1118, 545] on button "Save" at bounding box center [1122, 548] width 34 height 21
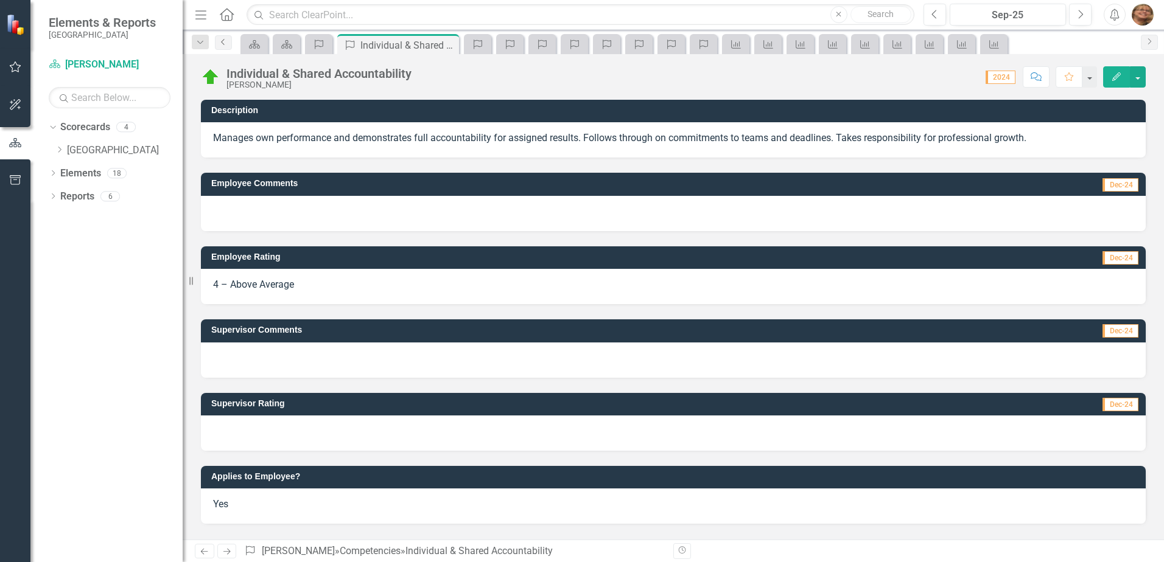
click at [223, 44] on icon at bounding box center [222, 42] width 3 height 6
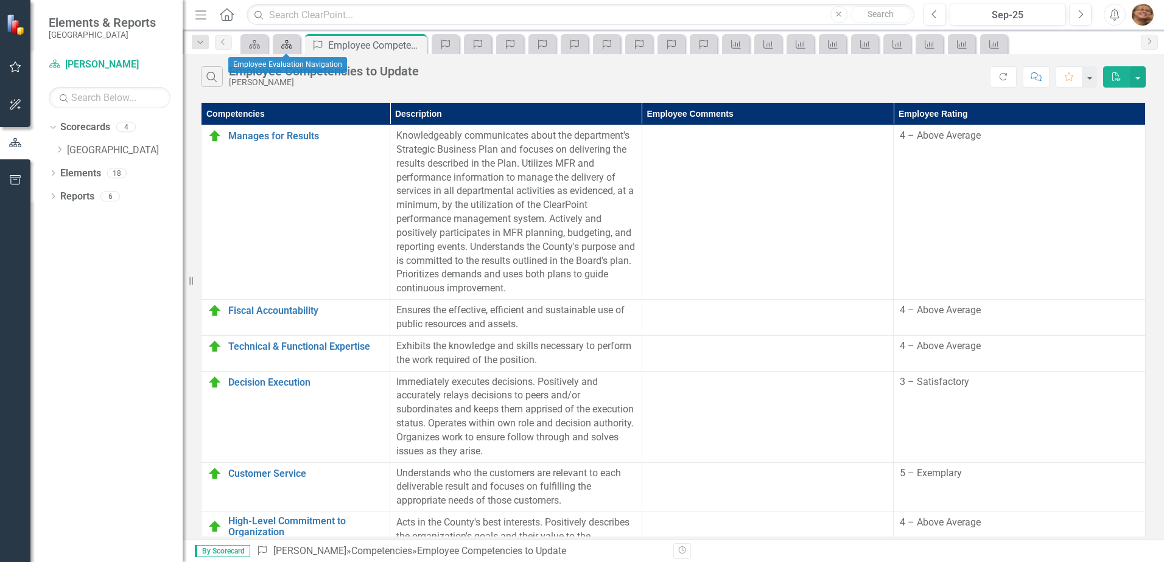
click at [279, 42] on div "Scorecard" at bounding box center [284, 44] width 17 height 15
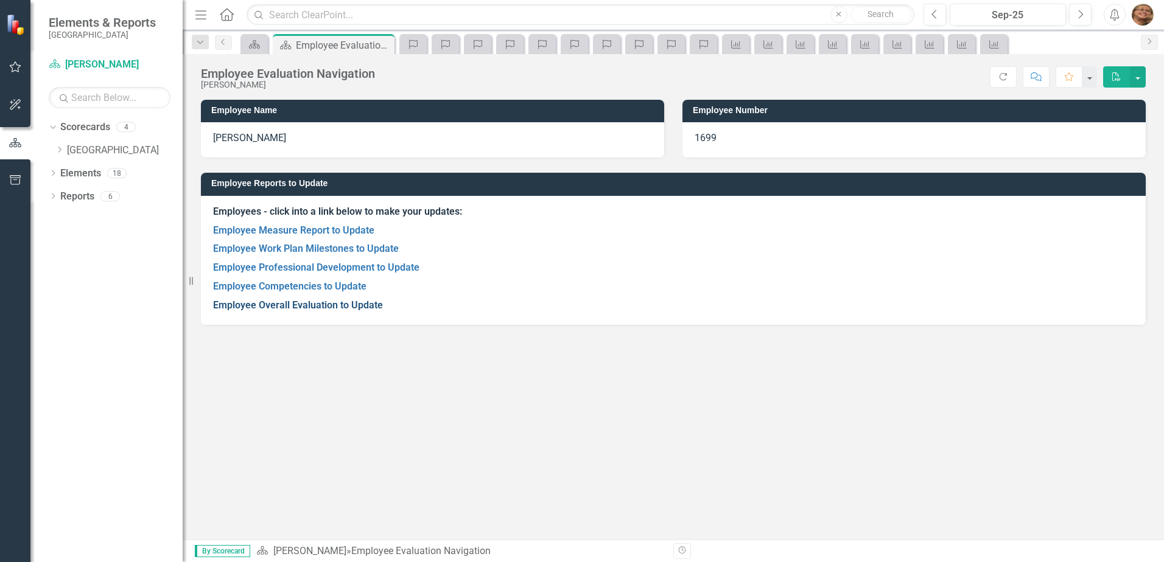
click at [256, 306] on link "Employee Overall Evaluation to Update" at bounding box center [298, 305] width 170 height 12
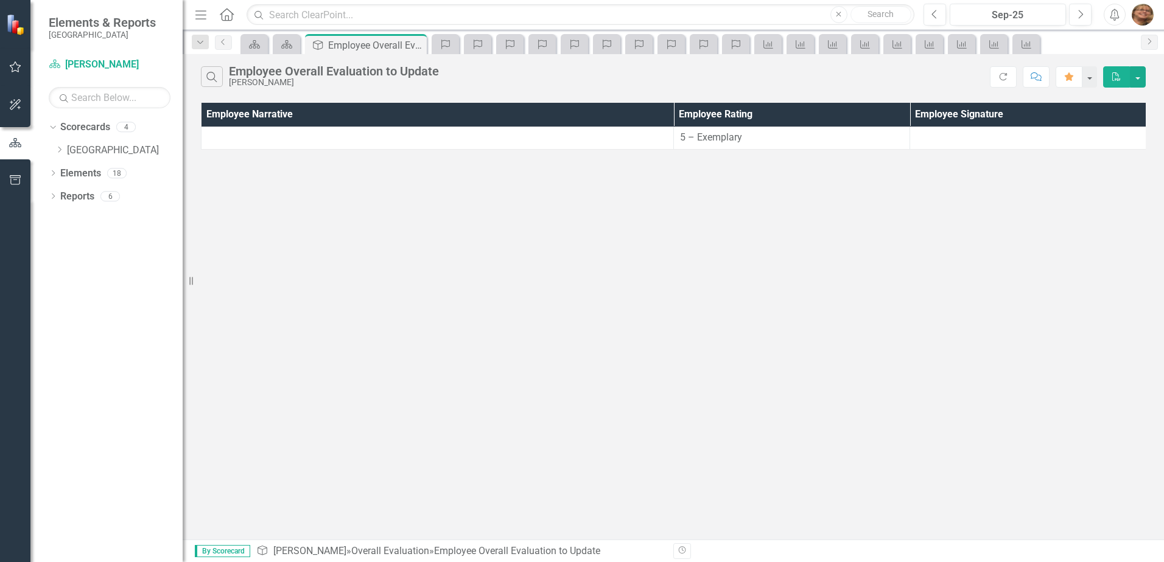
click at [1120, 71] on button "PDF" at bounding box center [1116, 76] width 27 height 21
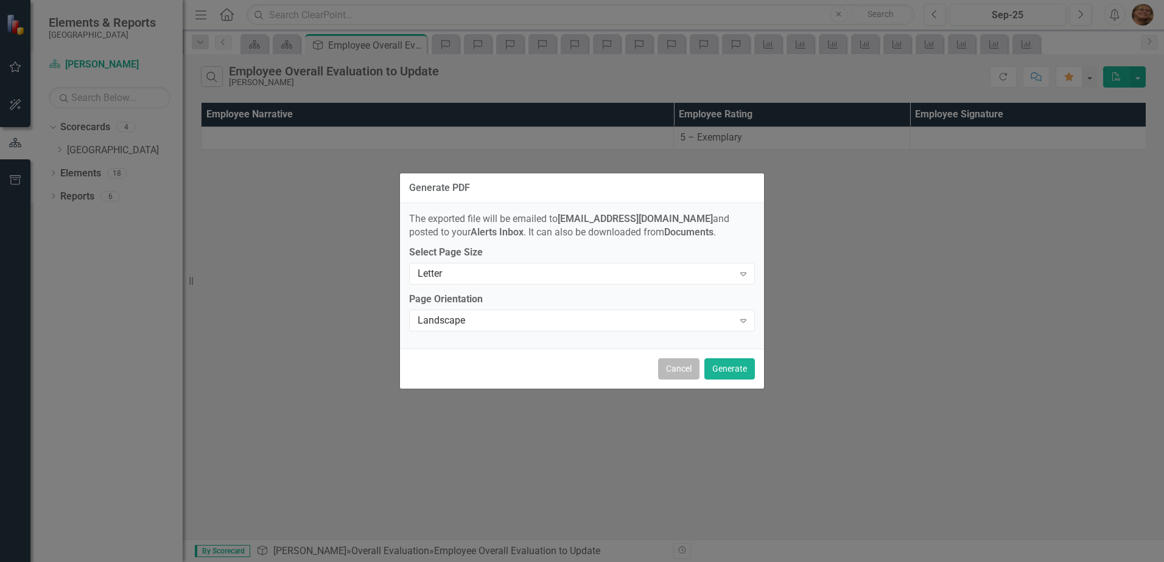
click at [676, 364] on button "Cancel" at bounding box center [678, 369] width 41 height 21
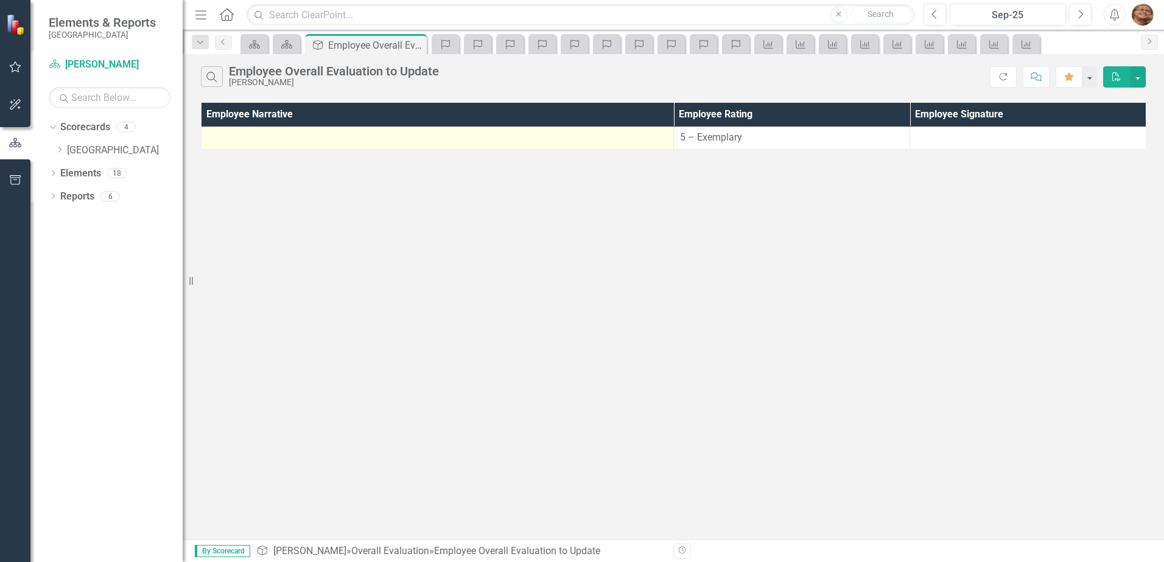
click at [327, 136] on div at bounding box center [438, 138] width 460 height 15
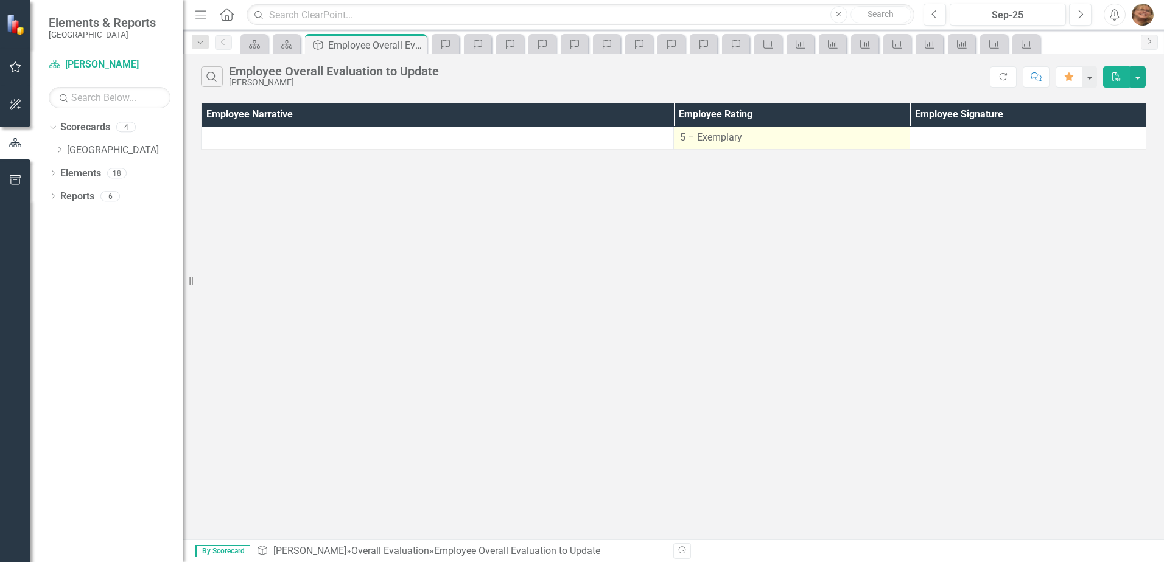
click at [711, 136] on span "5 – Exemplary" at bounding box center [711, 137] width 62 height 12
click at [257, 114] on th "Employee Narrative" at bounding box center [437, 115] width 472 height 24
click at [220, 73] on button "Search" at bounding box center [212, 76] width 22 height 21
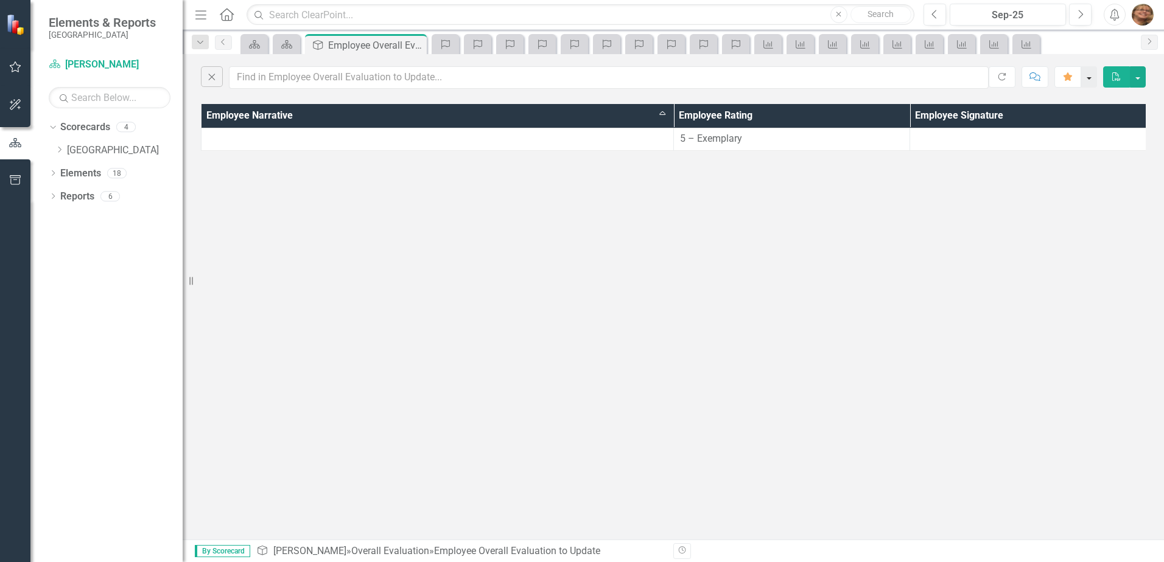
click at [1089, 78] on button "button" at bounding box center [1089, 76] width 16 height 21
click at [1142, 77] on button "button" at bounding box center [1138, 76] width 16 height 21
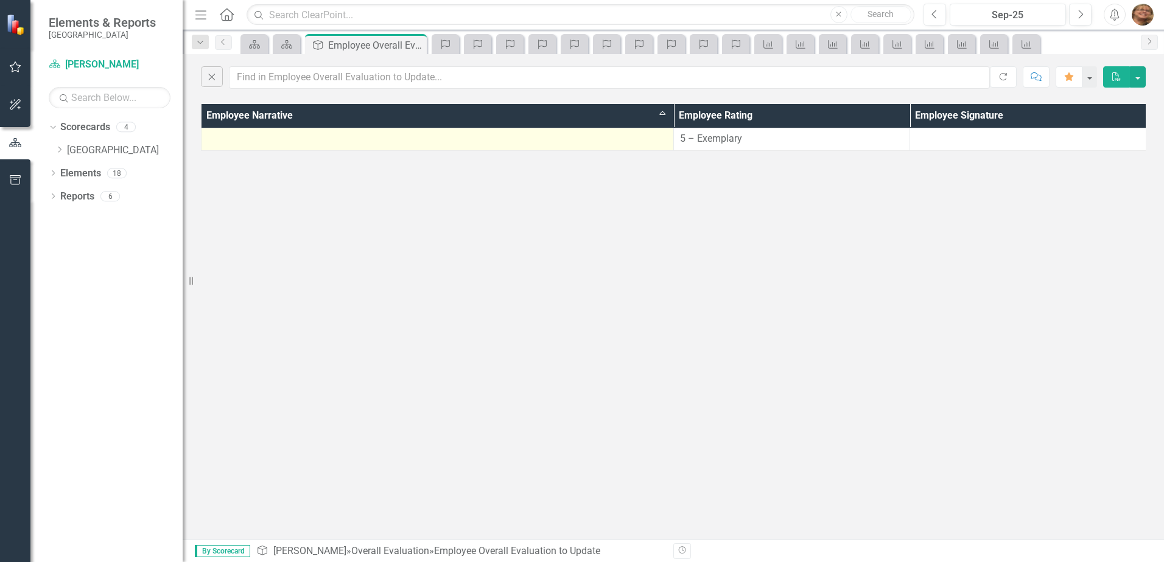
click at [467, 141] on div at bounding box center [438, 139] width 460 height 15
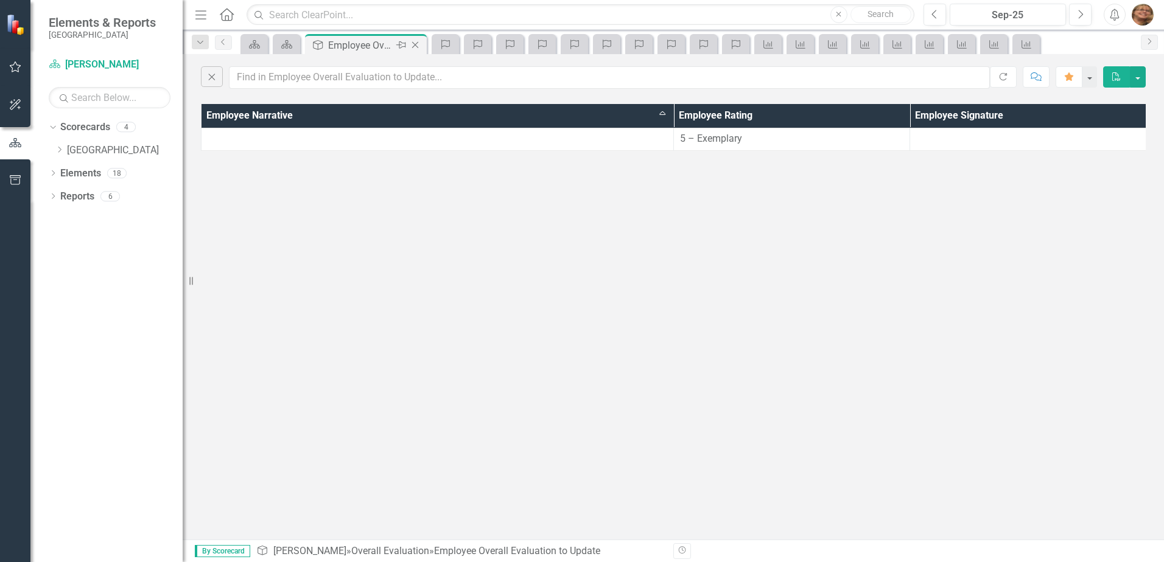
click at [342, 49] on div "Employee Overall Evaluation to Update" at bounding box center [360, 45] width 65 height 15
click at [226, 114] on th "Employee Narrative Sort Ascending" at bounding box center [437, 116] width 472 height 24
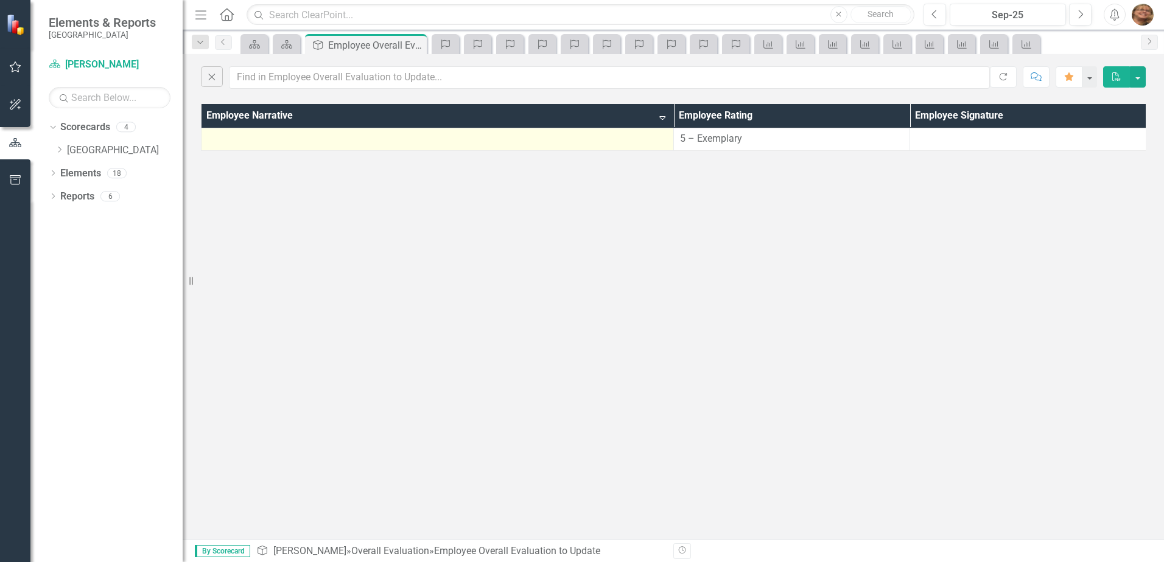
click at [224, 140] on div at bounding box center [438, 139] width 460 height 15
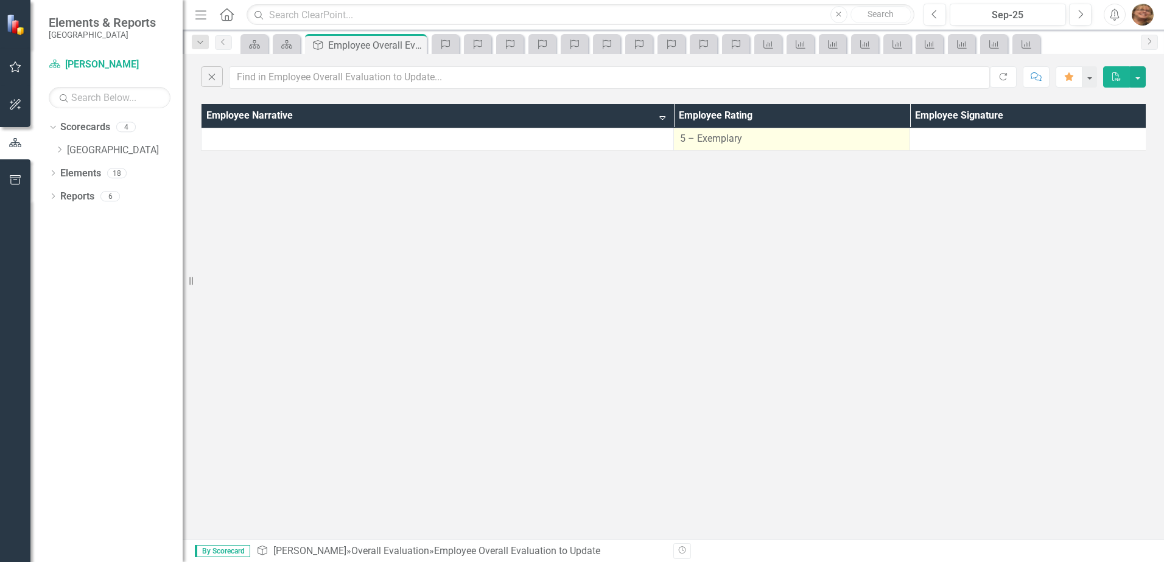
click at [725, 137] on span "5 – Exemplary" at bounding box center [711, 139] width 62 height 12
click at [989, 115] on th "Employee Signature" at bounding box center [1028, 116] width 236 height 24
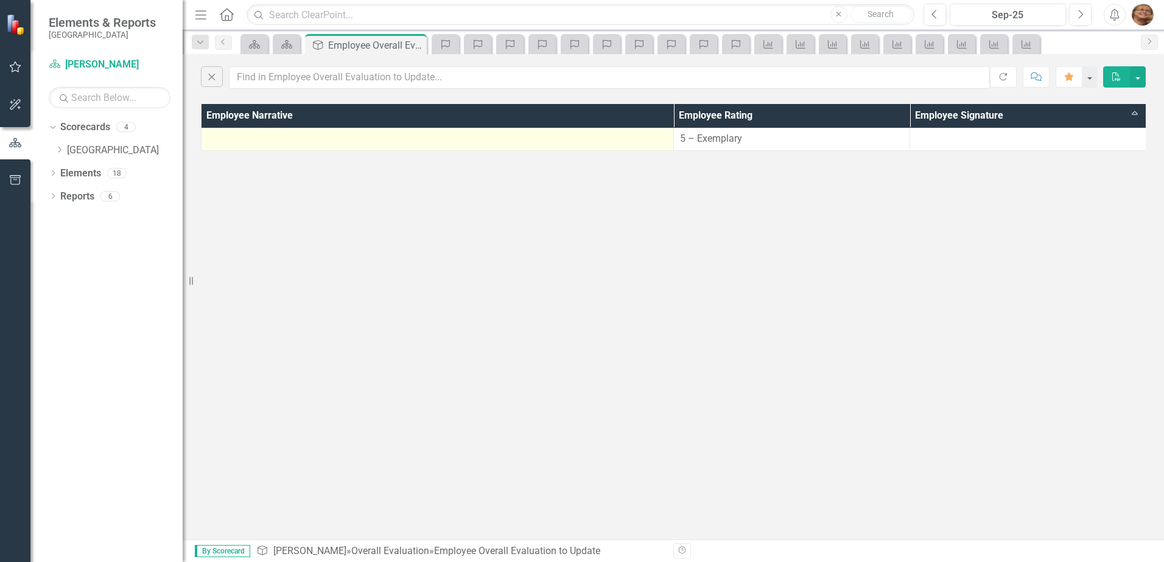
click at [516, 138] on div at bounding box center [438, 139] width 460 height 15
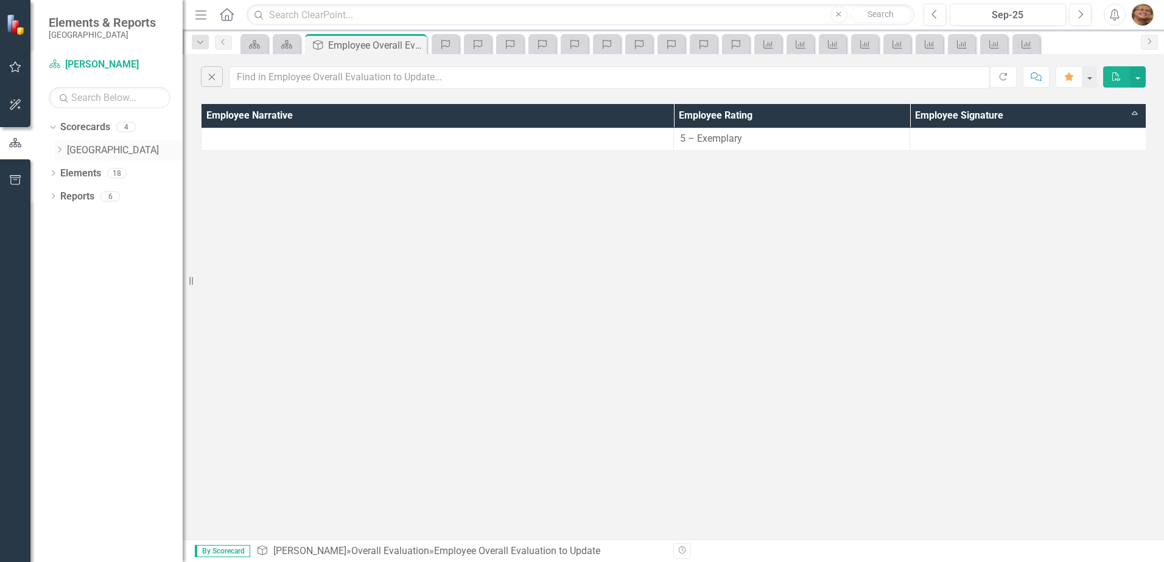
click at [61, 152] on icon "Dropdown" at bounding box center [59, 149] width 9 height 7
click at [75, 172] on icon "Dropdown" at bounding box center [71, 172] width 9 height 7
click at [107, 215] on link "[PERSON_NAME]" at bounding box center [136, 219] width 91 height 14
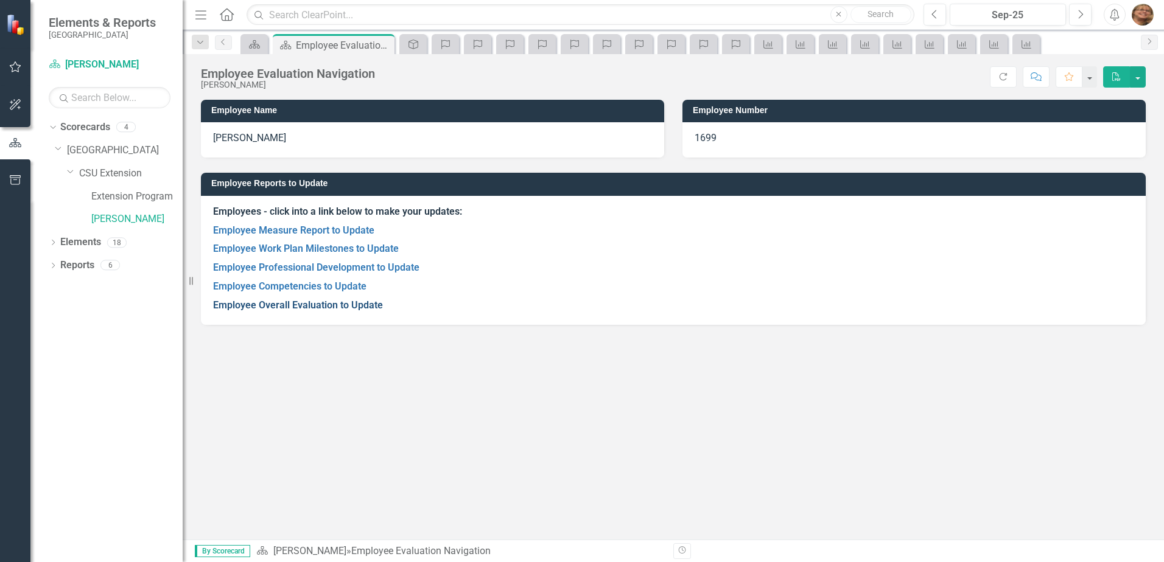
click at [285, 303] on link "Employee Overall Evaluation to Update" at bounding box center [298, 305] width 170 height 12
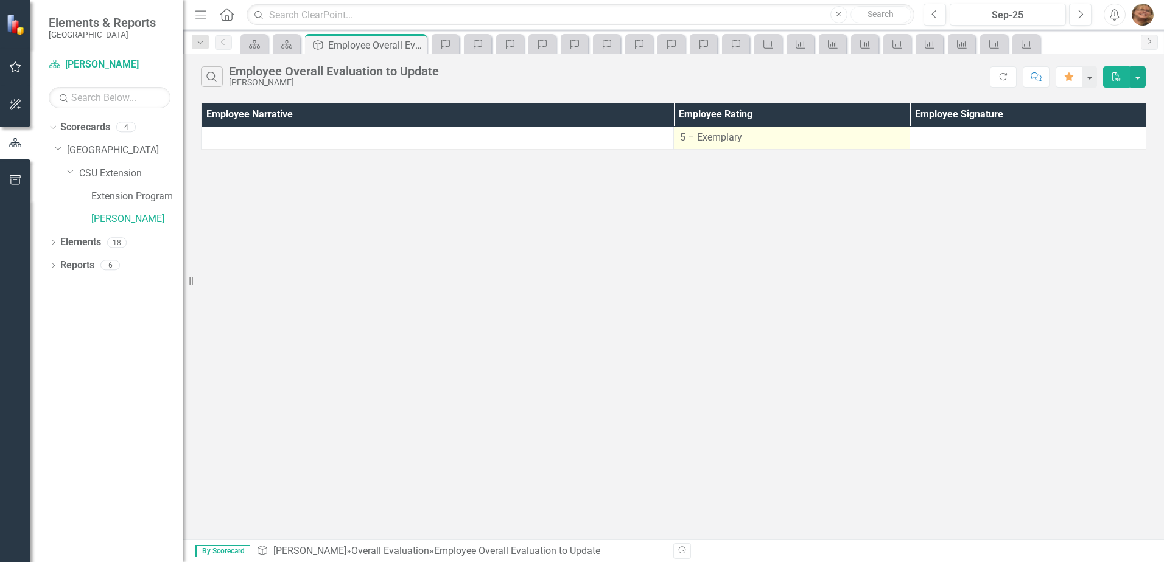
click at [705, 131] on span "5 – Exemplary" at bounding box center [711, 137] width 62 height 12
click at [969, 112] on th "Employee Signature" at bounding box center [1028, 115] width 236 height 24
click at [1093, 77] on button "button" at bounding box center [1089, 76] width 16 height 21
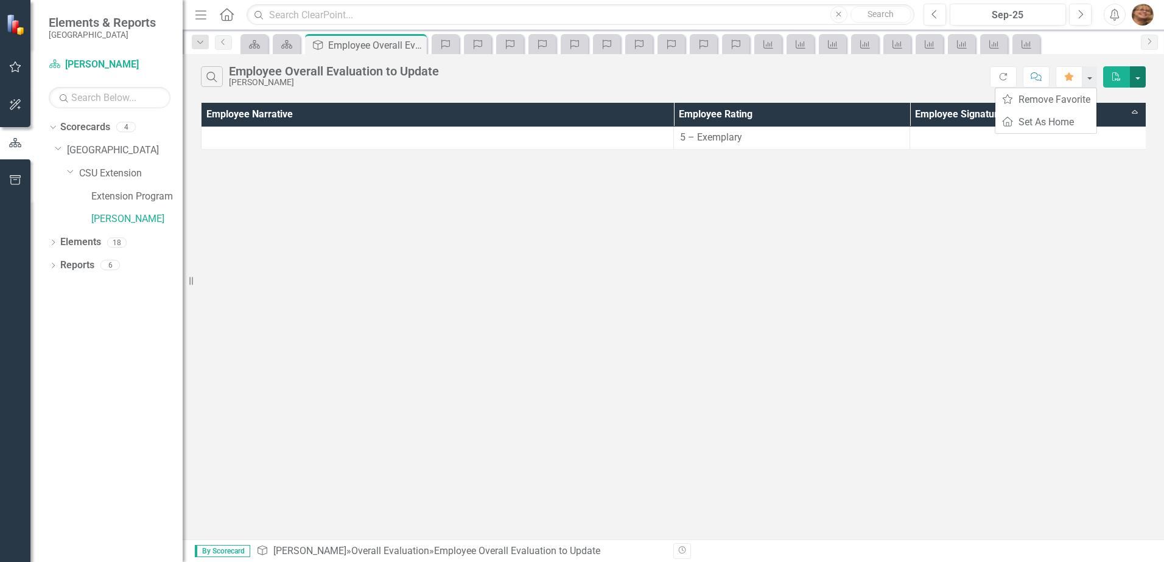
click at [1132, 78] on button "button" at bounding box center [1138, 76] width 16 height 21
click at [1028, 40] on icon "Measure" at bounding box center [1026, 45] width 12 height 10
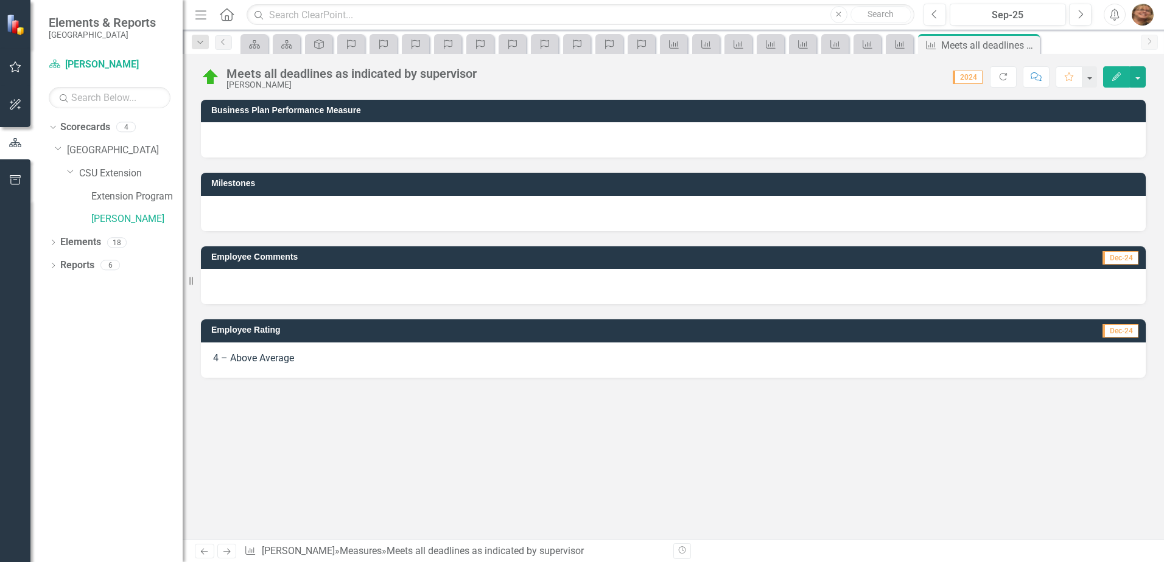
click at [685, 553] on icon "Revision History" at bounding box center [682, 550] width 9 height 7
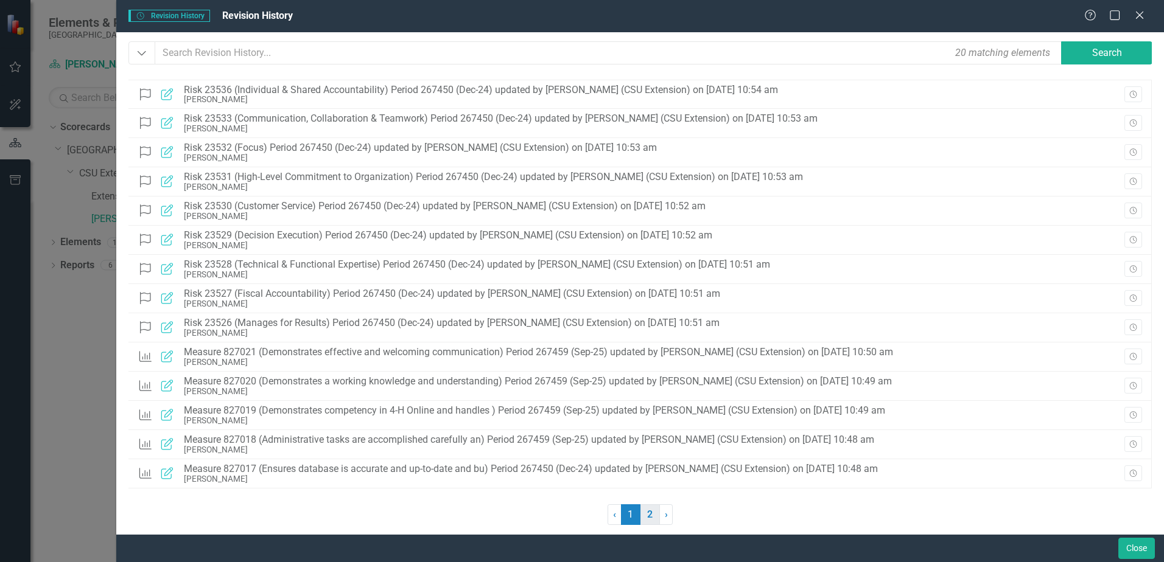
click at [648, 512] on link "2" at bounding box center [649, 515] width 19 height 21
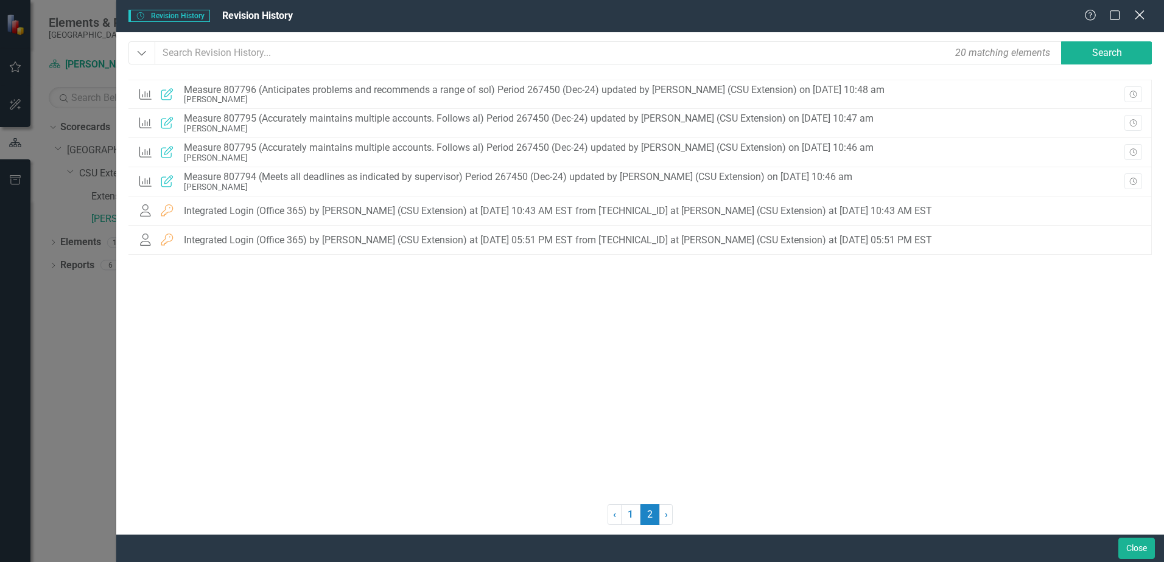
click at [1141, 15] on icon "Close" at bounding box center [1139, 15] width 15 height 12
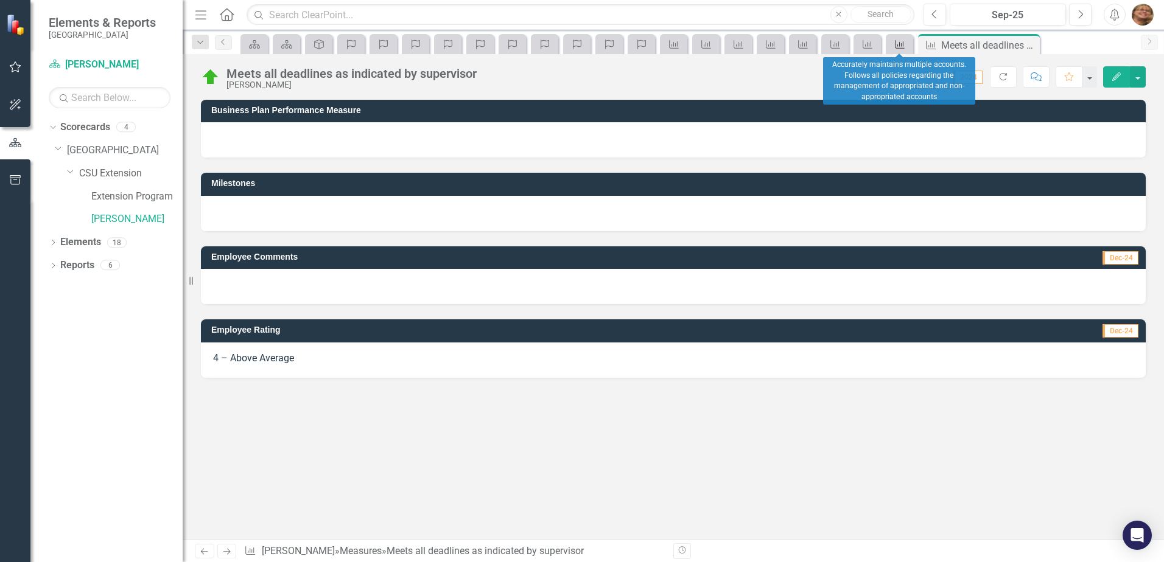
click at [894, 42] on icon "Measure" at bounding box center [900, 45] width 12 height 10
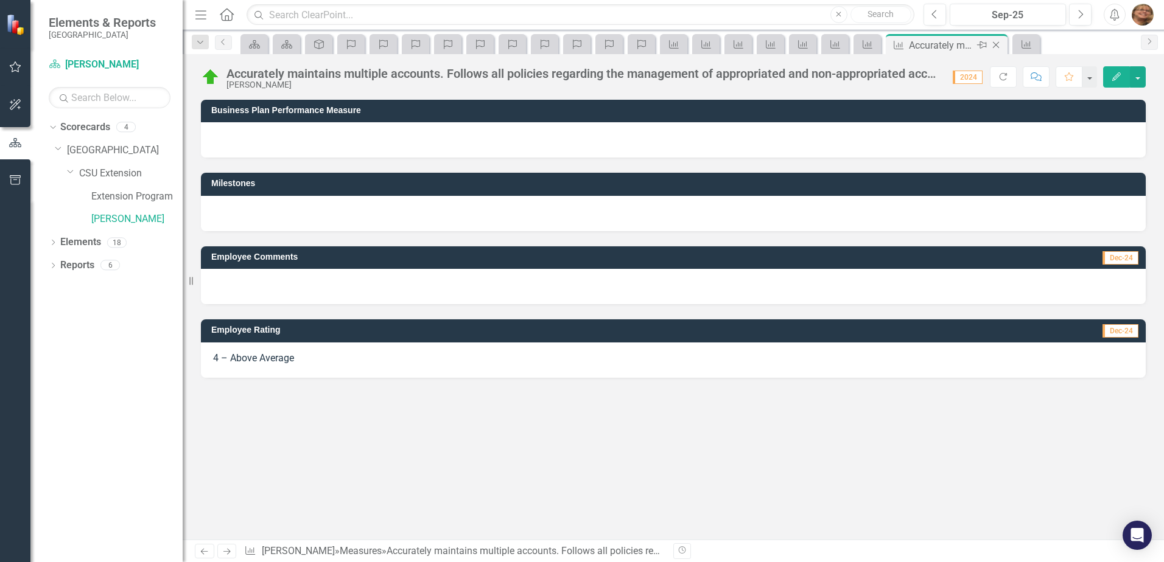
click at [992, 45] on icon "Close" at bounding box center [996, 45] width 12 height 10
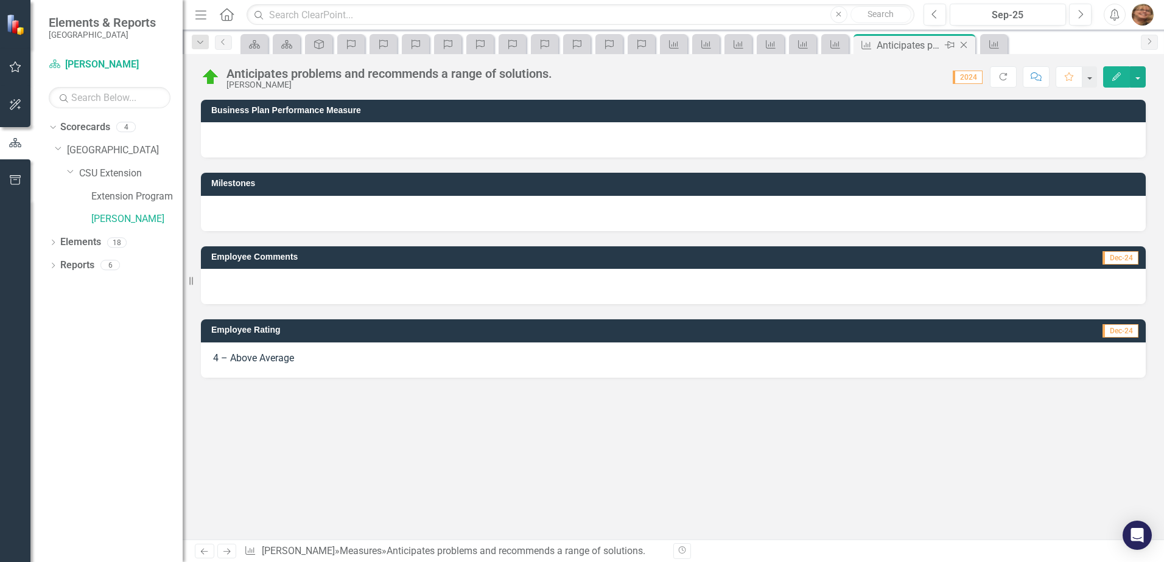
click at [962, 44] on icon "Close" at bounding box center [964, 45] width 12 height 10
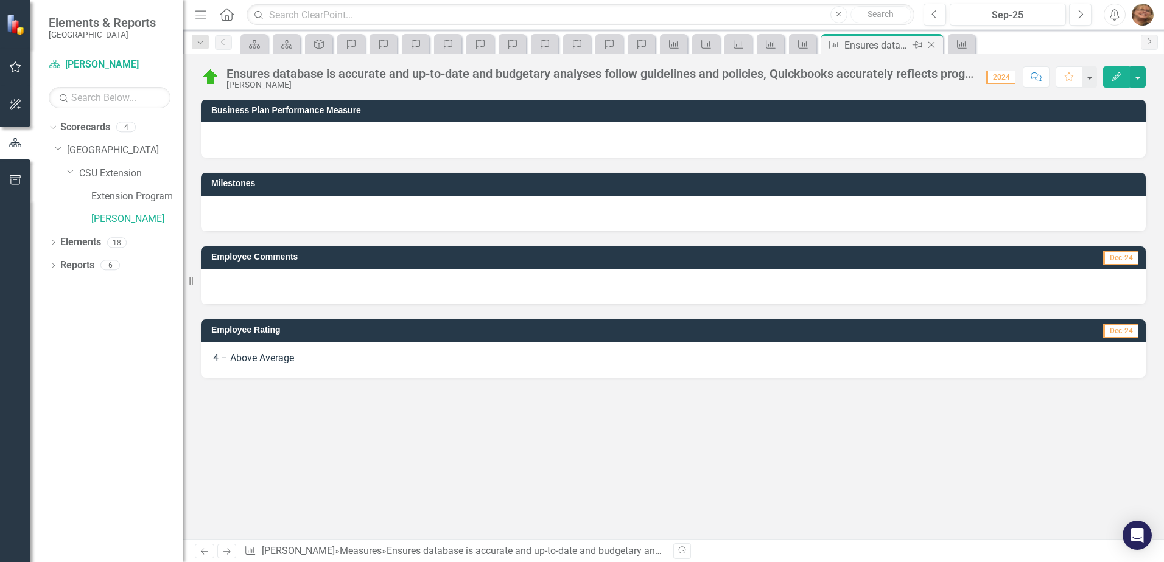
click at [932, 42] on icon "Close" at bounding box center [931, 45] width 12 height 10
click at [898, 44] on icon "Close" at bounding box center [899, 45] width 12 height 10
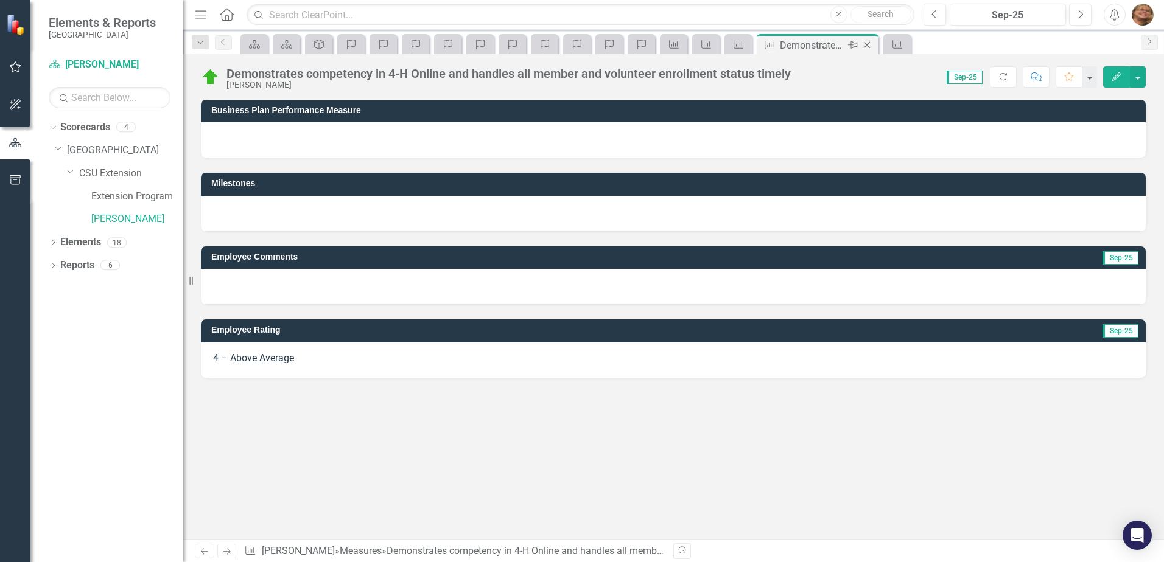
click at [869, 46] on icon "Close" at bounding box center [867, 45] width 12 height 10
click at [835, 42] on icon "Close" at bounding box center [834, 45] width 12 height 10
click at [805, 45] on icon "Close" at bounding box center [802, 45] width 12 height 10
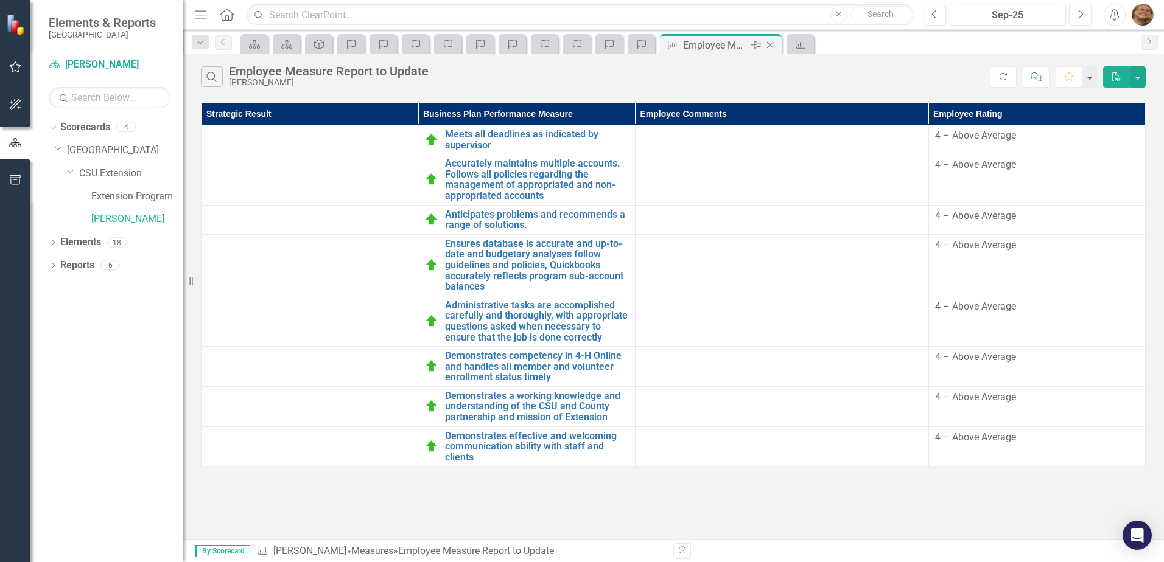
click at [773, 46] on icon "Close" at bounding box center [770, 45] width 12 height 10
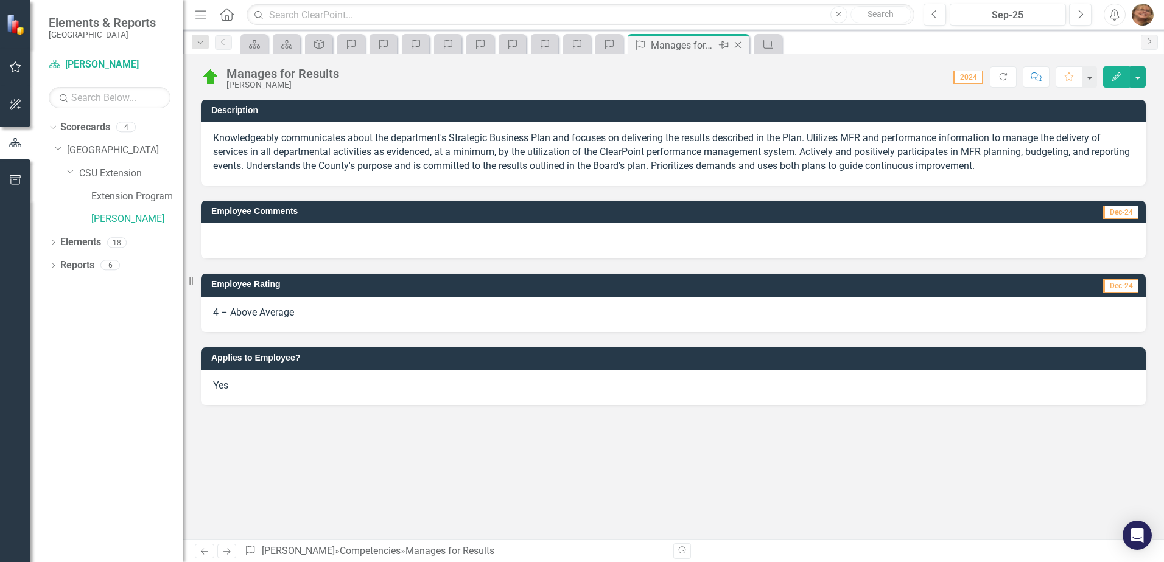
click at [737, 43] on icon "Close" at bounding box center [738, 45] width 12 height 10
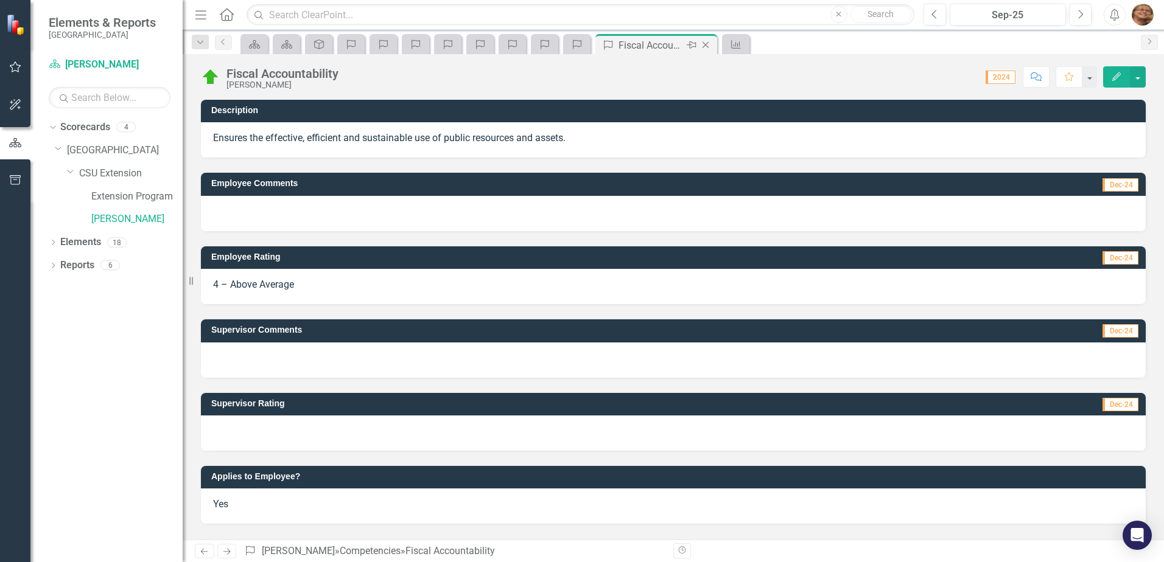
click at [704, 44] on icon "Close" at bounding box center [705, 45] width 12 height 10
click at [672, 46] on icon "Close" at bounding box center [673, 45] width 12 height 10
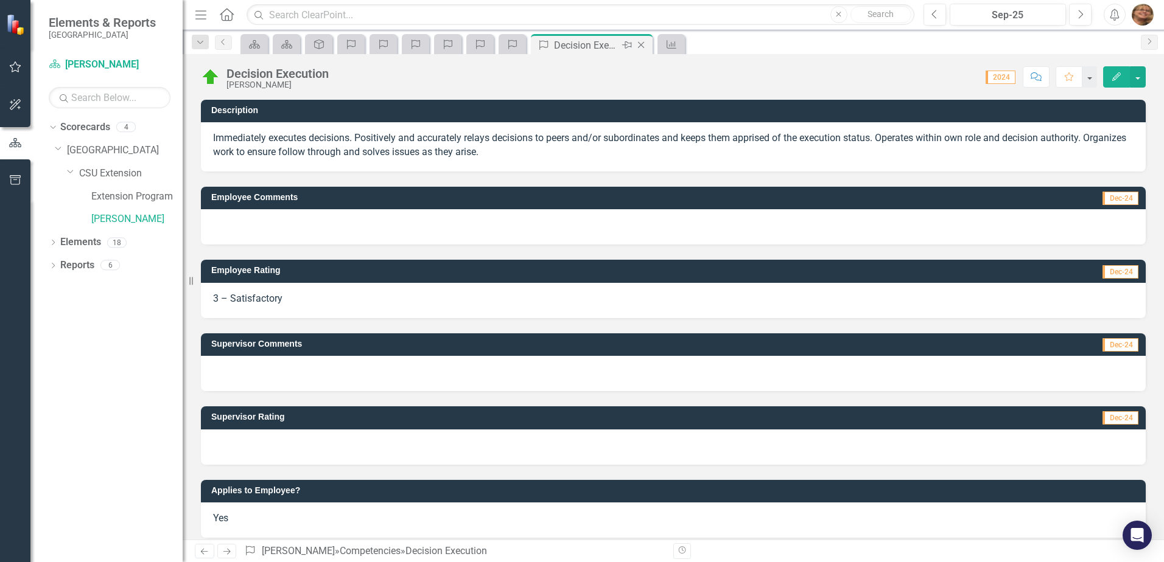
click at [643, 44] on icon "Close" at bounding box center [641, 45] width 12 height 10
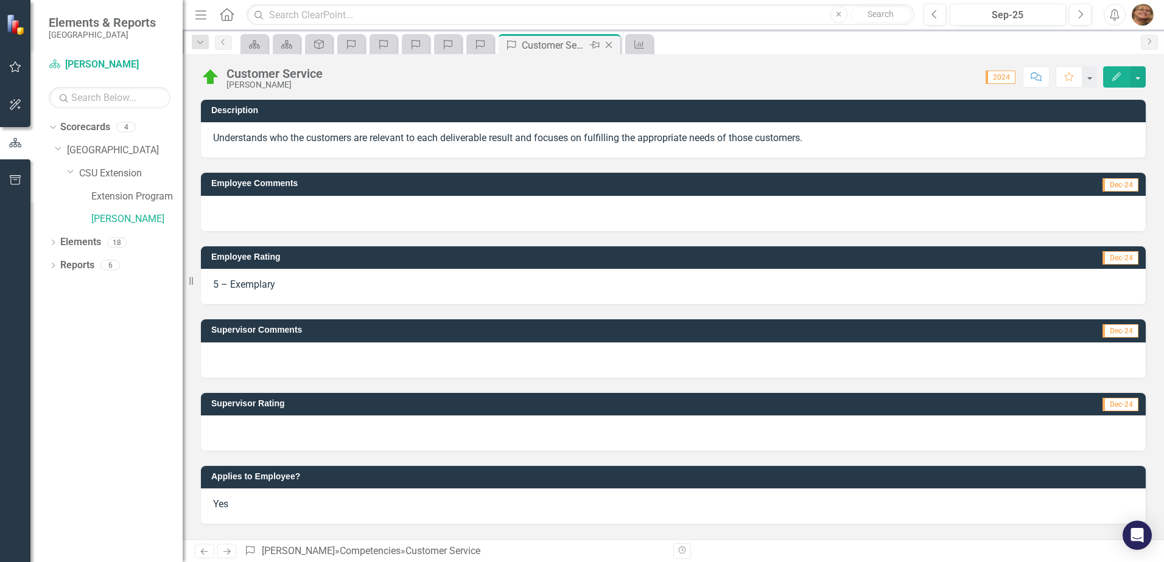
click at [611, 44] on icon "Close" at bounding box center [609, 45] width 12 height 10
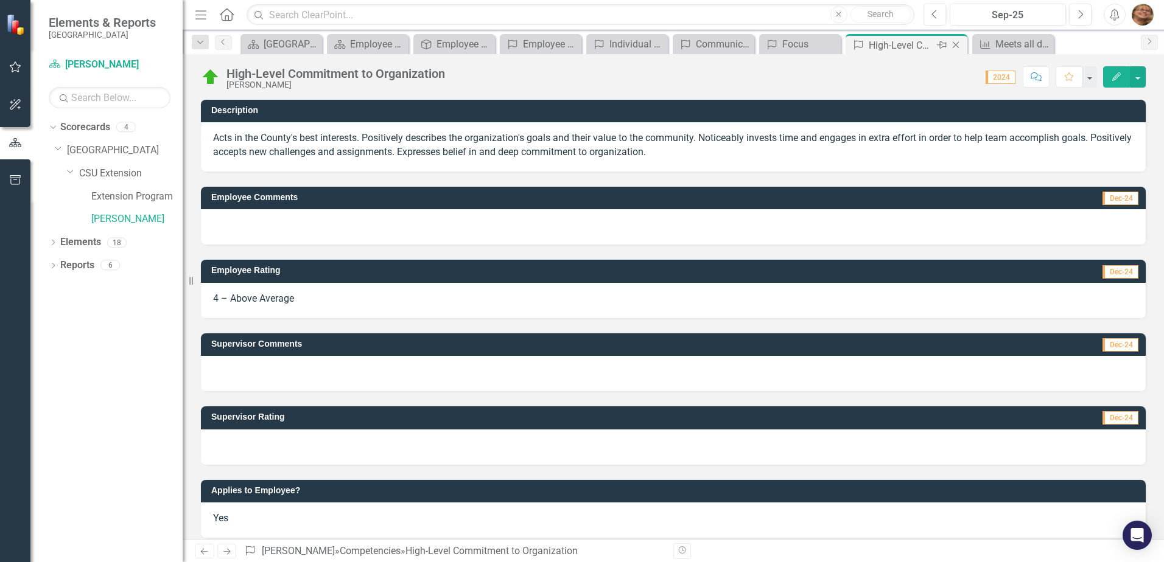
click at [954, 44] on icon at bounding box center [956, 45] width 7 height 7
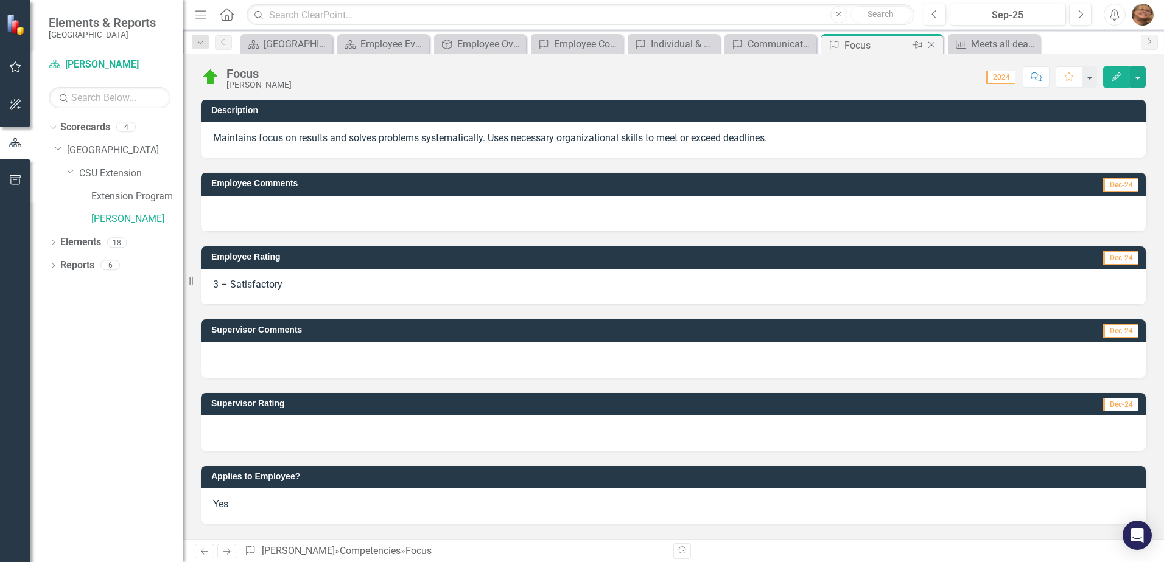
click at [933, 44] on icon "Close" at bounding box center [931, 45] width 12 height 10
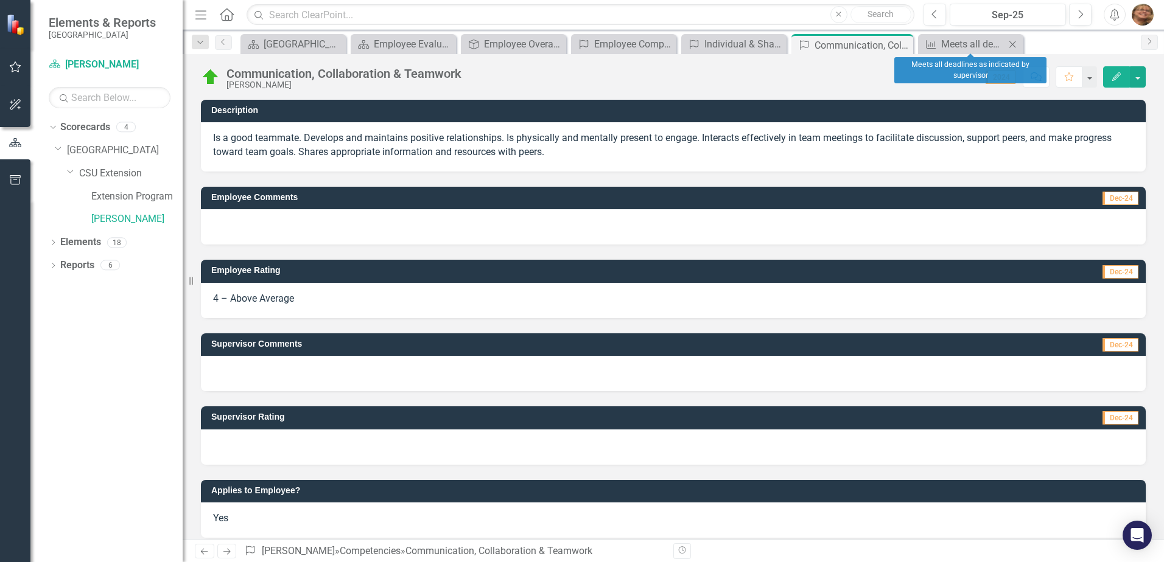
click at [1010, 41] on icon at bounding box center [1012, 44] width 7 height 7
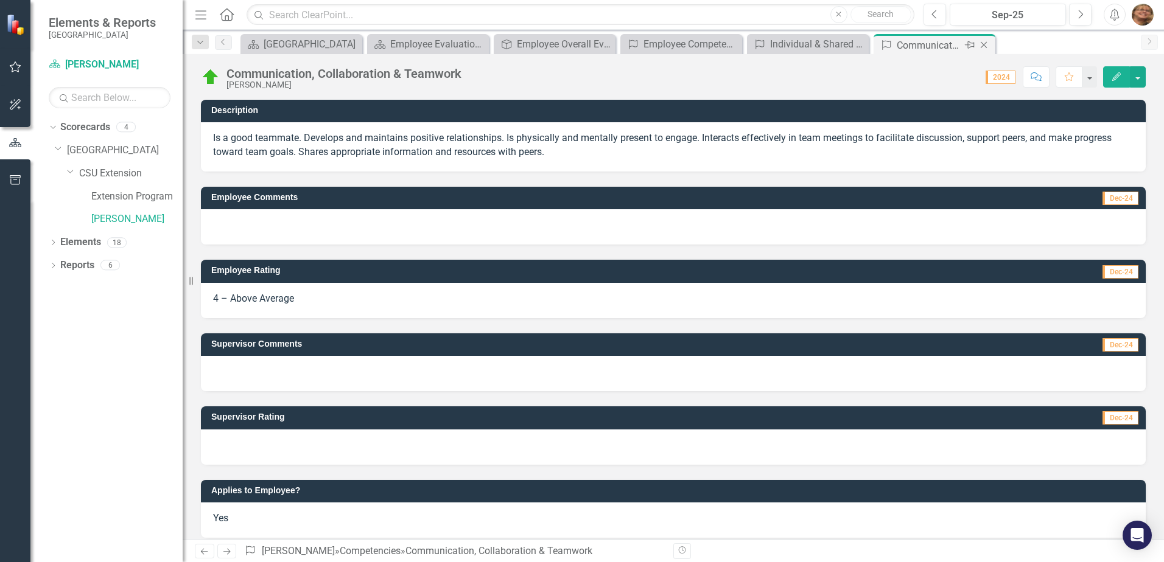
click at [980, 44] on icon "Close" at bounding box center [984, 45] width 12 height 10
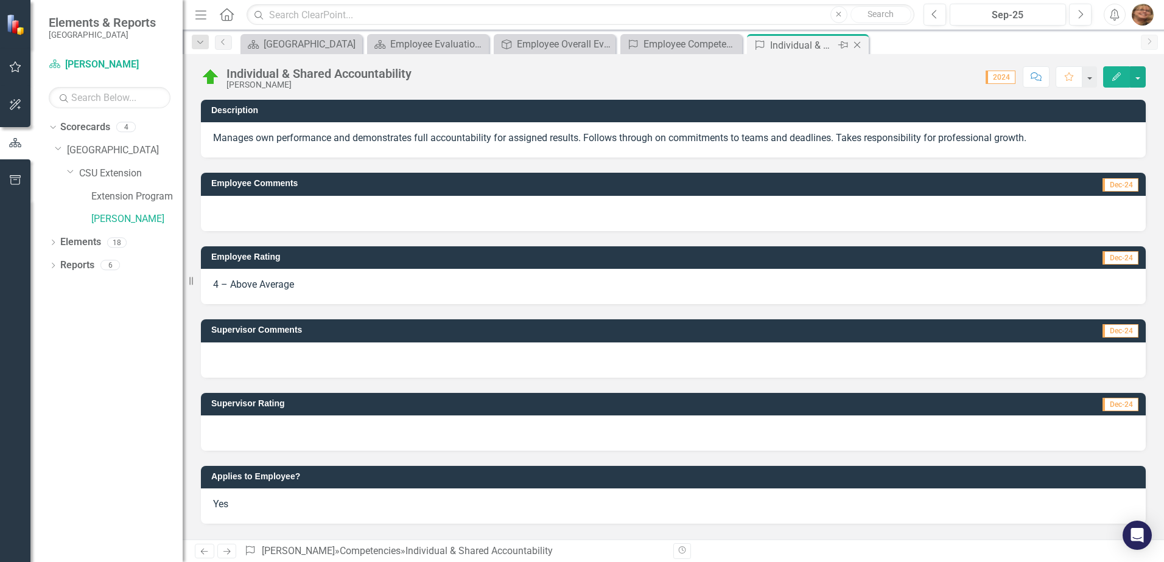
click at [853, 46] on icon "Close" at bounding box center [857, 45] width 12 height 10
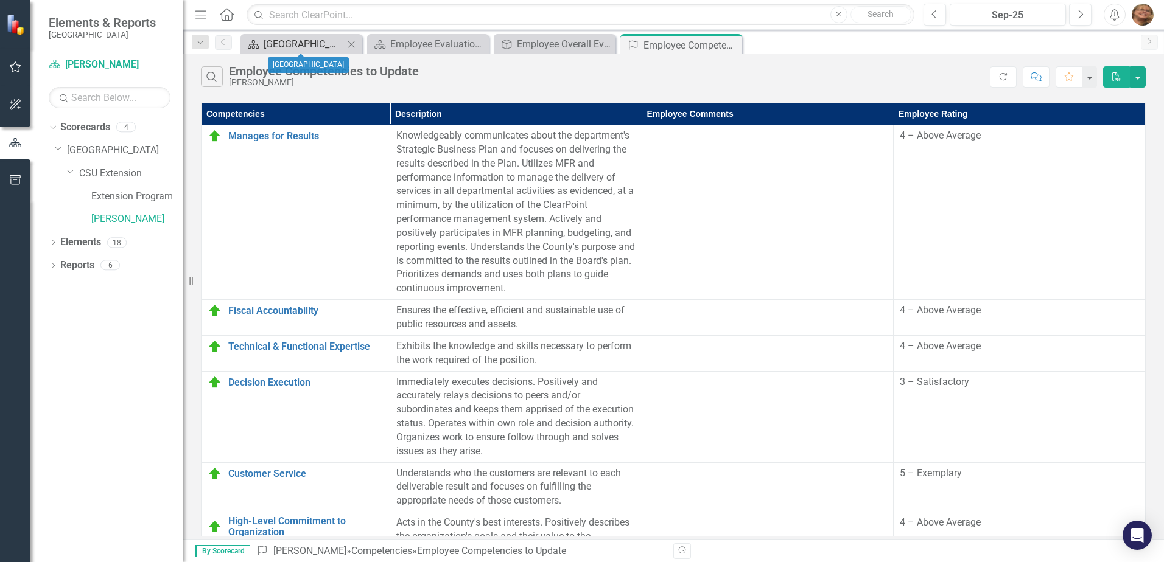
click at [311, 45] on div "[GEOGRAPHIC_DATA]" at bounding box center [304, 44] width 80 height 15
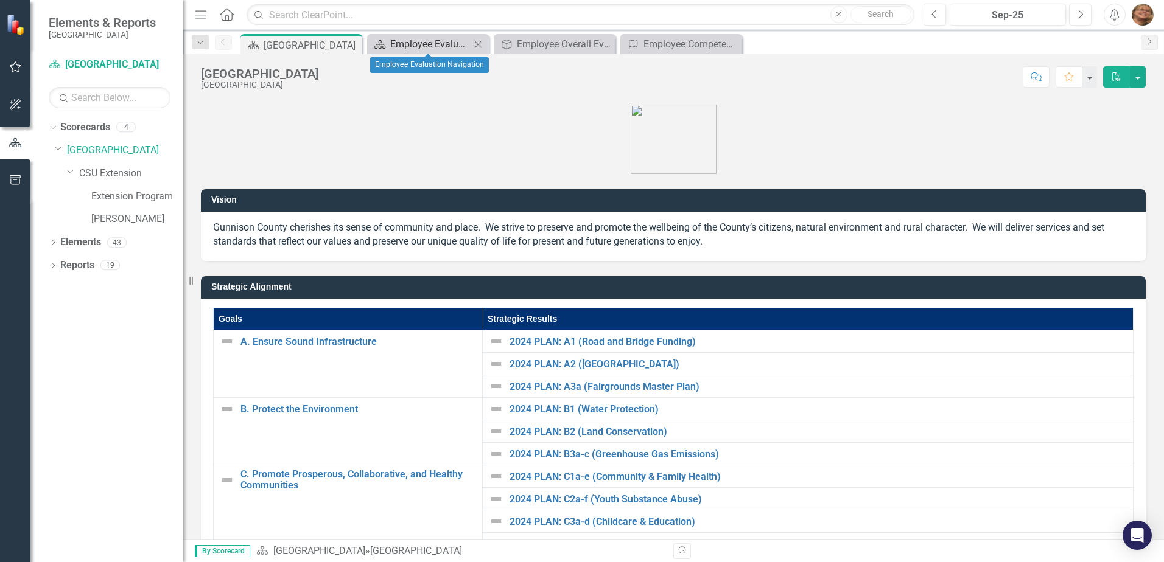
click at [420, 44] on div "Employee Evaluation Navigation" at bounding box center [430, 44] width 80 height 15
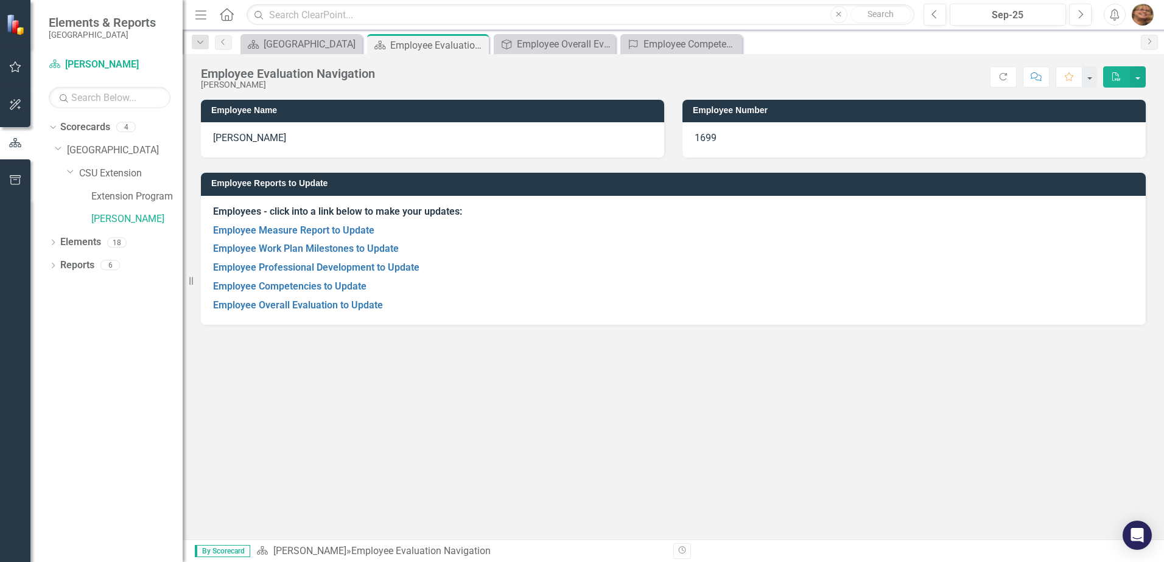
click at [236, 547] on span "By Scorecard" at bounding box center [222, 551] width 55 height 12
click at [309, 305] on link "Employee Overall Evaluation to Update" at bounding box center [298, 305] width 170 height 12
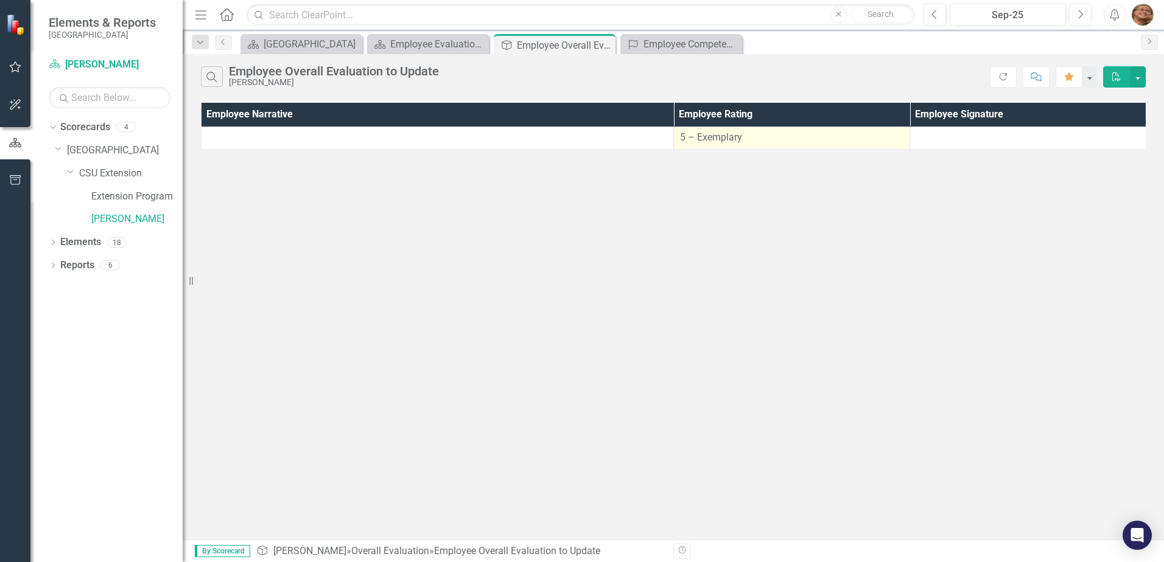
click at [679, 144] on td "5 – Exemplary" at bounding box center [792, 138] width 236 height 23
click at [712, 134] on span "5 – Exemplary" at bounding box center [711, 137] width 62 height 12
click at [1108, 73] on button "PDF" at bounding box center [1116, 76] width 27 height 21
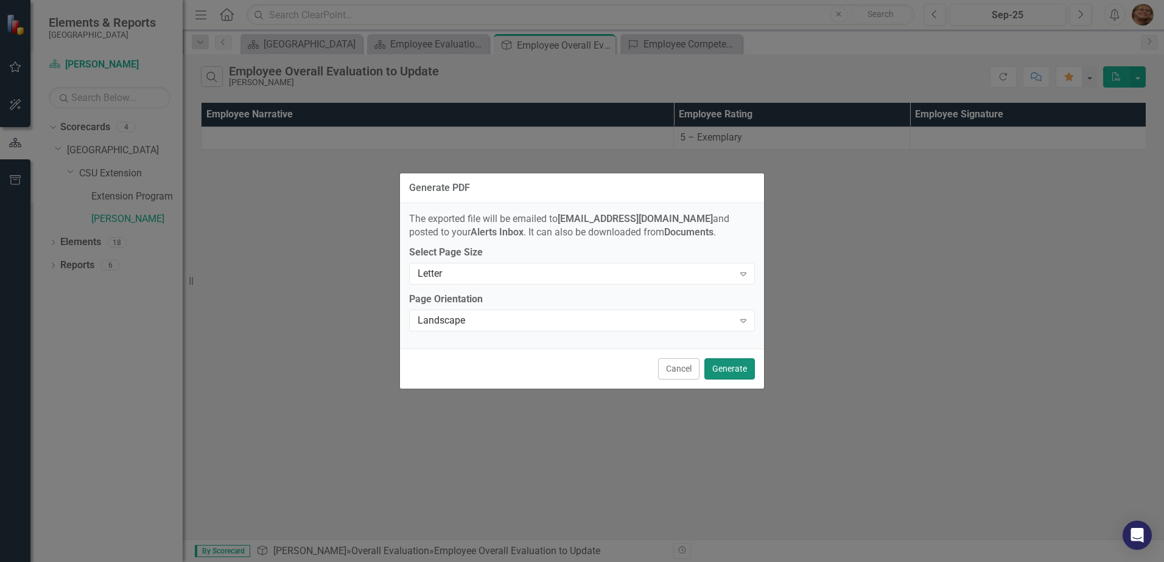
click at [723, 363] on button "Generate" at bounding box center [729, 369] width 51 height 21
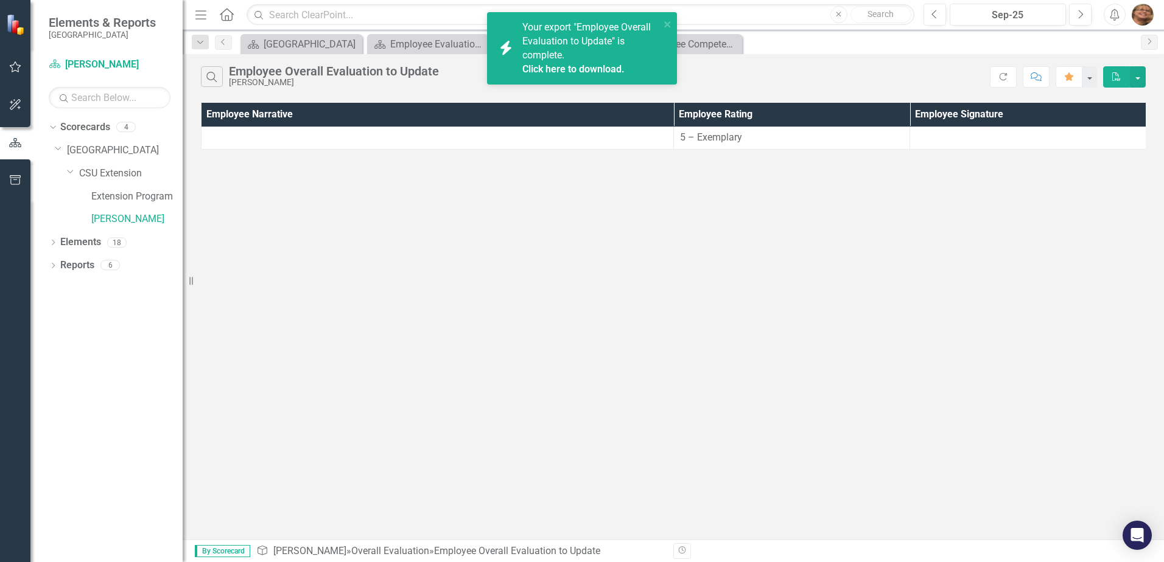
click at [571, 66] on link "Click here to download." at bounding box center [573, 69] width 102 height 12
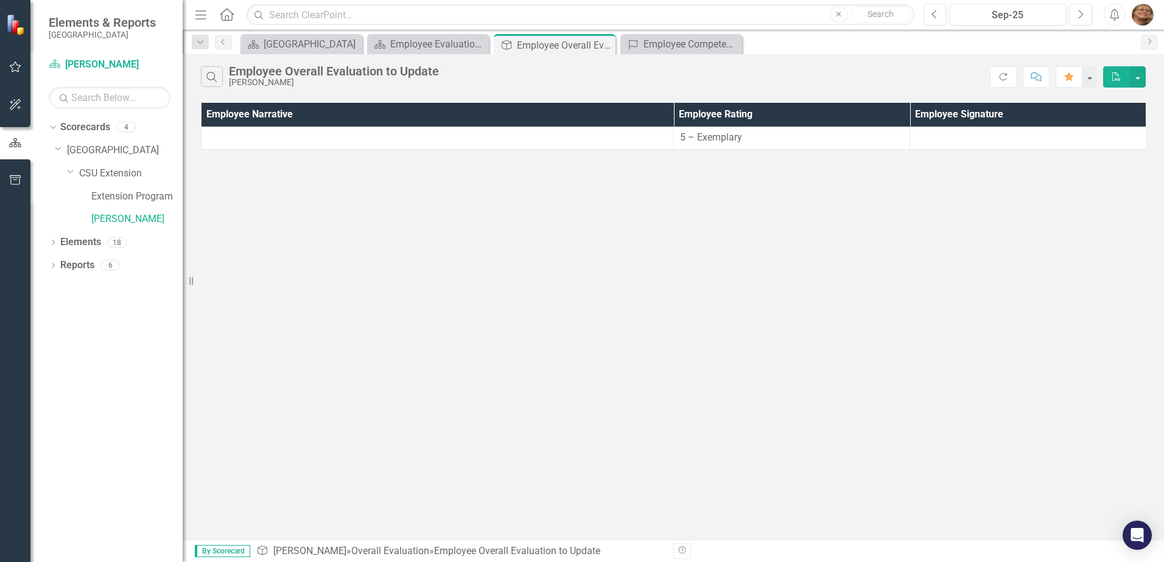
click at [720, 113] on th "Employee Rating" at bounding box center [792, 115] width 236 height 24
click at [712, 136] on span "5 – Exemplary" at bounding box center [711, 137] width 62 height 12
click at [900, 113] on th "Employee Rating Sort Ascending" at bounding box center [792, 115] width 236 height 24
click at [899, 116] on th "Employee Rating Sort Descending" at bounding box center [792, 115] width 236 height 24
